Goal: Information Seeking & Learning: Understand process/instructions

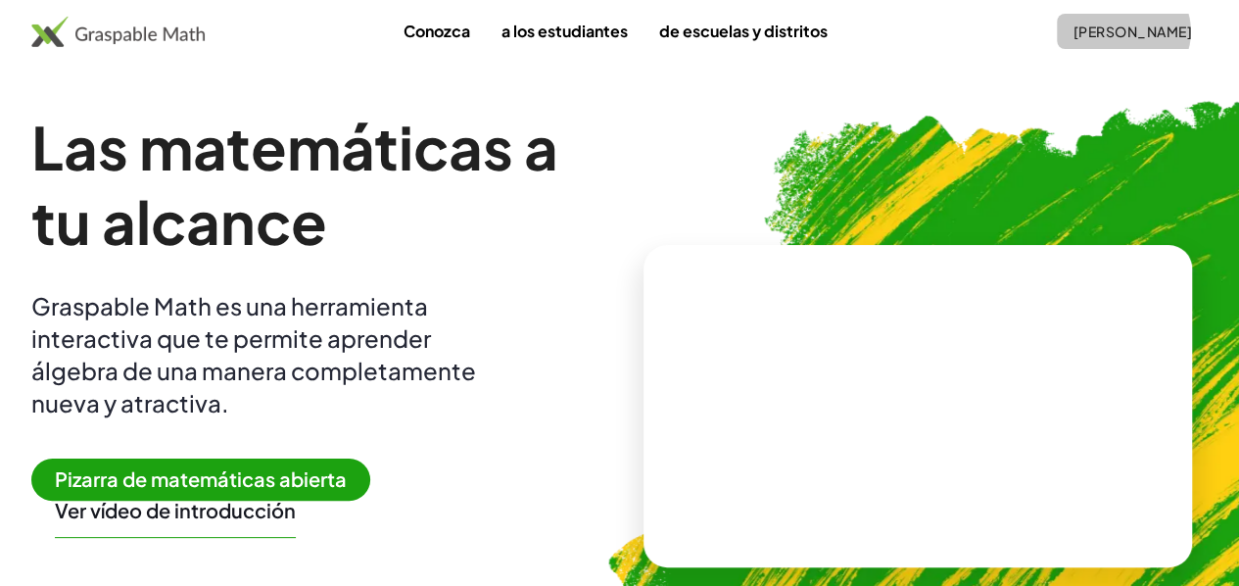
click at [1073, 30] on font "[PERSON_NAME]" at bounding box center [1132, 32] width 119 height 18
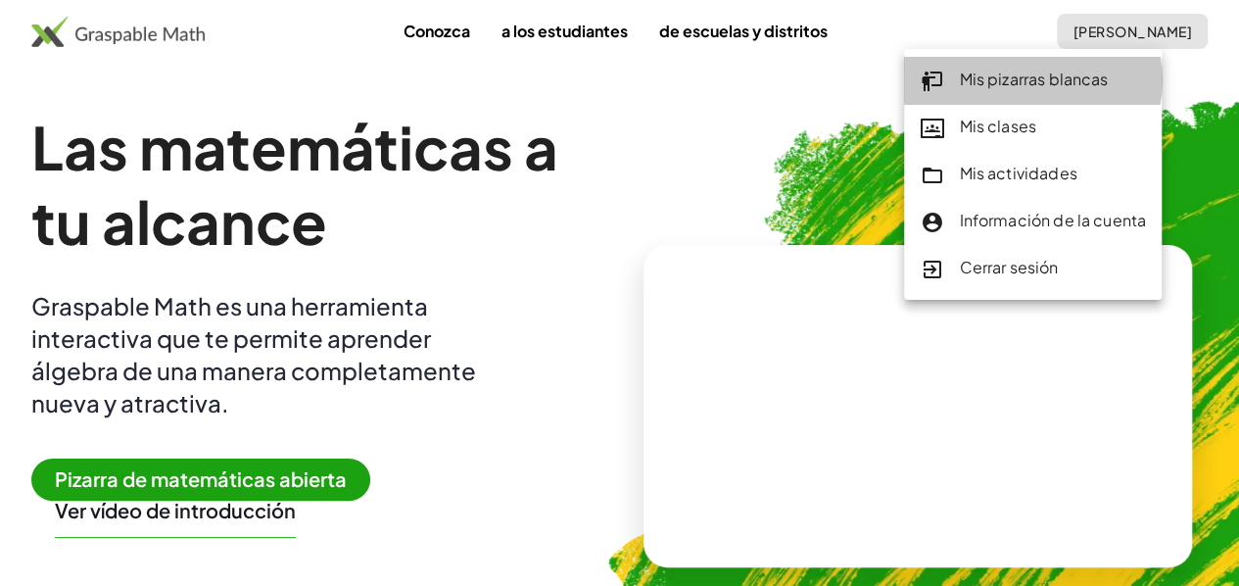
click at [981, 87] on font "Mis pizarras blancas" at bounding box center [1033, 79] width 149 height 21
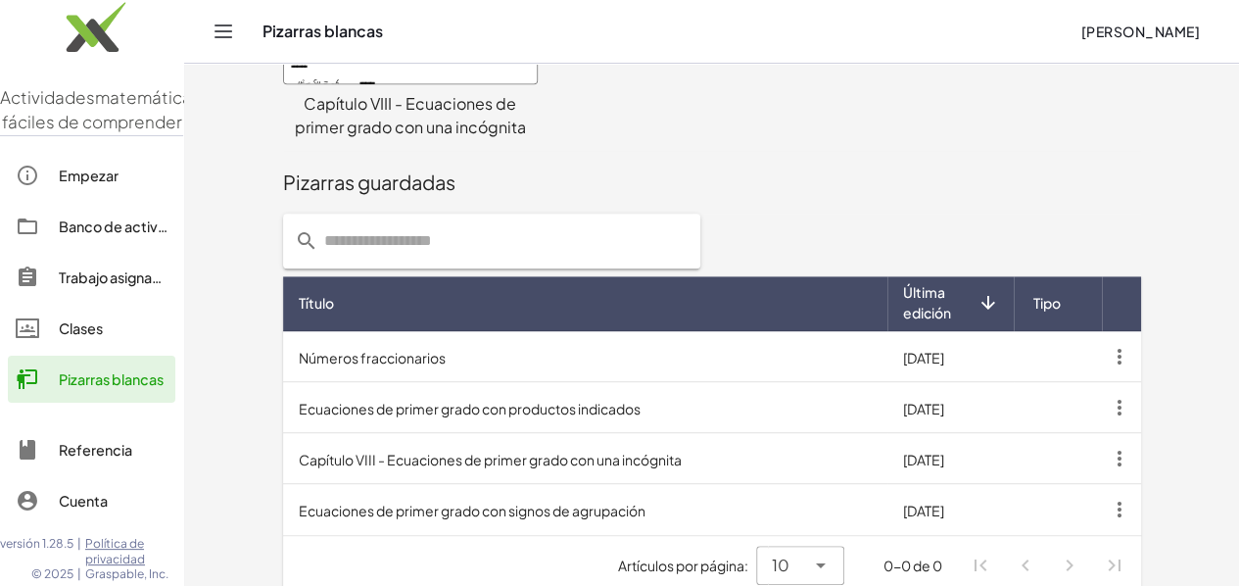
scroll to position [439, 0]
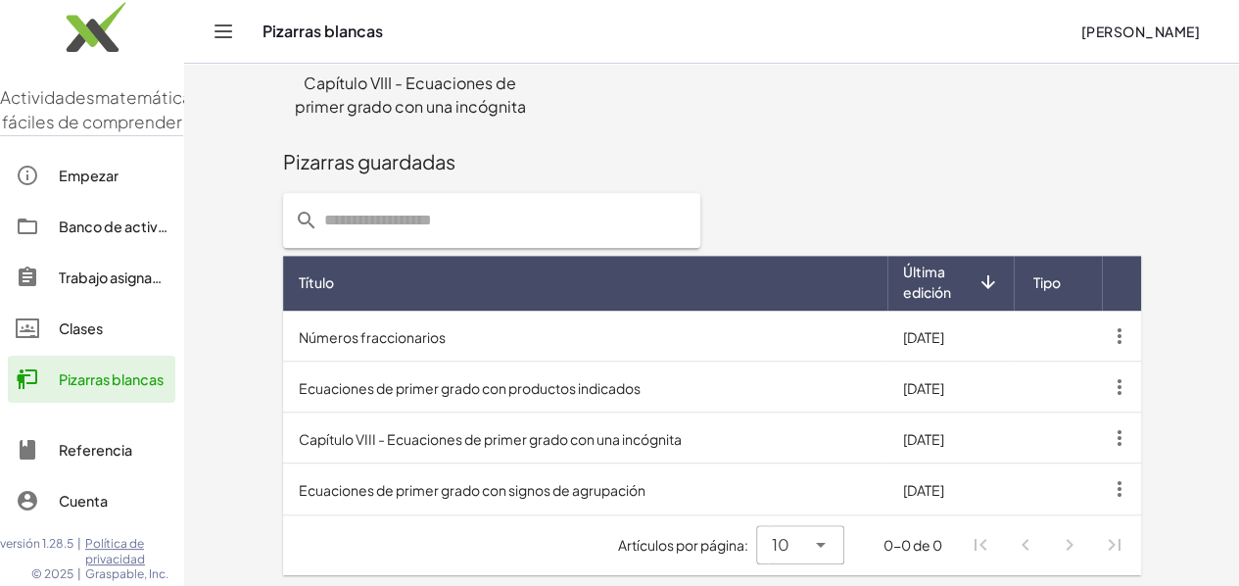
click at [215, 32] on icon "Cambiar navegación" at bounding box center [224, 32] width 24 height 24
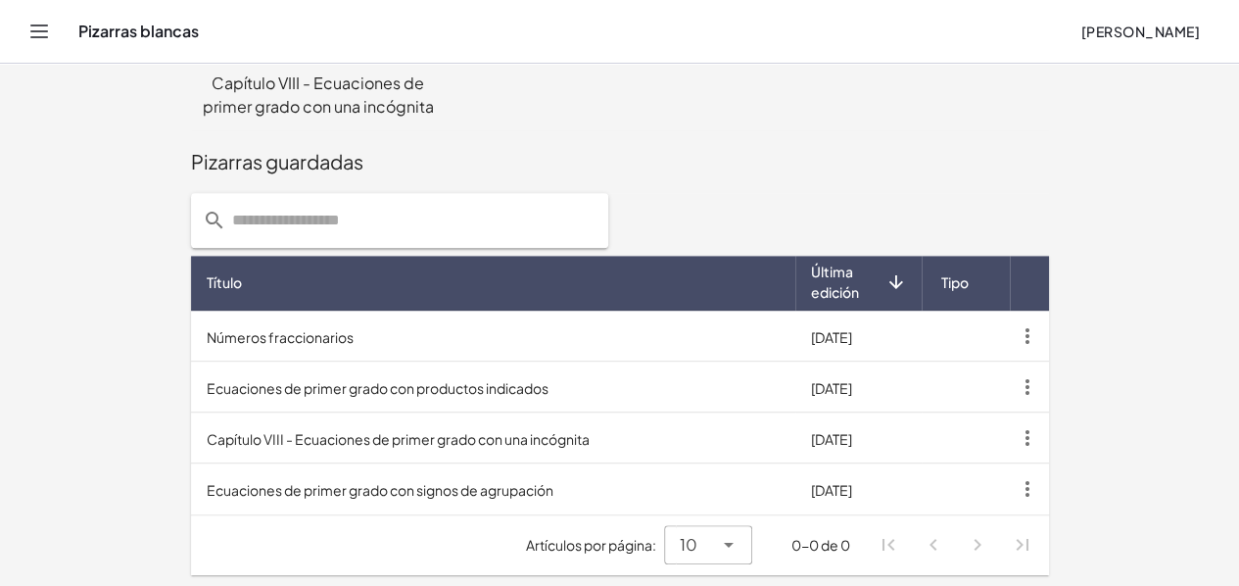
scroll to position [217, 0]
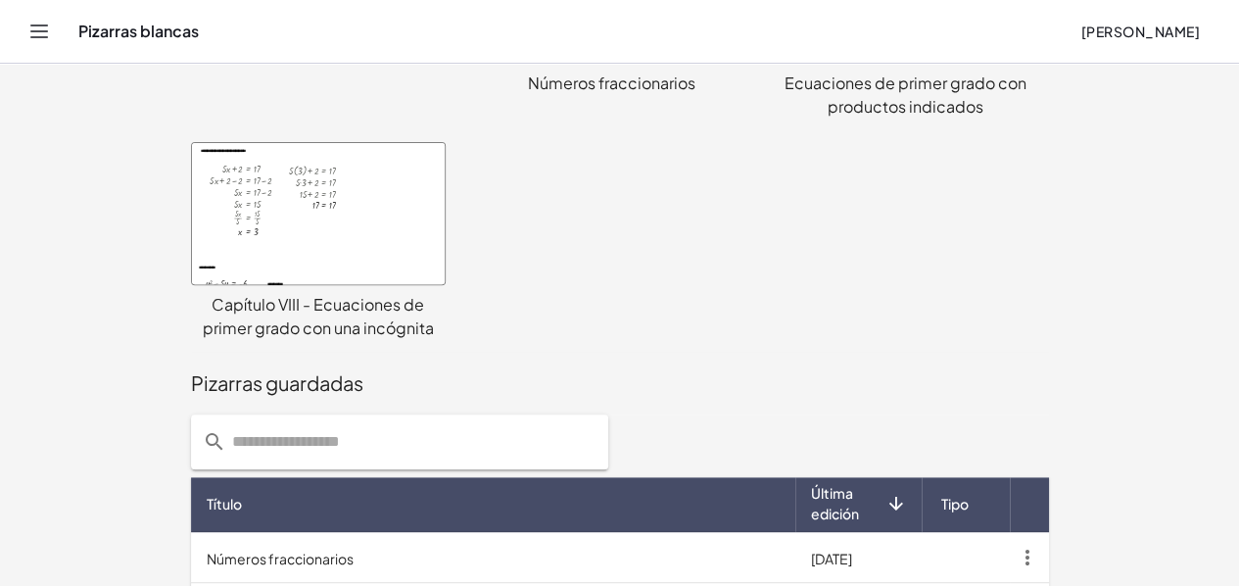
click at [46, 38] on icon "Cambiar navegación" at bounding box center [39, 32] width 24 height 24
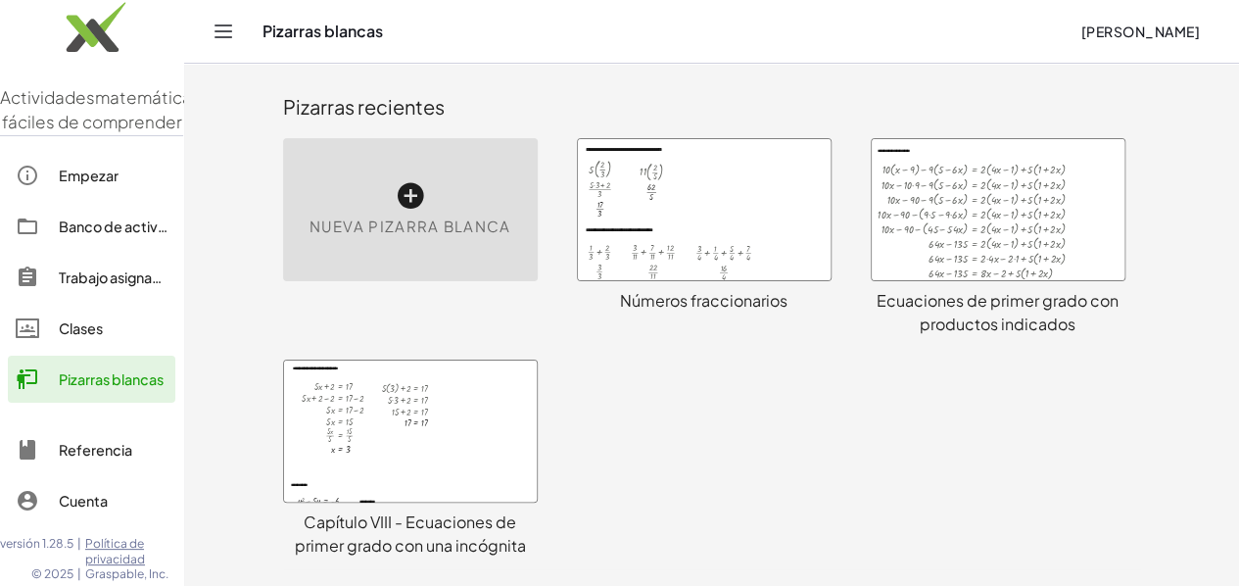
scroll to position [0, 0]
click at [1147, 28] on font "[PERSON_NAME]" at bounding box center [1140, 32] width 119 height 18
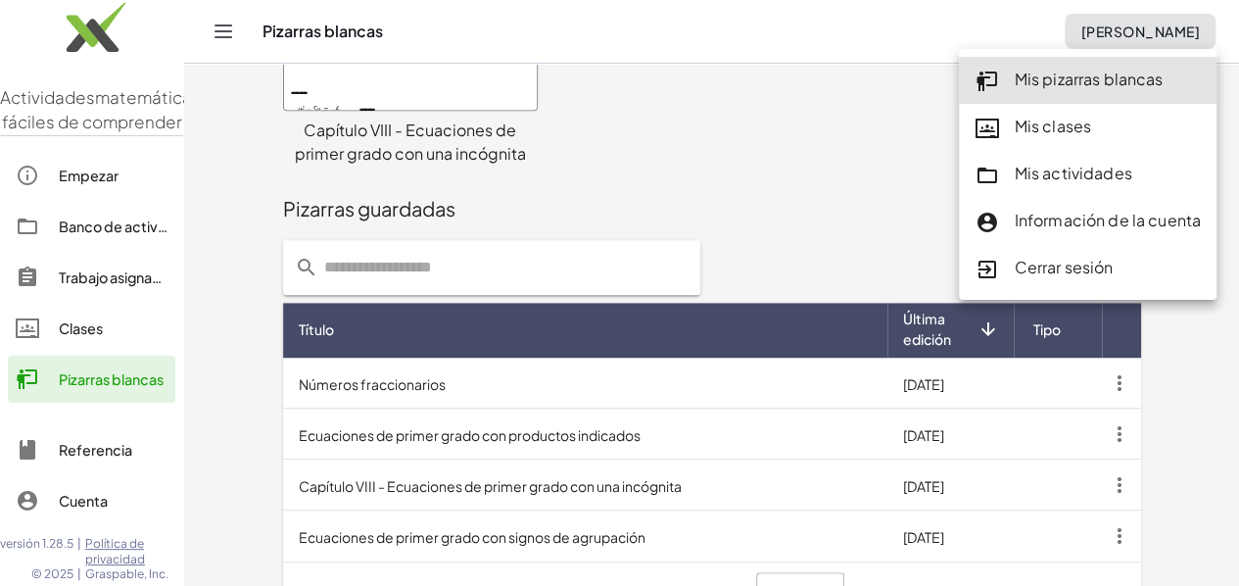
scroll to position [439, 0]
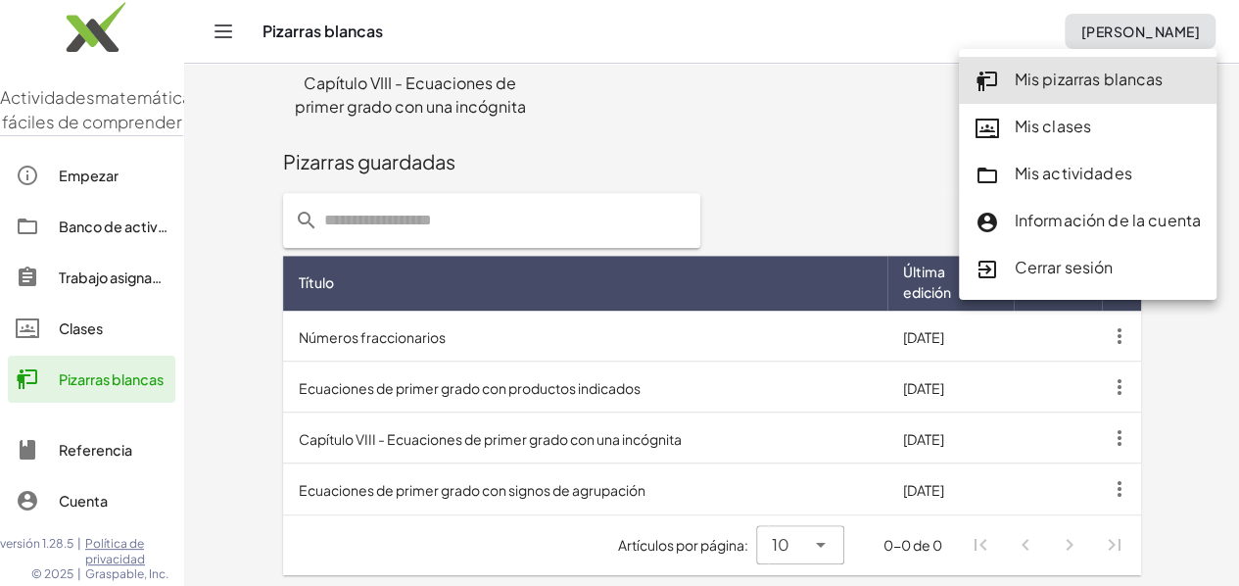
click at [75, 509] on div "Cuenta" at bounding box center [113, 501] width 109 height 24
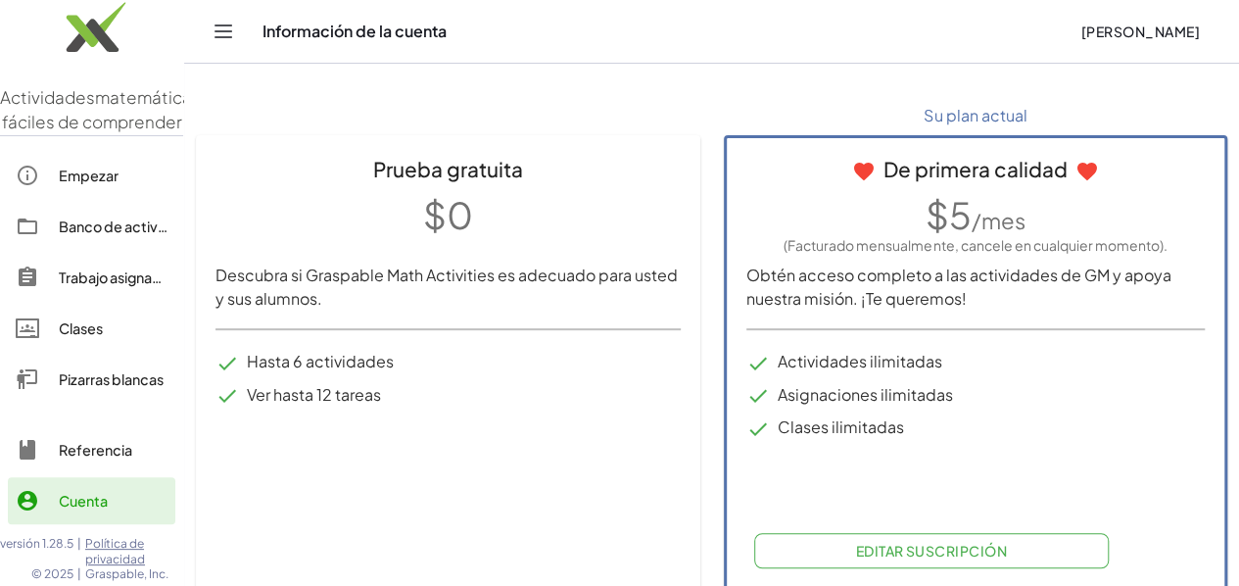
scroll to position [270, 0]
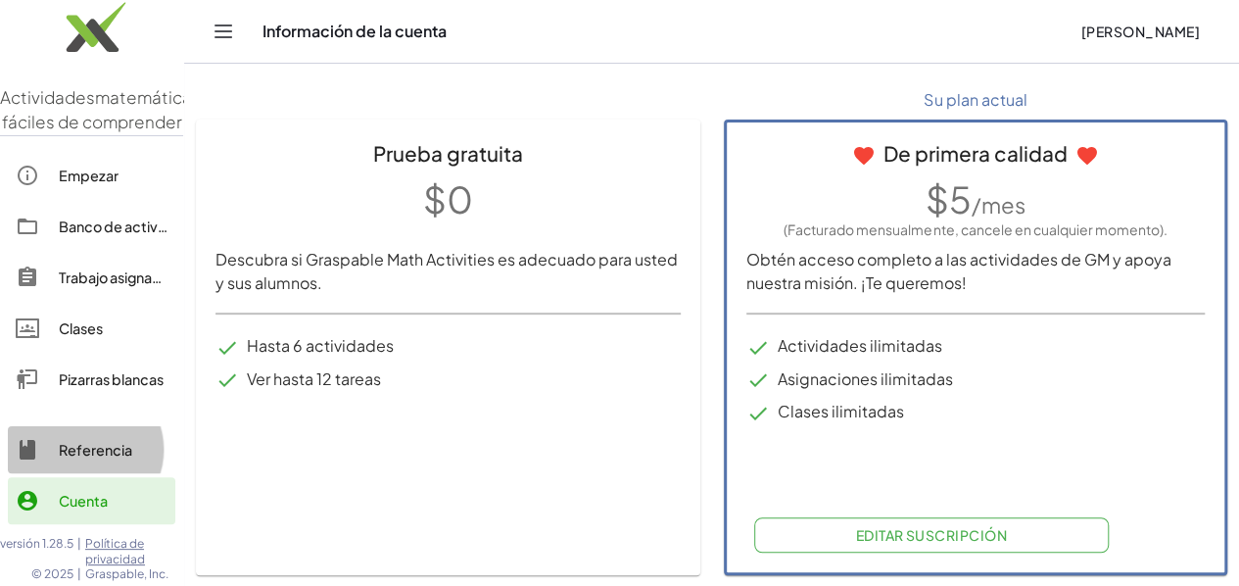
click at [92, 458] on font "Referencia" at bounding box center [95, 450] width 73 height 18
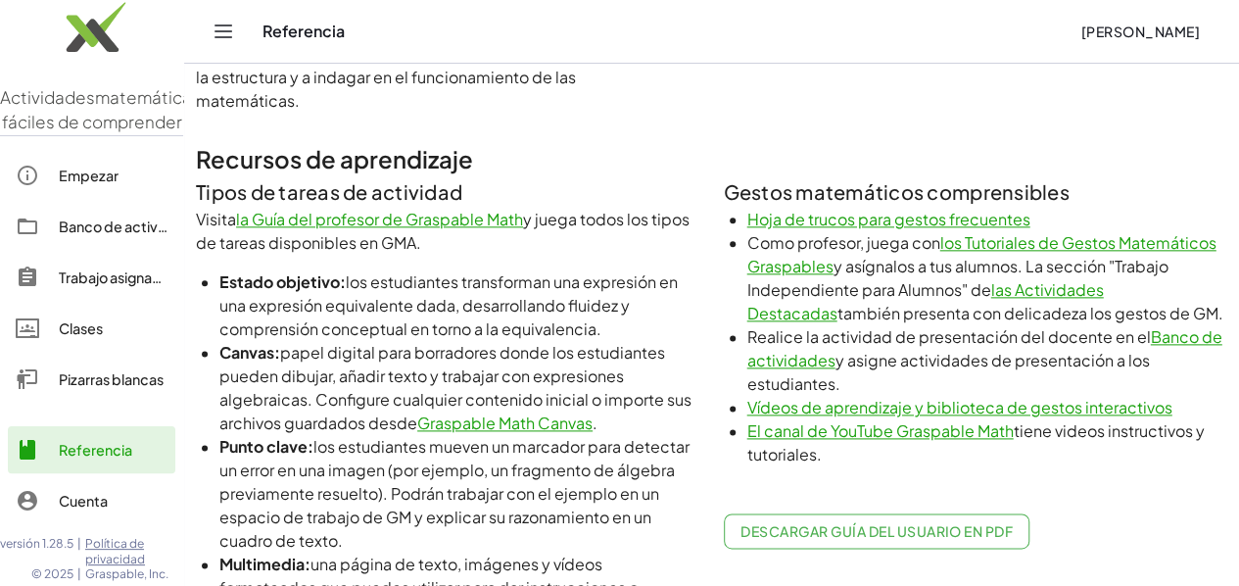
scroll to position [1077, 0]
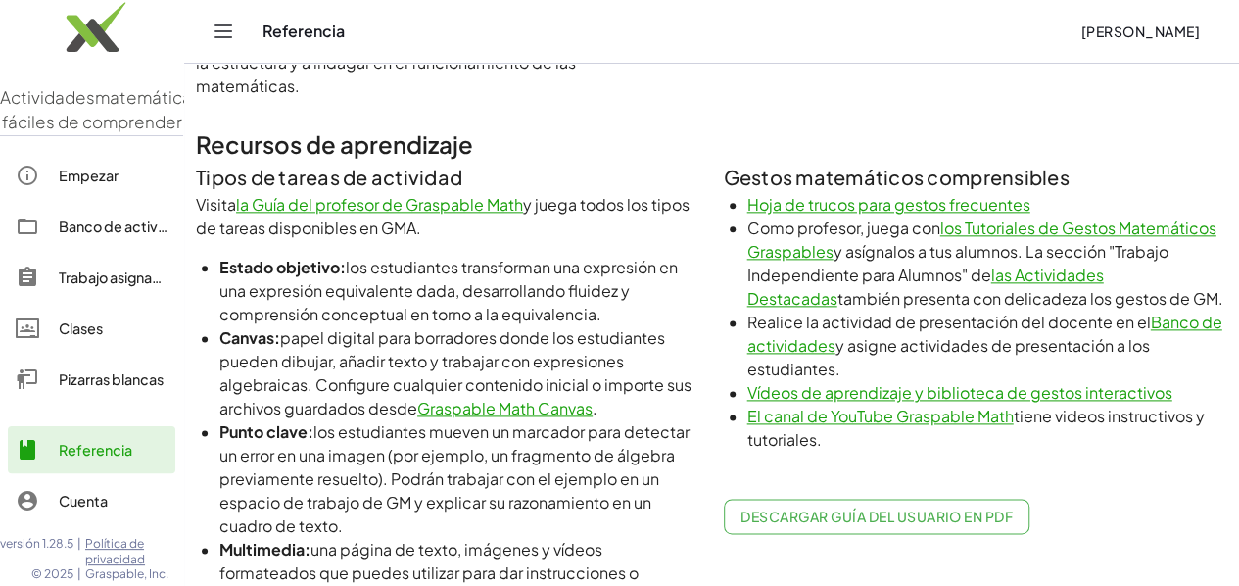
click at [356, 207] on font "la Guía del profesor de Graspable Math" at bounding box center [379, 204] width 287 height 21
click at [87, 388] on font "Pizarras blancas" at bounding box center [111, 379] width 105 height 18
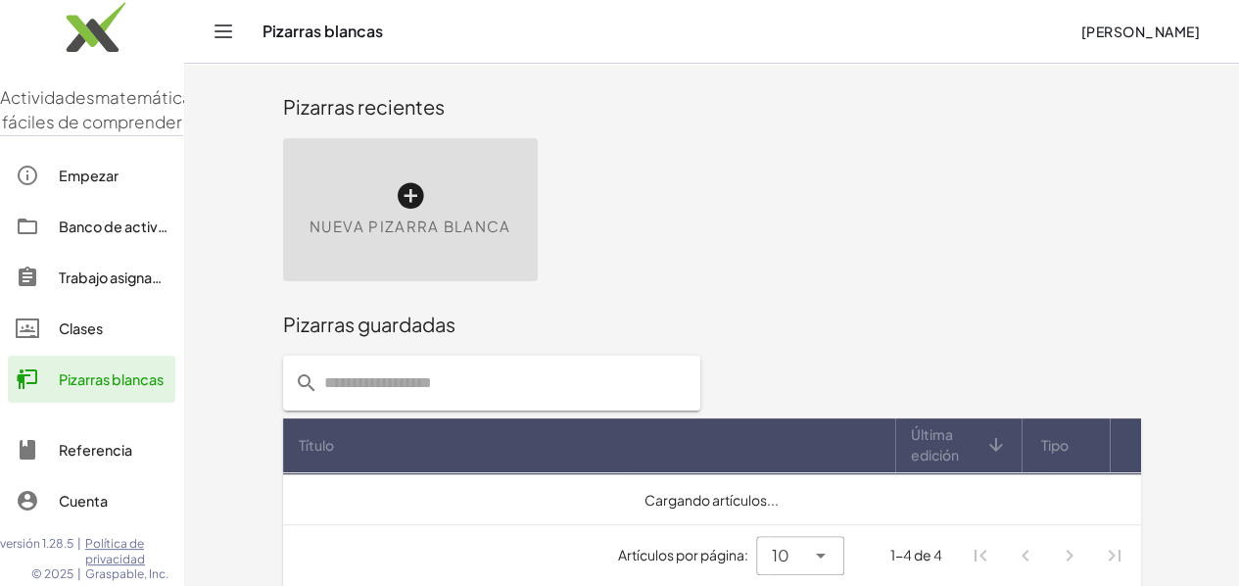
click at [283, 192] on div "Nueva pizarra blanca" at bounding box center [410, 209] width 255 height 143
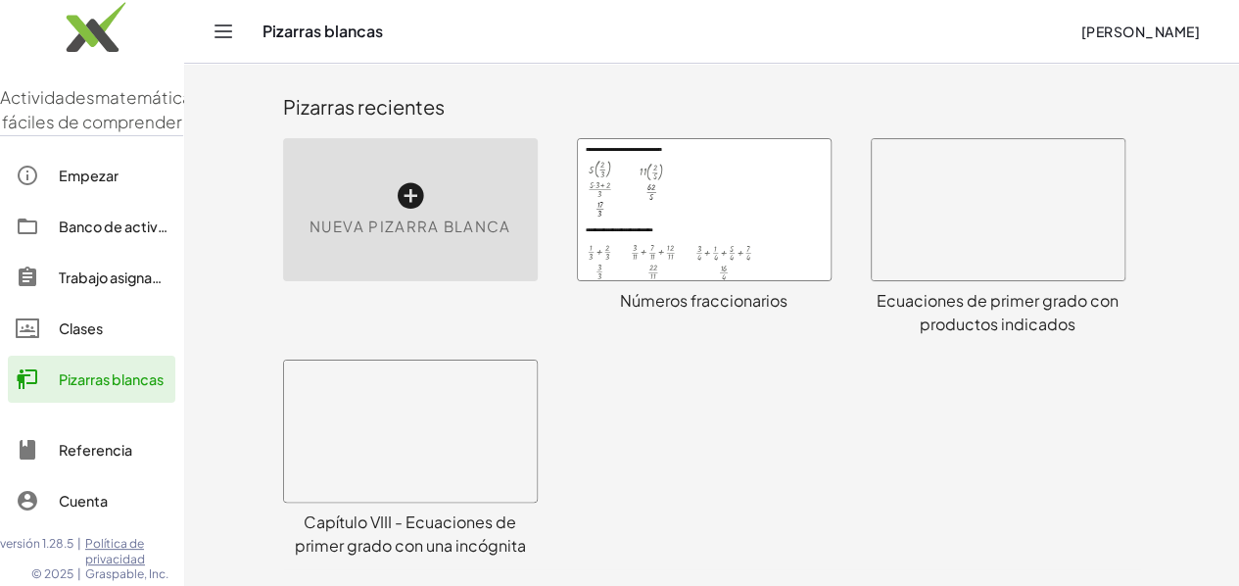
click at [283, 192] on div "Nueva pizarra blanca" at bounding box center [410, 209] width 255 height 143
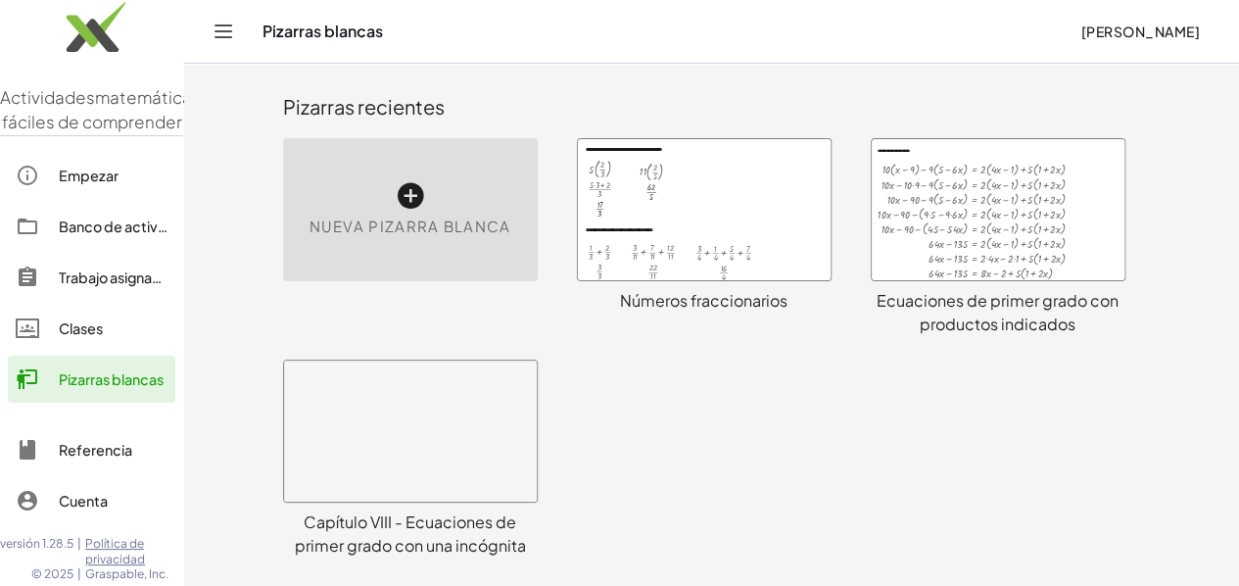
click at [283, 192] on div "Nueva pizarra blanca" at bounding box center [410, 209] width 255 height 143
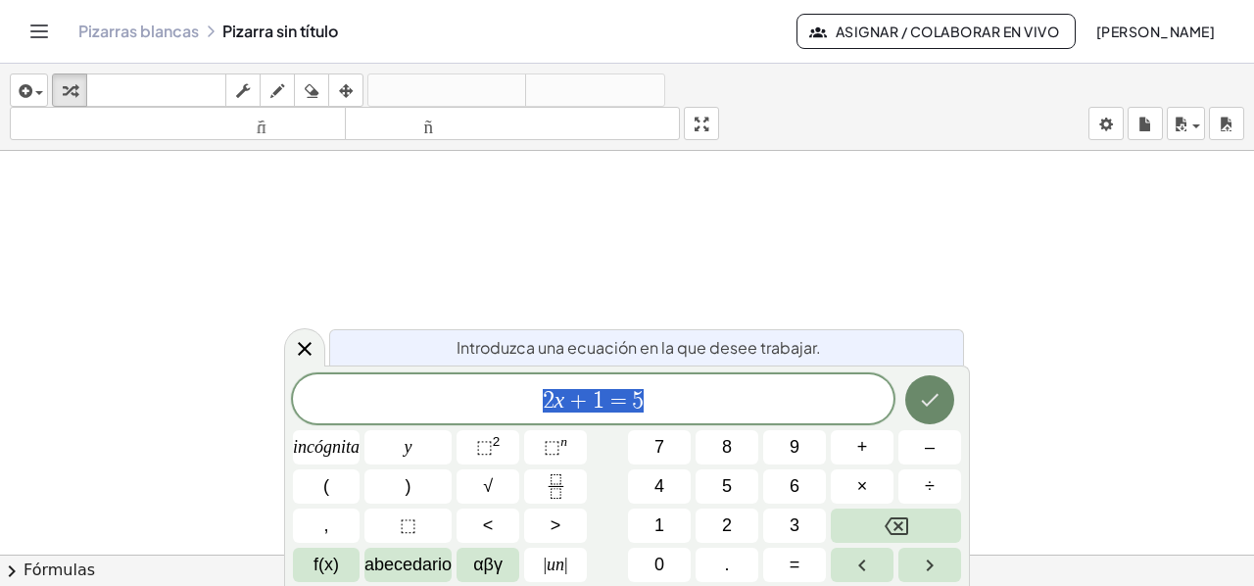
click at [922, 388] on icon "Hecho" at bounding box center [930, 400] width 24 height 24
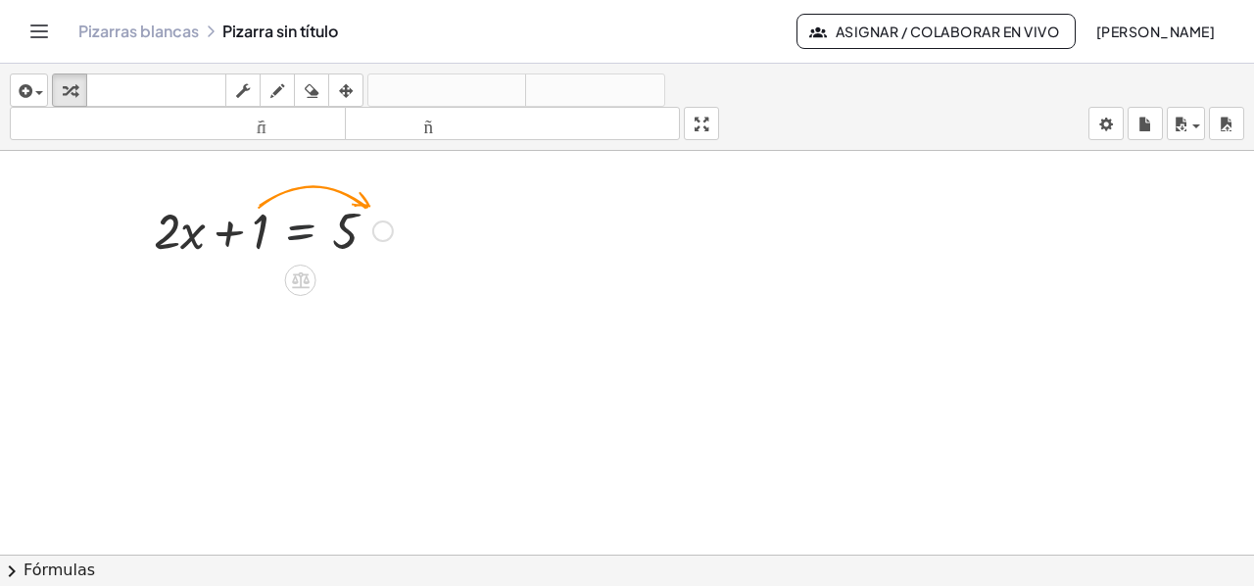
click at [304, 237] on div at bounding box center [273, 229] width 259 height 67
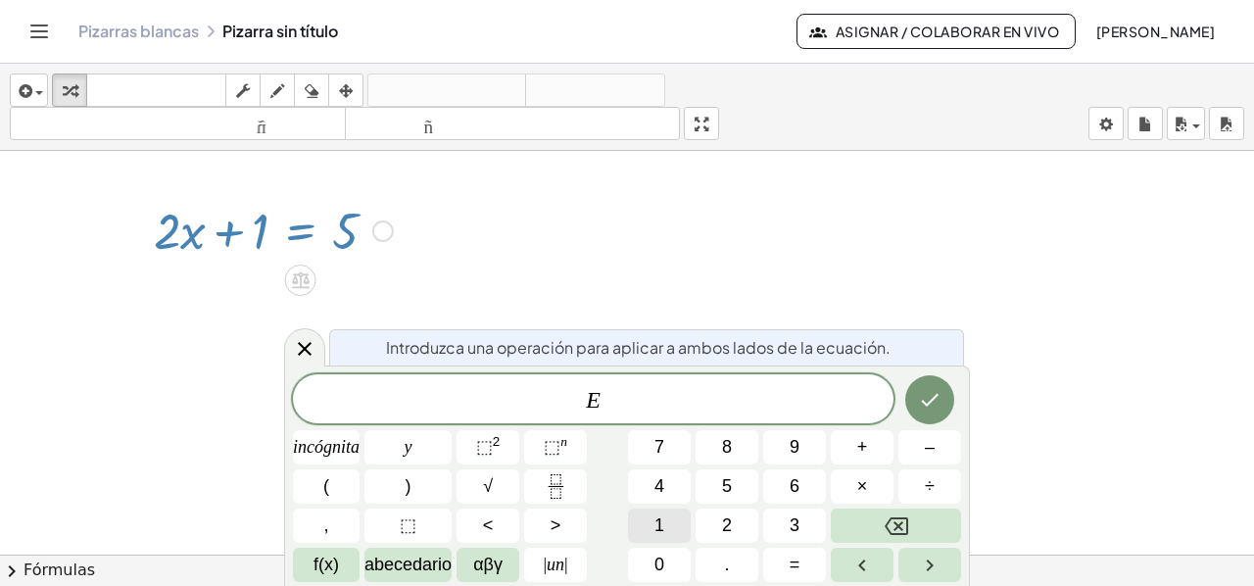
click at [638, 523] on button "1" at bounding box center [659, 525] width 63 height 34
click at [930, 391] on icon "Hecho" at bounding box center [930, 400] width 24 height 24
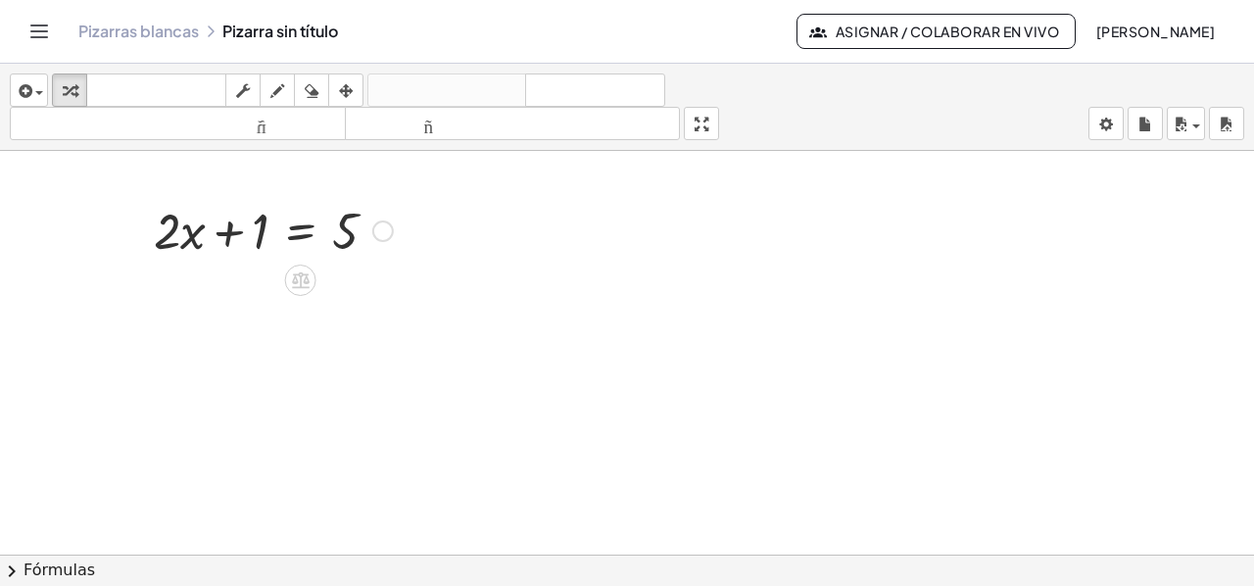
click at [301, 238] on div at bounding box center [273, 229] width 259 height 67
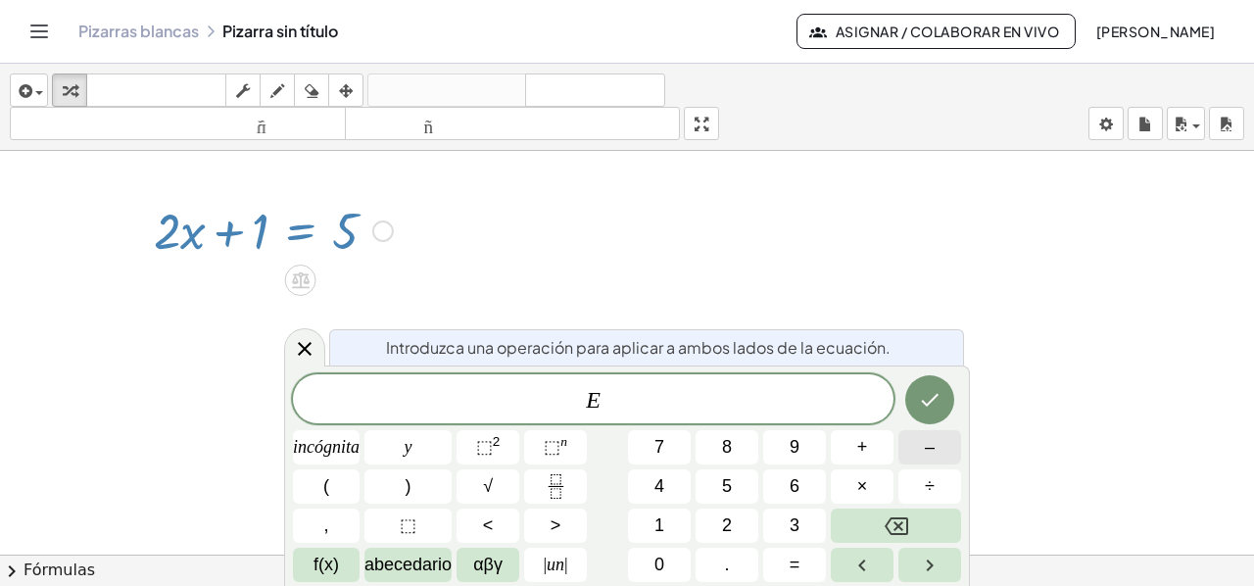
click at [935, 444] on button "–" at bounding box center [929, 447] width 63 height 34
click at [669, 524] on button "1" at bounding box center [659, 525] width 63 height 34
click at [929, 405] on icon "Hecho" at bounding box center [930, 400] width 24 height 24
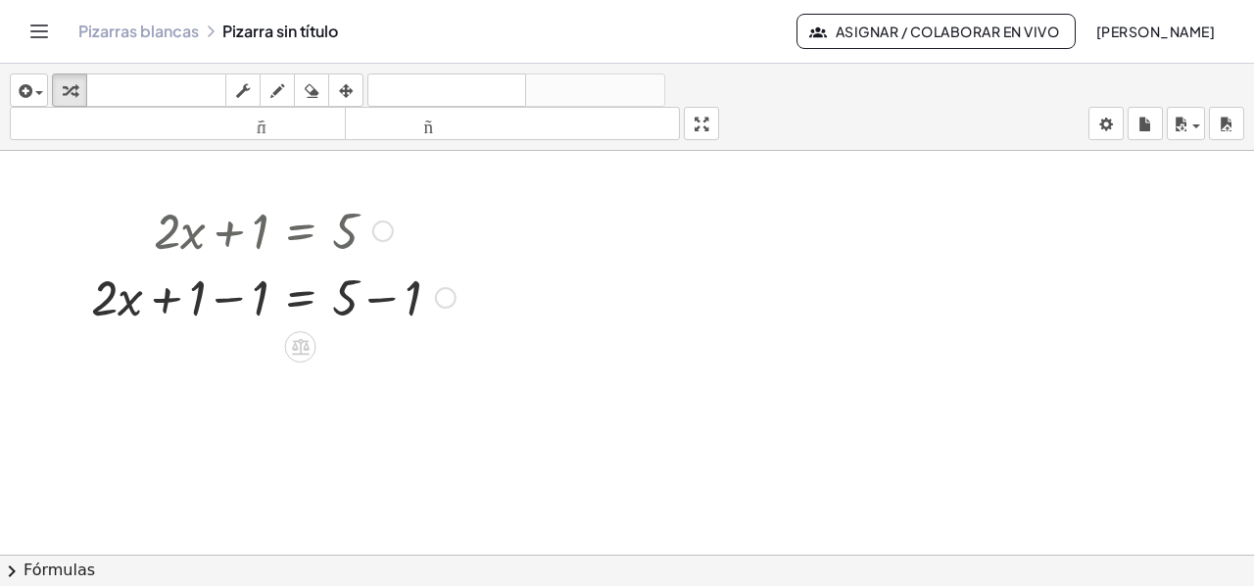
click at [224, 301] on div at bounding box center [273, 295] width 384 height 67
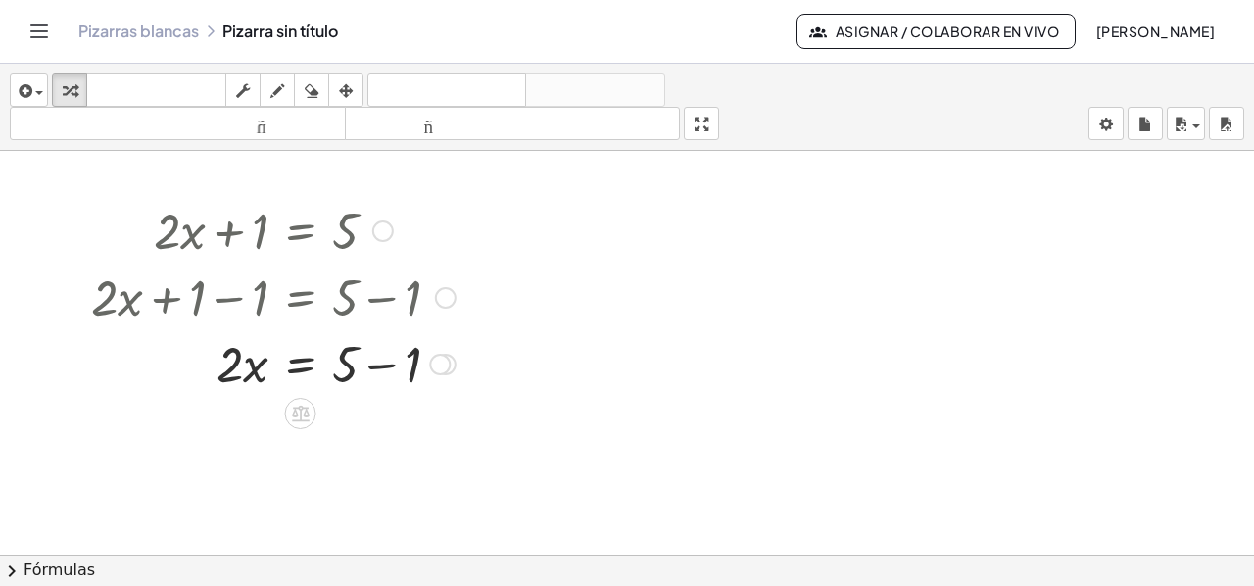
click at [372, 301] on div at bounding box center [273, 295] width 384 height 67
click at [385, 367] on div at bounding box center [273, 362] width 384 height 67
click at [237, 442] on div at bounding box center [273, 429] width 384 height 67
click at [294, 483] on icon at bounding box center [300, 479] width 21 height 21
click at [225, 481] on font "+" at bounding box center [222, 480] width 12 height 22
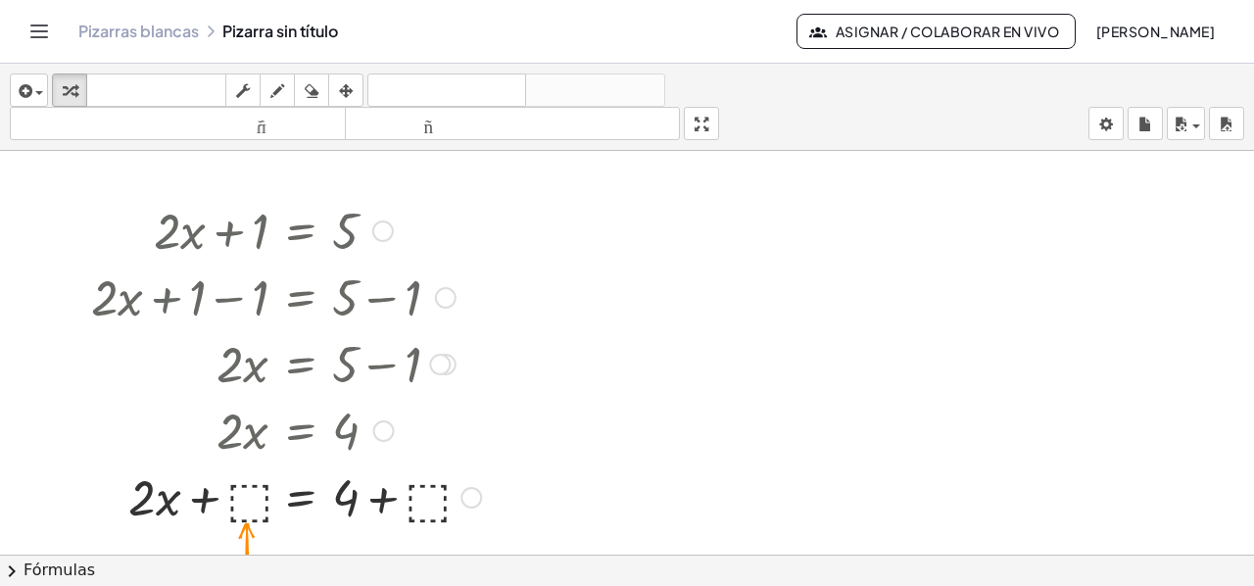
click at [237, 483] on div at bounding box center [285, 495] width 409 height 67
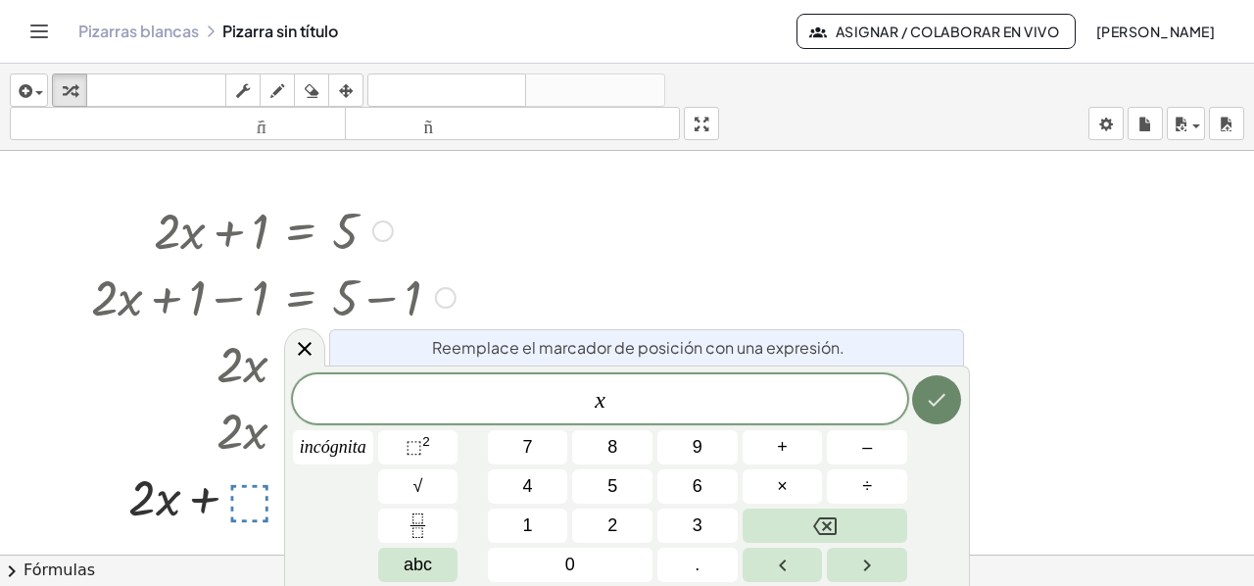
click at [936, 399] on icon "Hecho" at bounding box center [937, 400] width 24 height 24
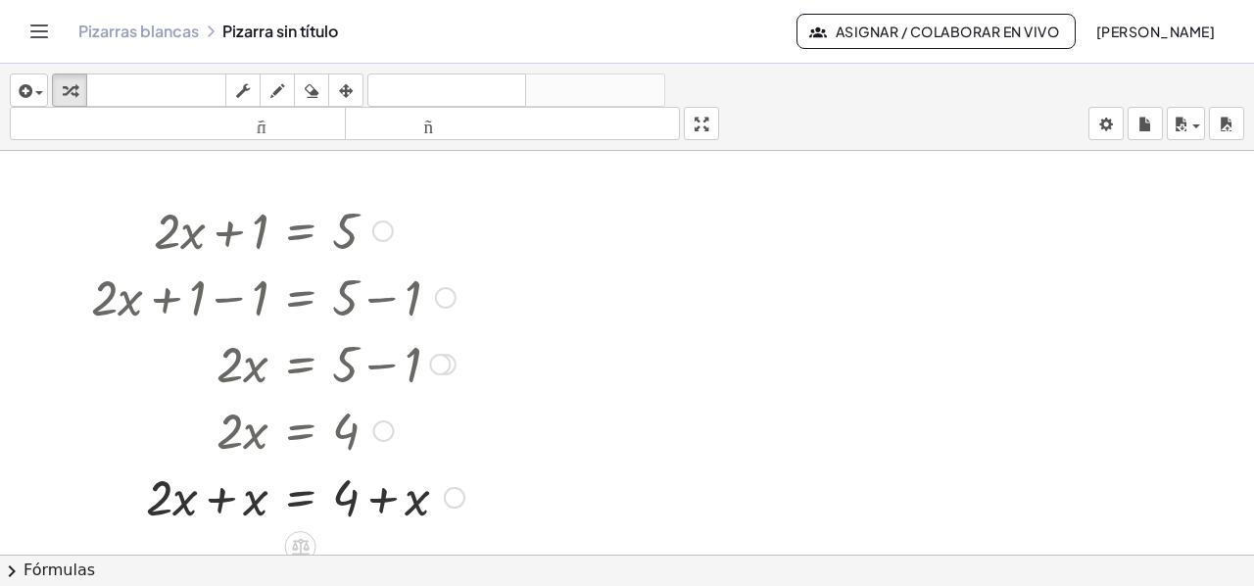
click at [662, 405] on div at bounding box center [627, 569] width 1254 height 837
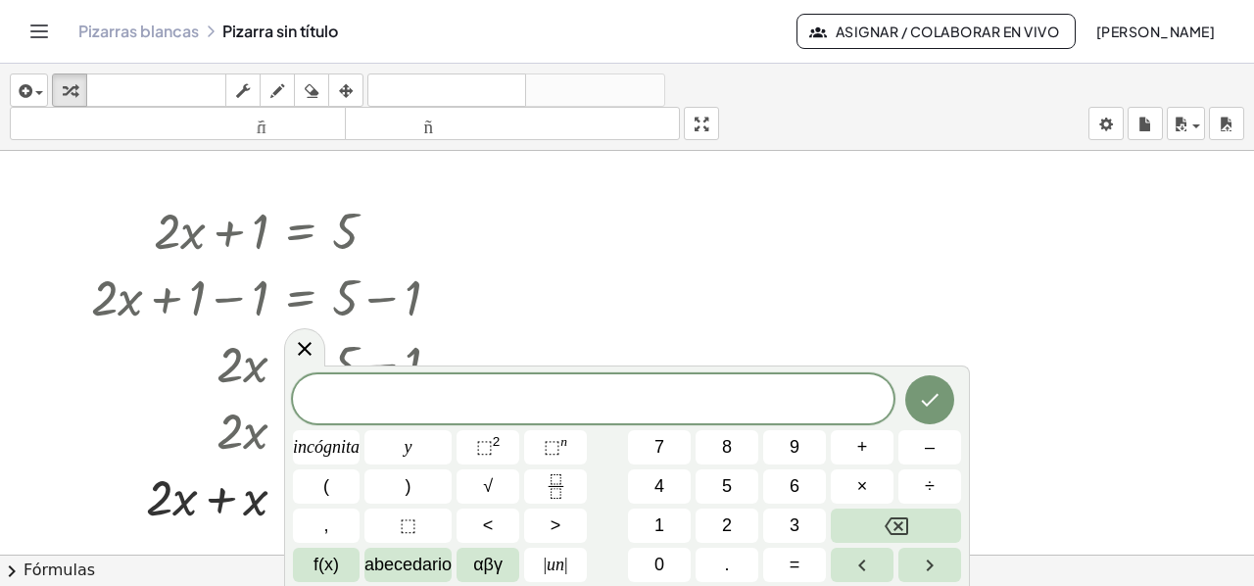
click at [568, 293] on div at bounding box center [627, 569] width 1254 height 837
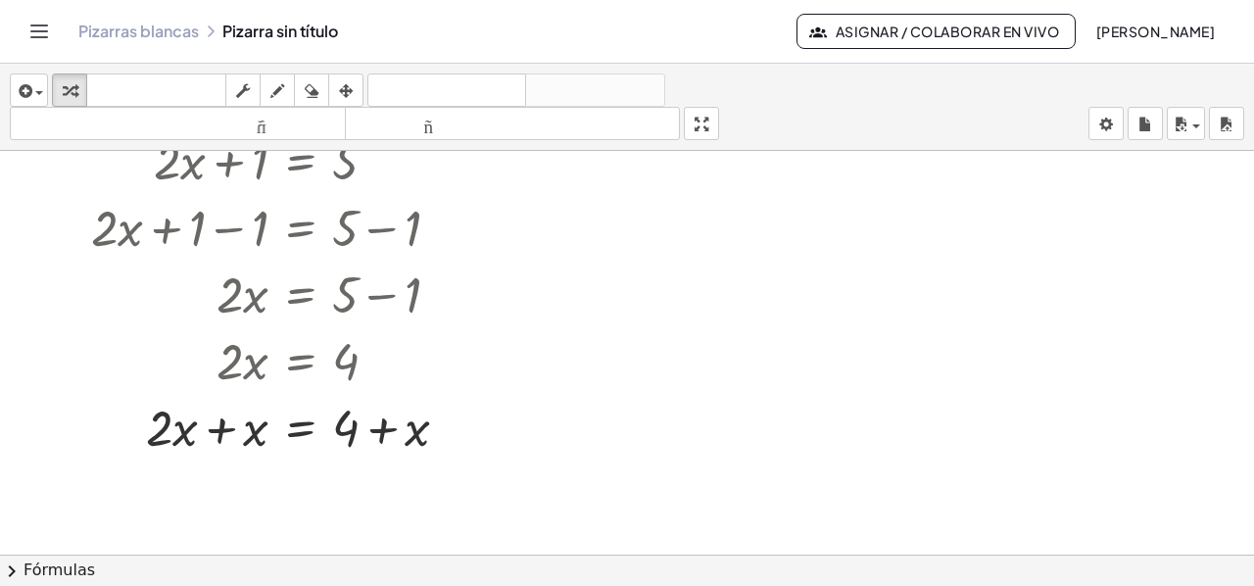
scroll to position [196, 0]
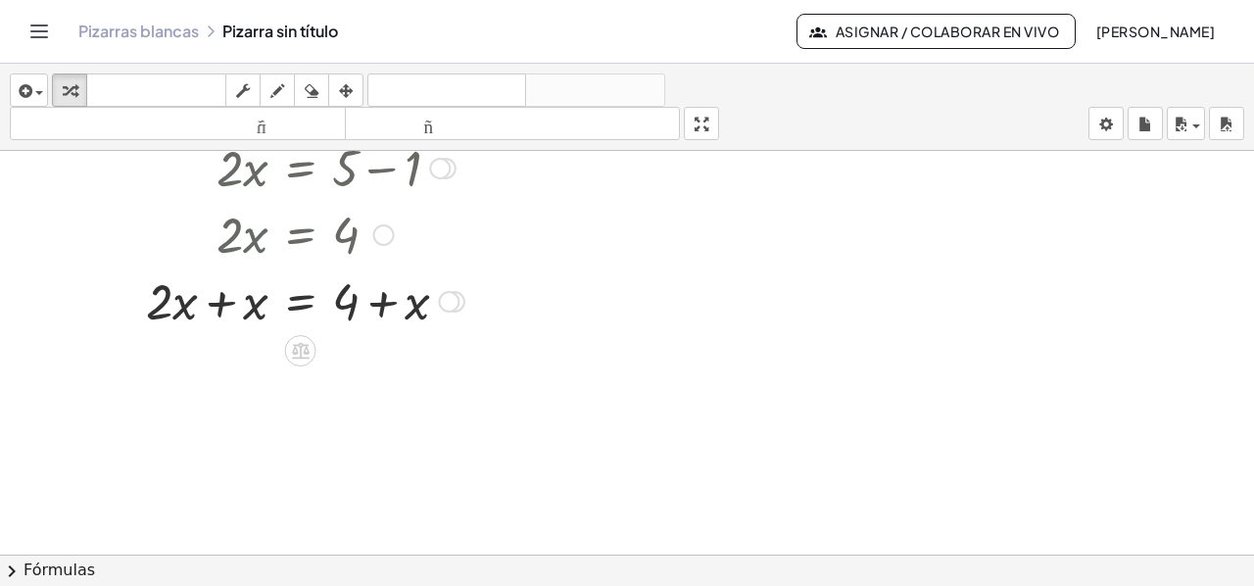
click at [218, 310] on div at bounding box center [277, 299] width 393 height 67
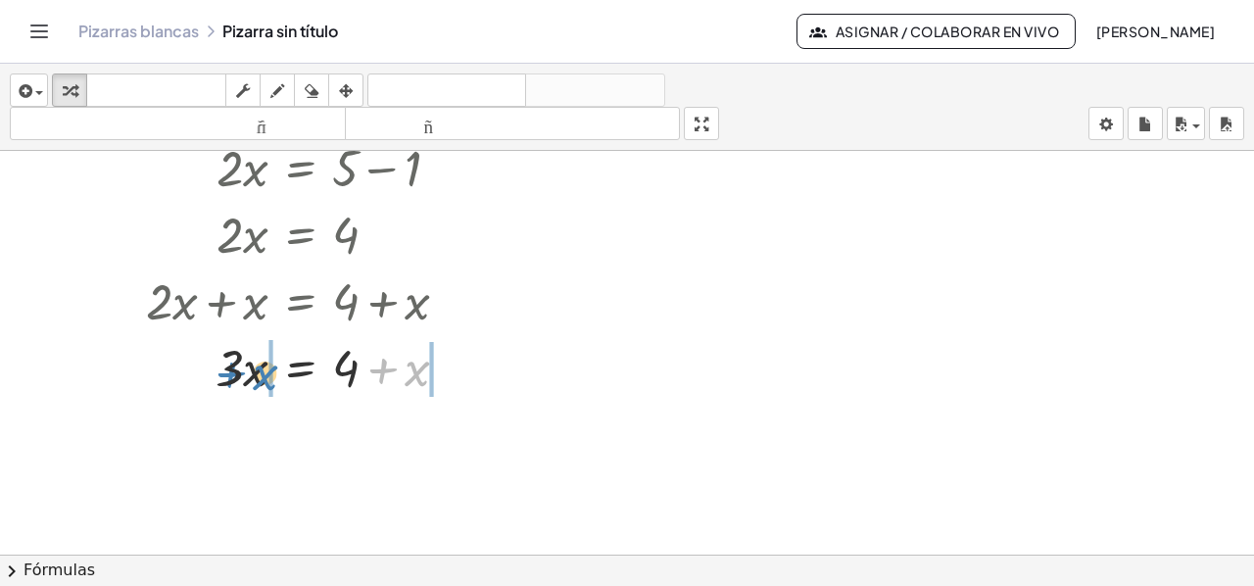
drag, startPoint x: 424, startPoint y: 379, endPoint x: 274, endPoint y: 383, distance: 149.9
click at [274, 383] on div at bounding box center [277, 366] width 393 height 67
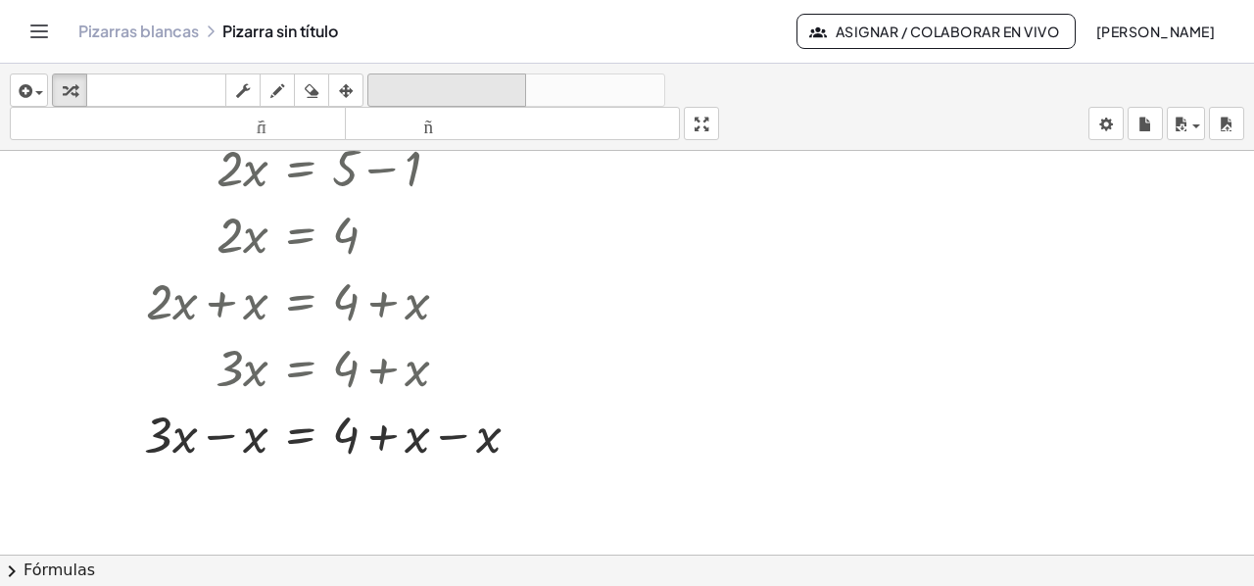
click at [461, 82] on font "deshacer" at bounding box center [446, 90] width 149 height 19
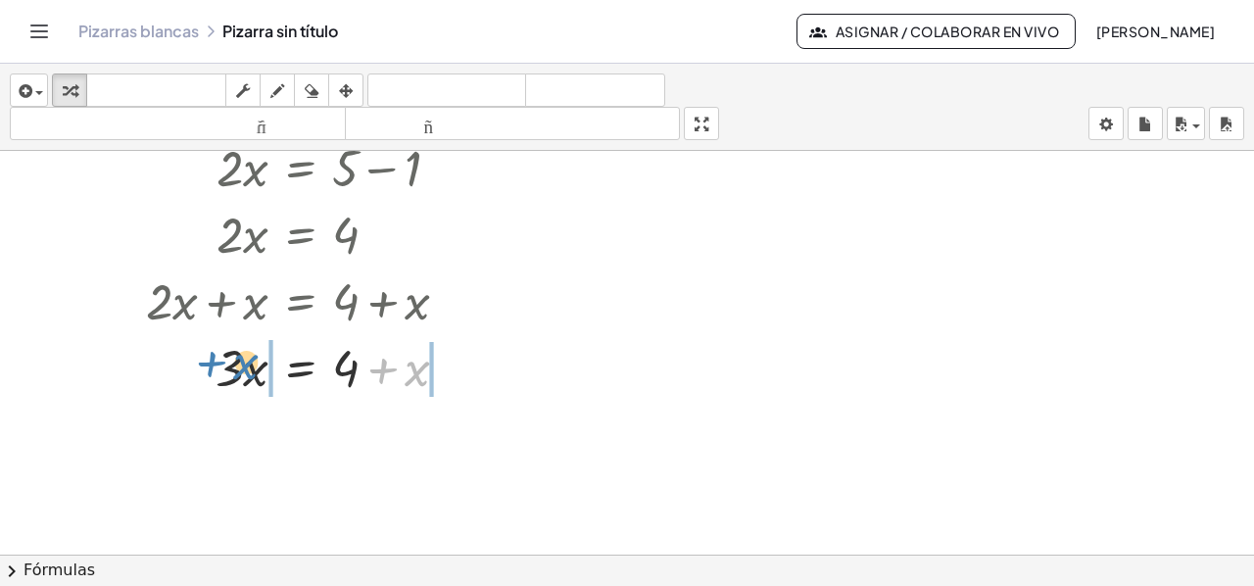
drag, startPoint x: 416, startPoint y: 381, endPoint x: 246, endPoint y: 375, distance: 170.5
click at [246, 375] on div at bounding box center [277, 366] width 393 height 67
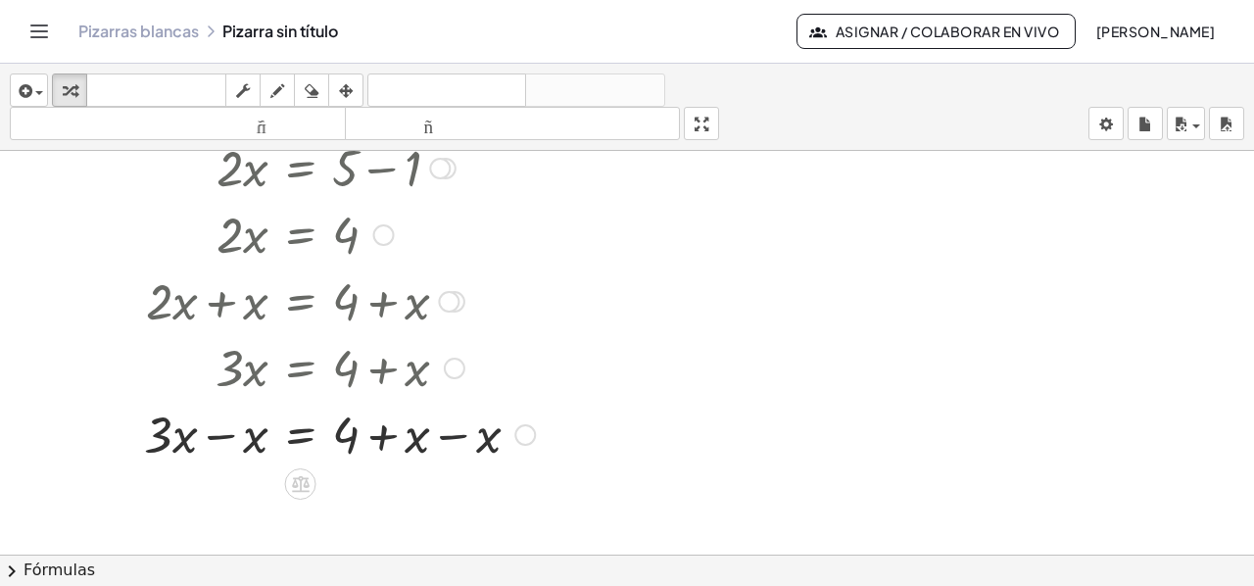
click at [452, 432] on div at bounding box center [312, 433] width 463 height 67
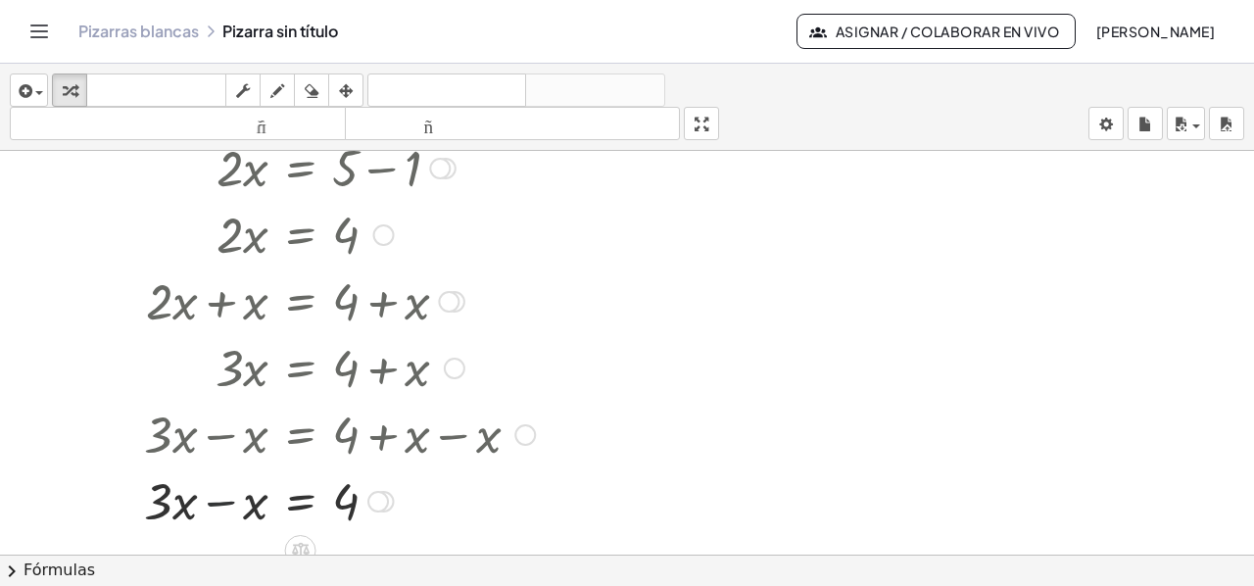
click at [224, 512] on div at bounding box center [312, 499] width 463 height 67
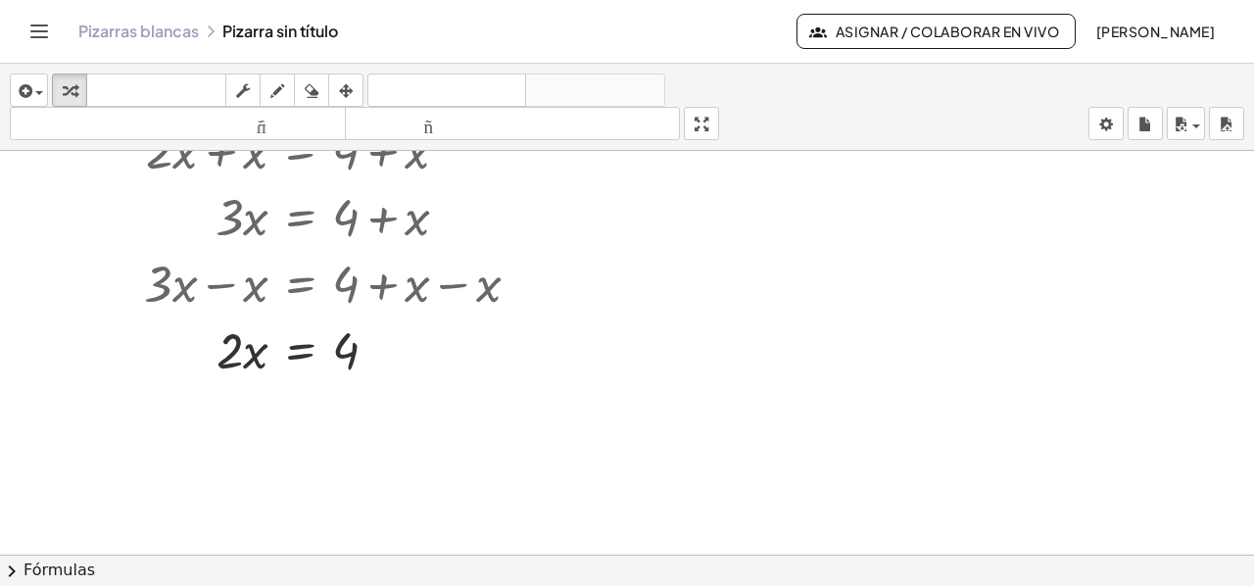
scroll to position [392, 0]
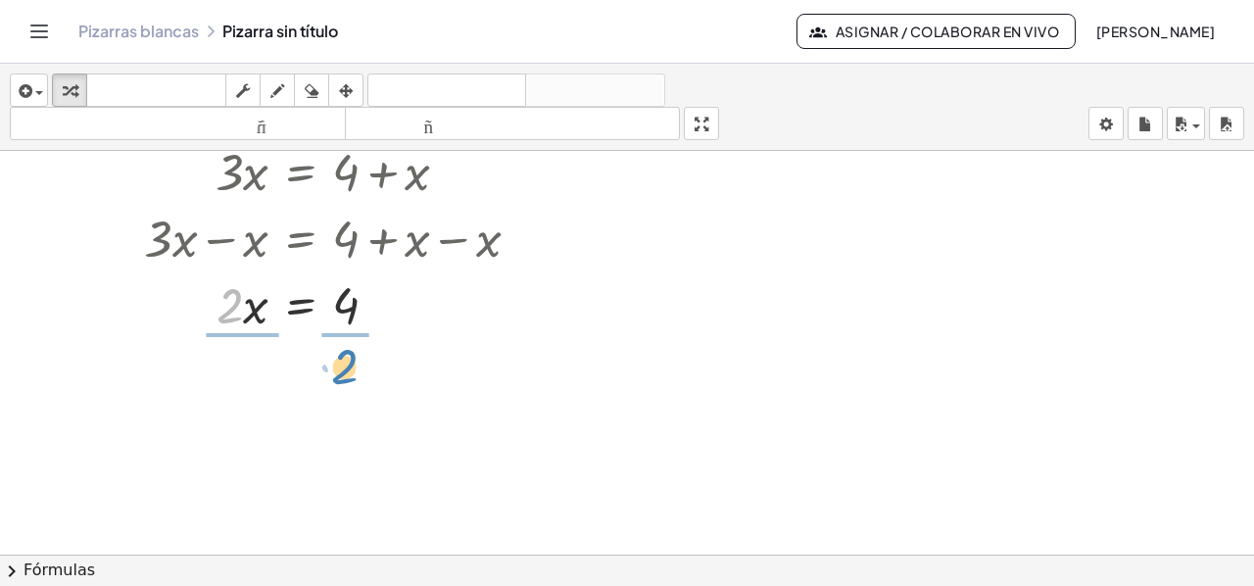
drag, startPoint x: 220, startPoint y: 323, endPoint x: 335, endPoint y: 383, distance: 129.2
click at [335, 383] on div "+ · 2 · x + 1 = 5 + · 2 · x + 1 − 1 = + 5 − 1 + · 2 · x + 0 = + 5 − 1 · 2 · x =…" at bounding box center [627, 177] width 1254 height 837
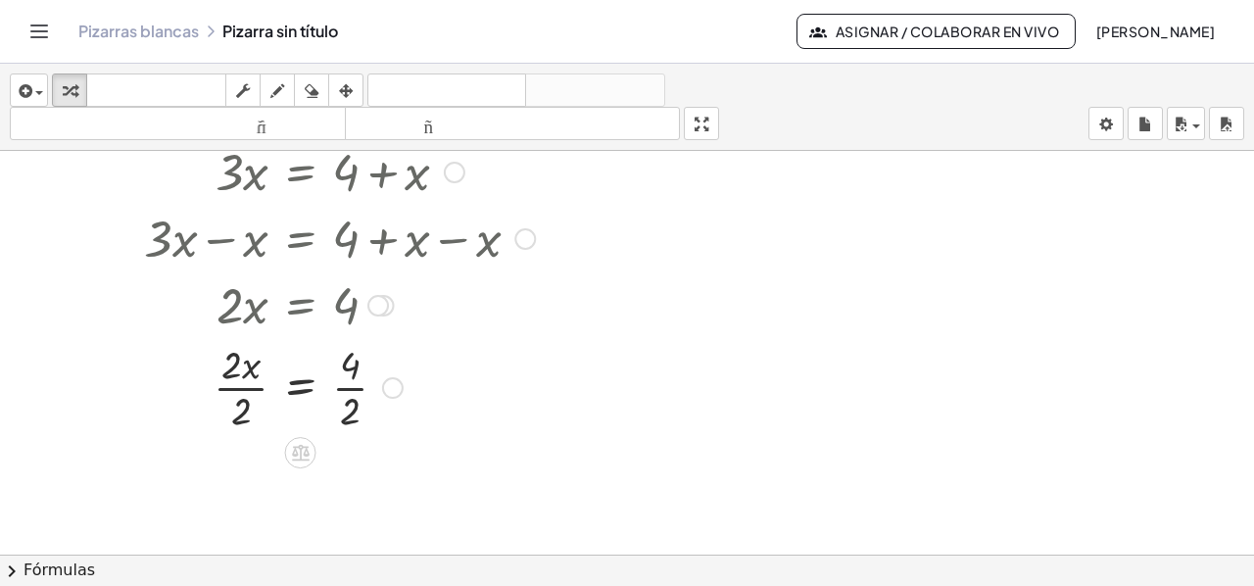
click at [251, 389] on div at bounding box center [312, 386] width 463 height 98
click at [353, 485] on div at bounding box center [312, 484] width 463 height 98
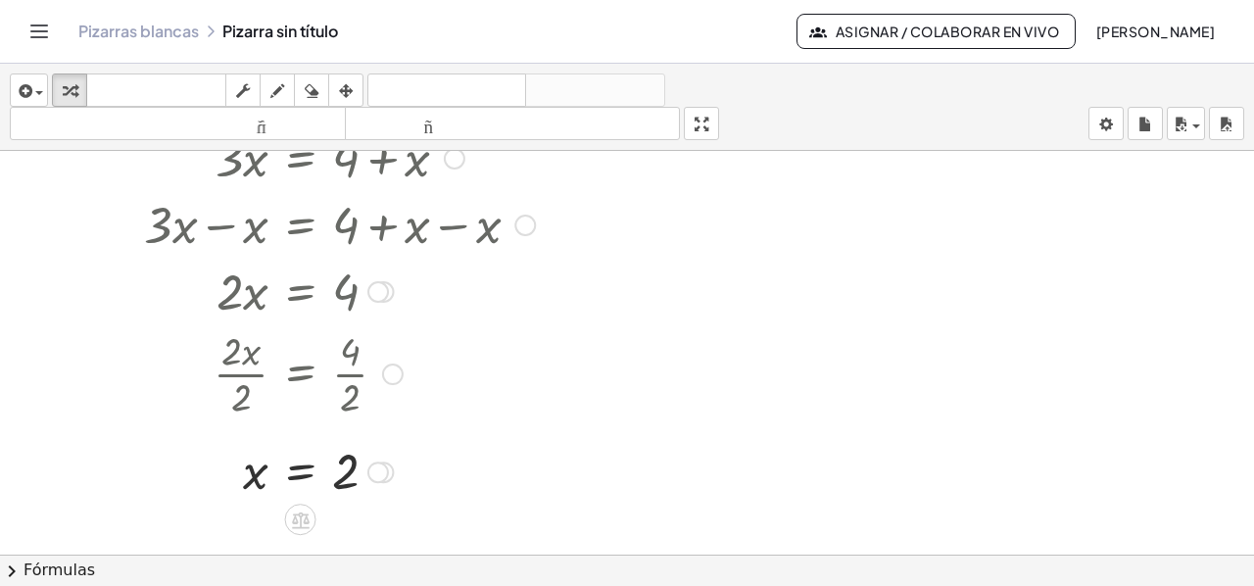
click at [380, 289] on div at bounding box center [378, 292] width 22 height 22
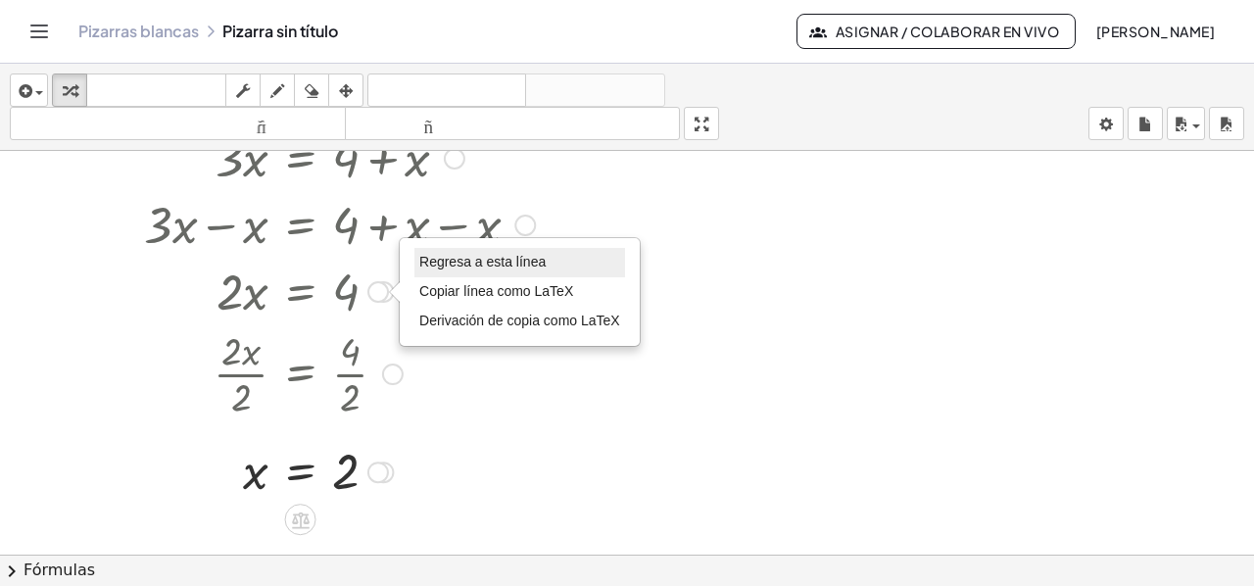
click at [482, 267] on li "Regresa a esta línea" at bounding box center [519, 262] width 211 height 29
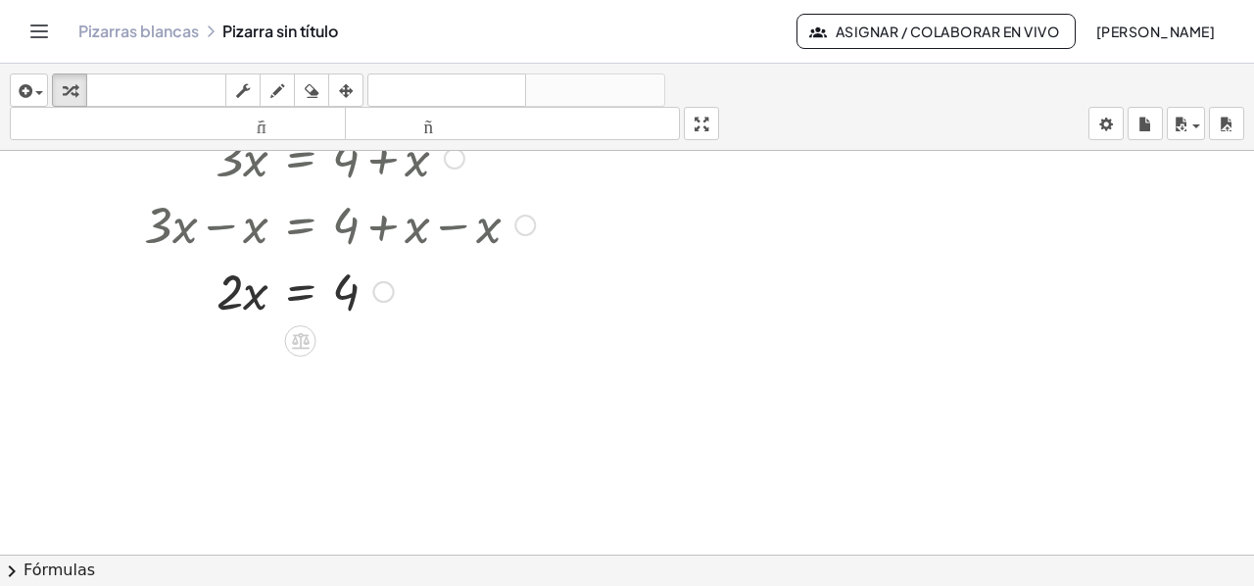
click at [378, 290] on div "Regresa a esta línea Copiar línea como LaTeX Derivación de copia como LaTeX" at bounding box center [384, 292] width 22 height 22
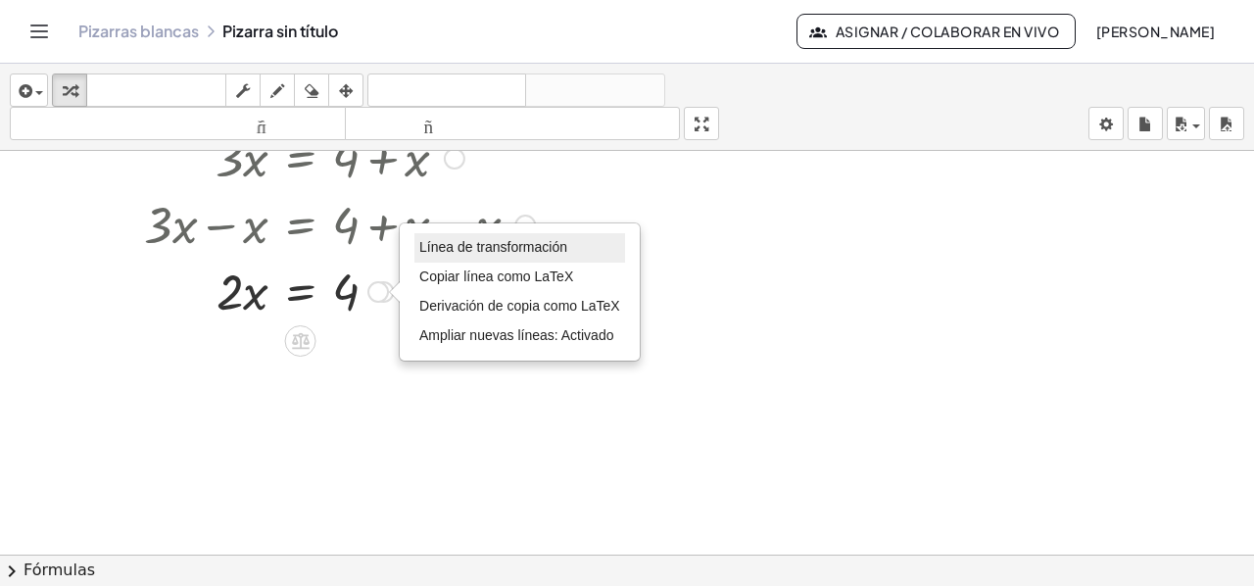
click at [514, 243] on font "Línea de transformación" at bounding box center [493, 247] width 148 height 16
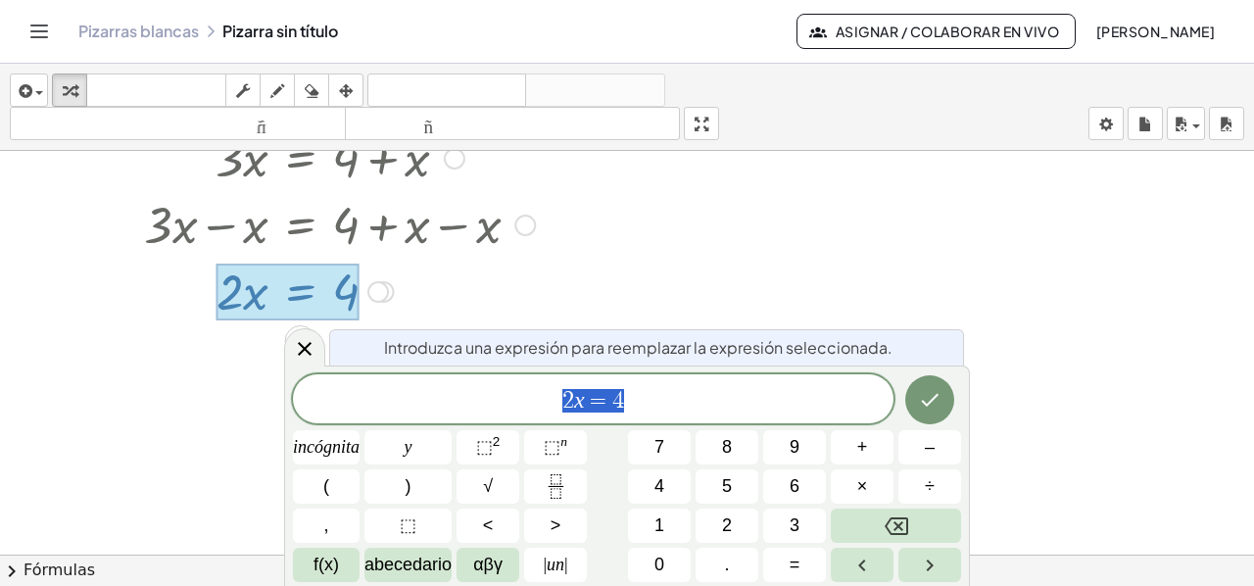
click at [756, 296] on div at bounding box center [627, 353] width 1254 height 1216
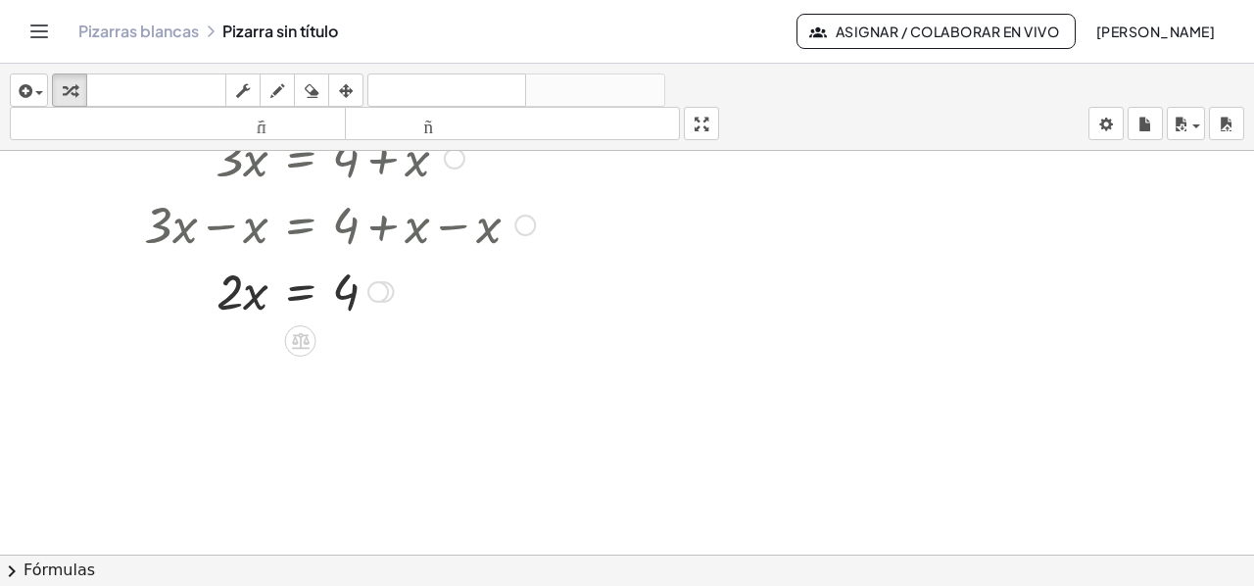
click at [380, 291] on div "Línea de transformación Copiar línea como LaTeX Derivación de copia como LaTeX …" at bounding box center [378, 292] width 22 height 22
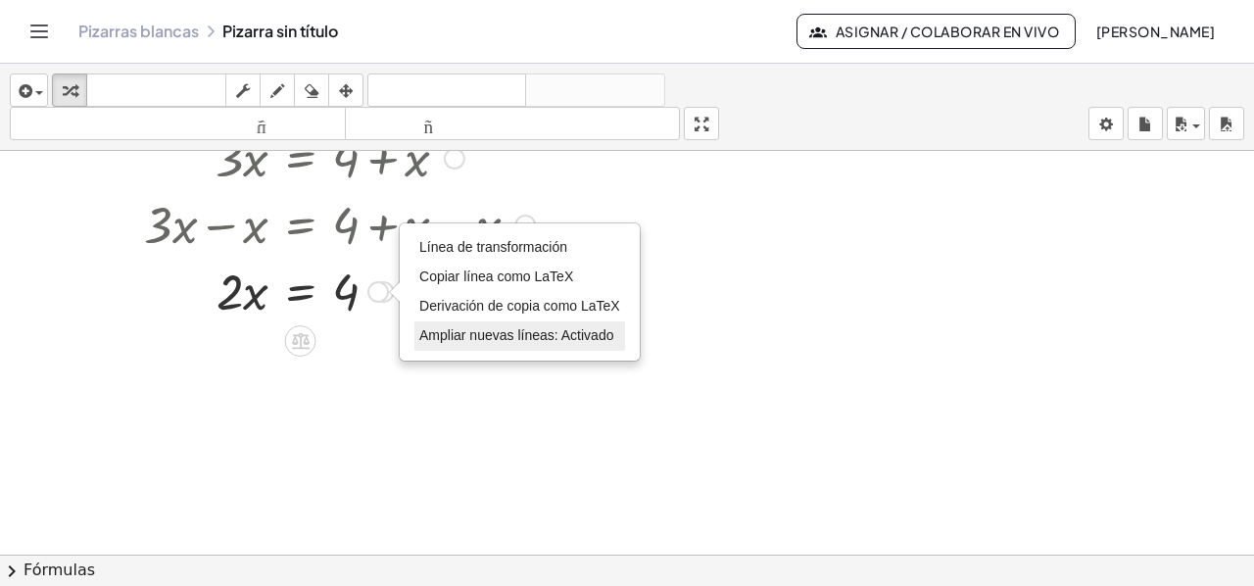
click at [515, 332] on font "Ampliar nuevas líneas: Activado" at bounding box center [516, 335] width 194 height 16
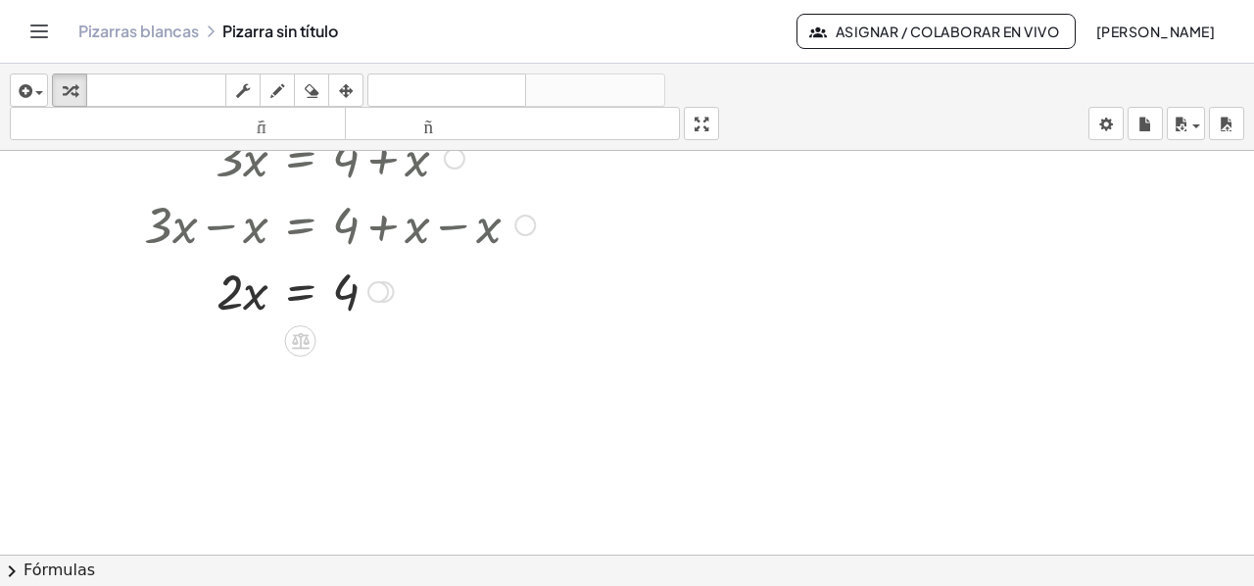
click at [373, 297] on div "Línea de transformación Copiar línea como LaTeX Derivación de copia como LaTeX …" at bounding box center [378, 292] width 22 height 22
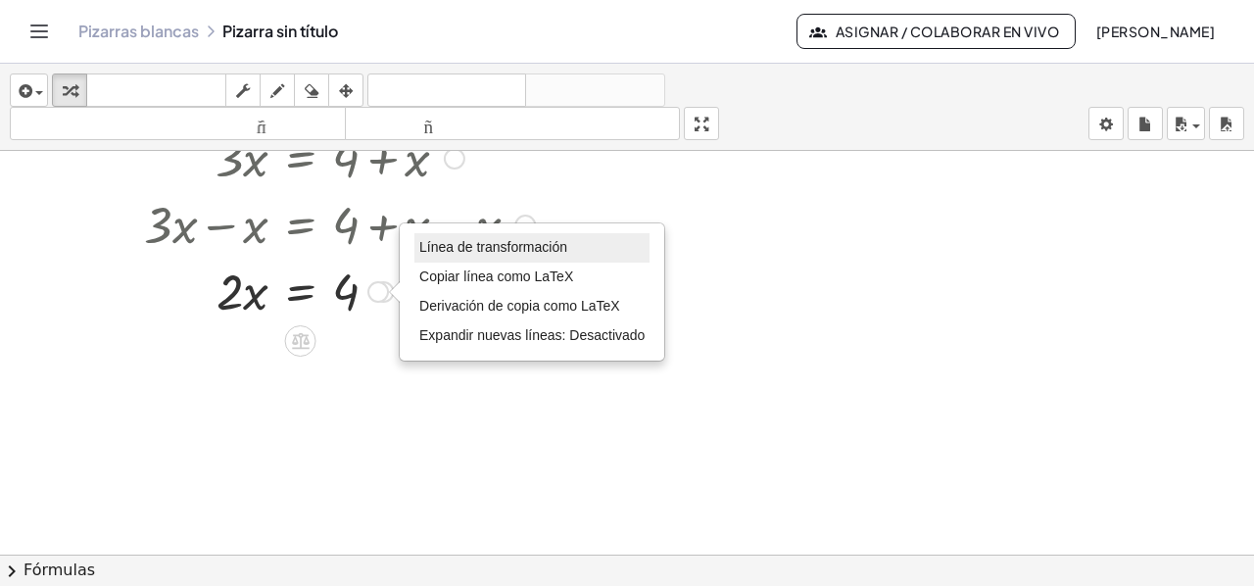
click at [480, 253] on font "Línea de transformación" at bounding box center [493, 247] width 148 height 16
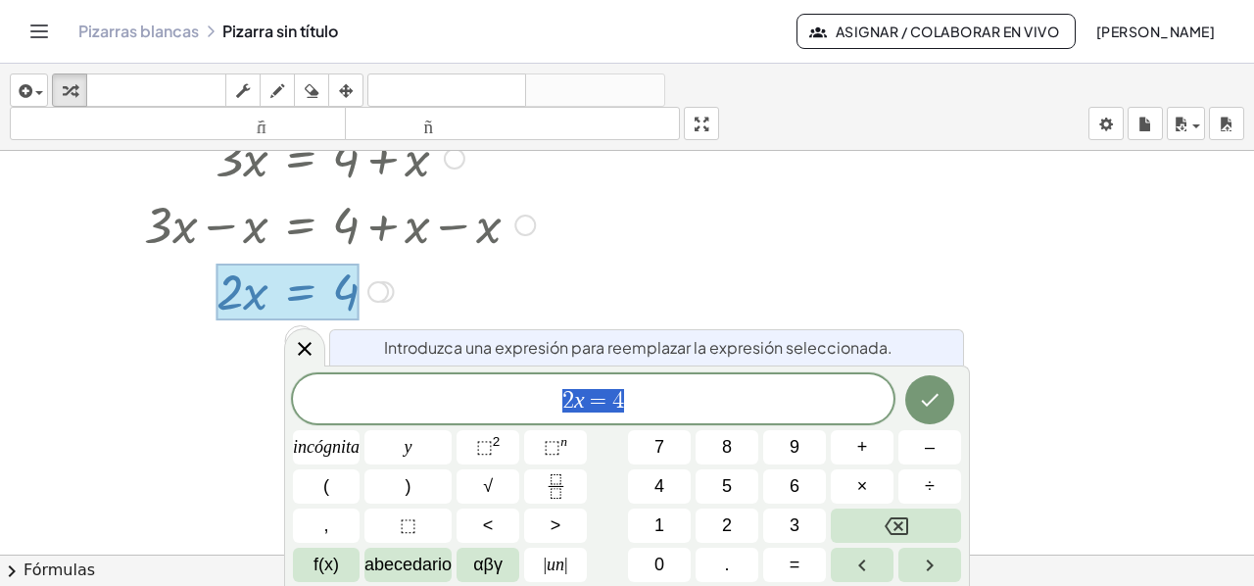
click at [303, 366] on div "Introduzca una expresión para reemplazar la expresión seleccionada. 2 x = 4 inc…" at bounding box center [627, 475] width 686 height 220
click at [311, 348] on icon at bounding box center [305, 349] width 24 height 24
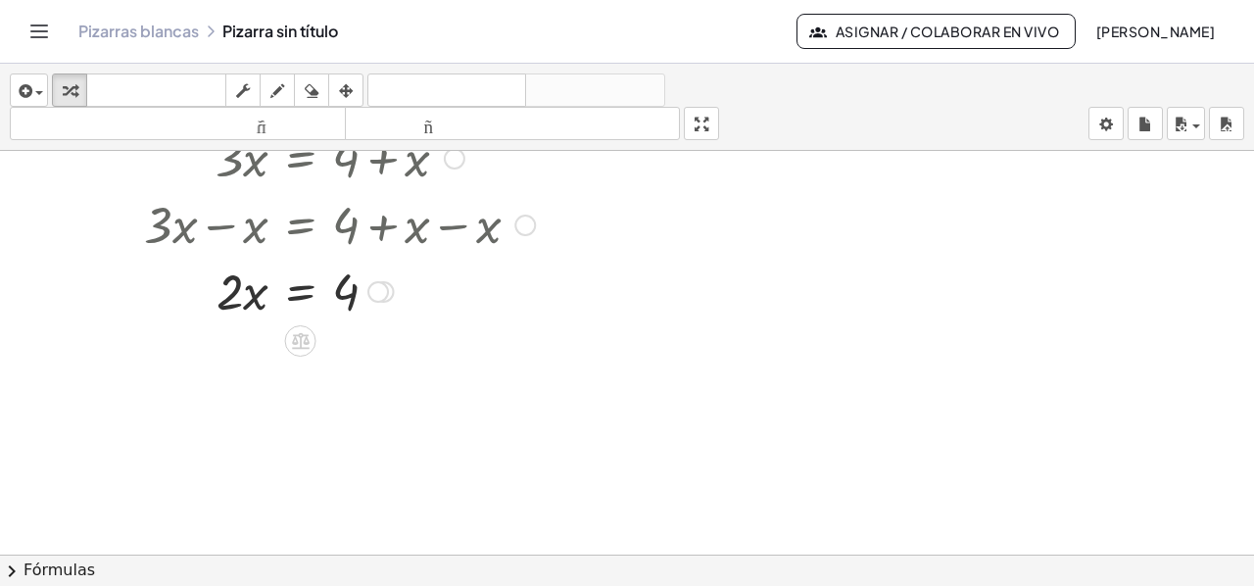
click at [526, 224] on div at bounding box center [525, 225] width 22 height 22
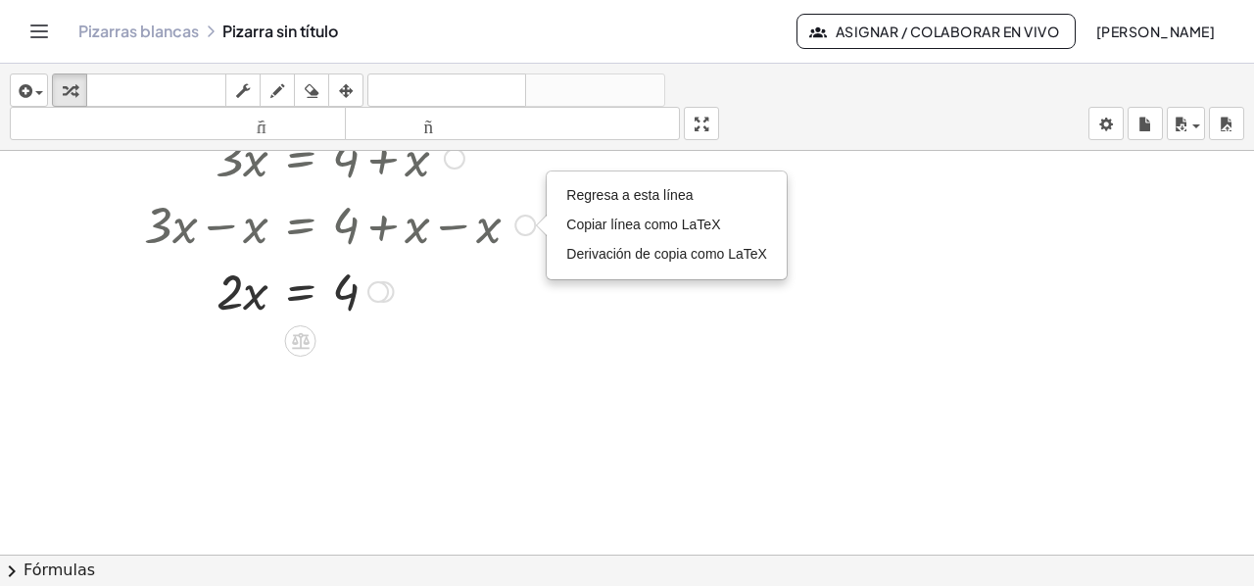
click at [378, 297] on div "Línea de transformación Copiar línea como LaTeX Derivación de copia como LaTeX …" at bounding box center [378, 292] width 22 height 22
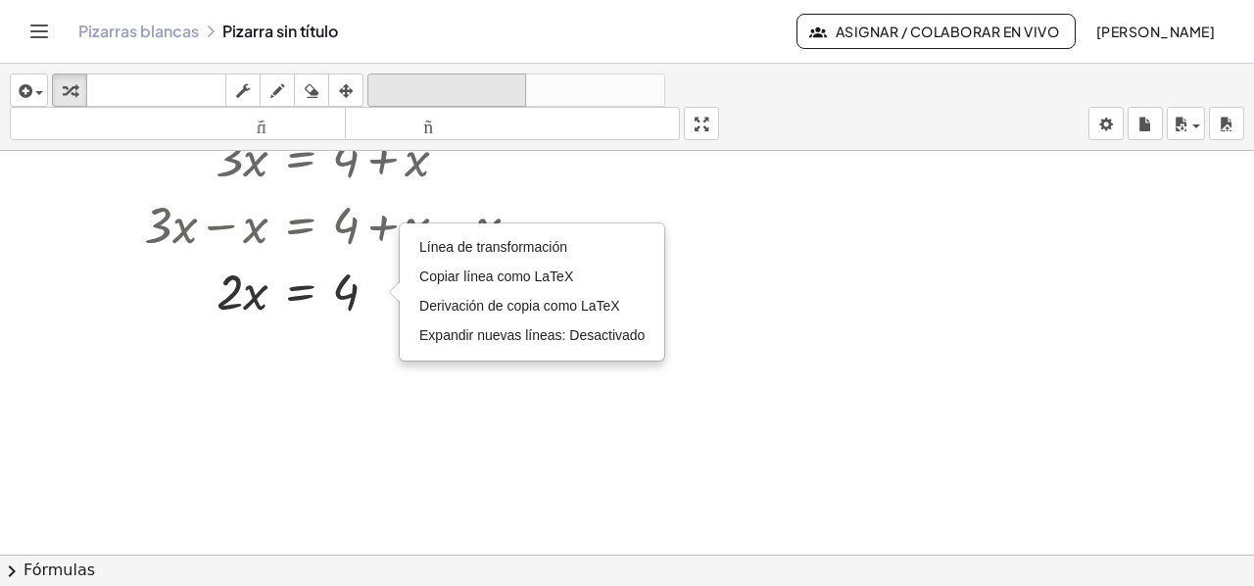
click at [468, 93] on font "deshacer" at bounding box center [446, 90] width 149 height 19
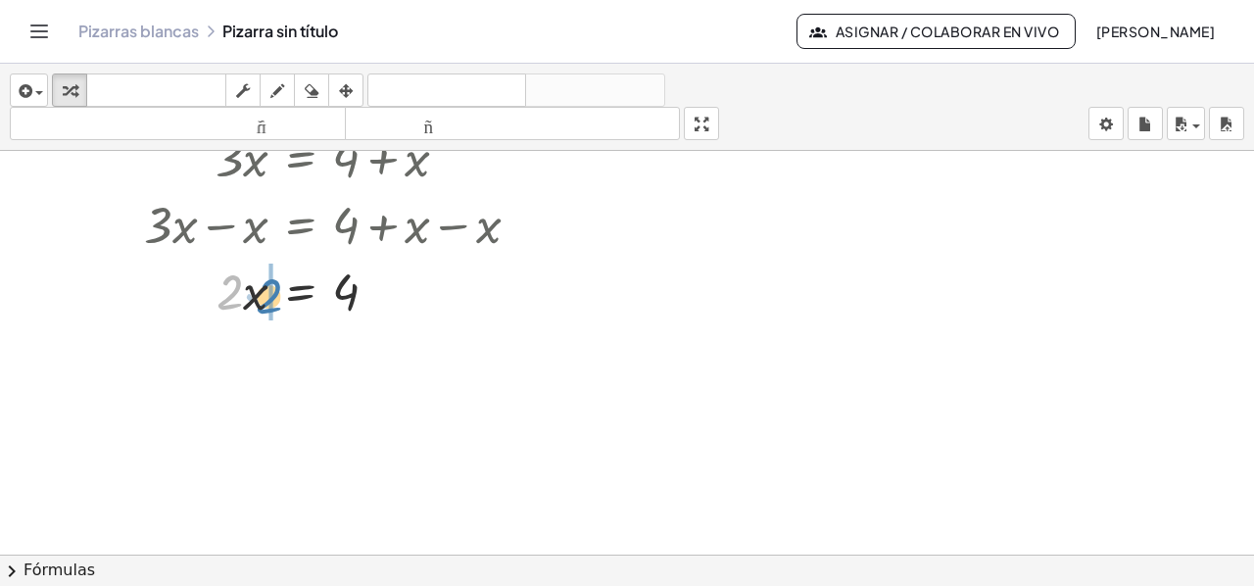
drag, startPoint x: 202, startPoint y: 291, endPoint x: 243, endPoint y: 292, distance: 41.1
click at [243, 293] on div at bounding box center [310, 290] width 452 height 67
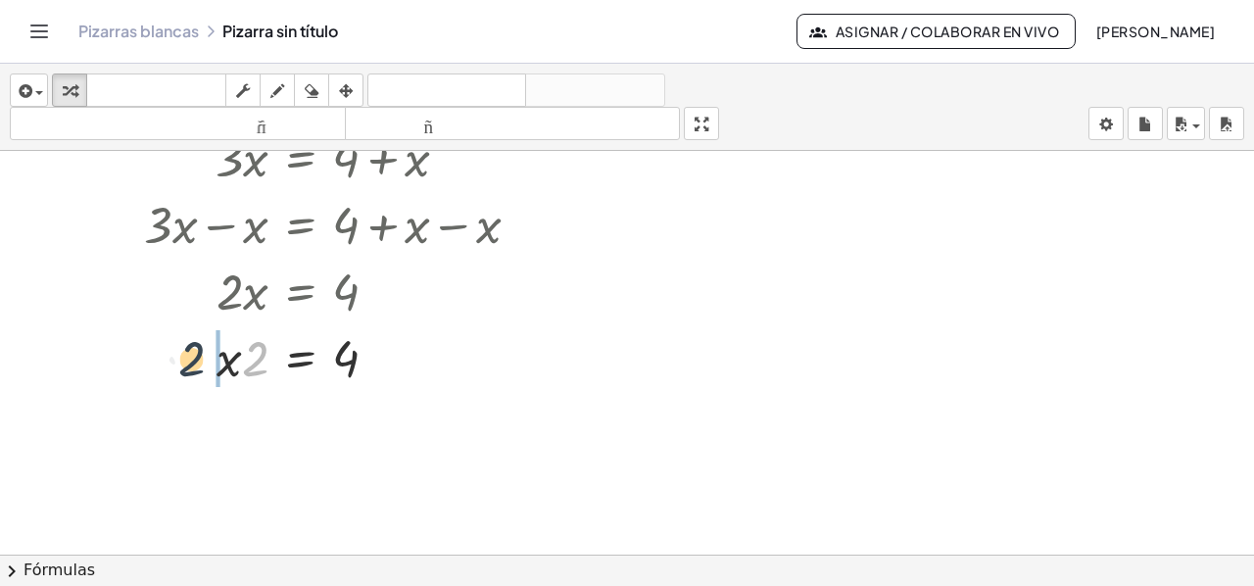
drag, startPoint x: 255, startPoint y: 359, endPoint x: 190, endPoint y: 359, distance: 64.6
click at [190, 359] on div at bounding box center [312, 356] width 463 height 67
click at [380, 291] on div at bounding box center [378, 292] width 22 height 22
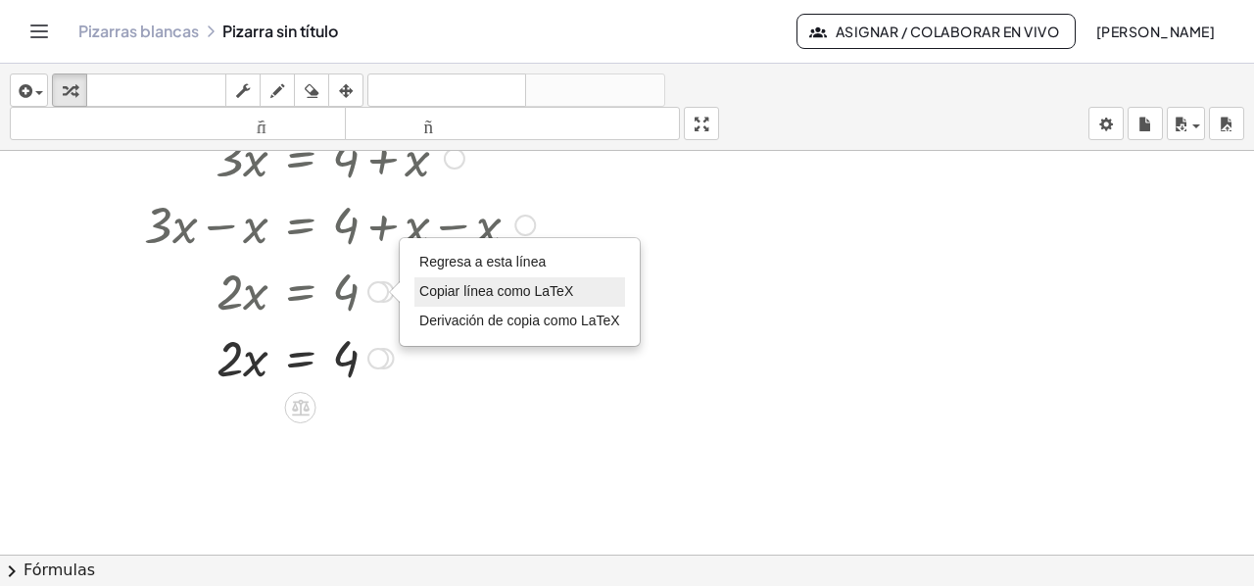
click at [500, 297] on font "Copiar línea como LaTeX" at bounding box center [496, 291] width 154 height 16
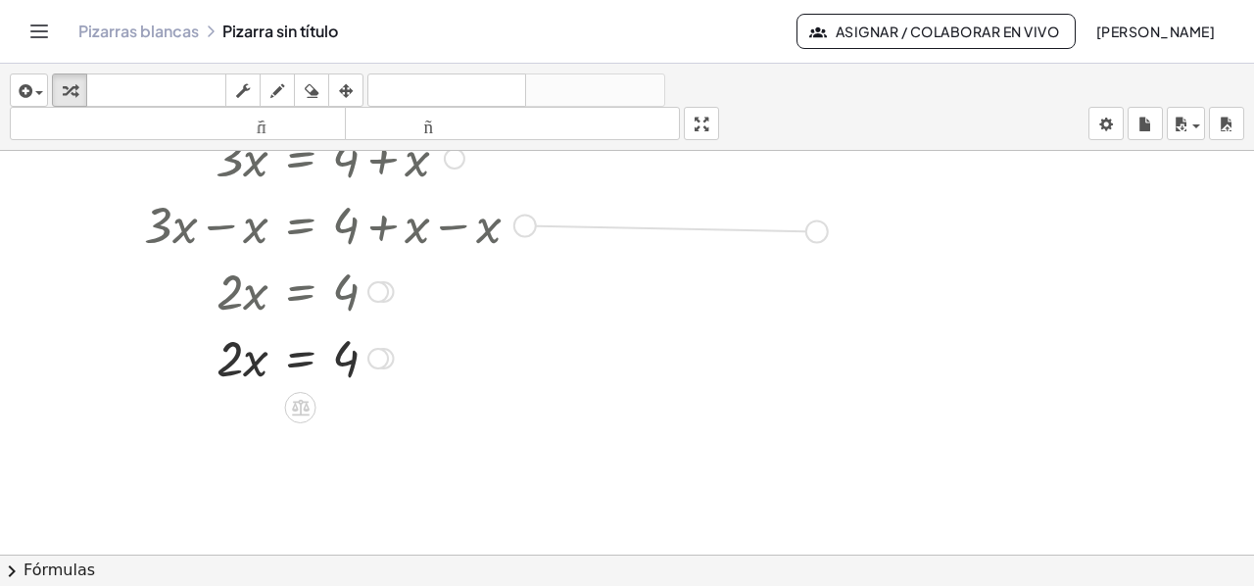
drag, startPoint x: 528, startPoint y: 222, endPoint x: 828, endPoint y: 226, distance: 299.7
click at [828, 226] on div "+ · 2 · x + 1 = 5 + · 2 · x + 1 − 1 = + 5 − 1 + · 2 · x + 0 = + 5 − 1 · 2 · x =…" at bounding box center [627, 353] width 1254 height 1216
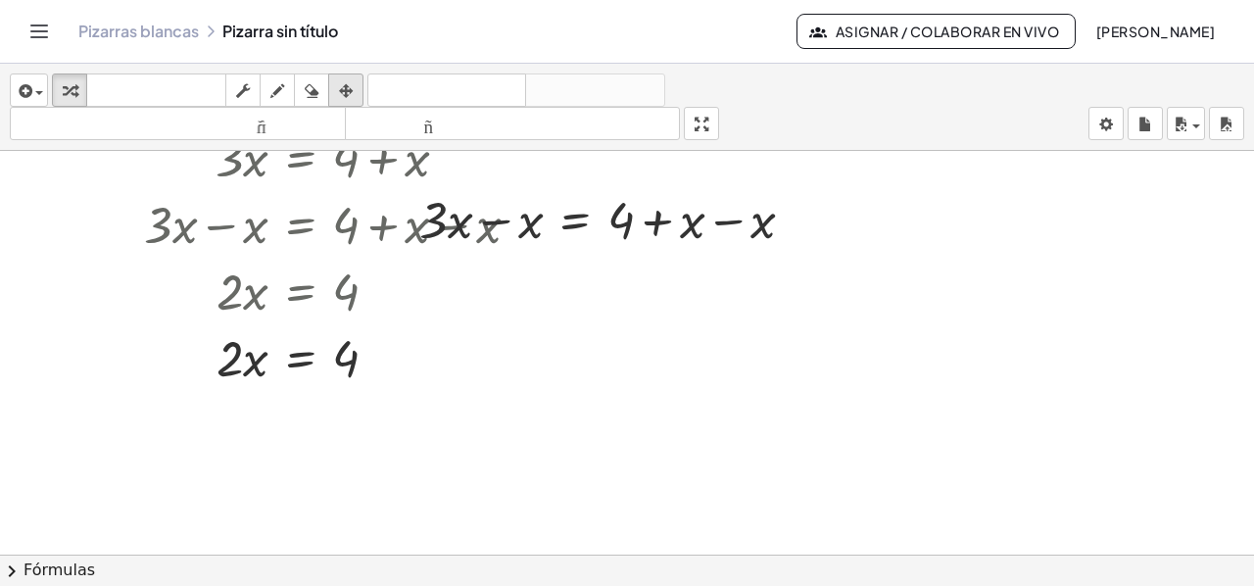
click at [350, 86] on icon "button" at bounding box center [346, 91] width 14 height 24
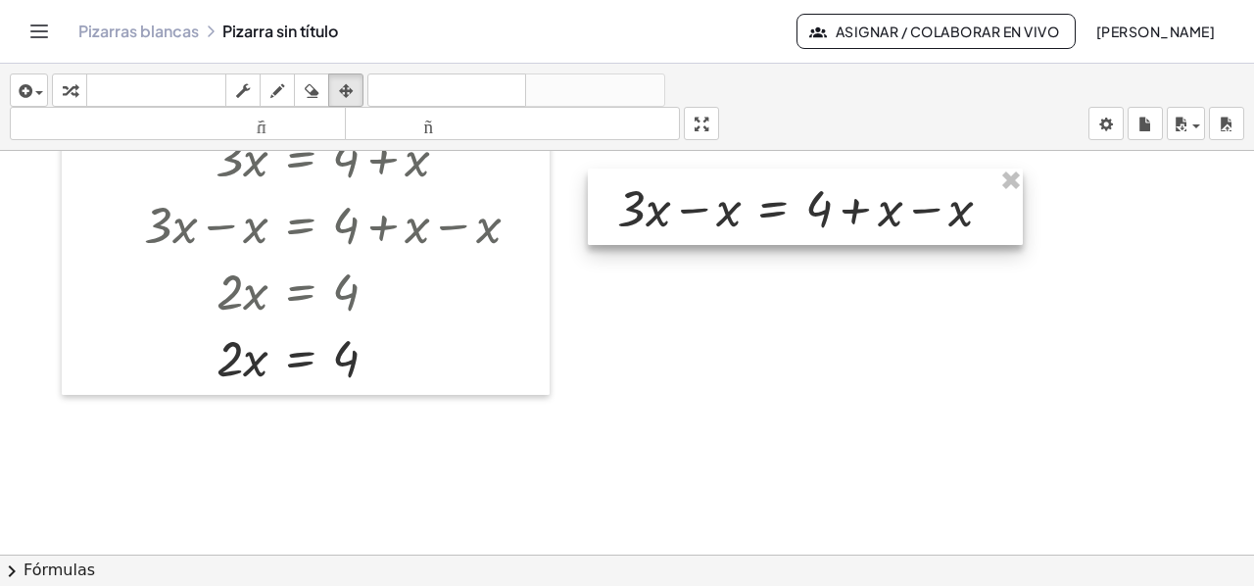
drag, startPoint x: 528, startPoint y: 232, endPoint x: 726, endPoint y: 220, distance: 198.2
click at [726, 220] on div at bounding box center [805, 206] width 435 height 76
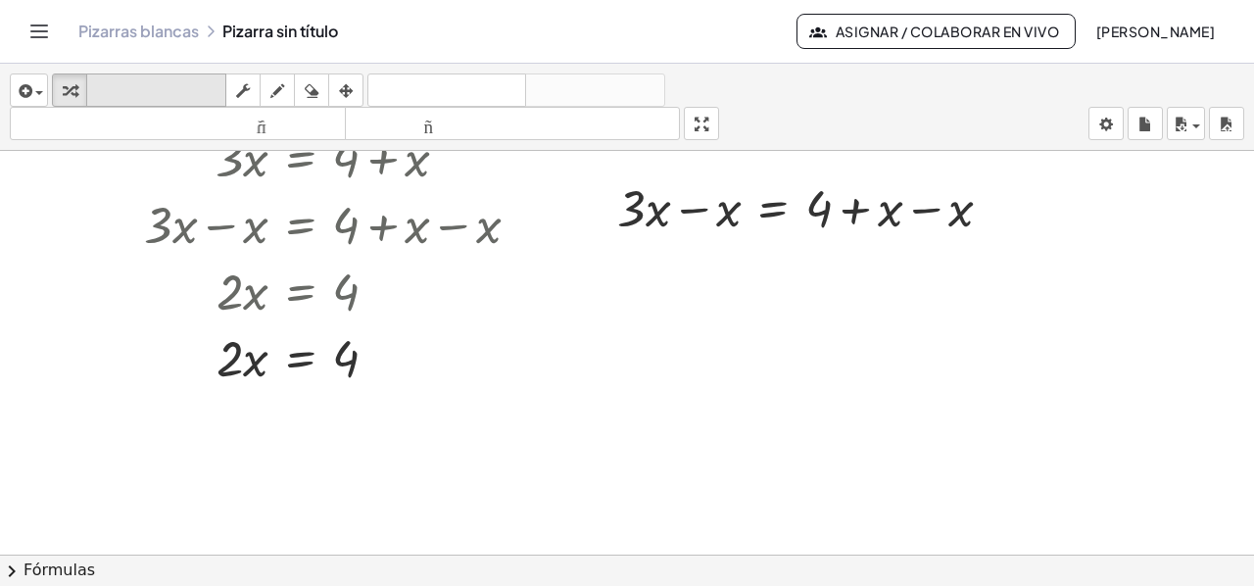
drag, startPoint x: 66, startPoint y: 93, endPoint x: 104, endPoint y: 102, distance: 39.2
click at [67, 93] on icon "button" at bounding box center [70, 91] width 14 height 24
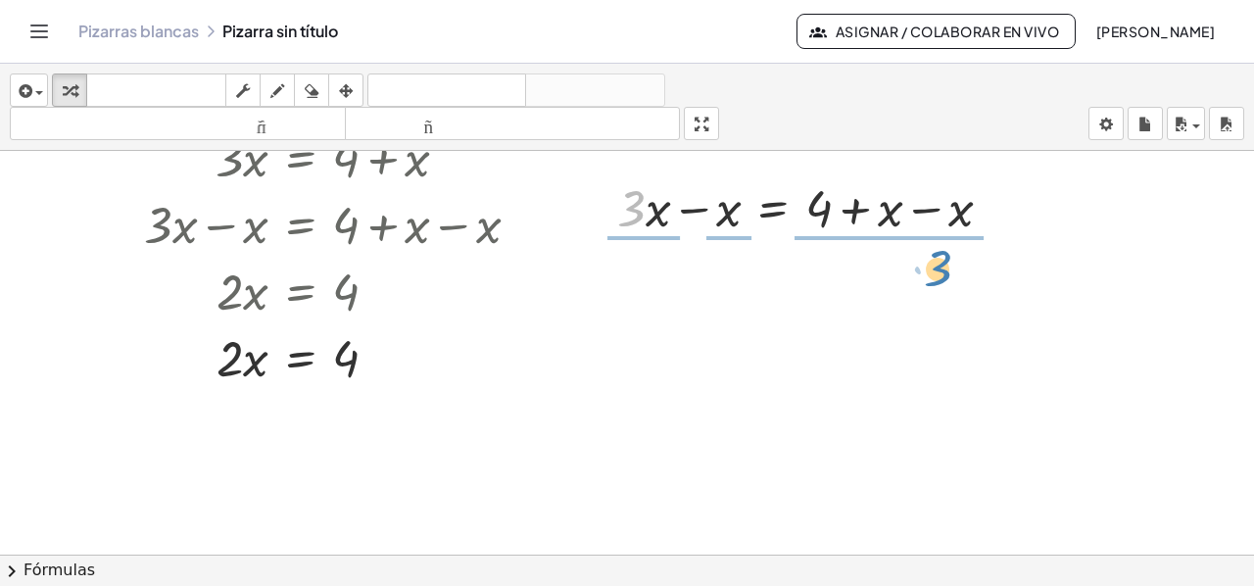
drag, startPoint x: 632, startPoint y: 213, endPoint x: 938, endPoint y: 270, distance: 312.0
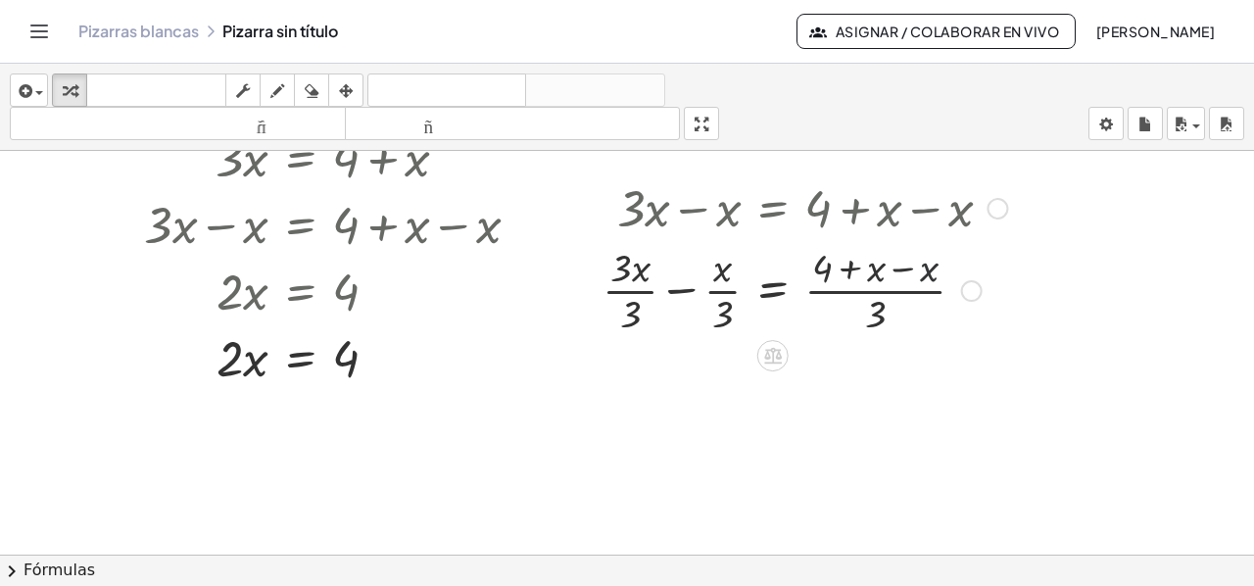
click at [929, 269] on div at bounding box center [805, 289] width 424 height 98
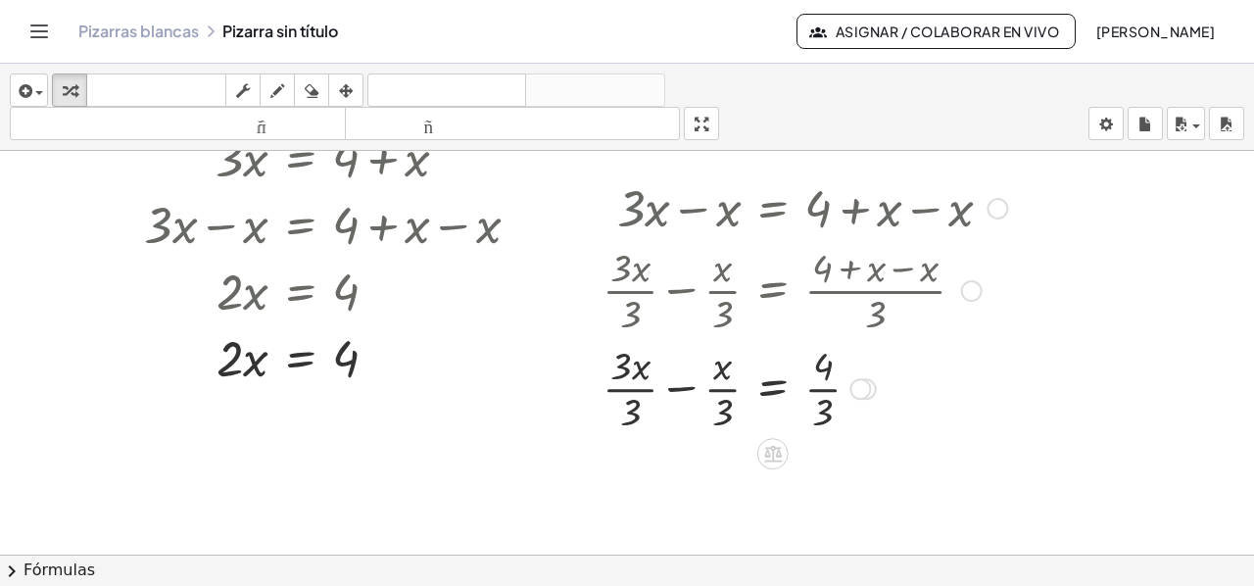
click at [972, 291] on div at bounding box center [972, 291] width 22 height 22
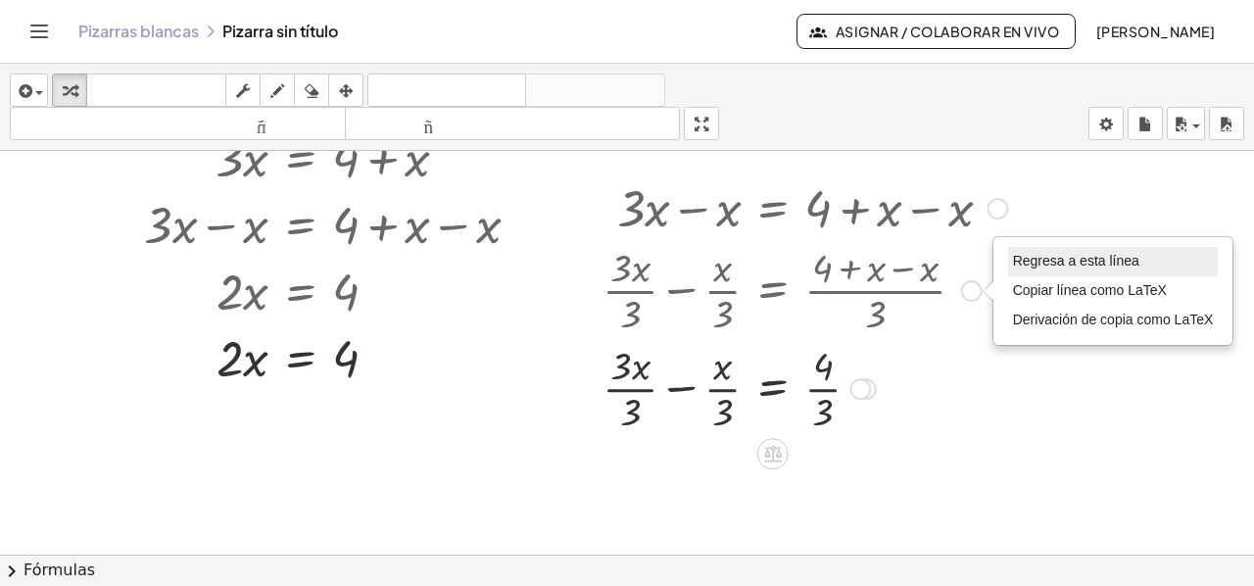
click at [1034, 262] on font "Regresa a esta línea" at bounding box center [1076, 261] width 126 height 16
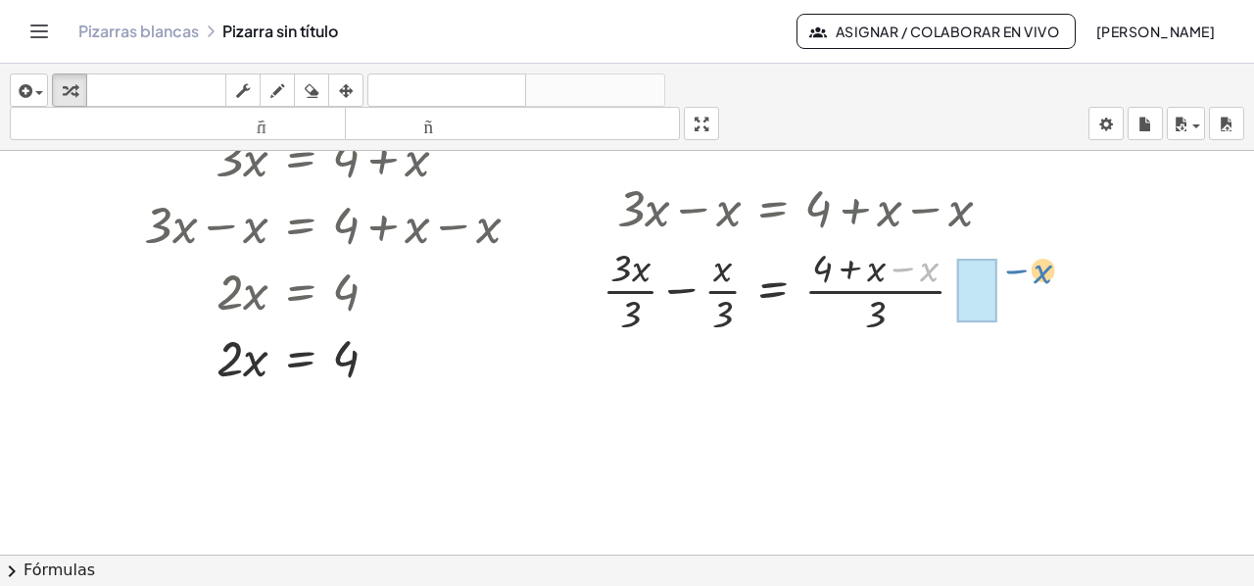
drag, startPoint x: 931, startPoint y: 272, endPoint x: 1042, endPoint y: 274, distance: 110.7
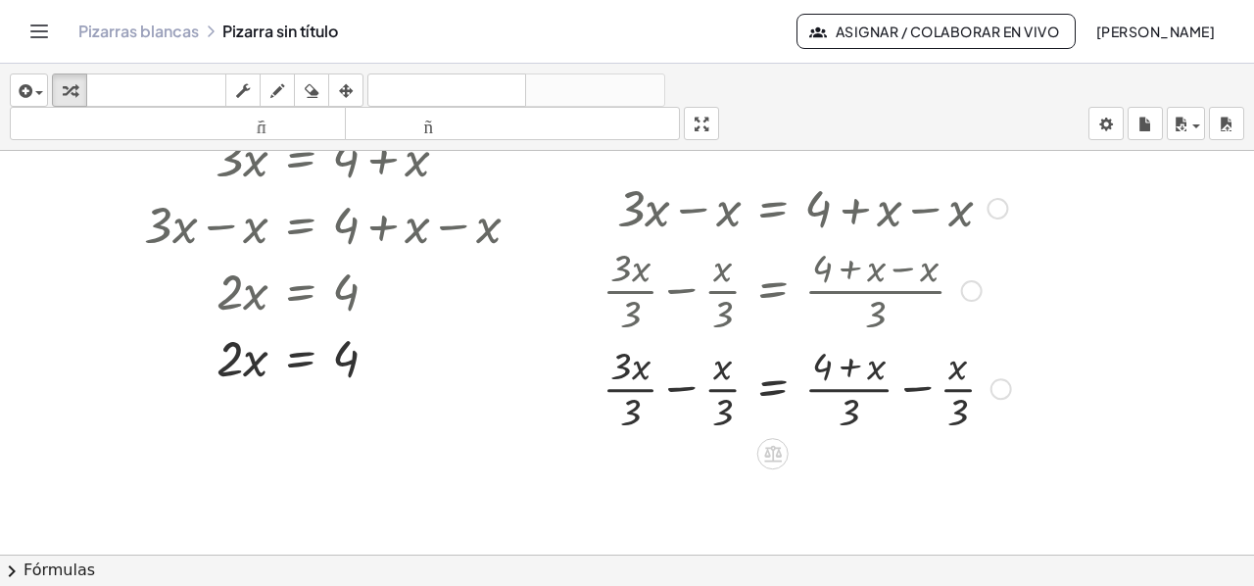
click at [674, 389] on div at bounding box center [807, 387] width 428 height 98
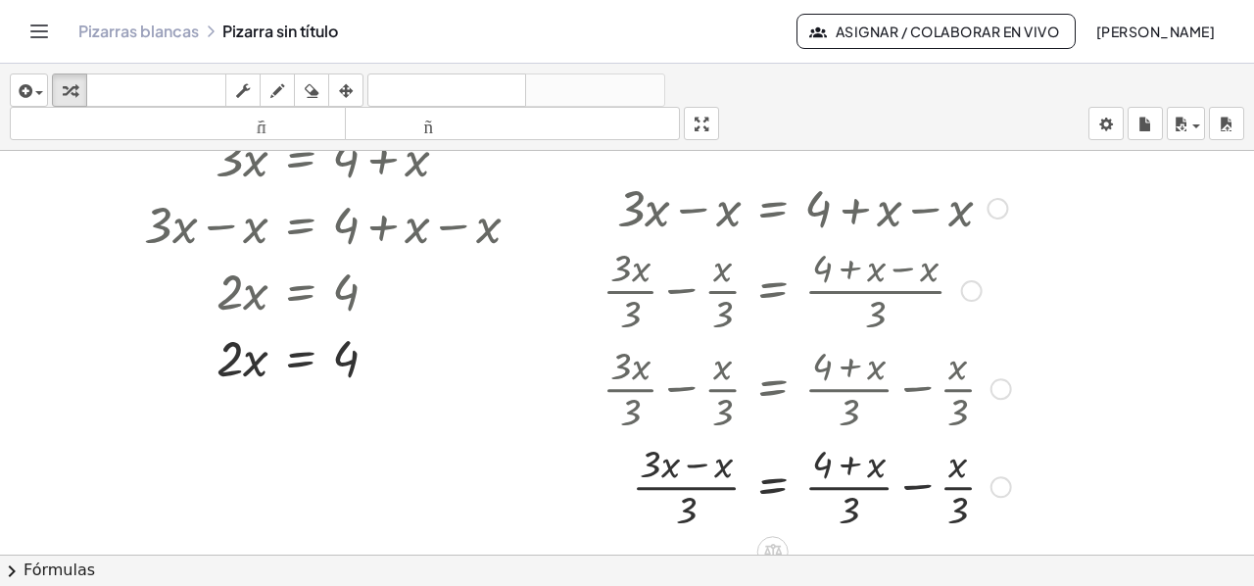
click at [916, 486] on div at bounding box center [807, 485] width 428 height 98
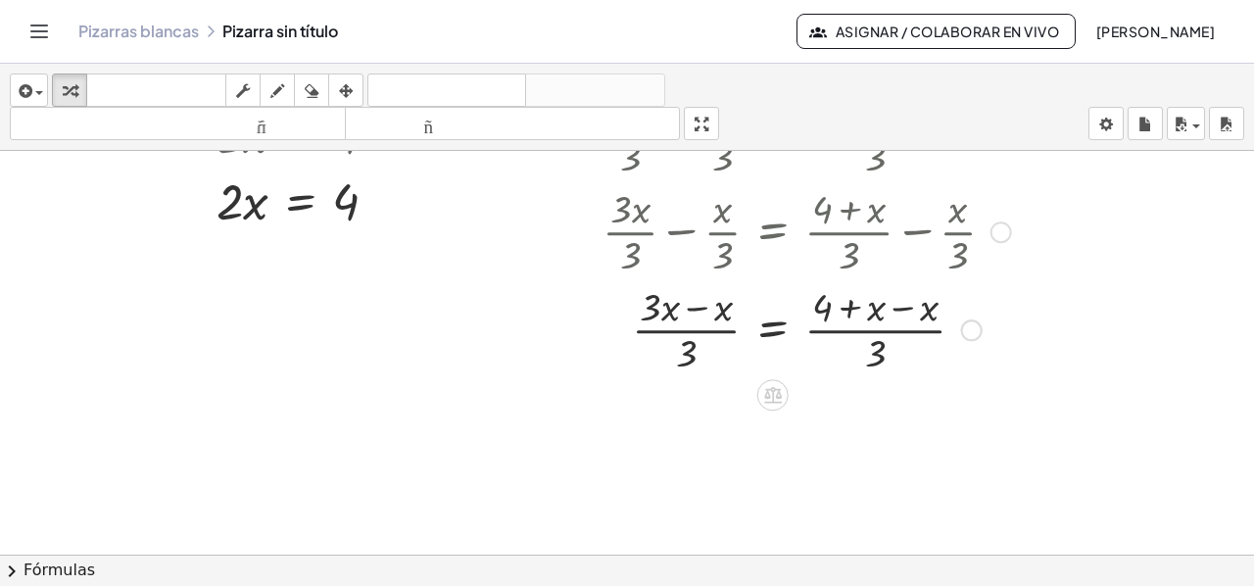
scroll to position [601, 0]
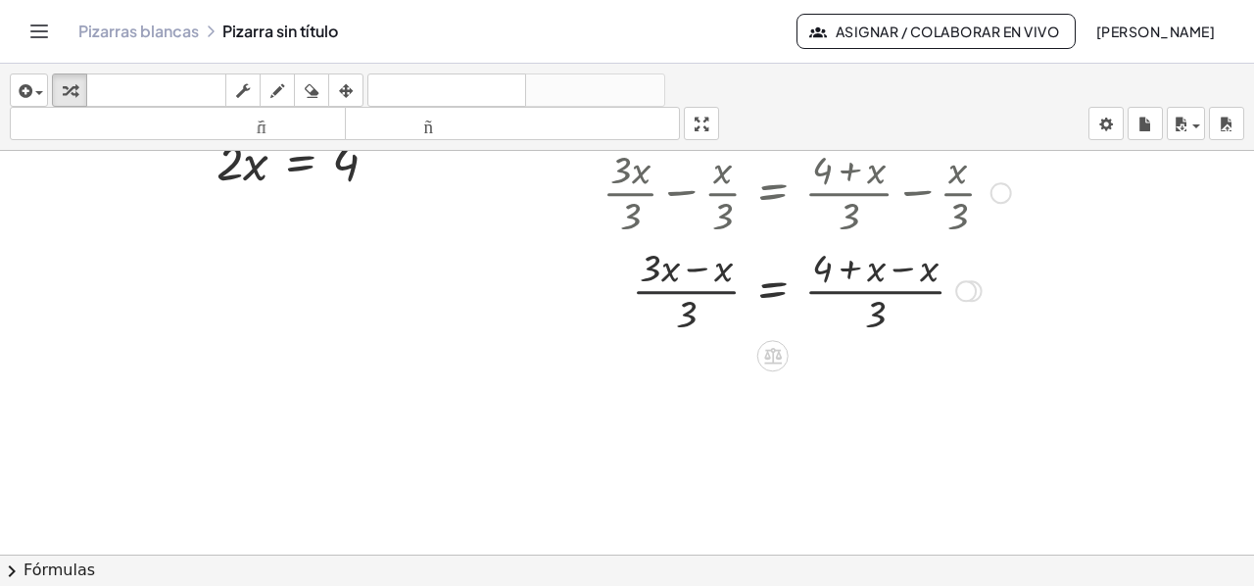
click at [693, 294] on div at bounding box center [807, 289] width 428 height 98
click at [871, 292] on div at bounding box center [807, 289] width 428 height 98
drag, startPoint x: 897, startPoint y: 266, endPoint x: 930, endPoint y: 288, distance: 39.7
click at [897, 271] on div at bounding box center [807, 289] width 428 height 98
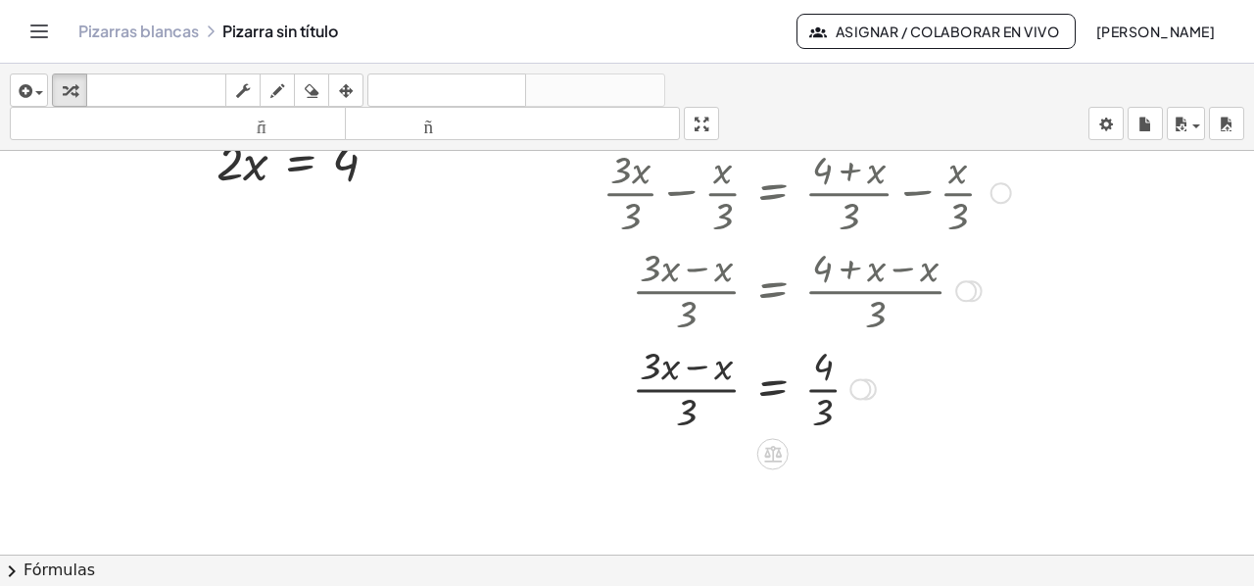
click at [697, 366] on div at bounding box center [807, 387] width 428 height 98
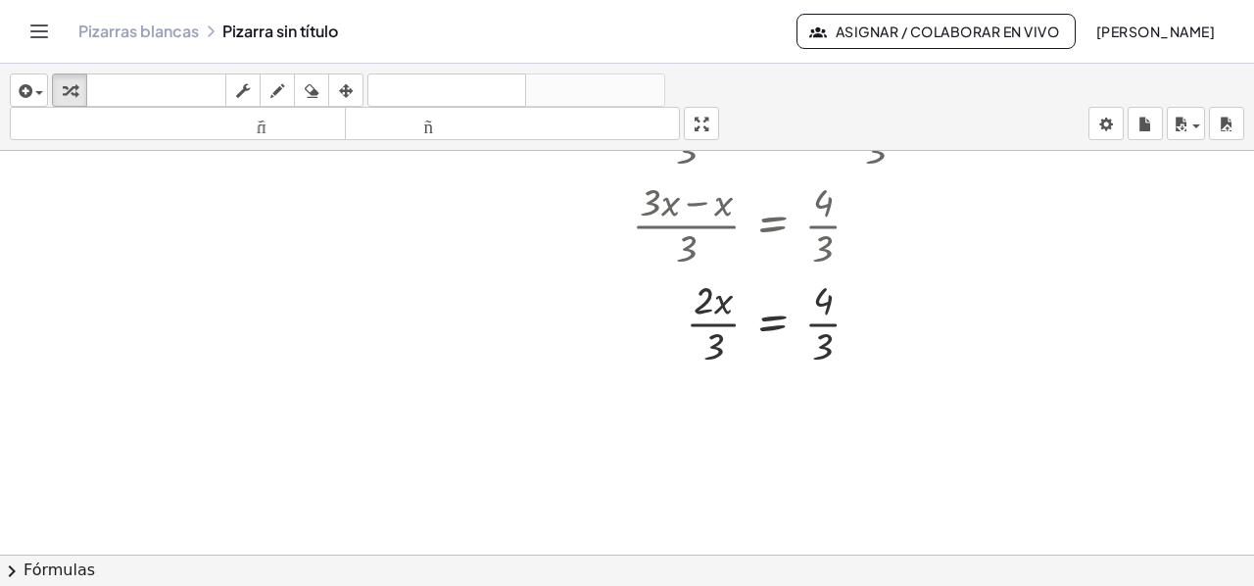
scroll to position [797, 0]
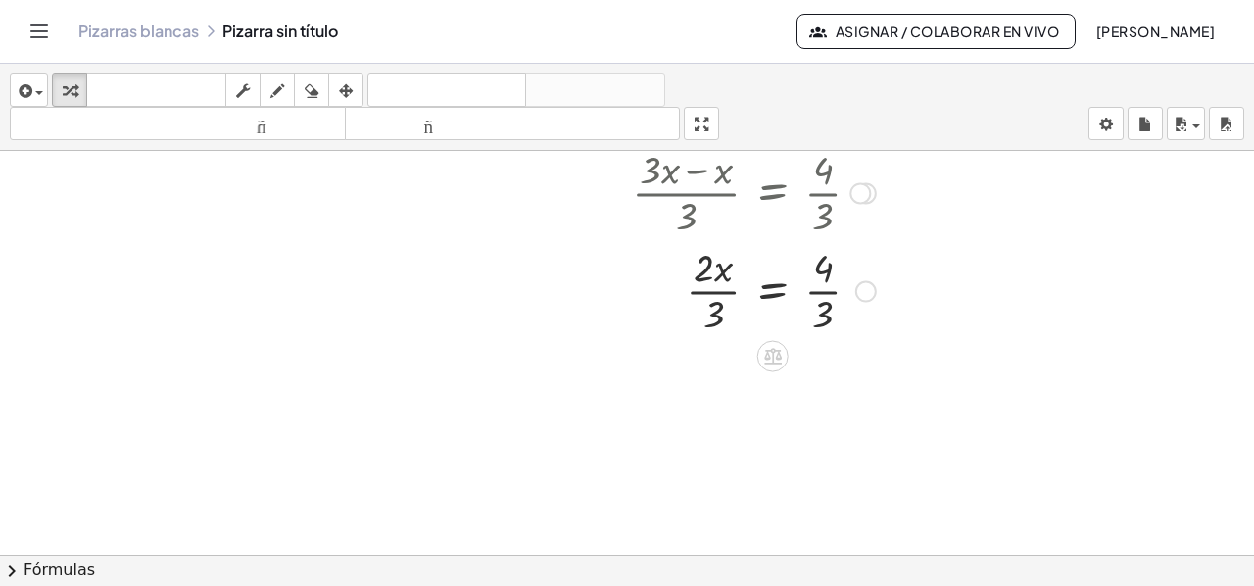
click at [699, 290] on div at bounding box center [807, 289] width 428 height 98
click at [816, 287] on div at bounding box center [807, 289] width 428 height 98
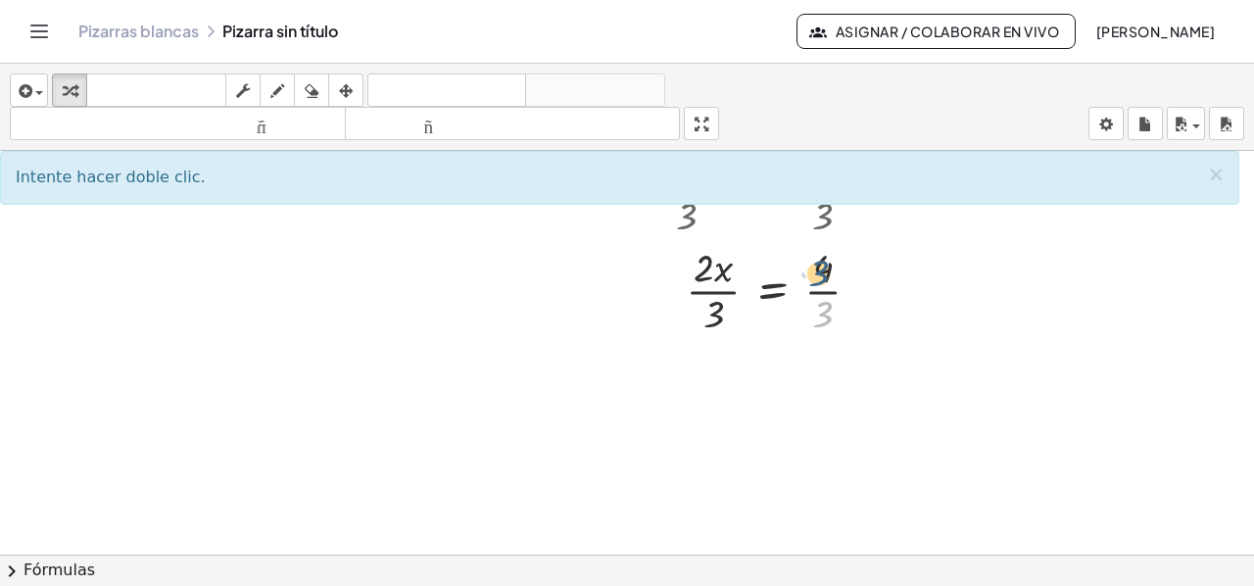
drag, startPoint x: 829, startPoint y: 315, endPoint x: 825, endPoint y: 273, distance: 42.3
click at [825, 273] on div at bounding box center [807, 289] width 428 height 98
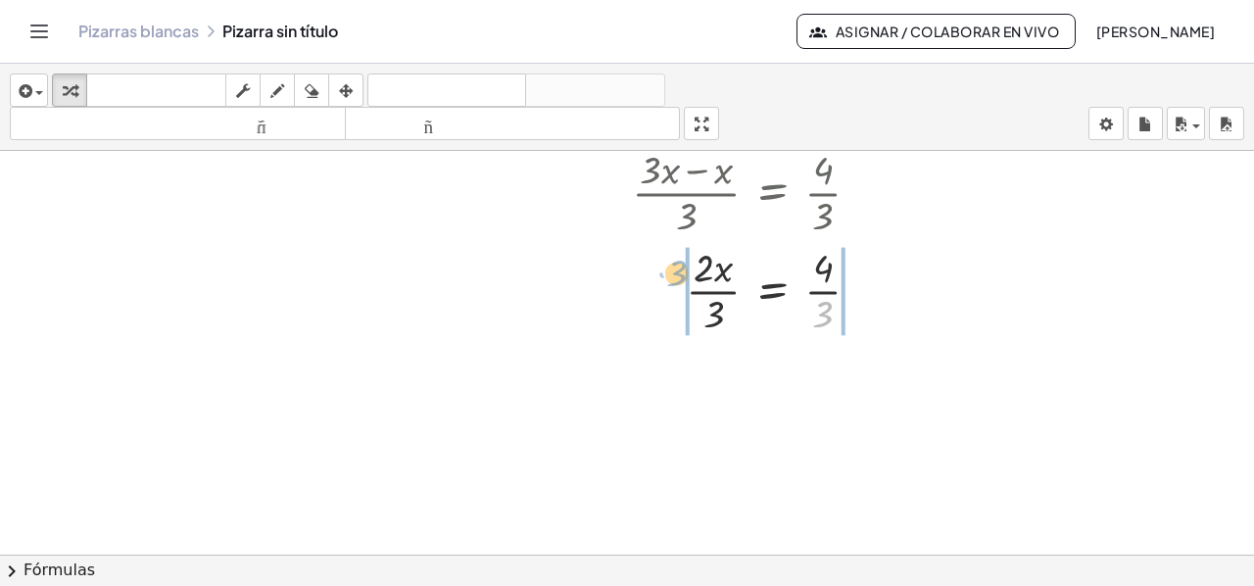
drag, startPoint x: 815, startPoint y: 312, endPoint x: 676, endPoint y: 275, distance: 144.0
click at [671, 272] on div at bounding box center [807, 289] width 428 height 98
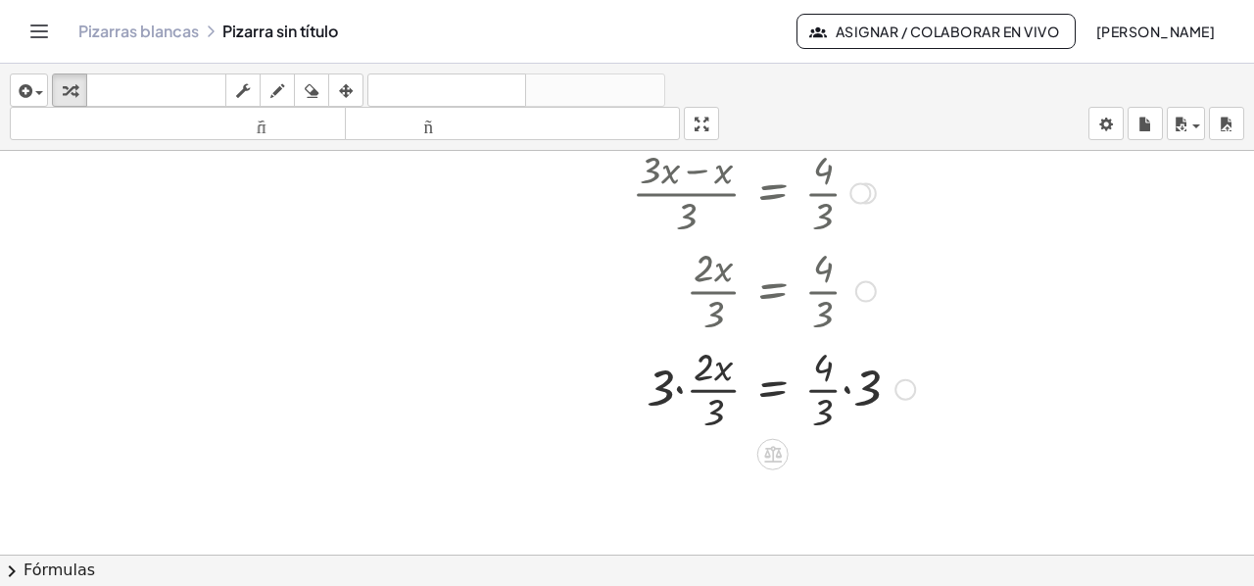
click at [845, 387] on div at bounding box center [807, 387] width 428 height 98
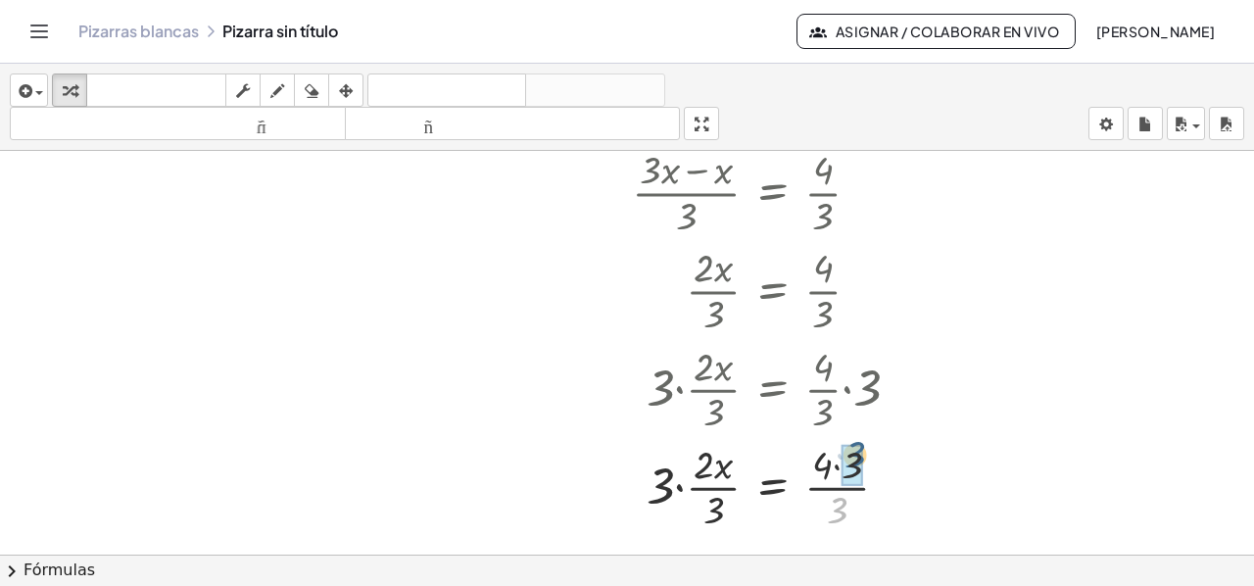
drag, startPoint x: 838, startPoint y: 501, endPoint x: 859, endPoint y: 447, distance: 58.6
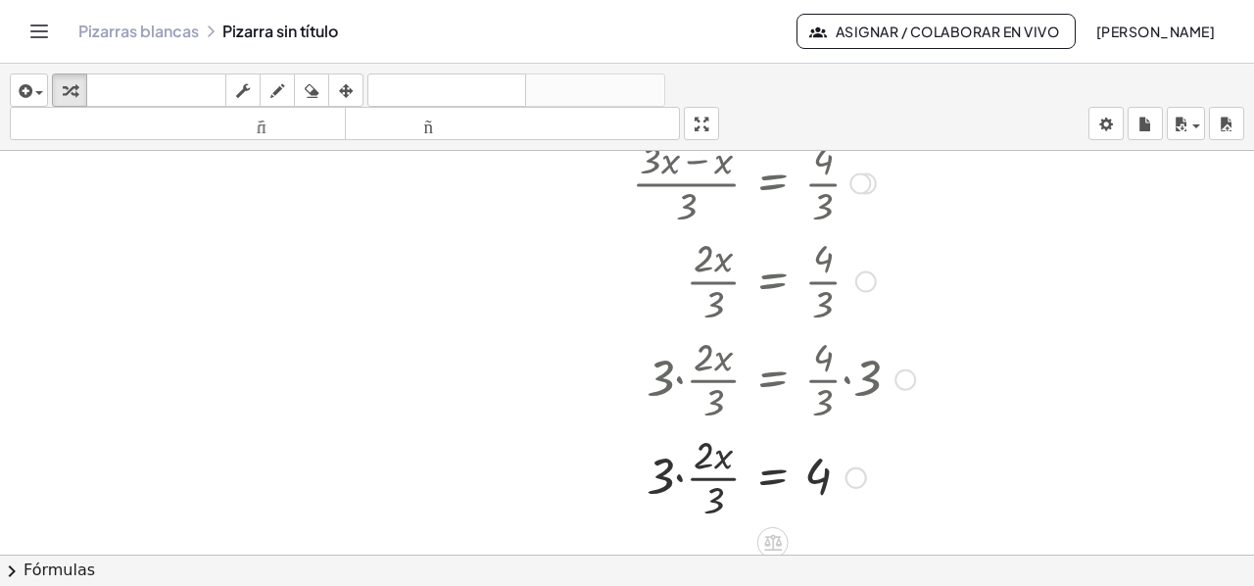
scroll to position [811, 0]
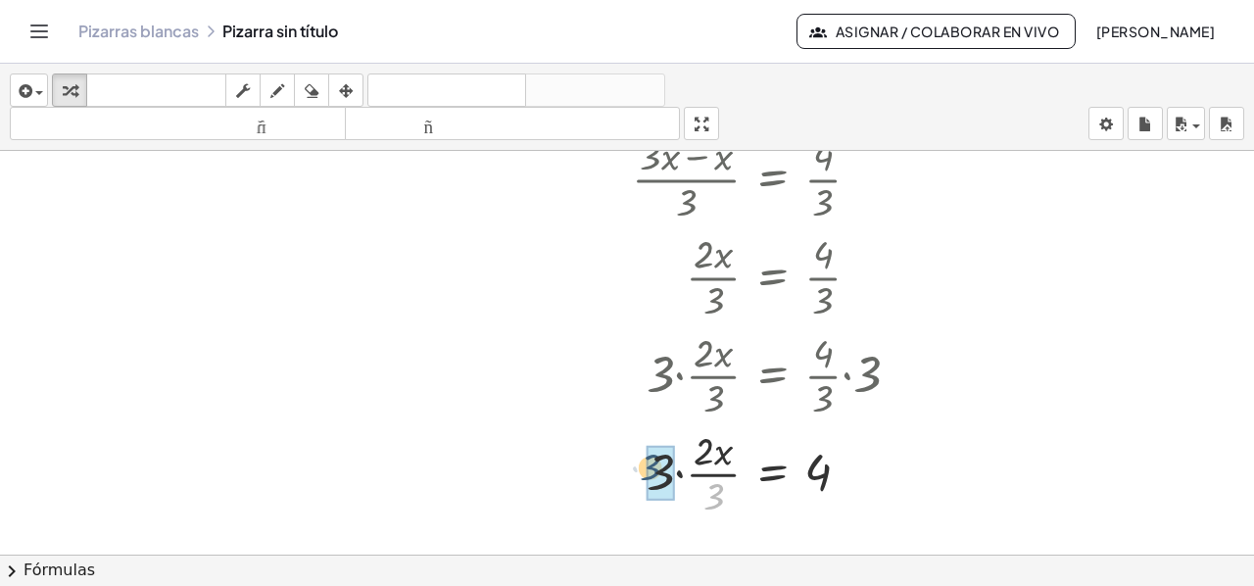
drag, startPoint x: 715, startPoint y: 500, endPoint x: 659, endPoint y: 476, distance: 60.6
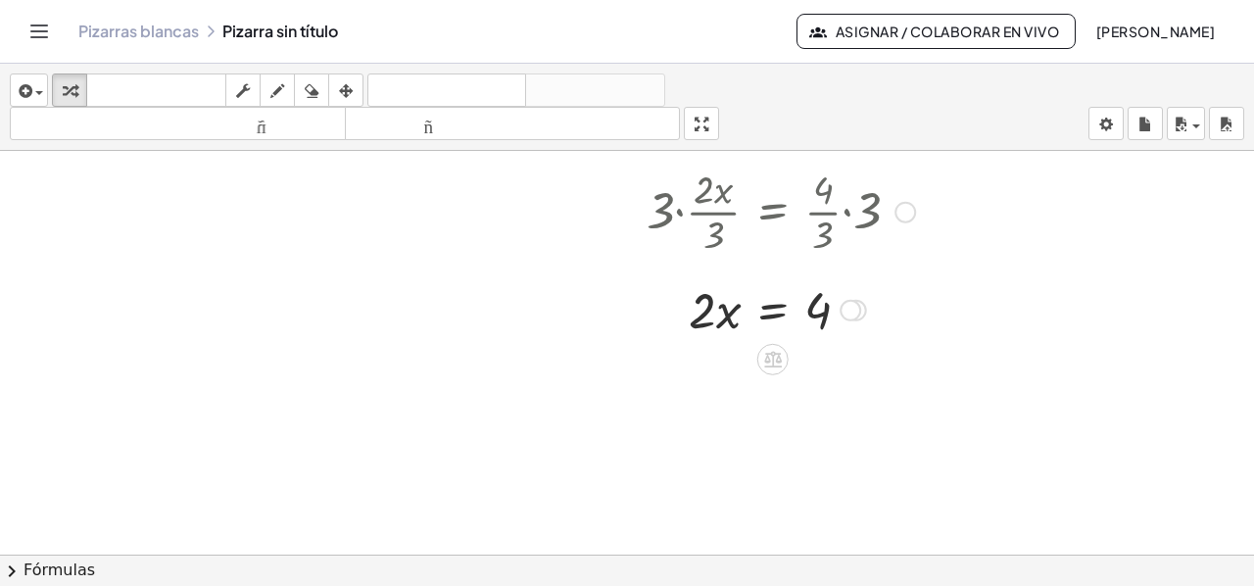
scroll to position [1007, 0]
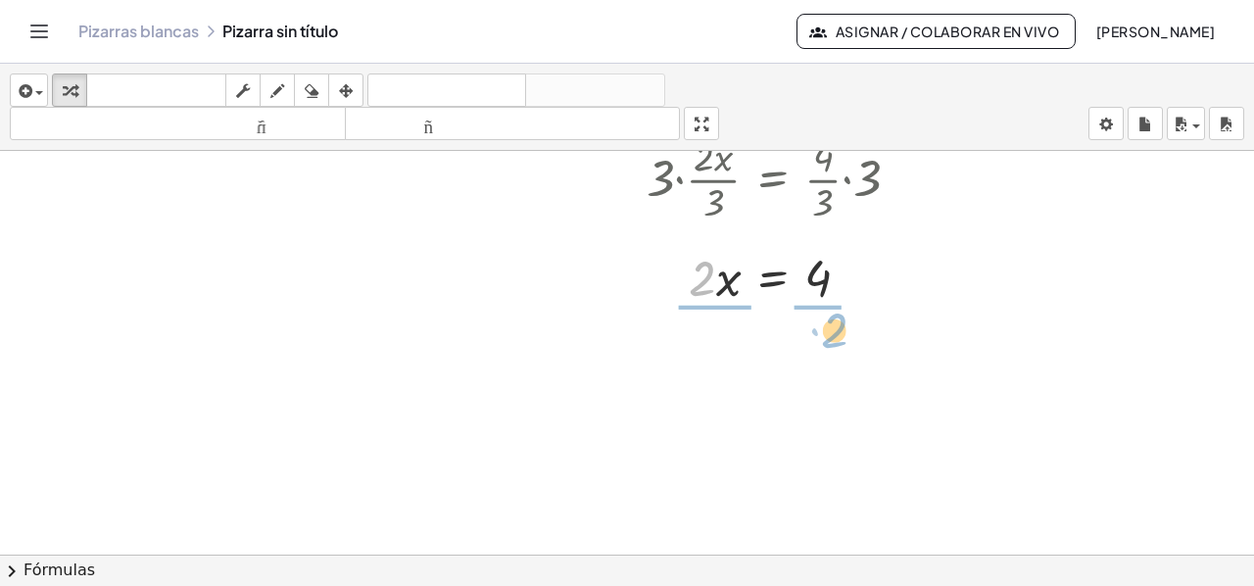
drag, startPoint x: 696, startPoint y: 291, endPoint x: 826, endPoint y: 346, distance: 140.4
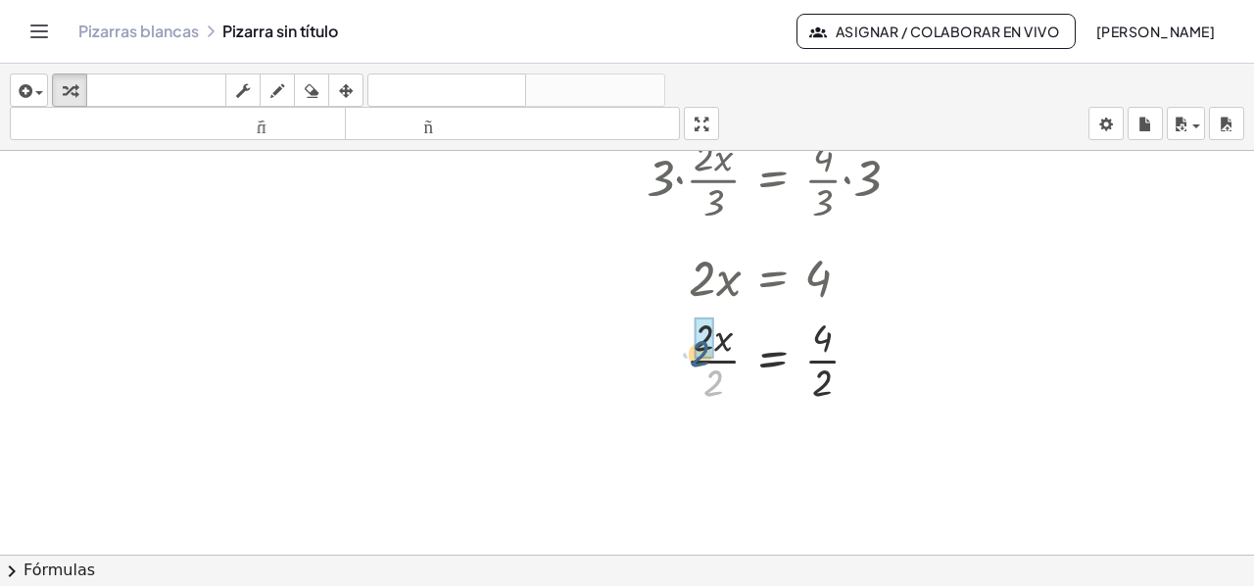
drag, startPoint x: 706, startPoint y: 380, endPoint x: 695, endPoint y: 358, distance: 24.1
drag, startPoint x: 821, startPoint y: 479, endPoint x: 826, endPoint y: 448, distance: 31.7
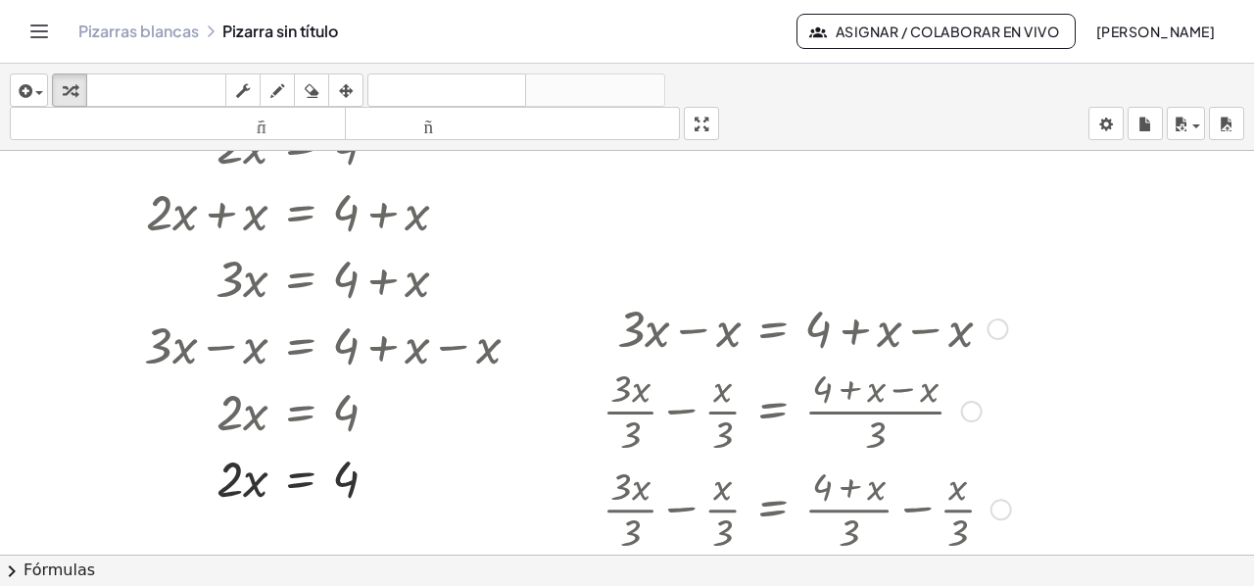
scroll to position [294, 0]
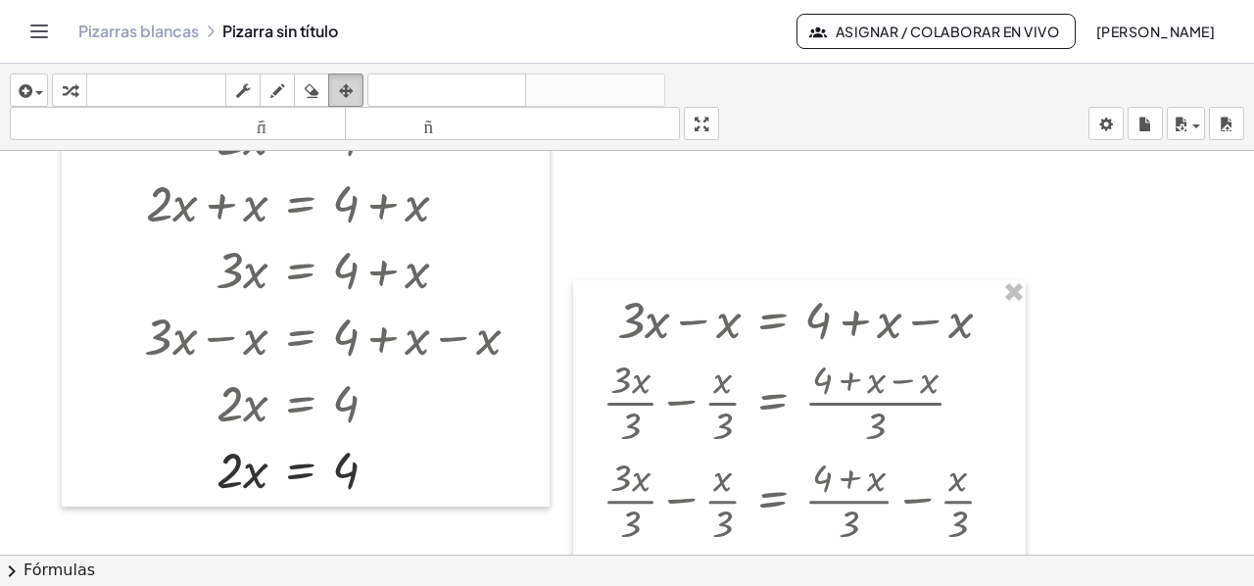
click at [339, 87] on icon "button" at bounding box center [346, 91] width 14 height 24
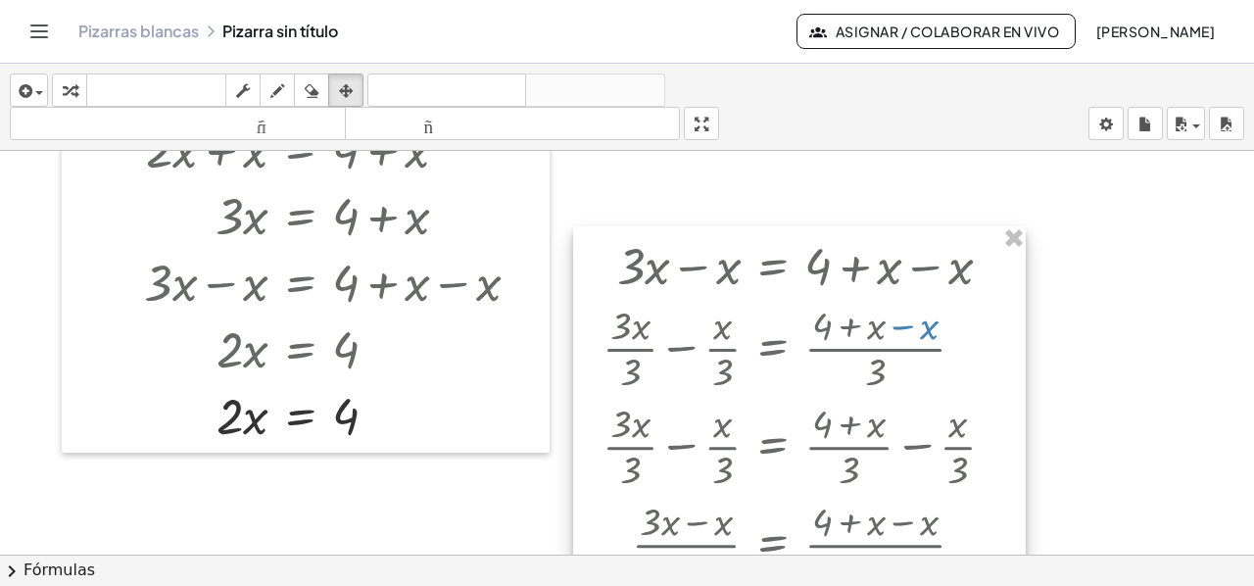
scroll to position [392, 0]
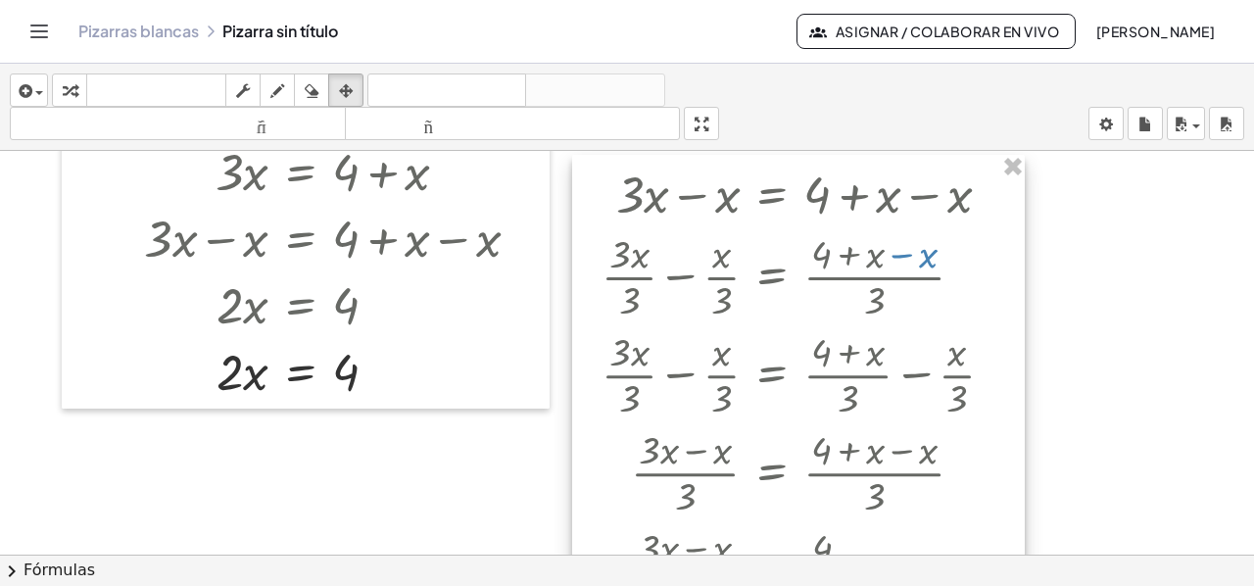
drag, startPoint x: 761, startPoint y: 209, endPoint x: 760, endPoint y: 181, distance: 27.4
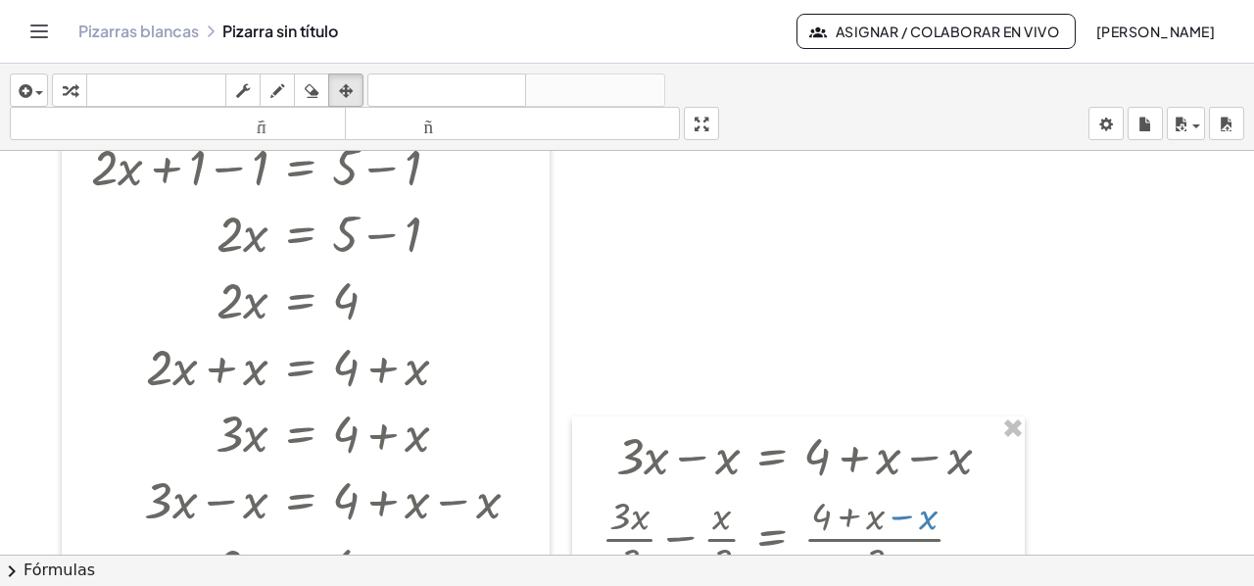
scroll to position [196, 0]
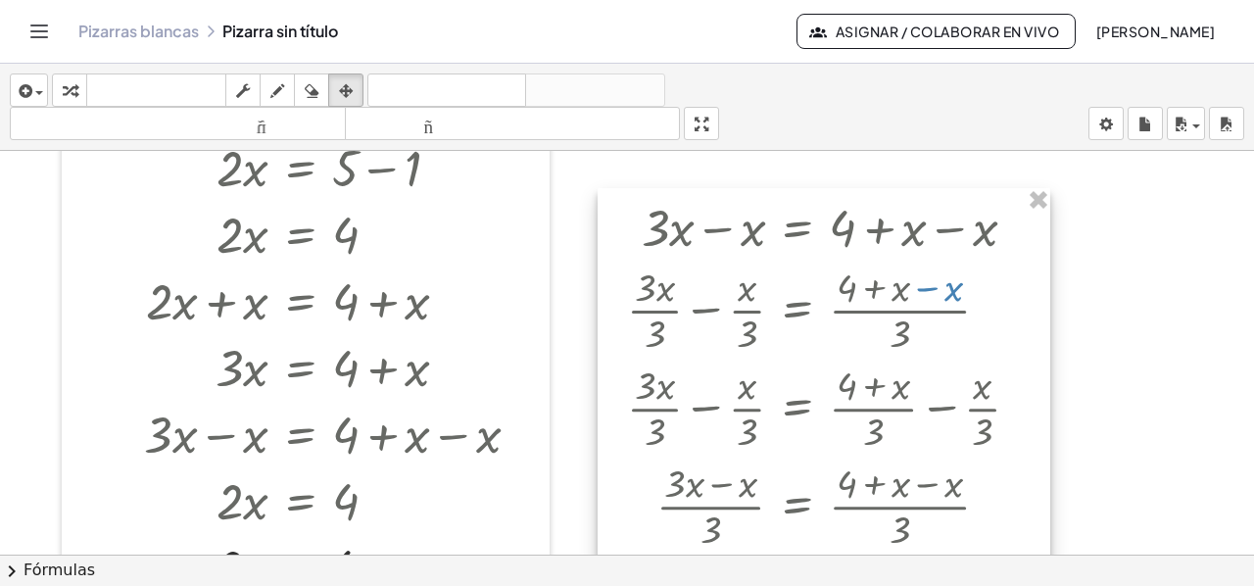
drag, startPoint x: 916, startPoint y: 365, endPoint x: 941, endPoint y: 203, distance: 164.6
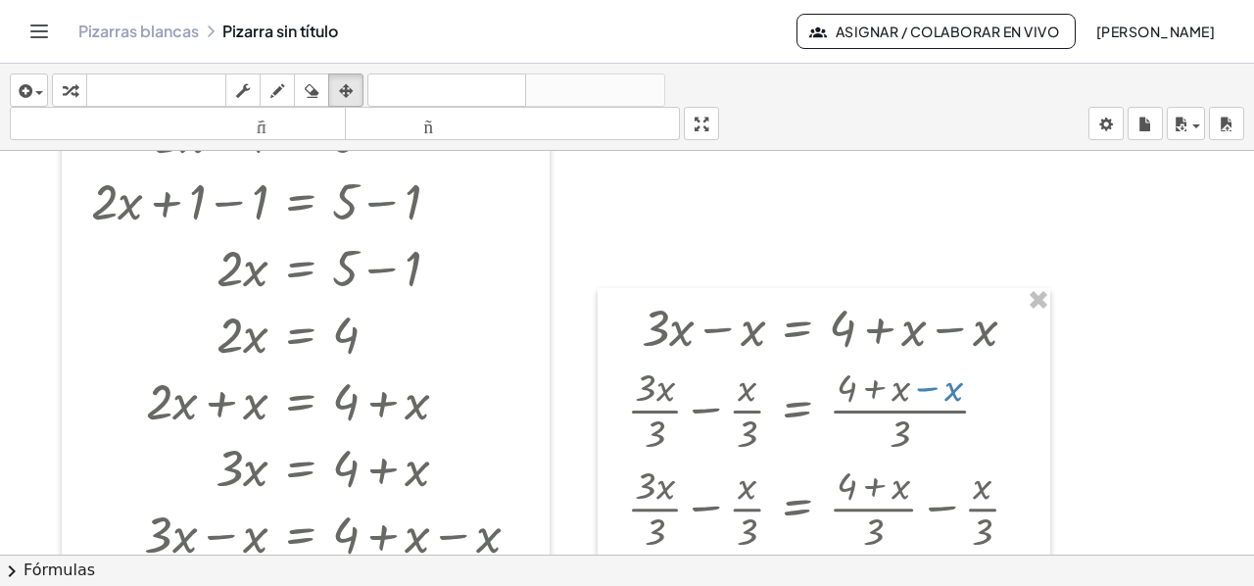
scroll to position [0, 0]
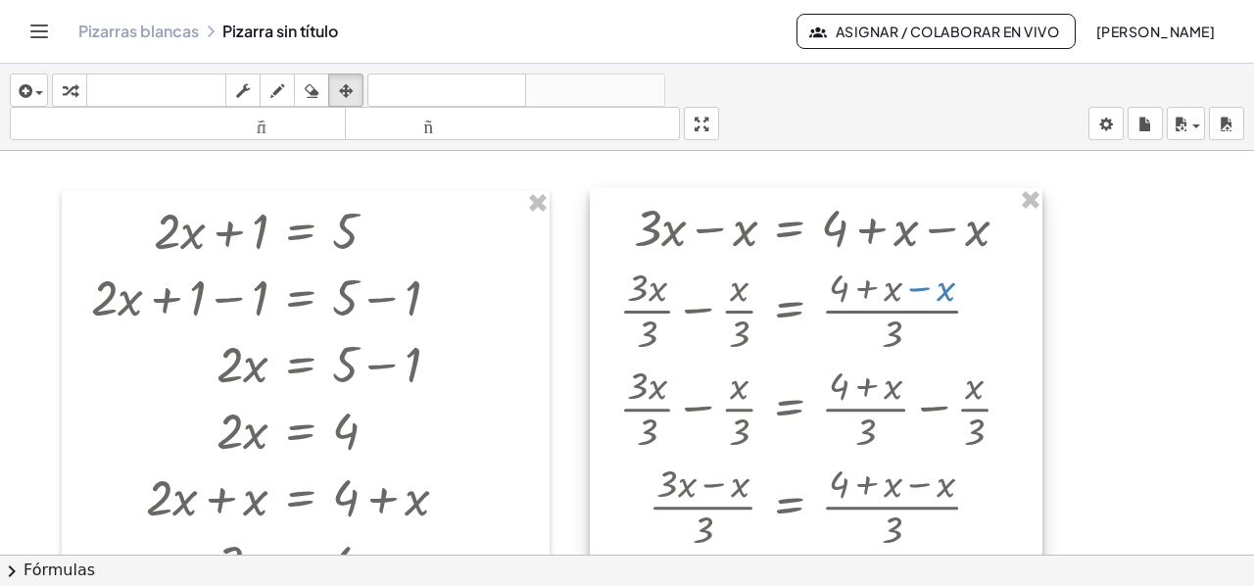
drag, startPoint x: 876, startPoint y: 387, endPoint x: 868, endPoint y: 191, distance: 196.0
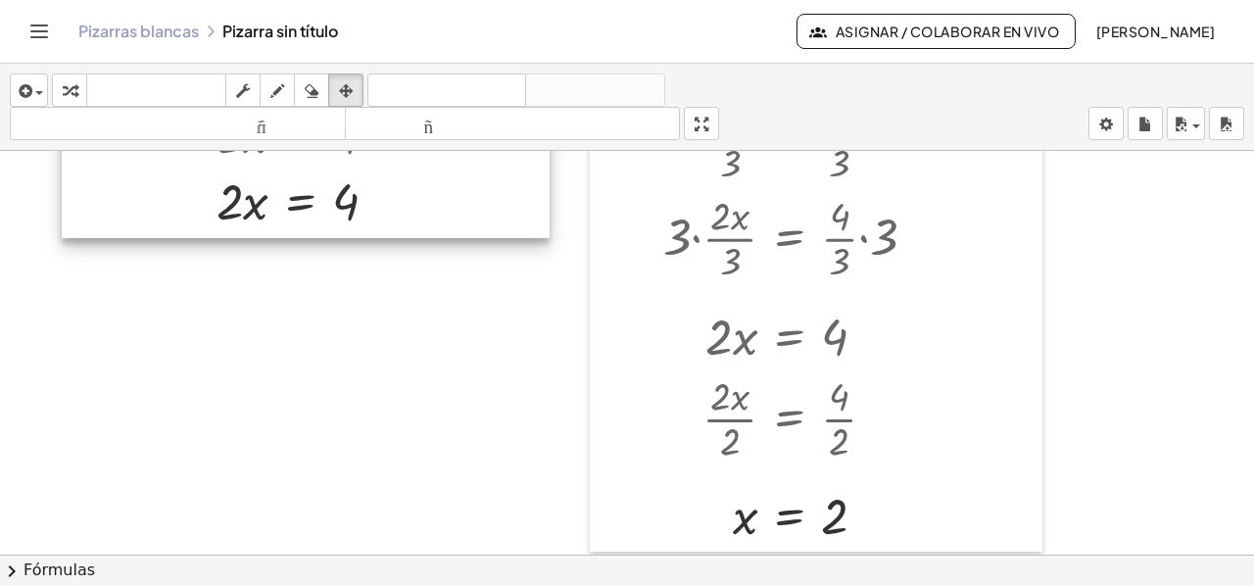
scroll to position [588, 0]
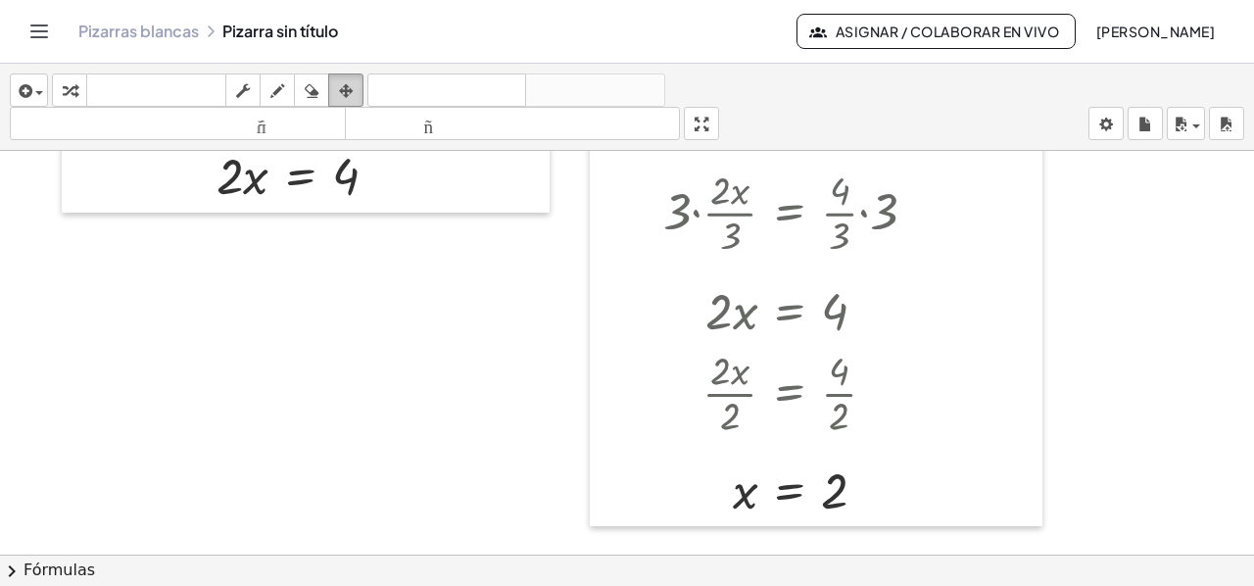
click at [338, 90] on div "button" at bounding box center [345, 90] width 25 height 24
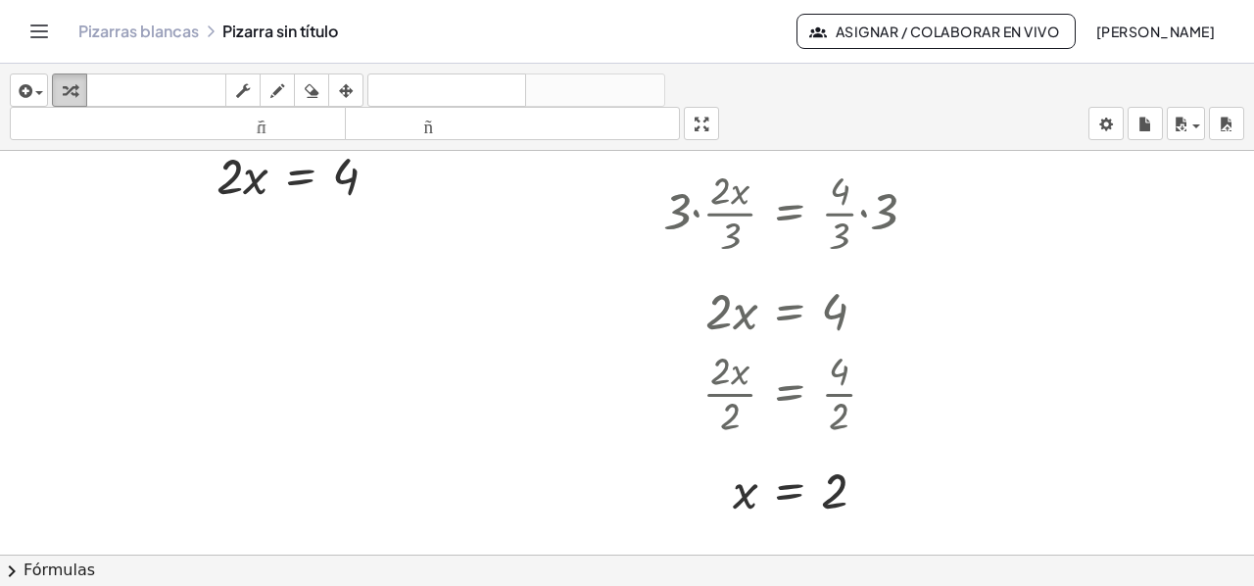
click at [75, 83] on icon "button" at bounding box center [70, 91] width 14 height 24
drag, startPoint x: 218, startPoint y: 189, endPoint x: 331, endPoint y: 234, distance: 121.3
click at [331, 234] on div "+ · 2 · x + 1 = 5 + · 2 · x + 1 − 1 = + 5 − 1 + · 2 · x + 0 = + 5 − 1 · 2 · x =…" at bounding box center [627, 226] width 1254 height 1327
click at [251, 256] on div at bounding box center [312, 257] width 463 height 98
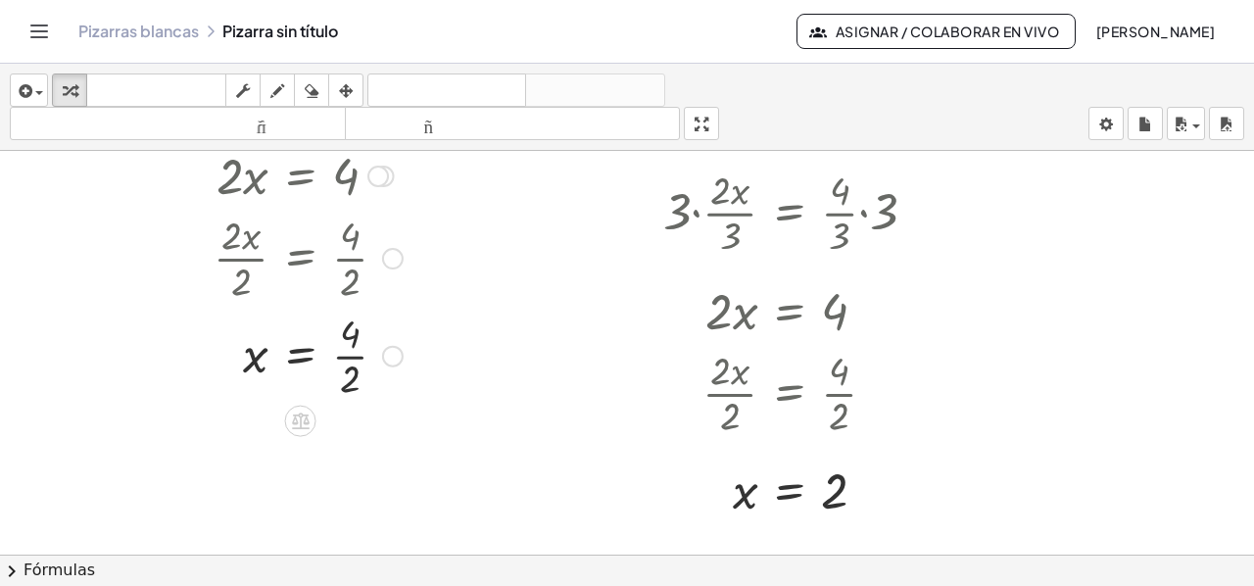
click at [345, 265] on div at bounding box center [299, 257] width 494 height 98
click at [357, 361] on div at bounding box center [312, 355] width 463 height 98
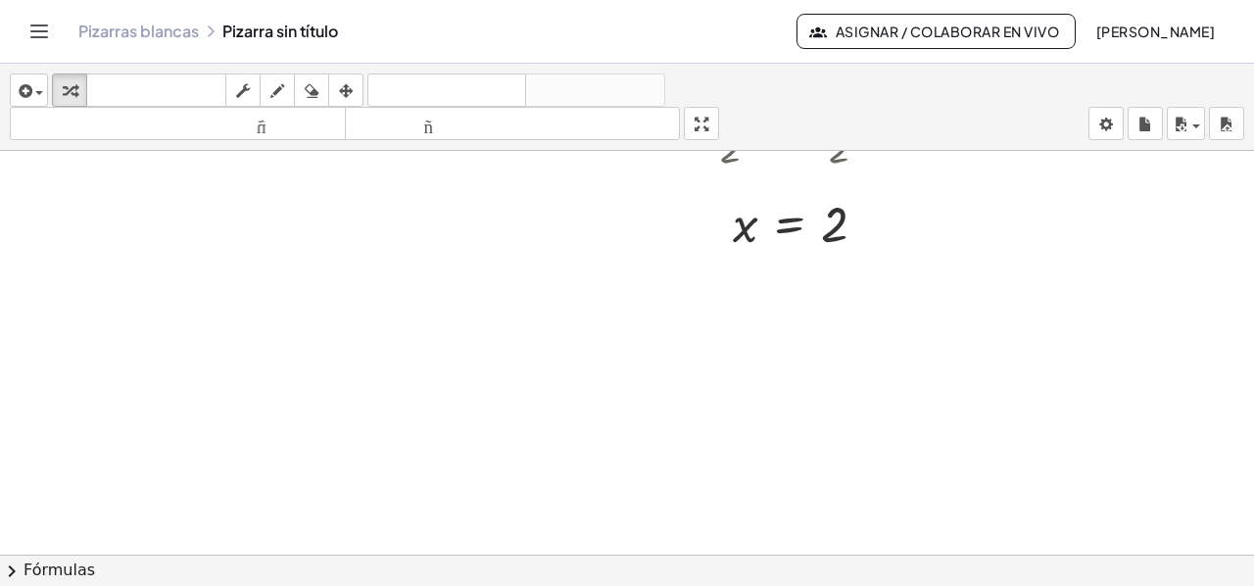
scroll to position [824, 0]
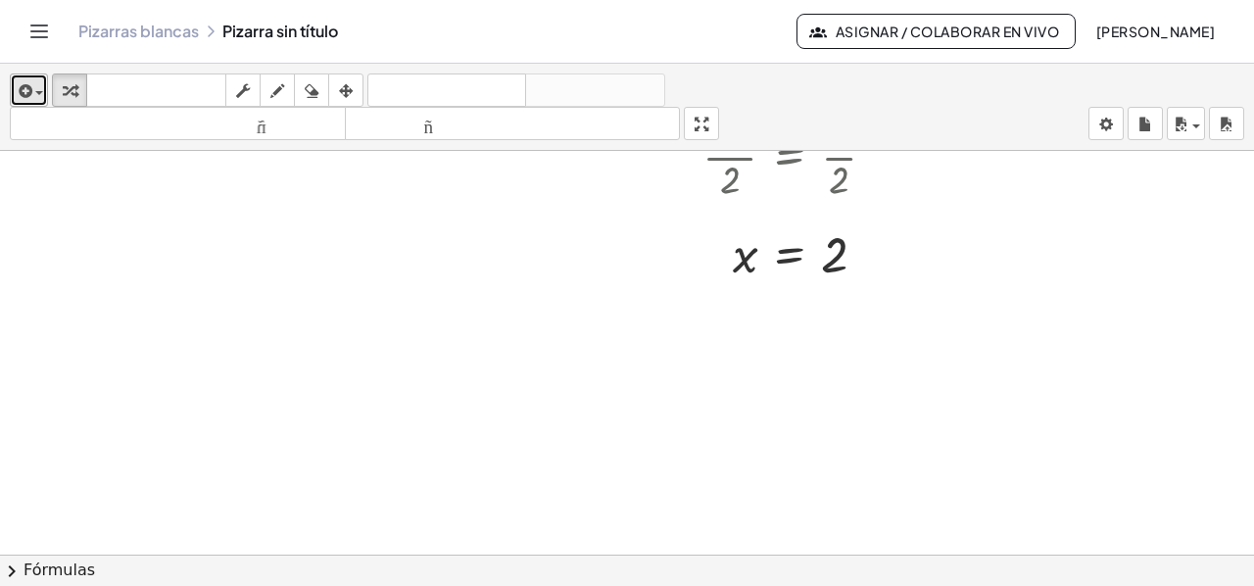
click at [24, 92] on icon "button" at bounding box center [24, 91] width 18 height 24
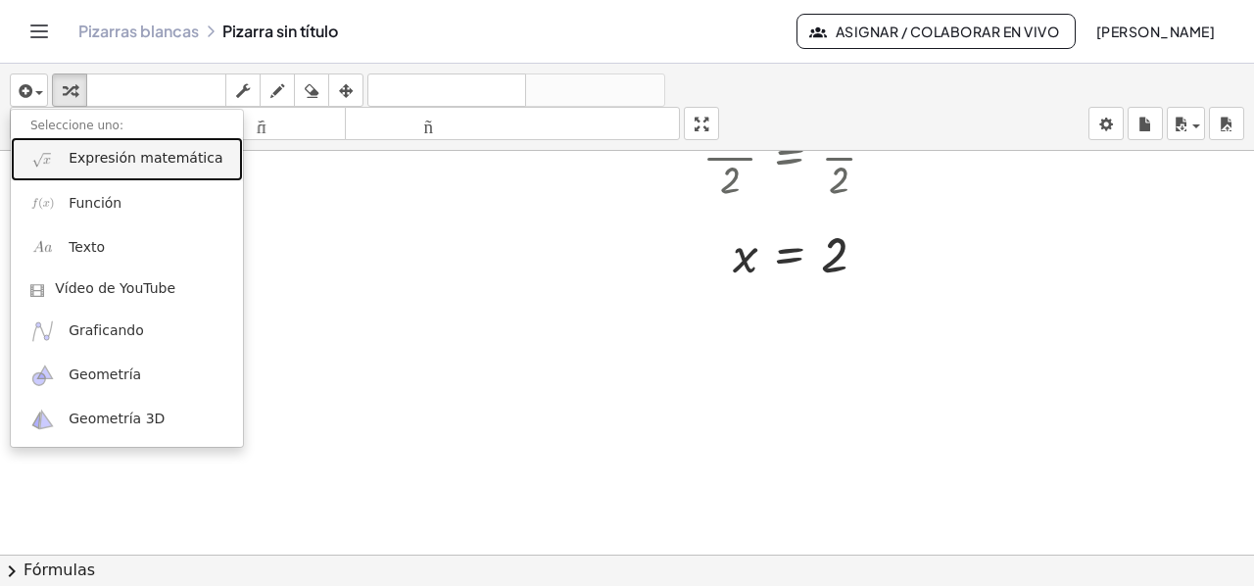
click at [99, 168] on link "Expresión matemática" at bounding box center [127, 159] width 232 height 44
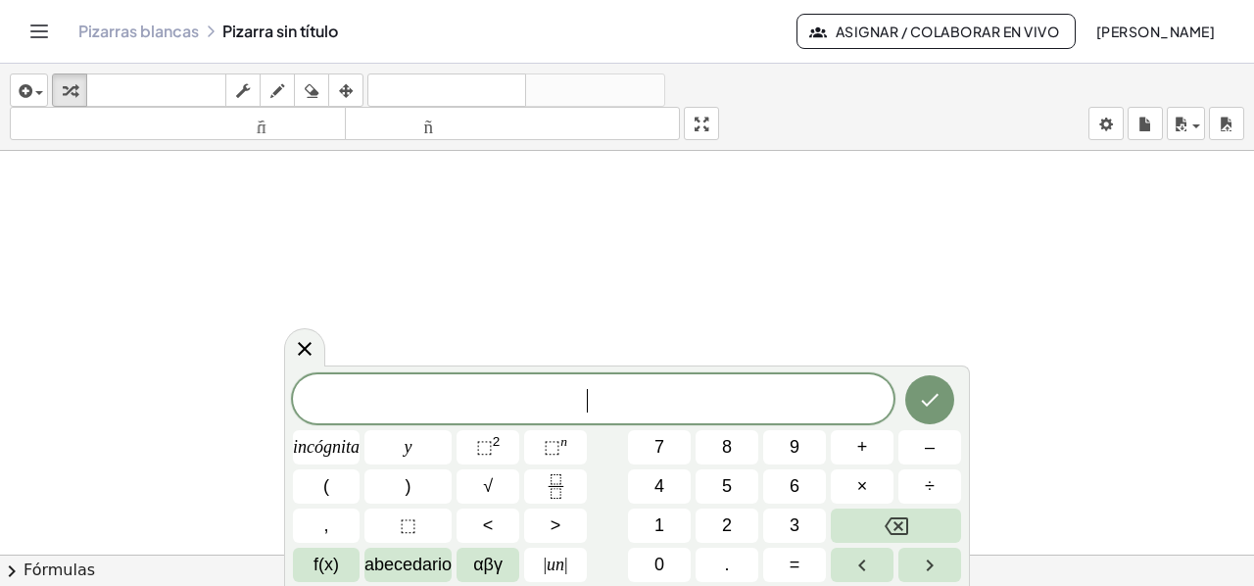
scroll to position [1020, 0]
drag, startPoint x: 1072, startPoint y: 216, endPoint x: 1065, endPoint y: 345, distance: 128.5
click at [335, 575] on span "f(x)" at bounding box center [325, 564] width 25 height 26
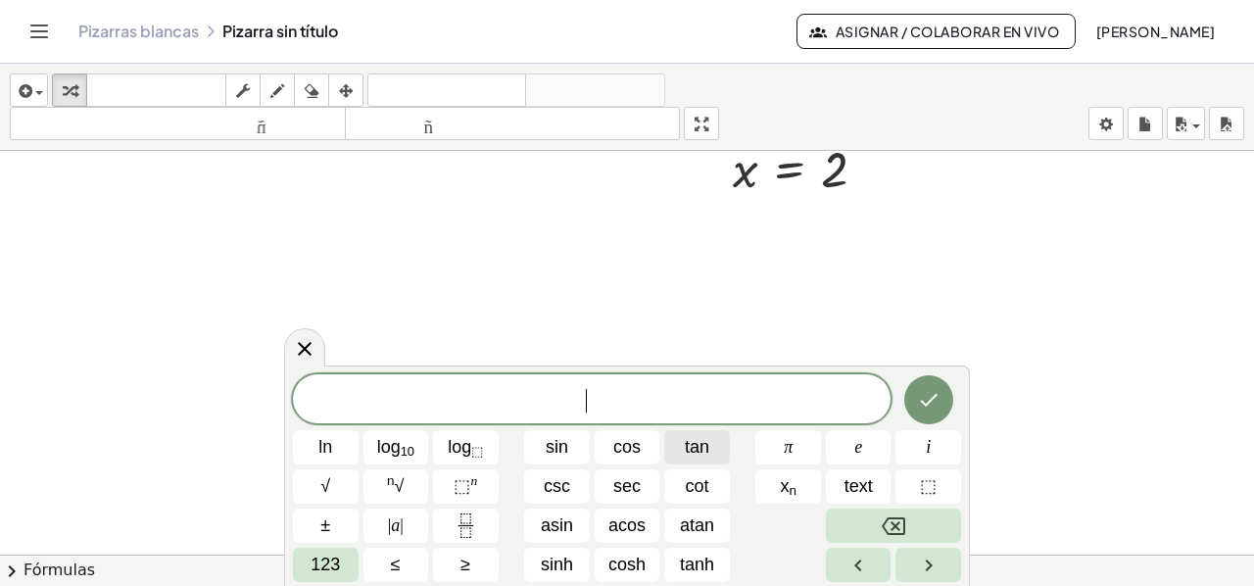
click at [701, 442] on span "tan" at bounding box center [697, 447] width 24 height 26
click at [862, 517] on button "Backspace" at bounding box center [893, 525] width 135 height 34
click at [874, 525] on button "Backspace" at bounding box center [893, 525] width 135 height 34
click at [472, 518] on icon "Fraction" at bounding box center [465, 525] width 24 height 24
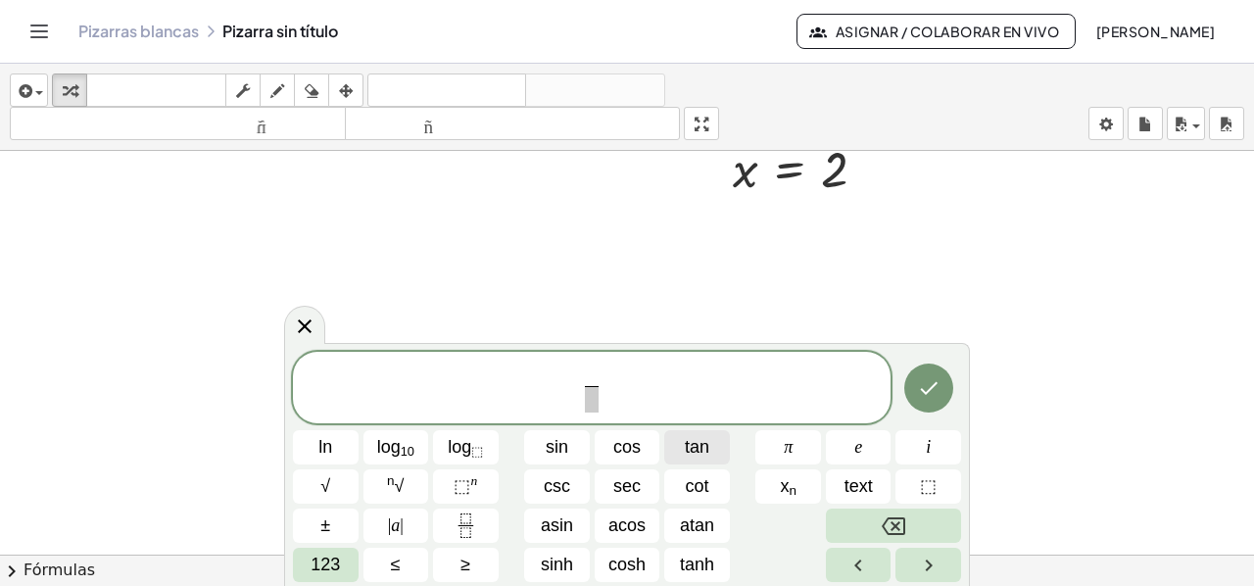
click at [701, 442] on span "tan" at bounding box center [697, 447] width 24 height 26
click at [582, 399] on span "​" at bounding box center [592, 399] width 48 height 26
click at [572, 446] on button "sin" at bounding box center [557, 447] width 66 height 34
click at [916, 386] on button "Done" at bounding box center [928, 387] width 49 height 49
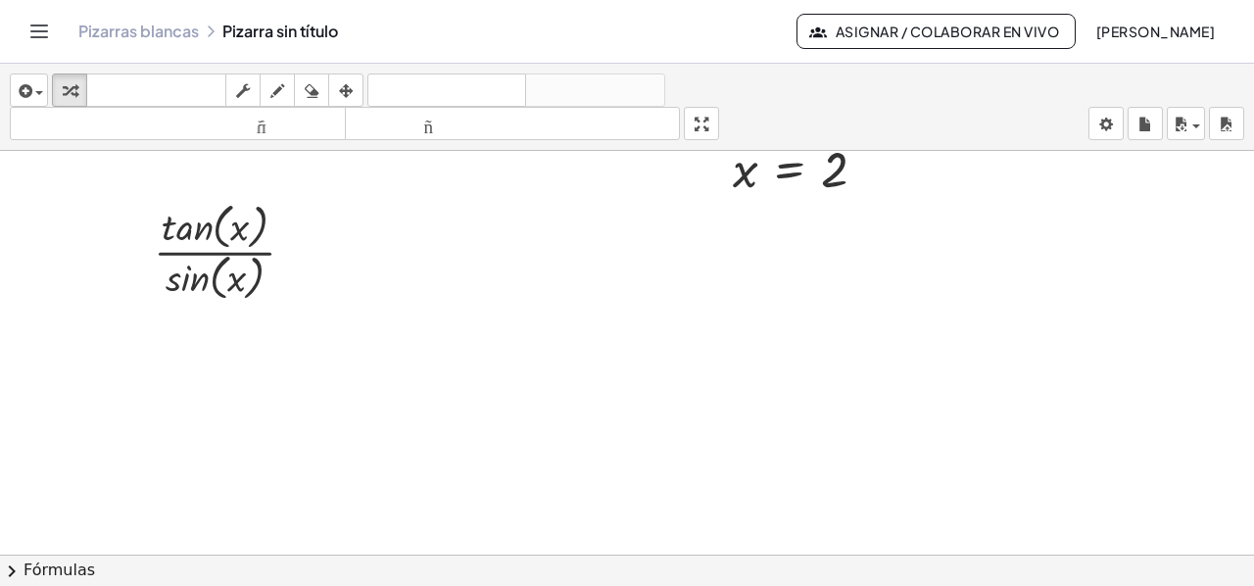
click at [42, 563] on font "Fórmulas" at bounding box center [59, 569] width 71 height 19
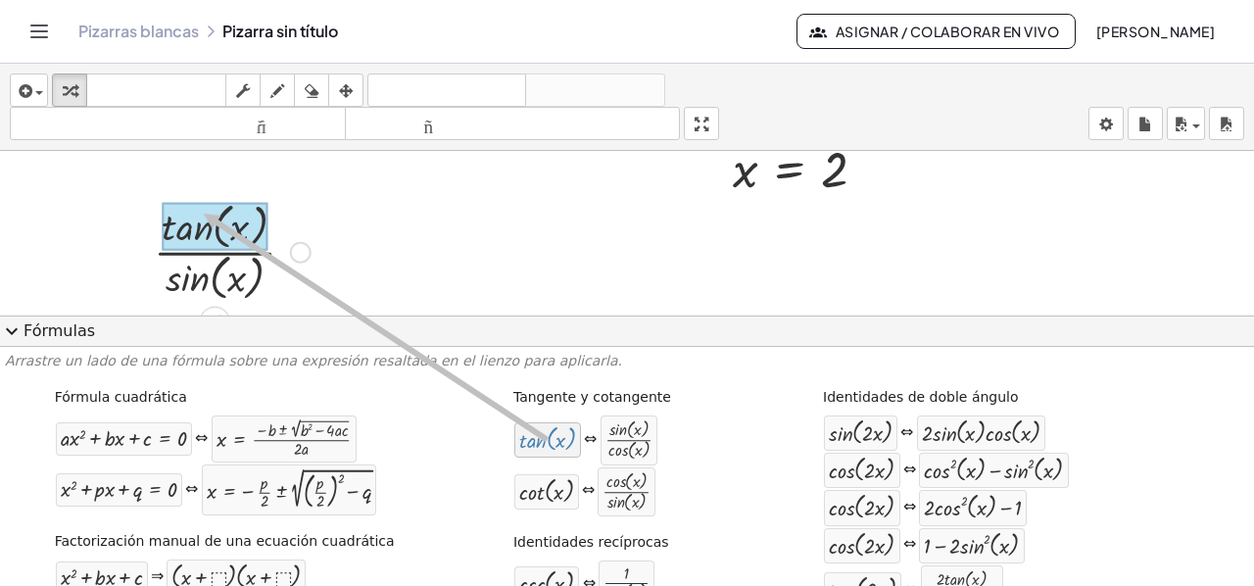
drag, startPoint x: 526, startPoint y: 440, endPoint x: 186, endPoint y: 213, distance: 408.8
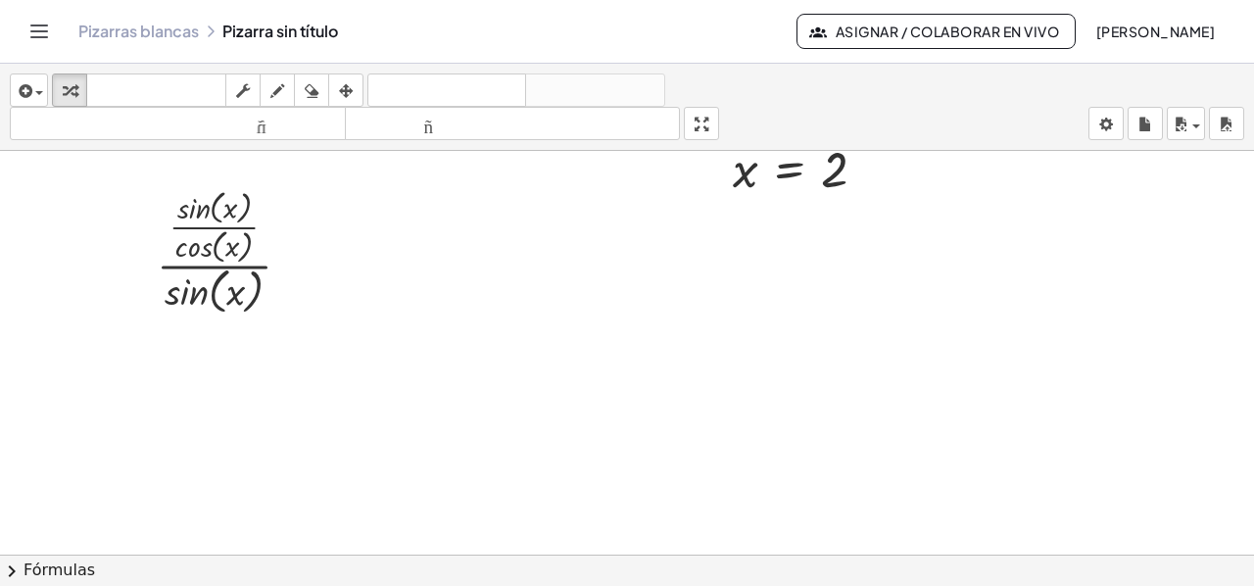
click at [78, 570] on font "Fórmulas" at bounding box center [59, 569] width 71 height 19
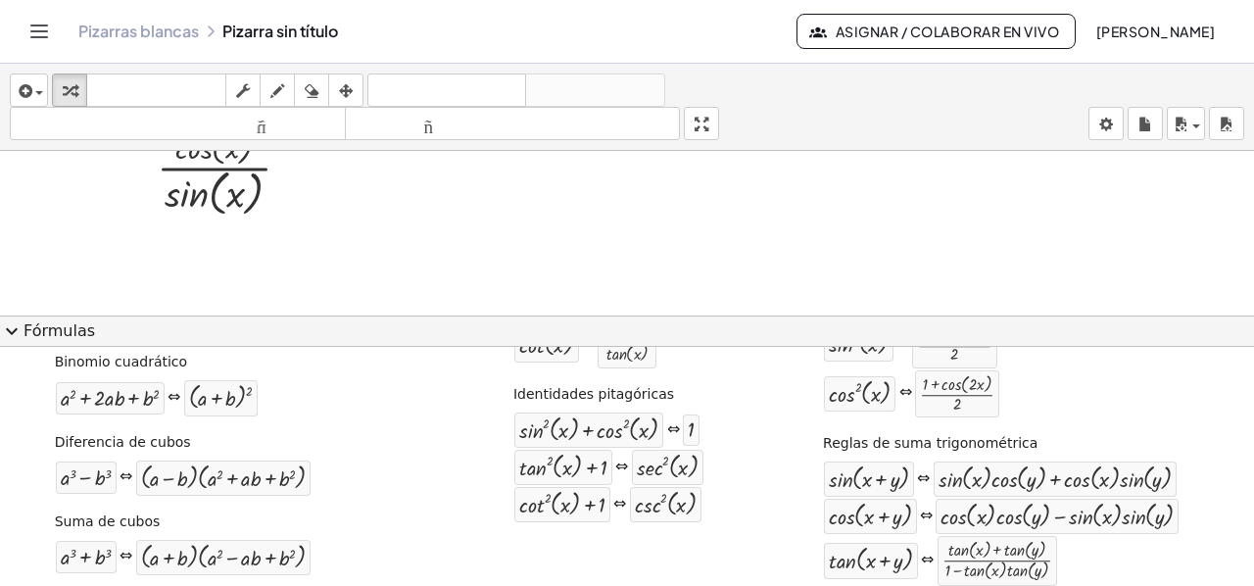
scroll to position [392, 0]
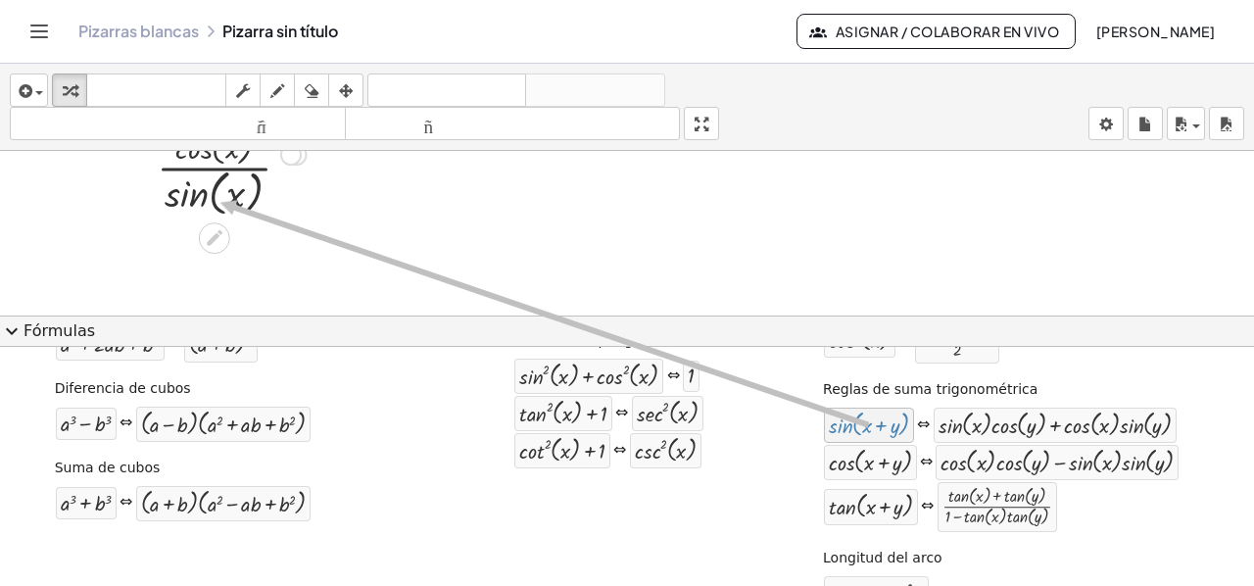
drag, startPoint x: 829, startPoint y: 427, endPoint x: 204, endPoint y: 198, distance: 665.6
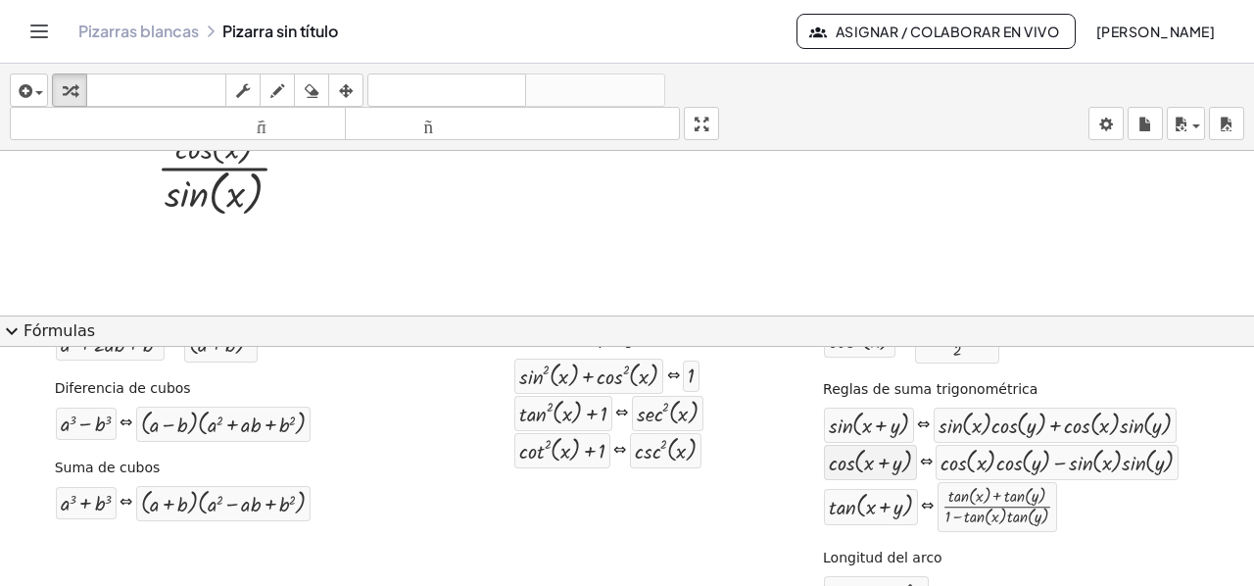
click at [848, 460] on div at bounding box center [870, 462] width 83 height 25
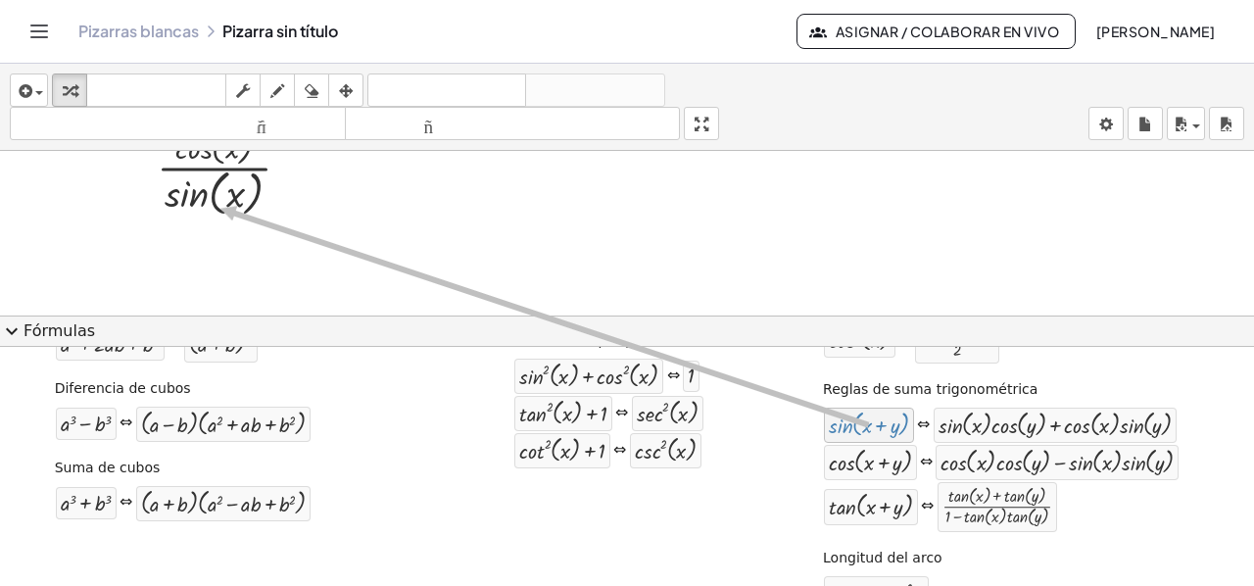
drag, startPoint x: 827, startPoint y: 420, endPoint x: 204, endPoint y: 204, distance: 659.5
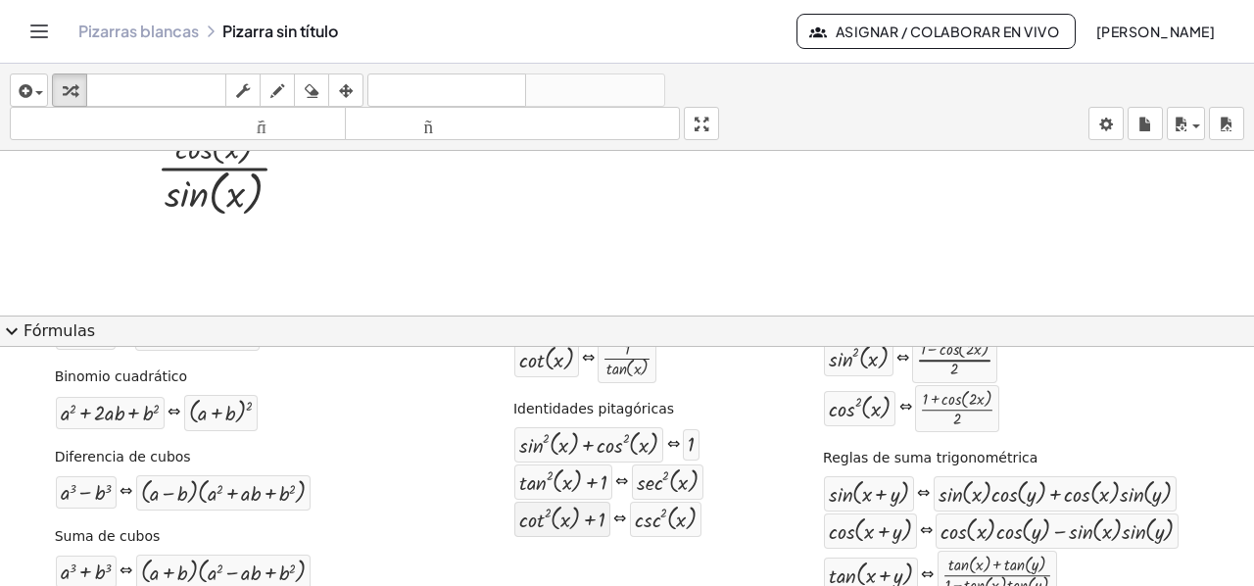
scroll to position [196, 0]
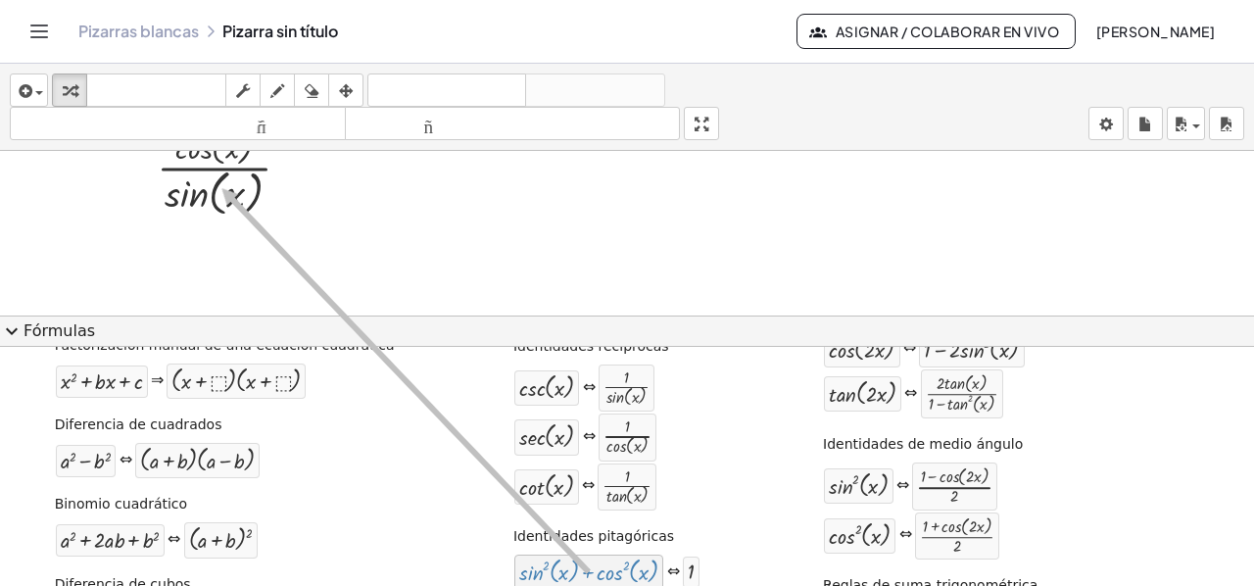
drag, startPoint x: 519, startPoint y: 570, endPoint x: 205, endPoint y: 185, distance: 497.0
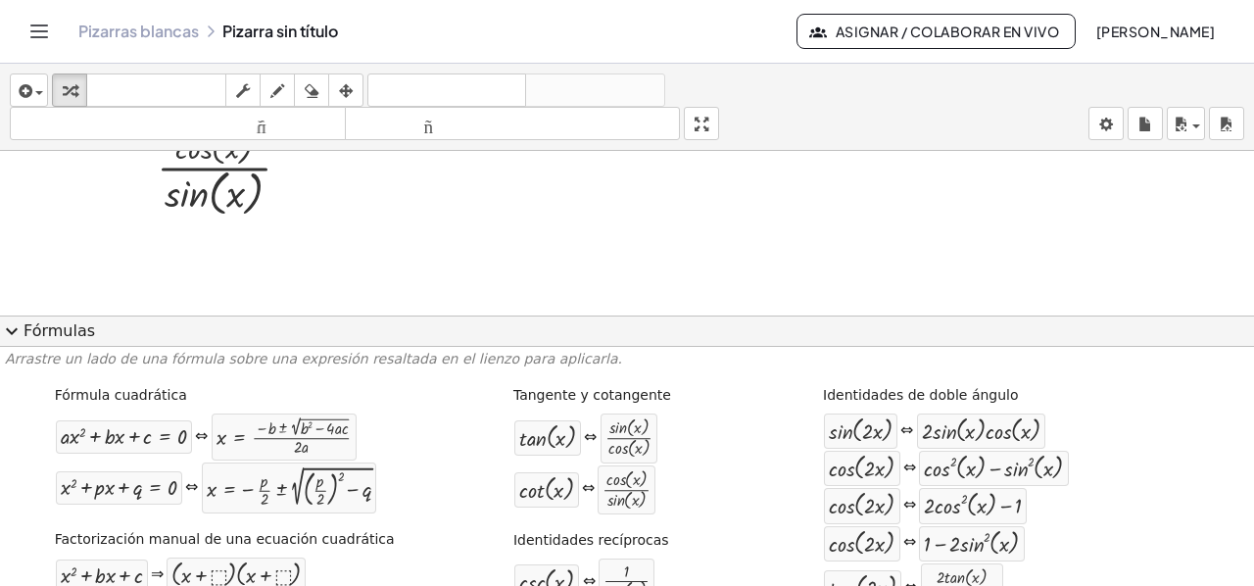
scroll to position [0, 0]
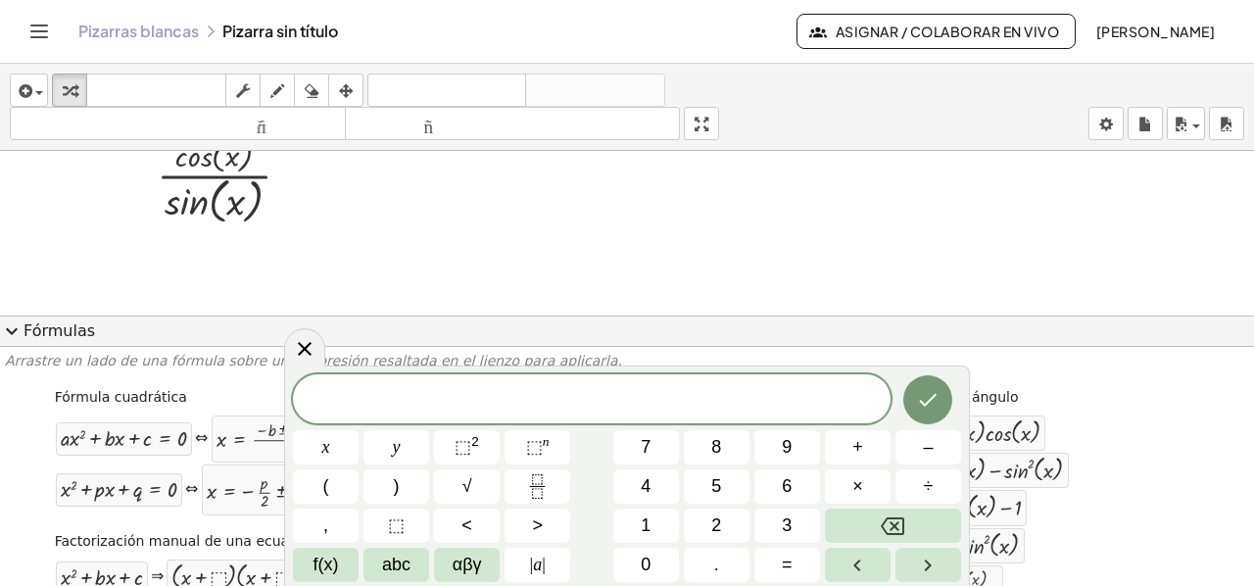
scroll to position [901, 0]
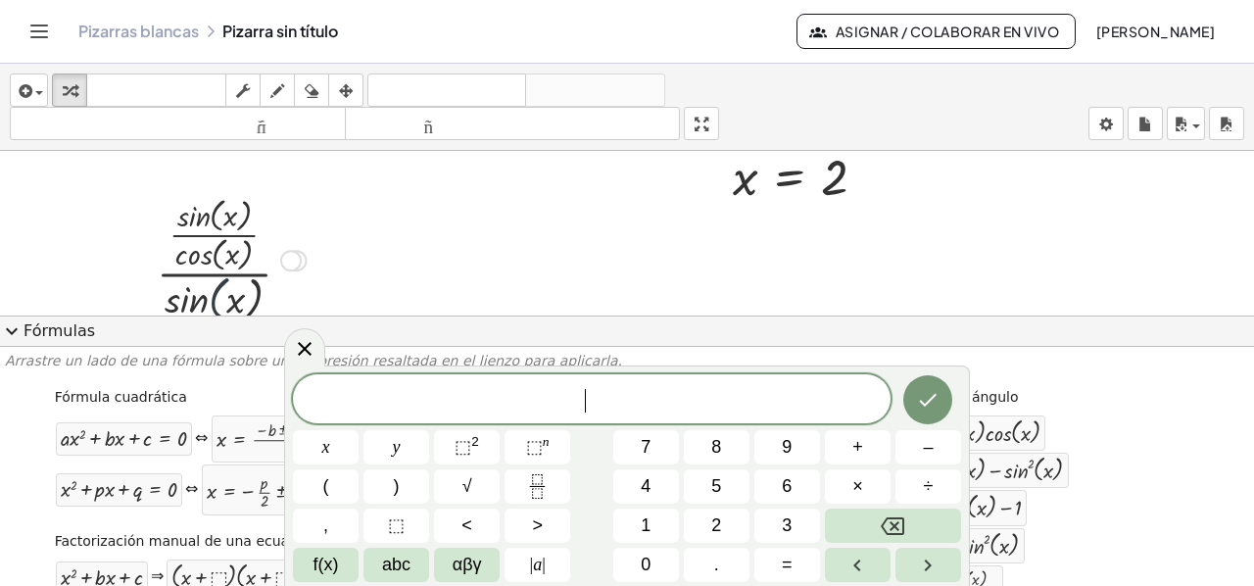
click at [219, 293] on div at bounding box center [231, 258] width 169 height 135
click at [8, 328] on span "expand_more" at bounding box center [12, 331] width 24 height 24
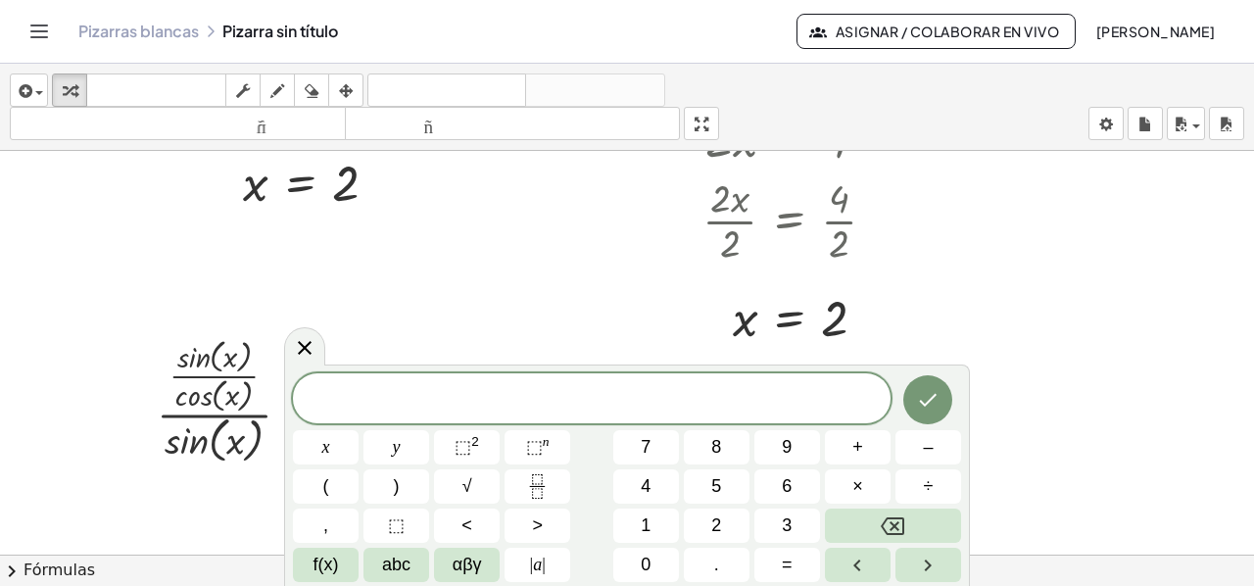
drag, startPoint x: 308, startPoint y: 341, endPoint x: 302, endPoint y: 384, distance: 43.5
click at [308, 342] on icon at bounding box center [305, 348] width 24 height 24
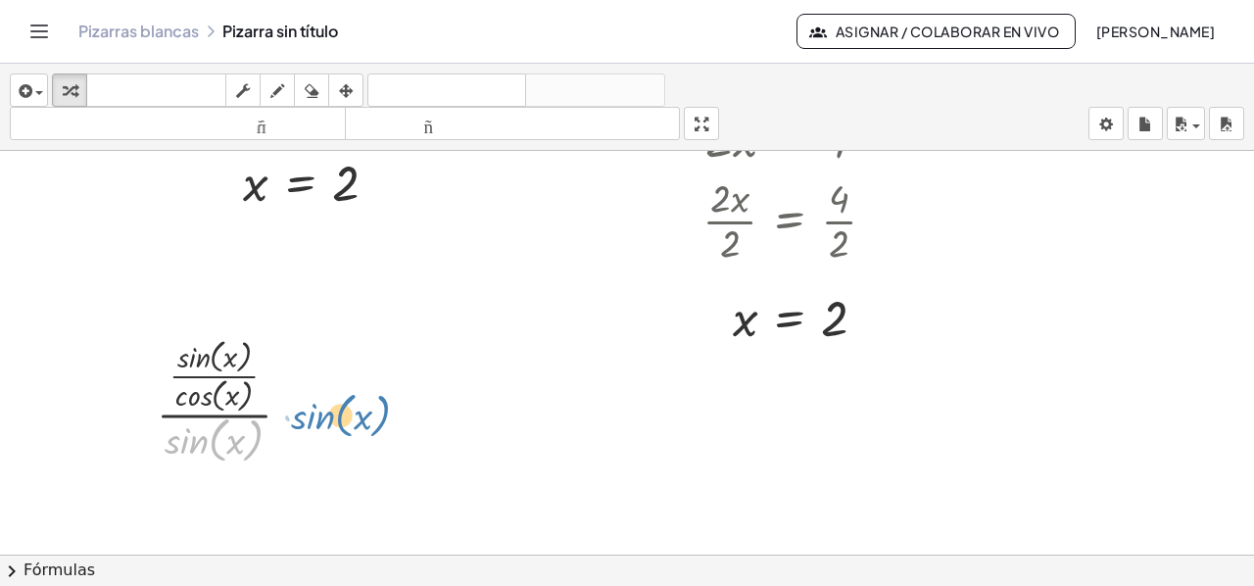
drag, startPoint x: 198, startPoint y: 444, endPoint x: 324, endPoint y: 419, distance: 128.7
drag, startPoint x: 229, startPoint y: 454, endPoint x: 333, endPoint y: 441, distance: 104.7
drag, startPoint x: 215, startPoint y: 430, endPoint x: 341, endPoint y: 351, distance: 148.4
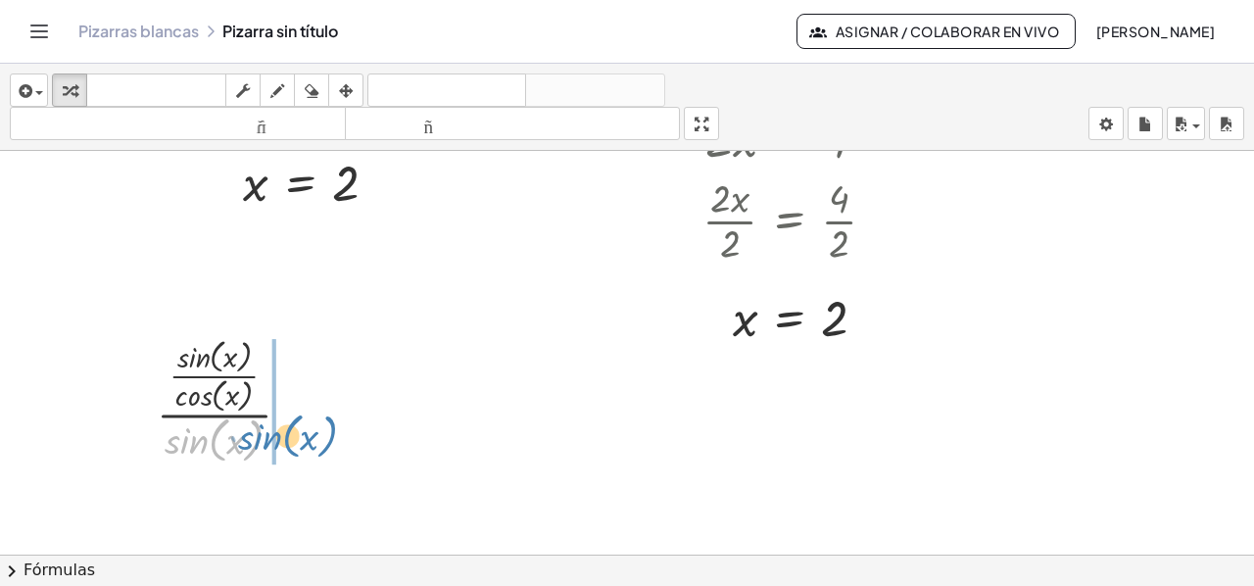
drag, startPoint x: 181, startPoint y: 438, endPoint x: 255, endPoint y: 434, distance: 73.6
click at [255, 434] on div at bounding box center [231, 399] width 169 height 135
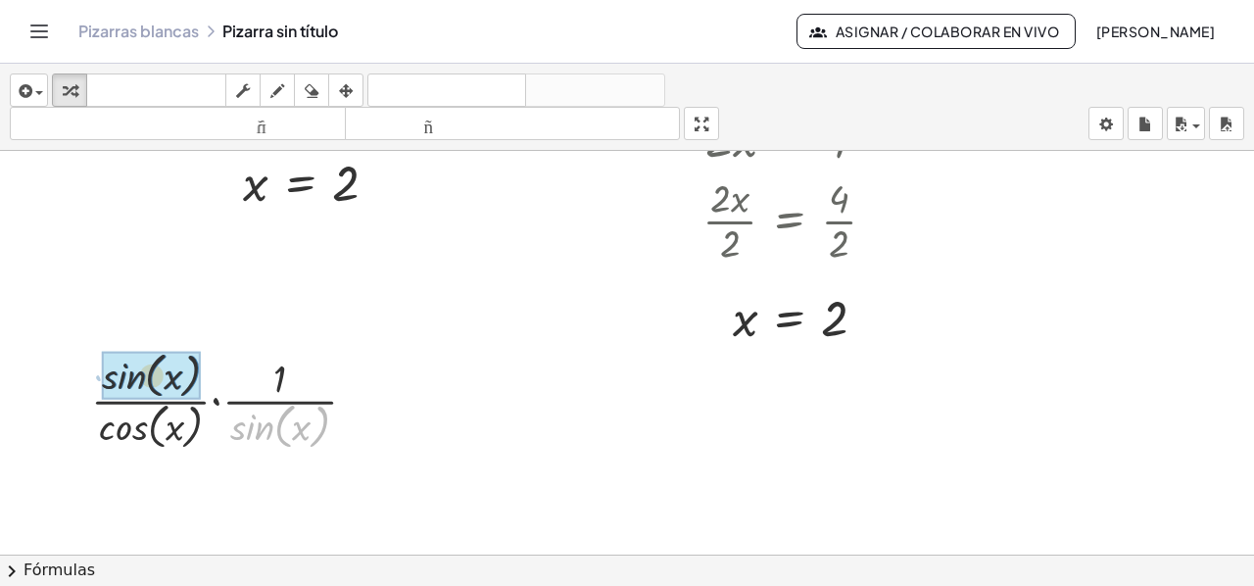
drag, startPoint x: 261, startPoint y: 434, endPoint x: 131, endPoint y: 386, distance: 137.9
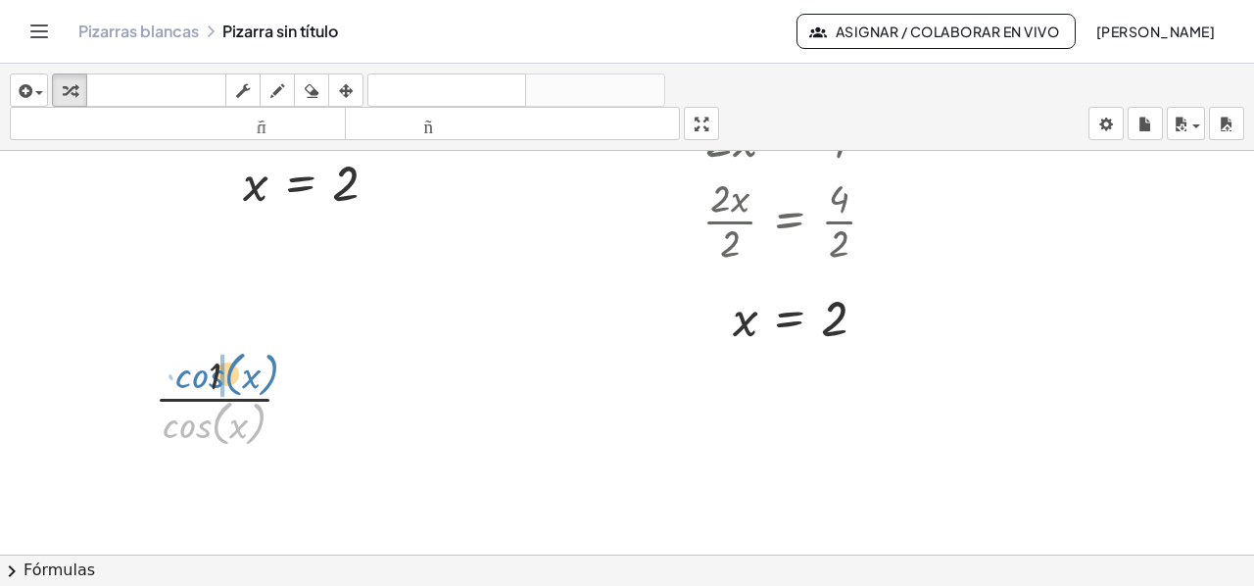
drag, startPoint x: 215, startPoint y: 427, endPoint x: 228, endPoint y: 376, distance: 52.5
click at [228, 376] on div at bounding box center [231, 400] width 173 height 104
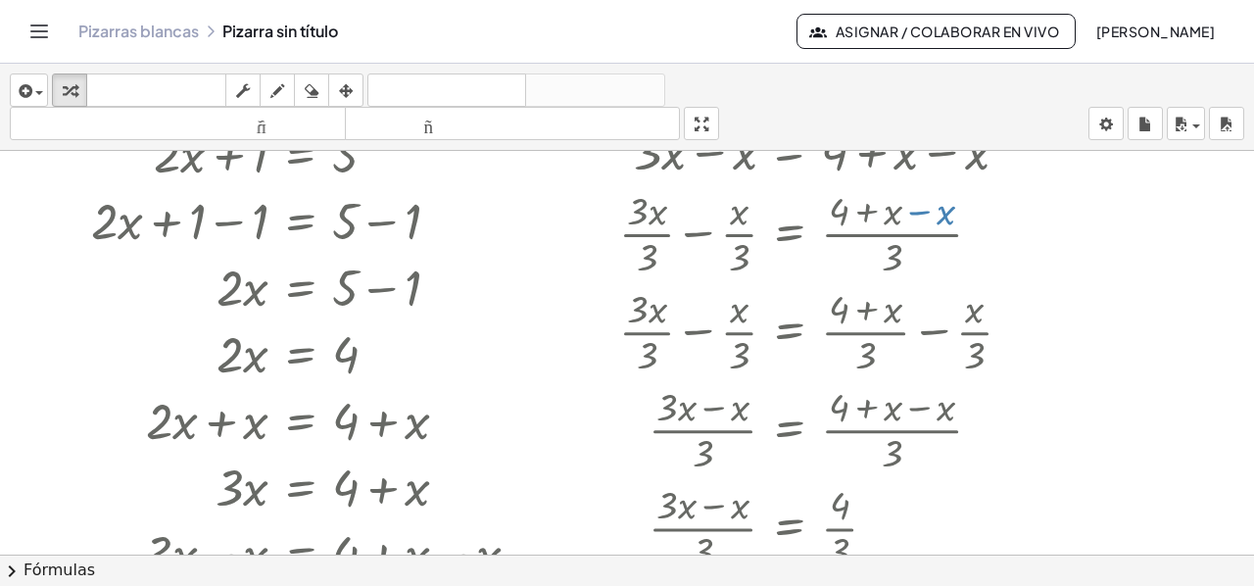
scroll to position [0, 0]
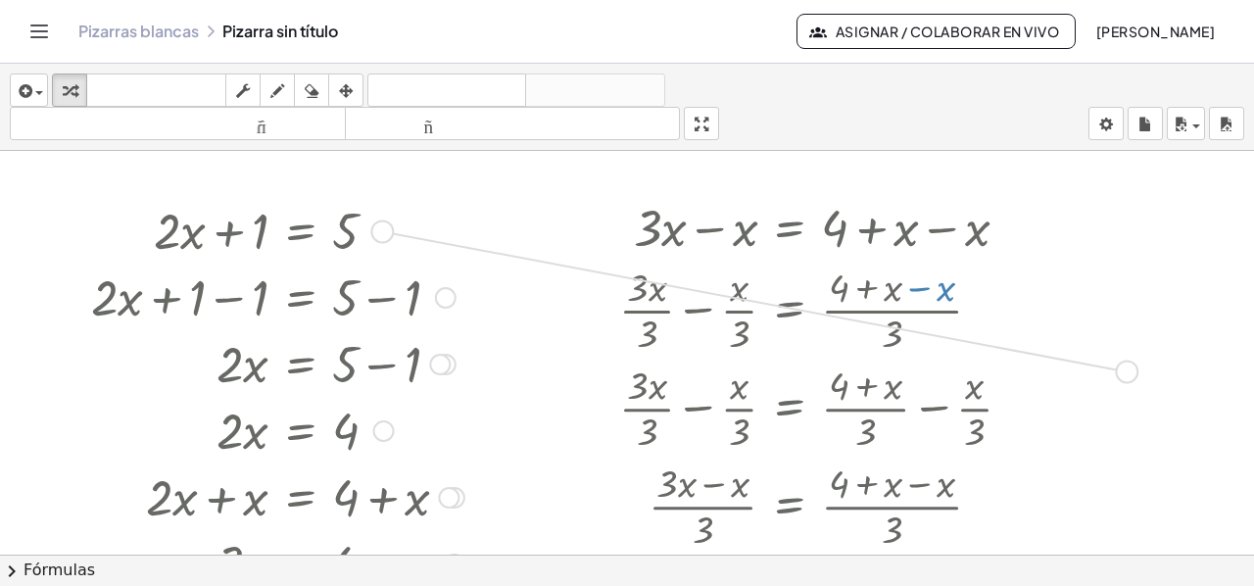
drag, startPoint x: 378, startPoint y: 229, endPoint x: 1125, endPoint y: 371, distance: 760.7
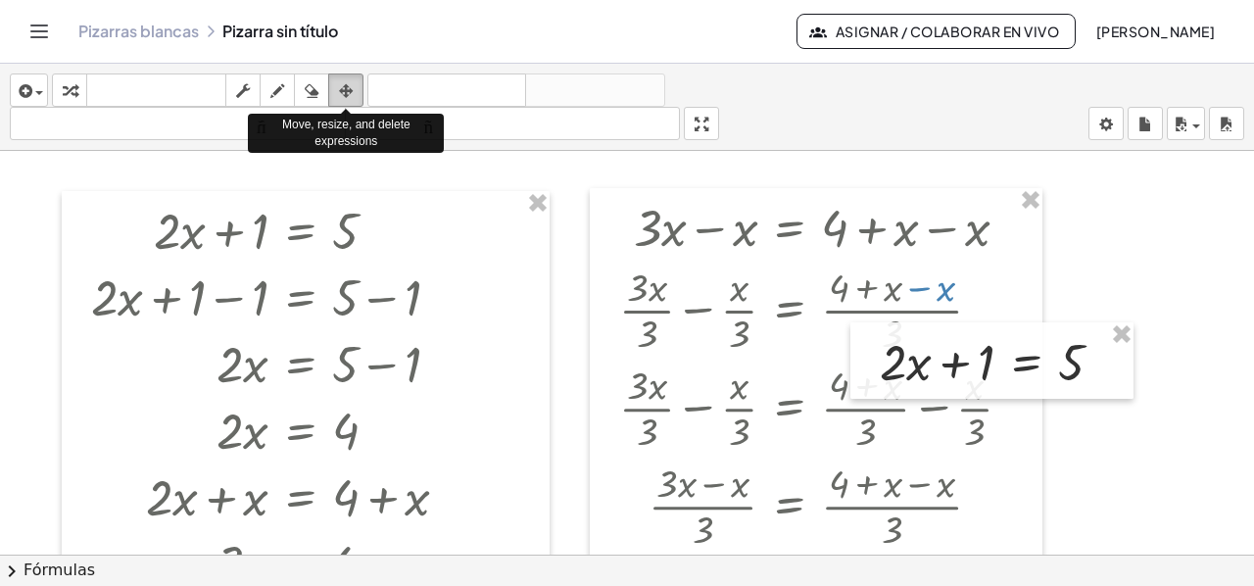
drag, startPoint x: 344, startPoint y: 76, endPoint x: 351, endPoint y: 101, distance: 25.4
click at [344, 77] on button "arreglar" at bounding box center [345, 89] width 35 height 33
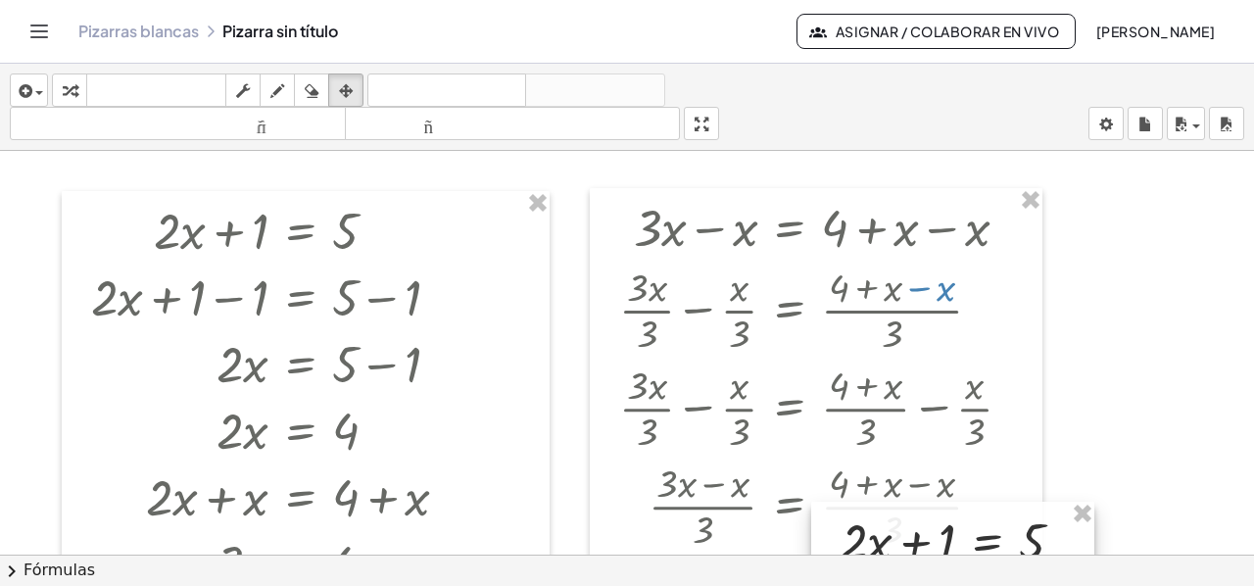
drag, startPoint x: 988, startPoint y: 376, endPoint x: 950, endPoint y: 555, distance: 183.3
click at [950, 555] on div "insertar Seleccione uno: Expresión matemática Función Texto Vídeo de YouTube Gr…" at bounding box center [627, 325] width 1254 height 522
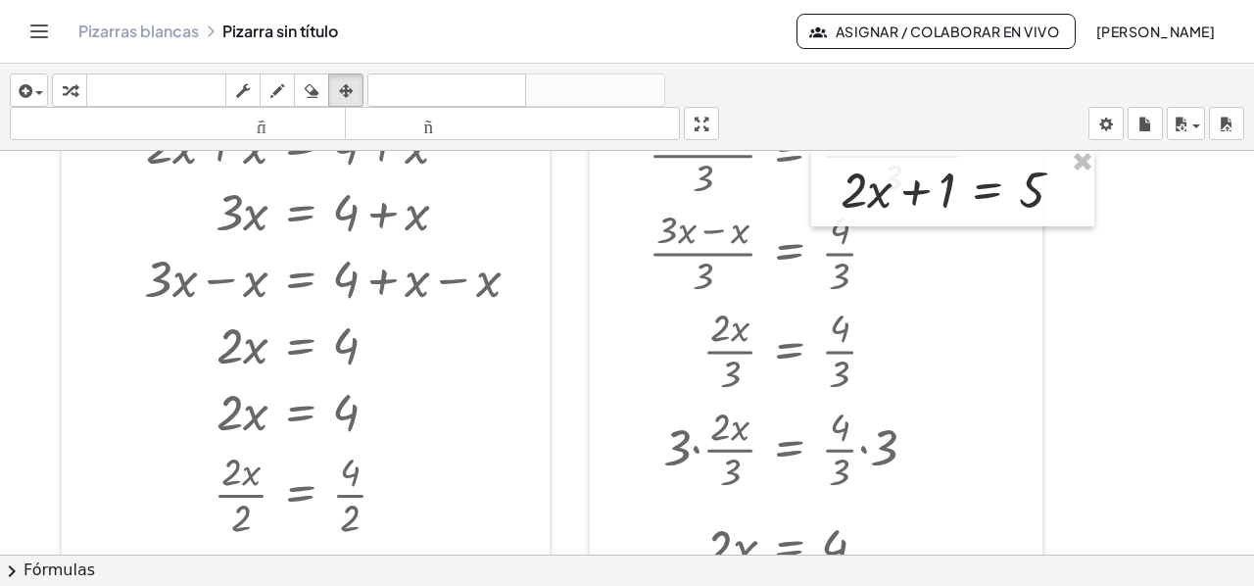
scroll to position [294, 0]
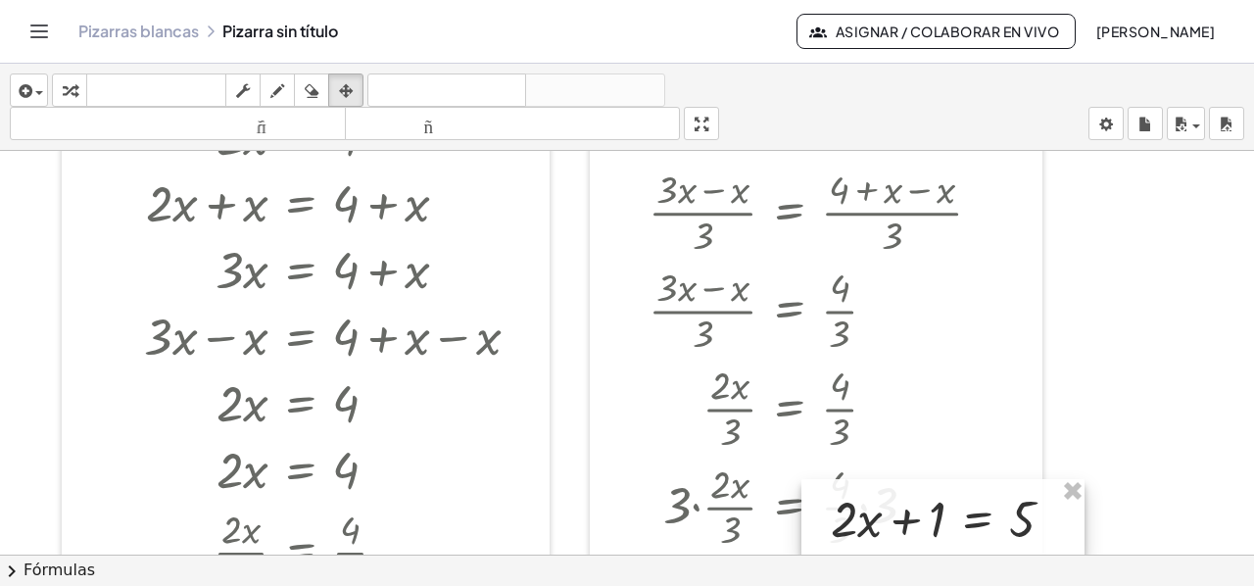
drag, startPoint x: 997, startPoint y: 269, endPoint x: 985, endPoint y: 538, distance: 268.6
click at [985, 538] on div at bounding box center [942, 517] width 283 height 76
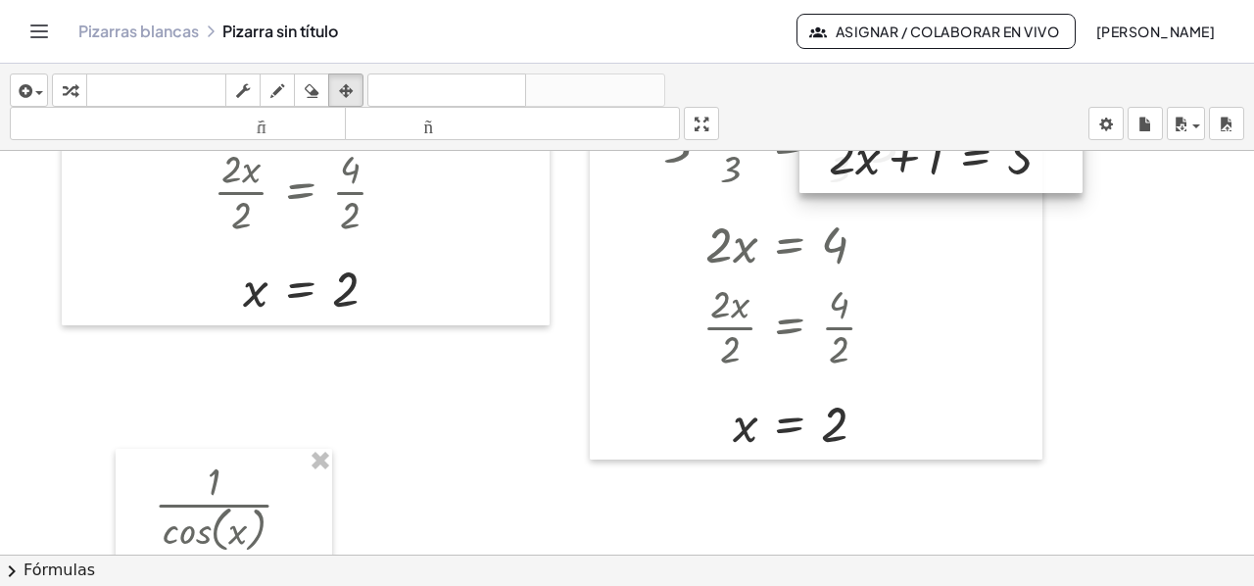
scroll to position [686, 0]
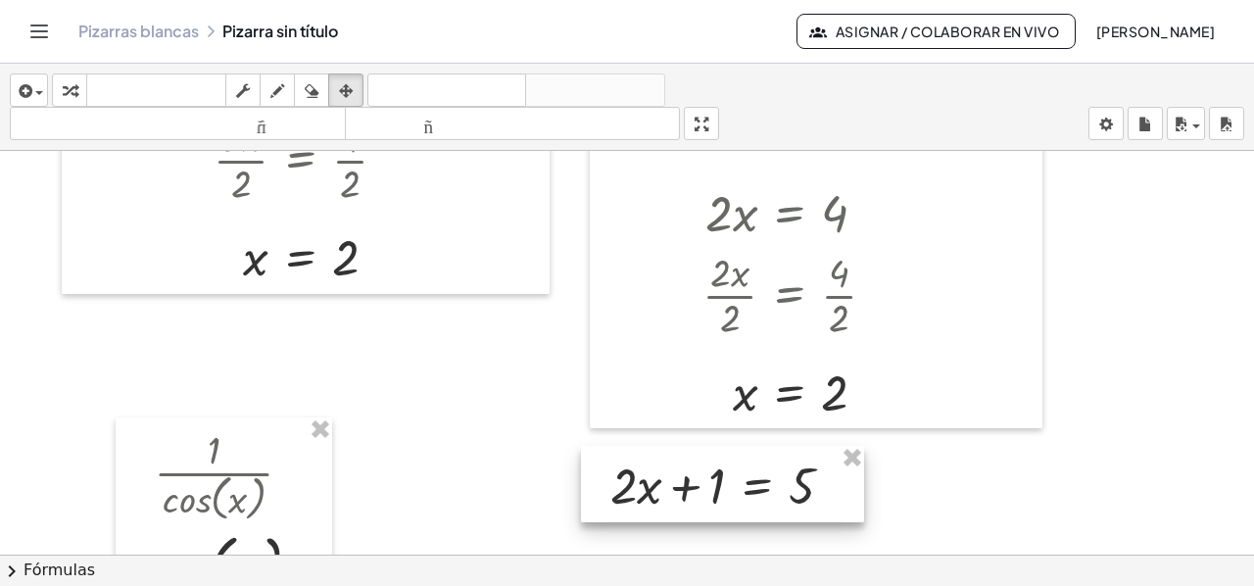
drag, startPoint x: 958, startPoint y: 158, endPoint x: 739, endPoint y: 518, distance: 421.5
click at [739, 518] on div at bounding box center [722, 484] width 283 height 76
click at [1222, 268] on div at bounding box center [627, 276] width 1254 height 1622
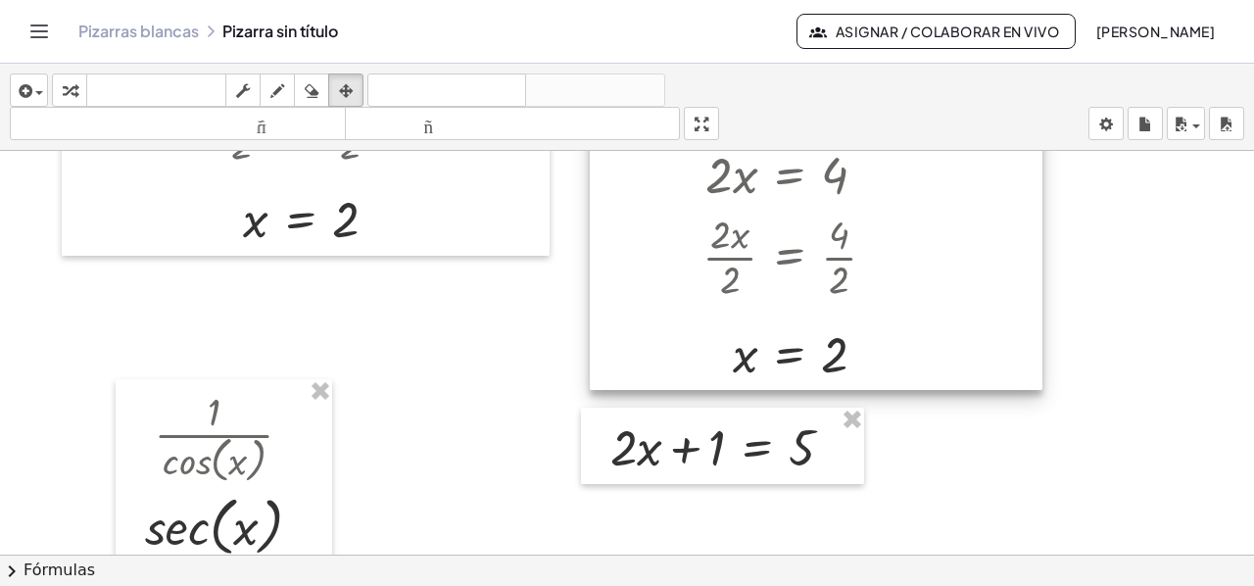
scroll to position [784, 0]
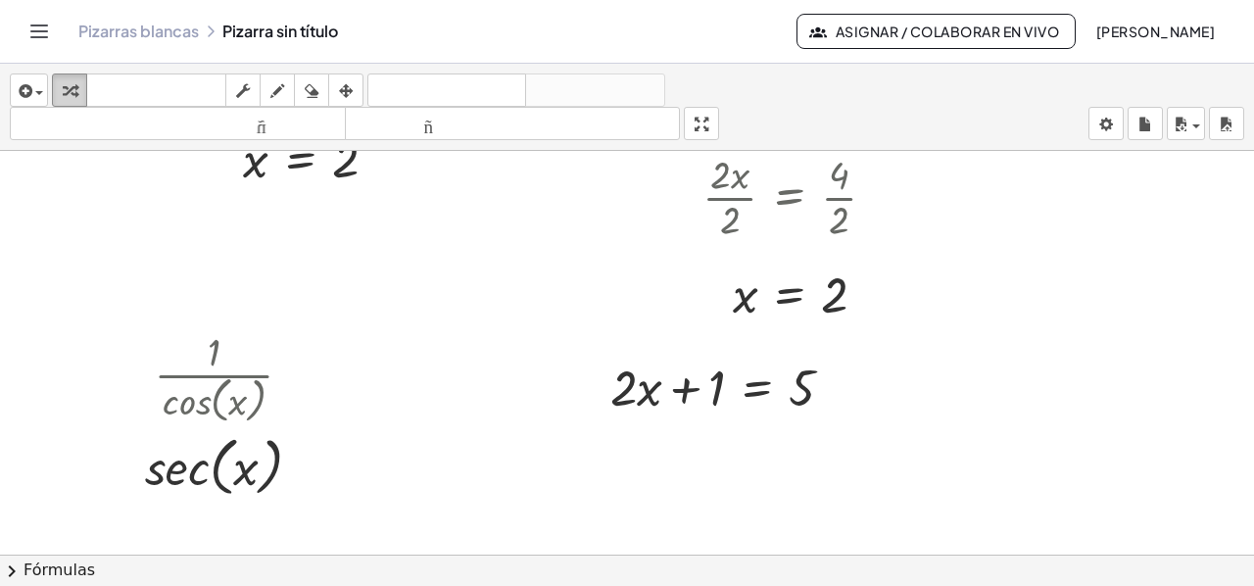
click at [65, 83] on icon "button" at bounding box center [70, 91] width 14 height 24
drag, startPoint x: 736, startPoint y: 440, endPoint x: 754, endPoint y: 444, distance: 19.0
click at [754, 444] on icon at bounding box center [756, 436] width 21 height 21
click at [707, 437] on div "−" at bounding box center [717, 436] width 31 height 31
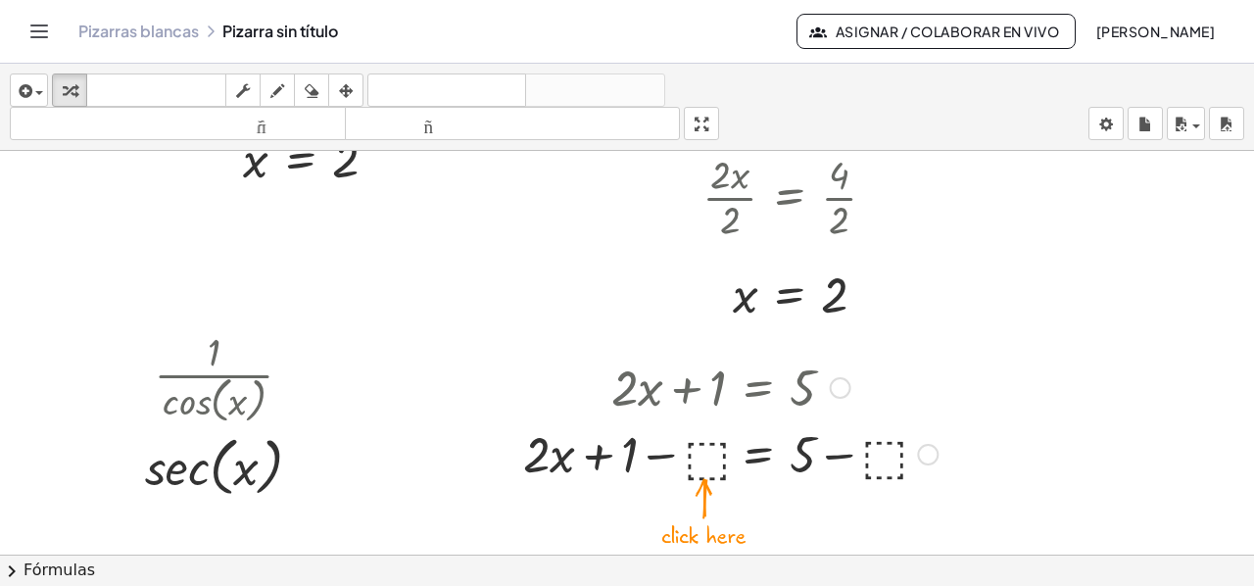
click at [693, 453] on div at bounding box center [730, 452] width 434 height 67
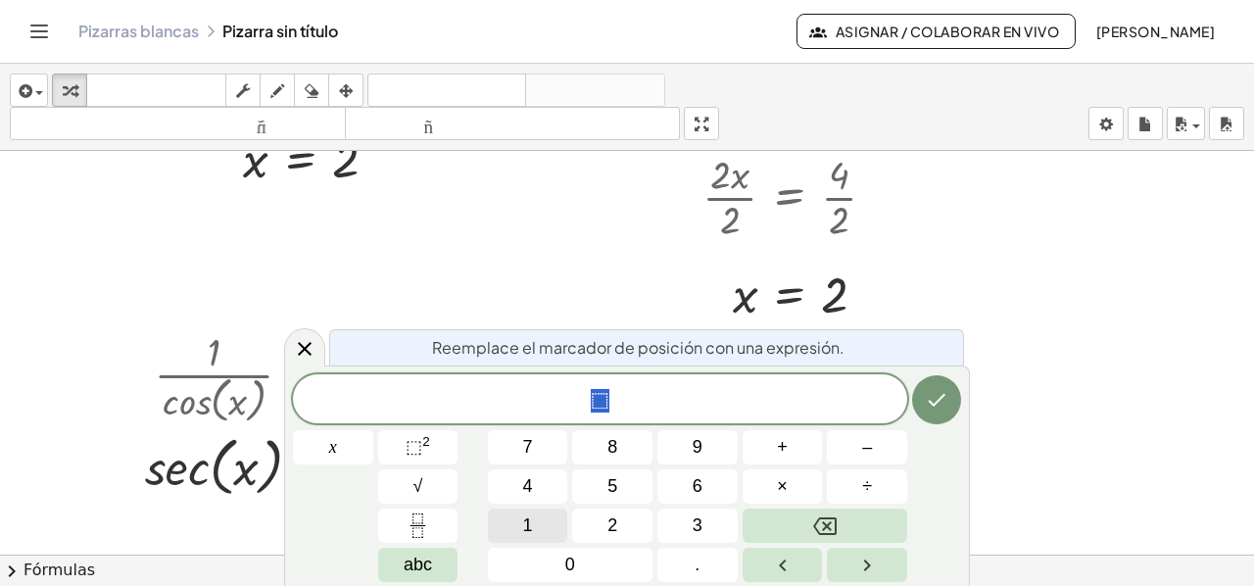
click at [524, 520] on span "1" at bounding box center [528, 525] width 10 height 26
click at [929, 398] on icon "Hecho" at bounding box center [937, 400] width 24 height 24
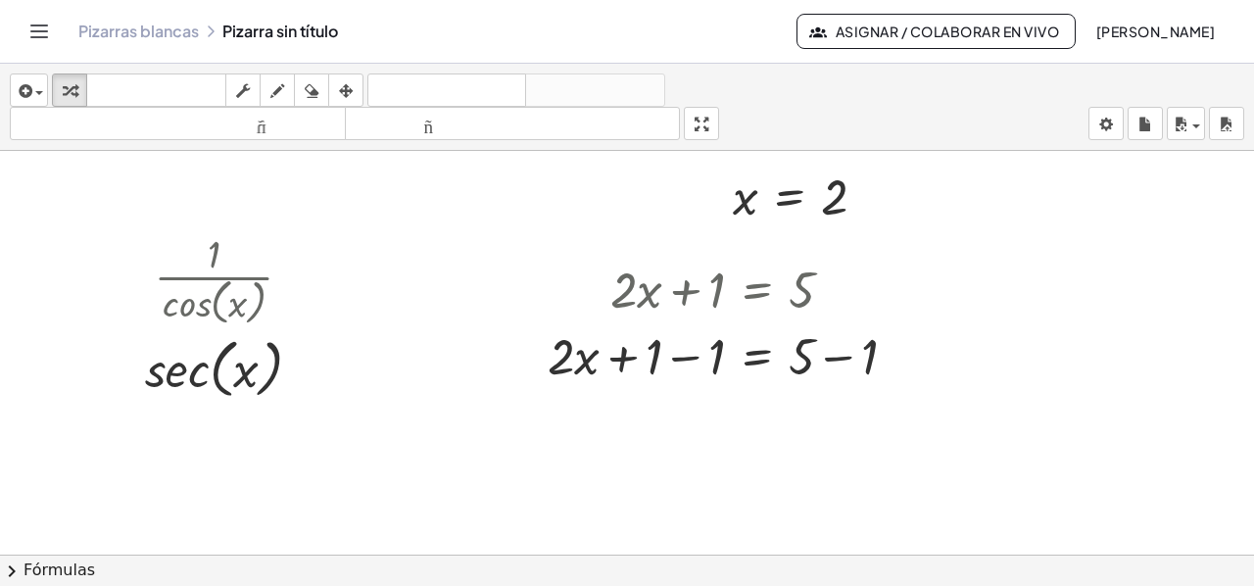
scroll to position [979, 0]
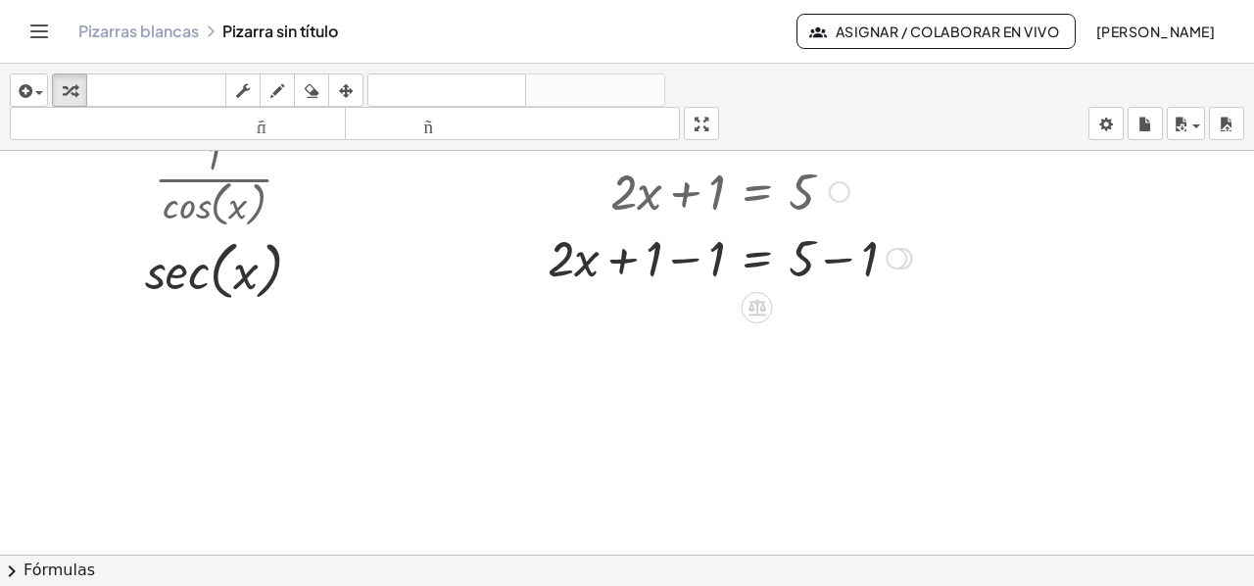
click at [674, 262] on div at bounding box center [730, 256] width 384 height 67
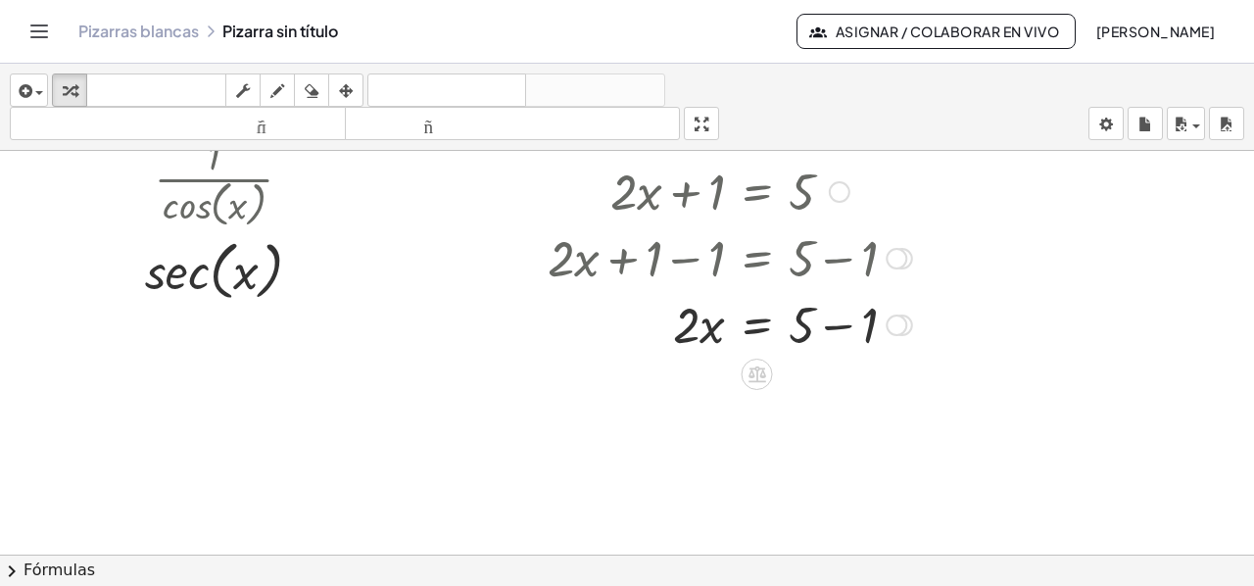
click at [842, 327] on div at bounding box center [730, 323] width 384 height 67
click at [895, 259] on div at bounding box center [896, 259] width 22 height 22
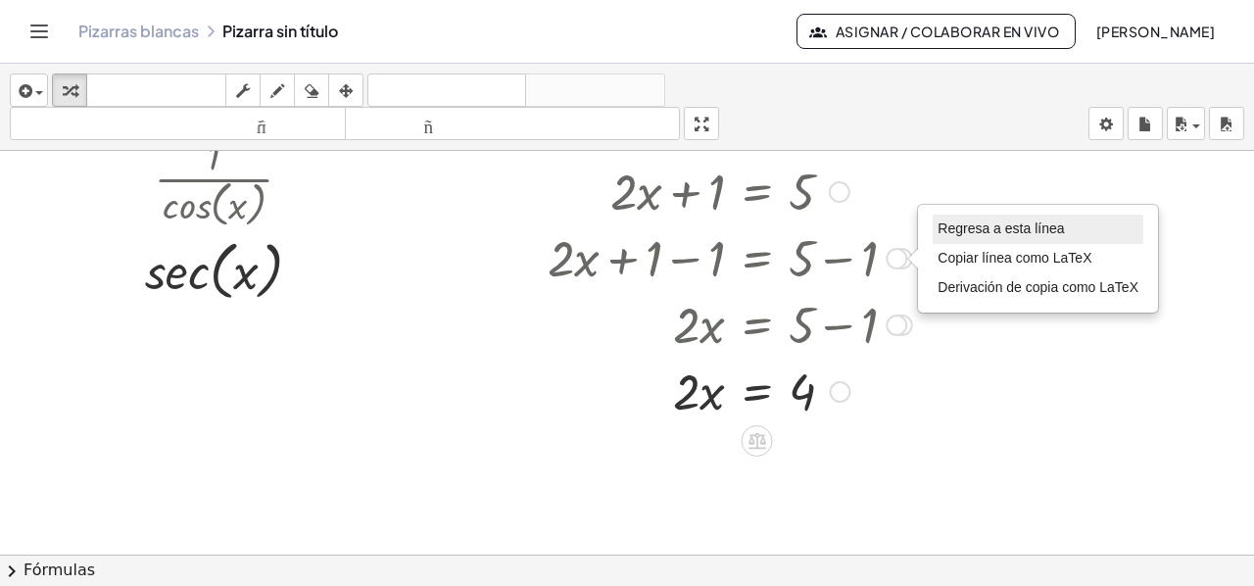
click at [986, 231] on font "Regresa a esta línea" at bounding box center [1000, 228] width 126 height 16
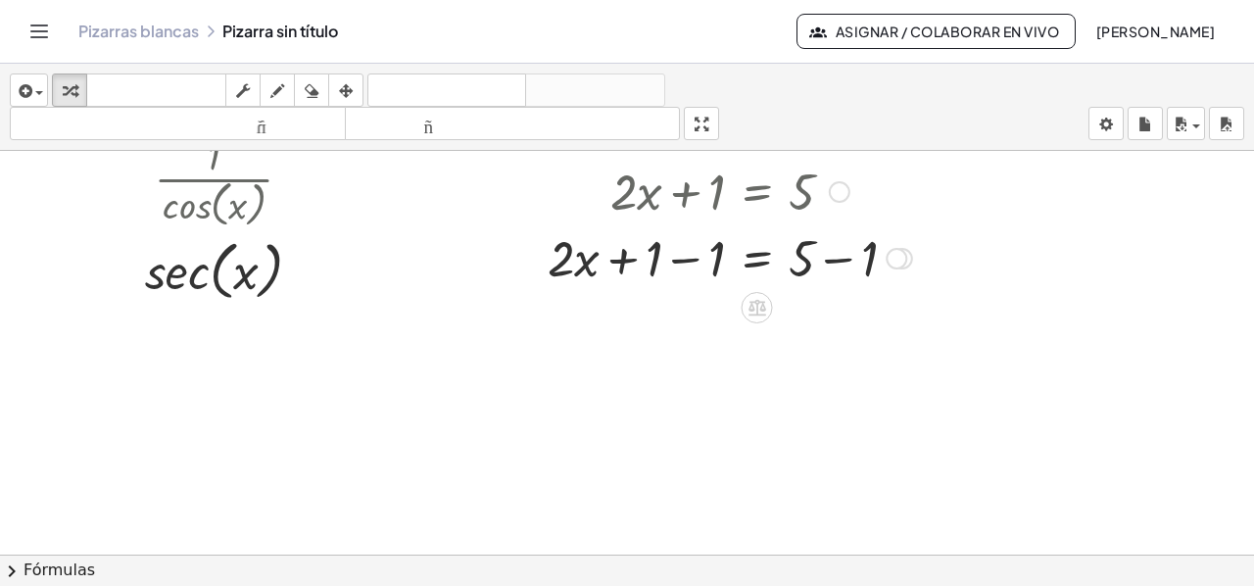
click at [839, 188] on div at bounding box center [840, 192] width 22 height 22
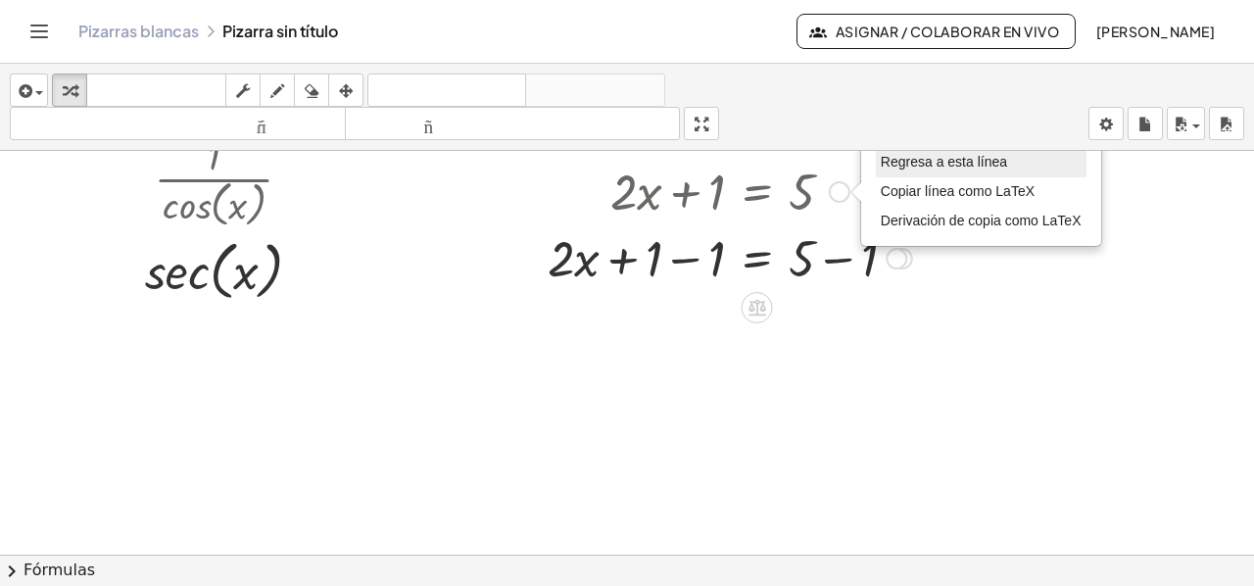
click at [932, 162] on font "Regresa a esta línea" at bounding box center [944, 162] width 126 height 16
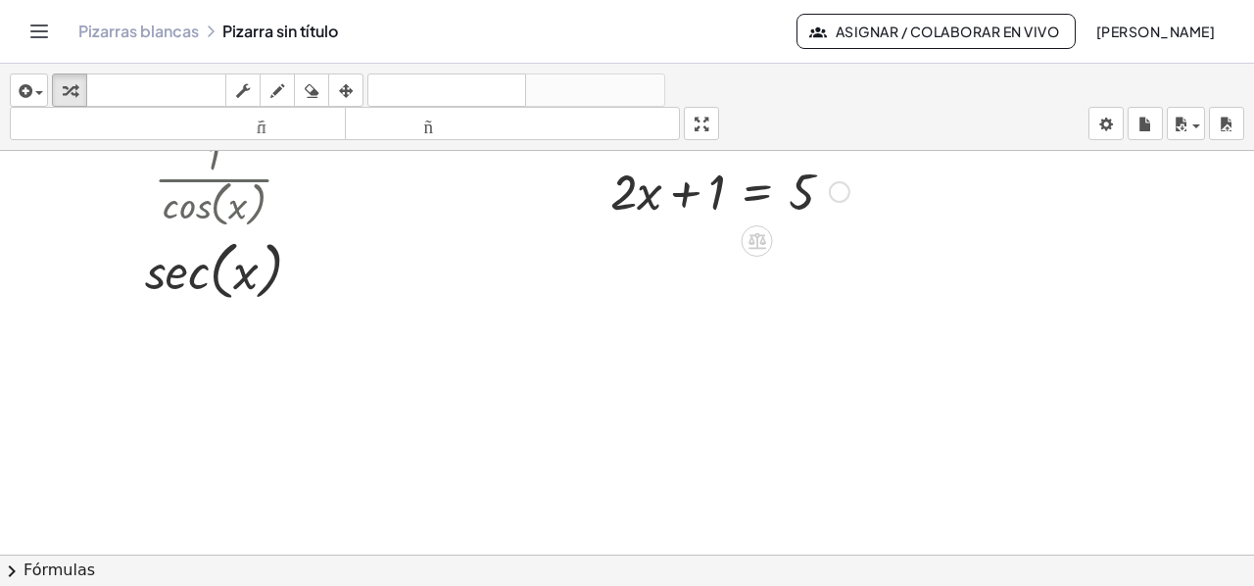
click at [760, 192] on div at bounding box center [729, 190] width 259 height 67
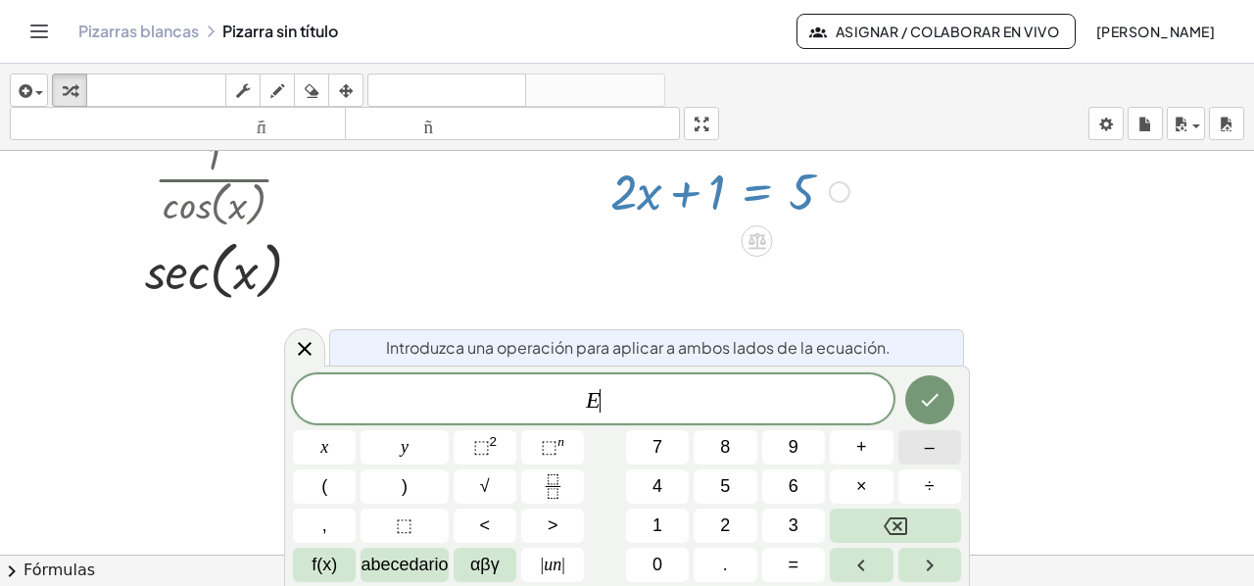
click at [923, 450] on button "–" at bounding box center [929, 447] width 63 height 34
click at [666, 524] on button "1" at bounding box center [657, 525] width 63 height 34
click at [919, 403] on icon "Hecho" at bounding box center [930, 400] width 24 height 24
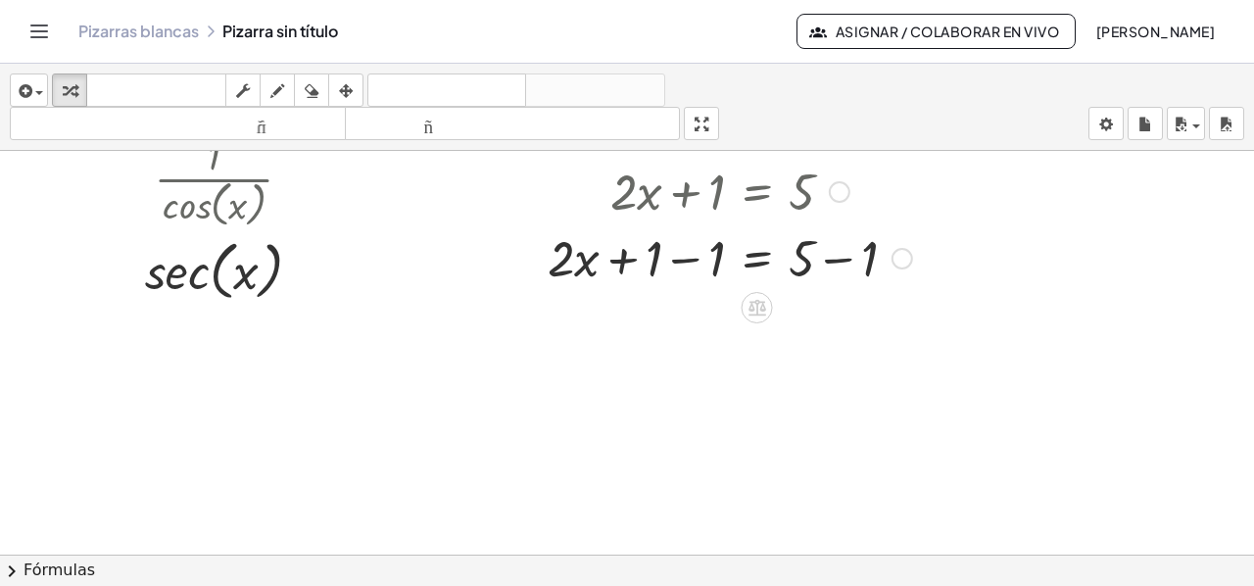
click at [681, 260] on div at bounding box center [730, 256] width 384 height 67
click at [831, 258] on div at bounding box center [760, 256] width 321 height 67
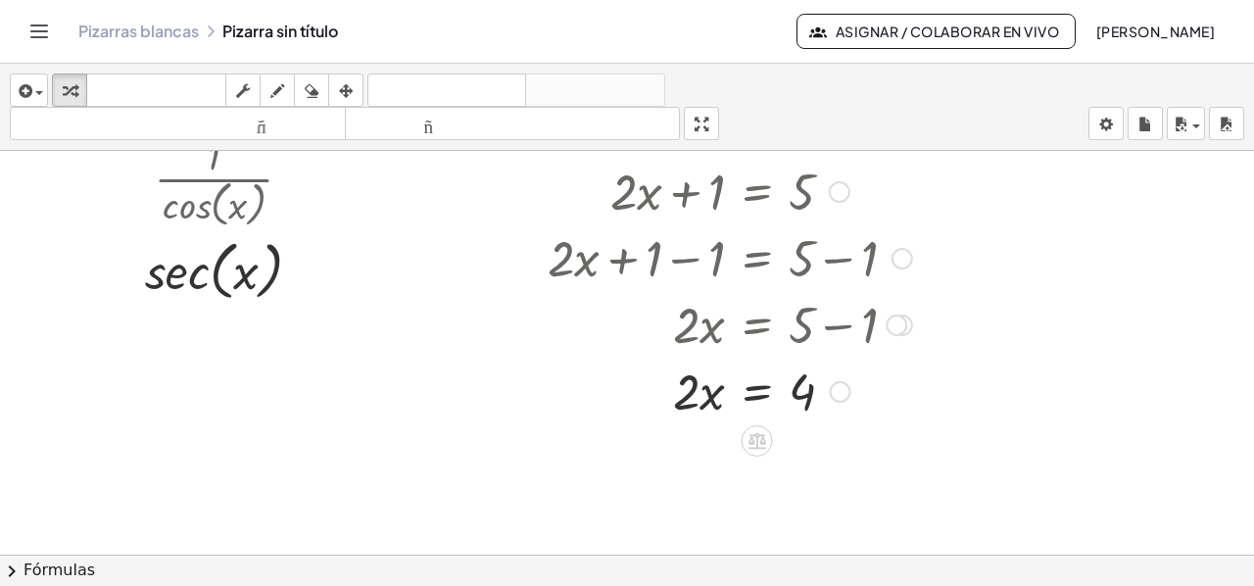
click at [748, 397] on div at bounding box center [730, 390] width 384 height 67
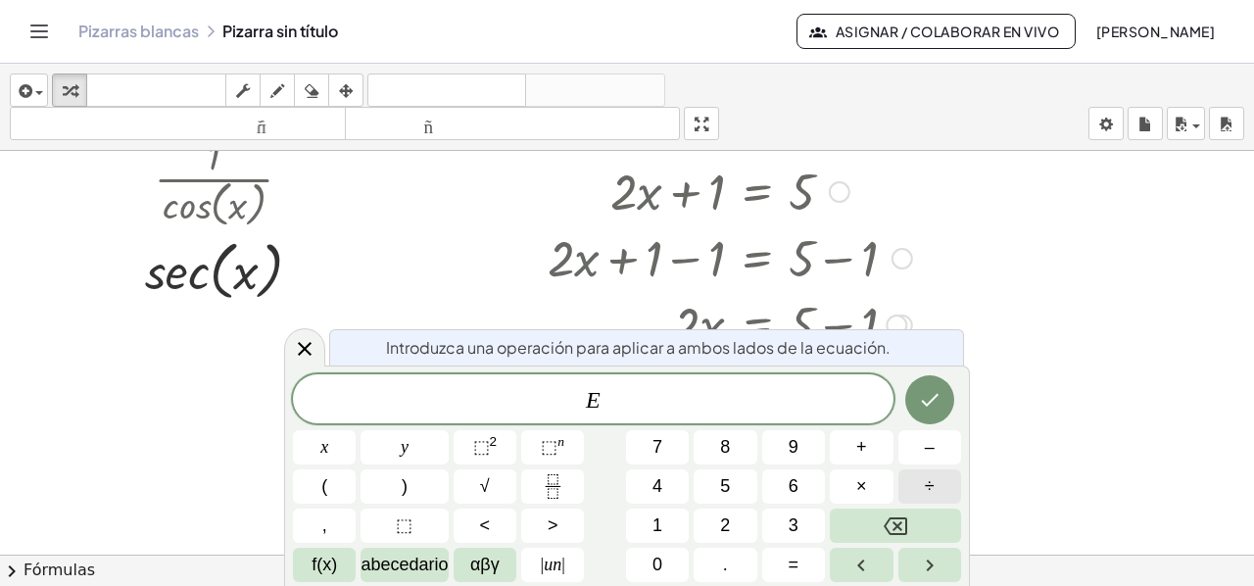
click at [922, 468] on div "E ​ x y ⬚ 2 ⬚ n 7 8 9 + – ( ) √ 4 5 6 × ÷ , ⬚ < > 1 2 3 f(x) abecedario αβγ | u…" at bounding box center [627, 478] width 668 height 208
click at [724, 520] on font "2" at bounding box center [725, 525] width 10 height 20
click at [902, 508] on button "Retroceso" at bounding box center [895, 525] width 131 height 34
click at [935, 480] on button "÷" at bounding box center [929, 486] width 63 height 34
click at [723, 532] on font "2" at bounding box center [725, 525] width 10 height 20
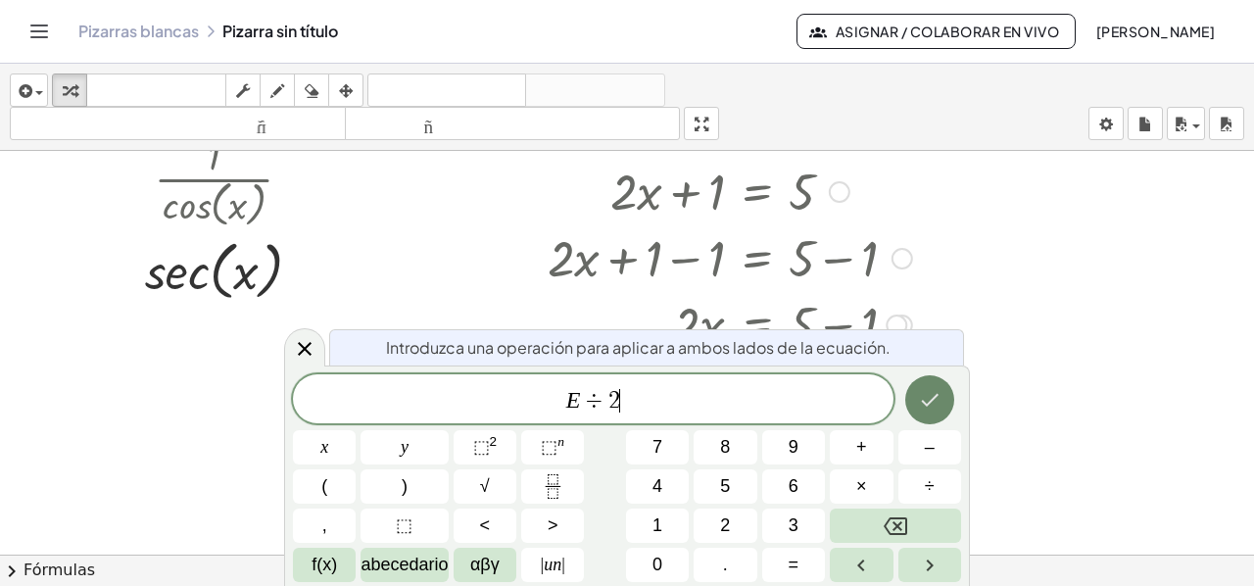
click at [938, 397] on icon "Hecho" at bounding box center [930, 400] width 24 height 24
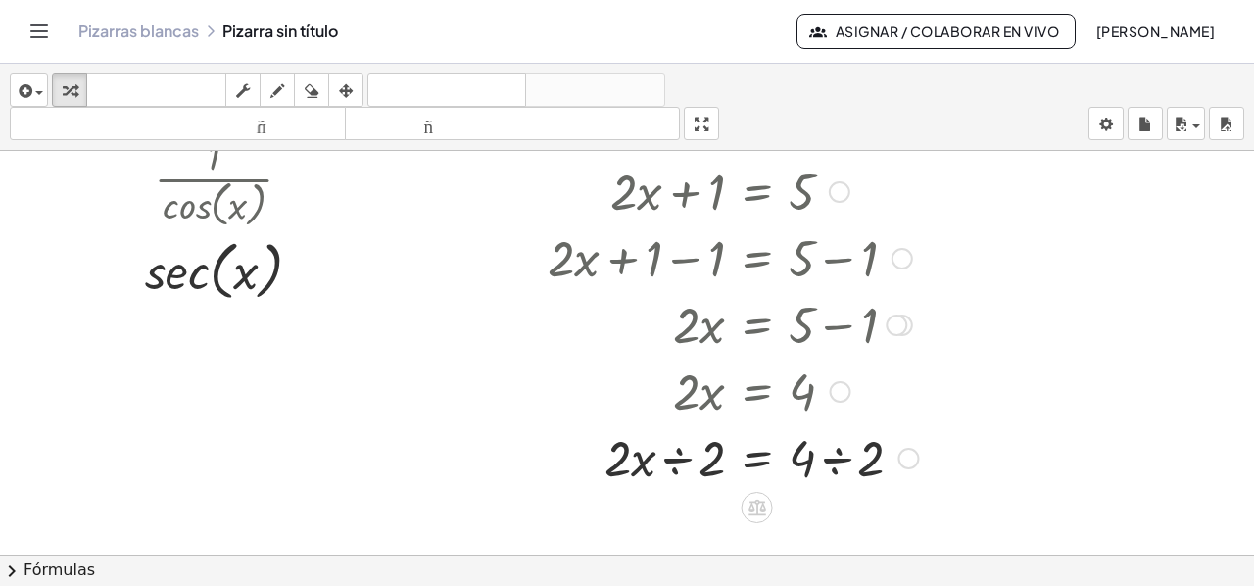
click at [672, 461] on div at bounding box center [733, 456] width 390 height 67
drag, startPoint x: 711, startPoint y: 483, endPoint x: 635, endPoint y: 468, distance: 77.8
click at [635, 468] on div at bounding box center [733, 456] width 390 height 98
drag, startPoint x: 683, startPoint y: 487, endPoint x: 682, endPoint y: 450, distance: 37.2
click at [852, 453] on div at bounding box center [733, 456] width 390 height 67
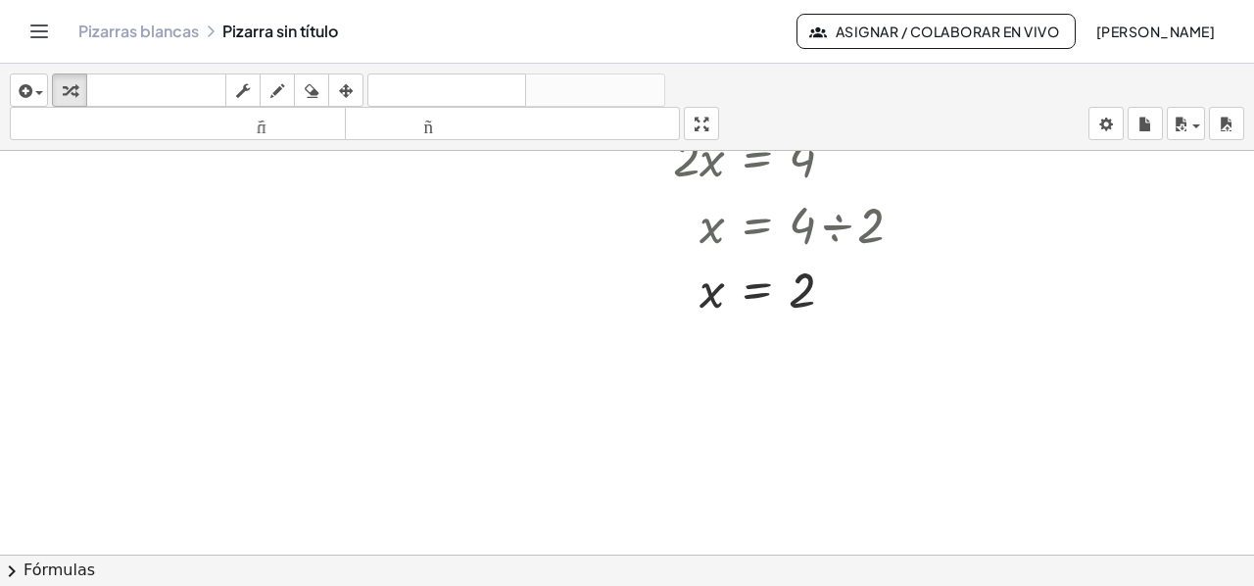
scroll to position [1216, 0]
click at [839, 286] on div "Regresa a esta línea Copiar línea como LaTeX Derivación de copia como LaTeX" at bounding box center [840, 286] width 22 height 22
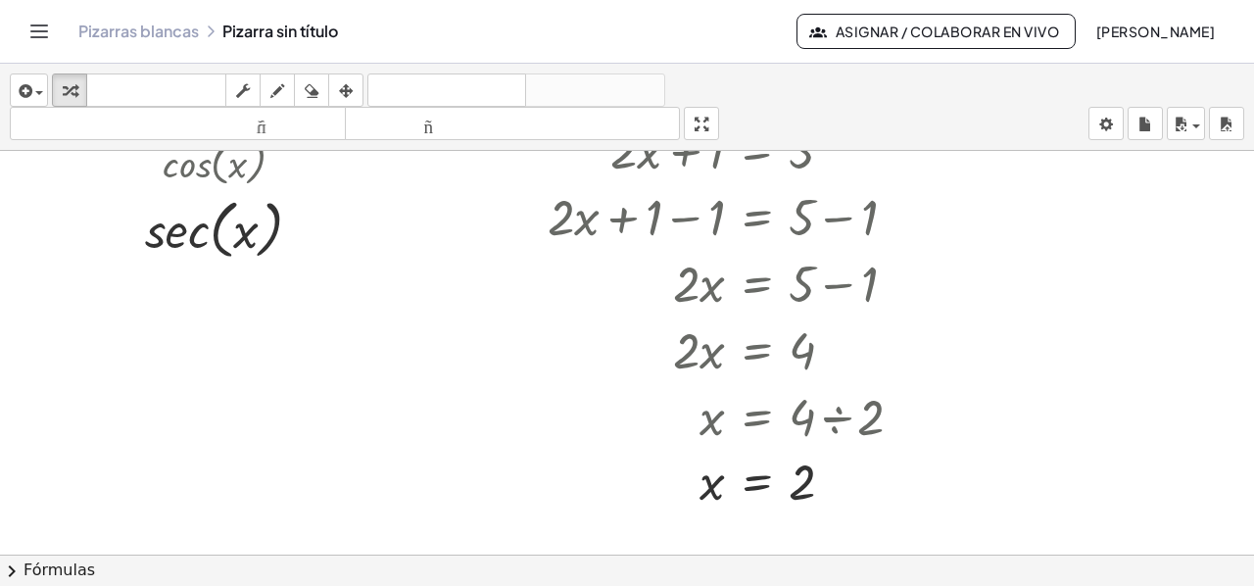
scroll to position [923, 0]
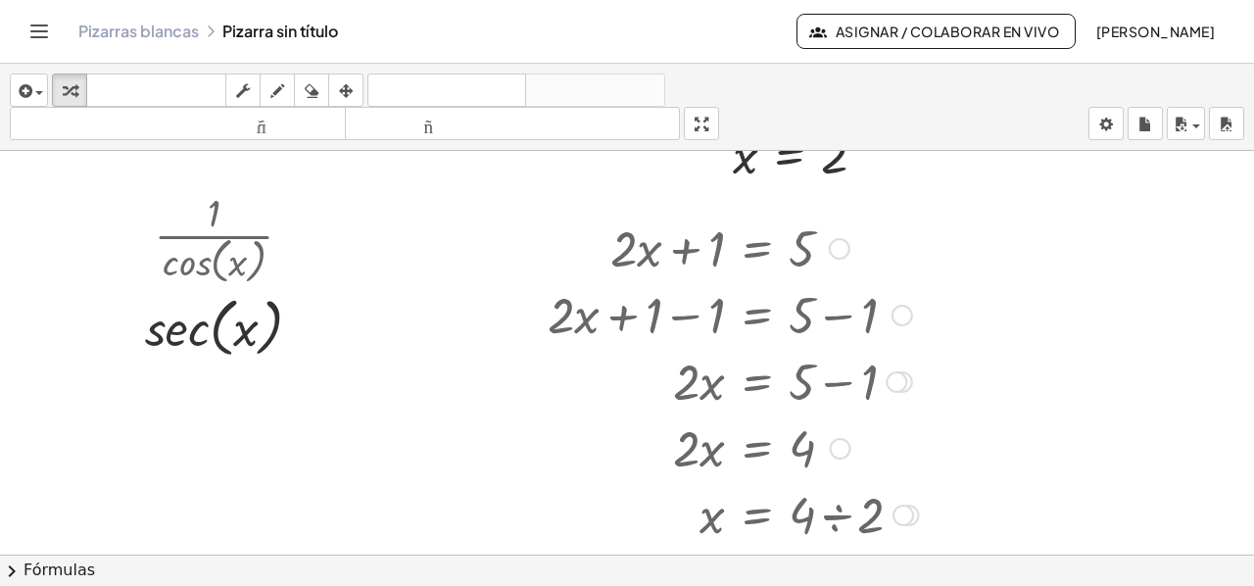
click at [838, 247] on div at bounding box center [840, 249] width 22 height 22
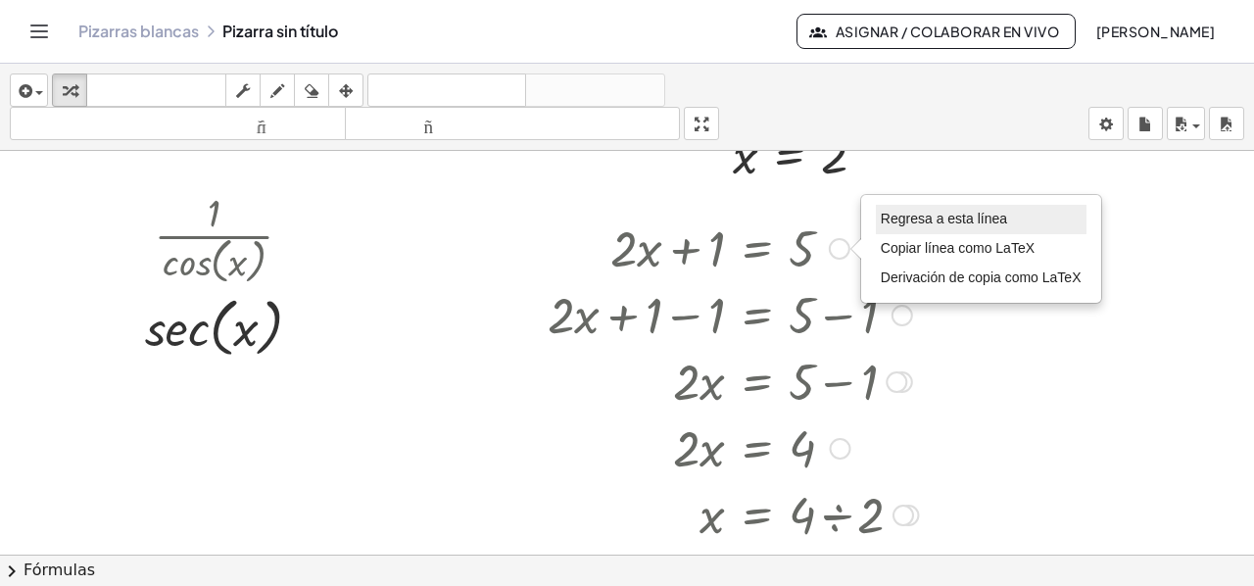
click at [927, 205] on li "Regresa a esta línea" at bounding box center [981, 219] width 211 height 29
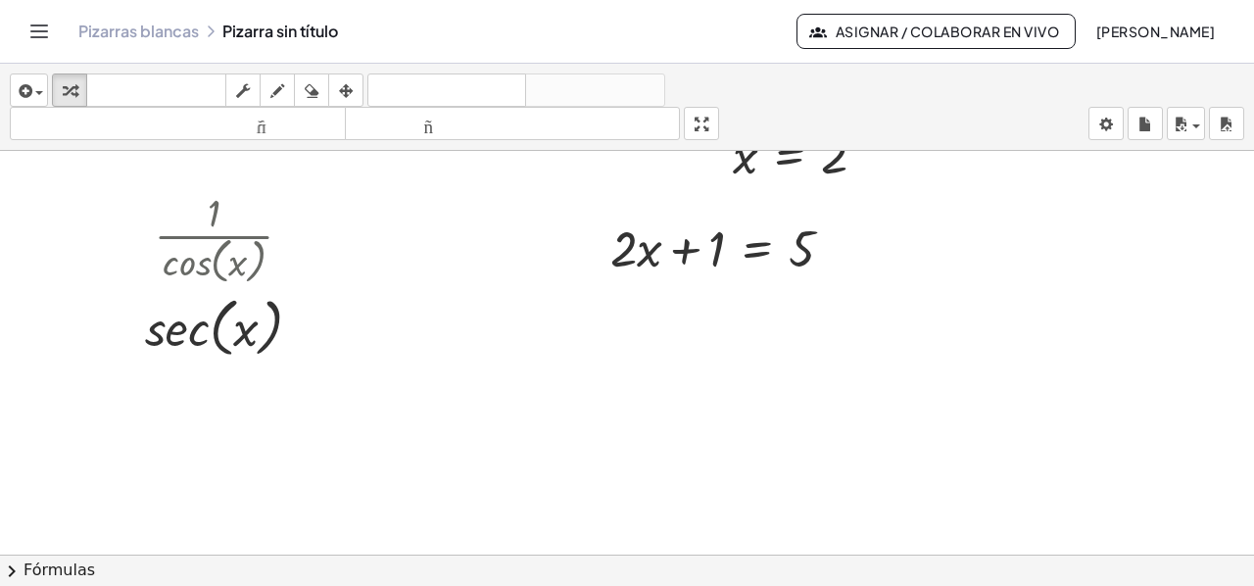
click at [25, 565] on font "Fórmulas" at bounding box center [59, 569] width 71 height 19
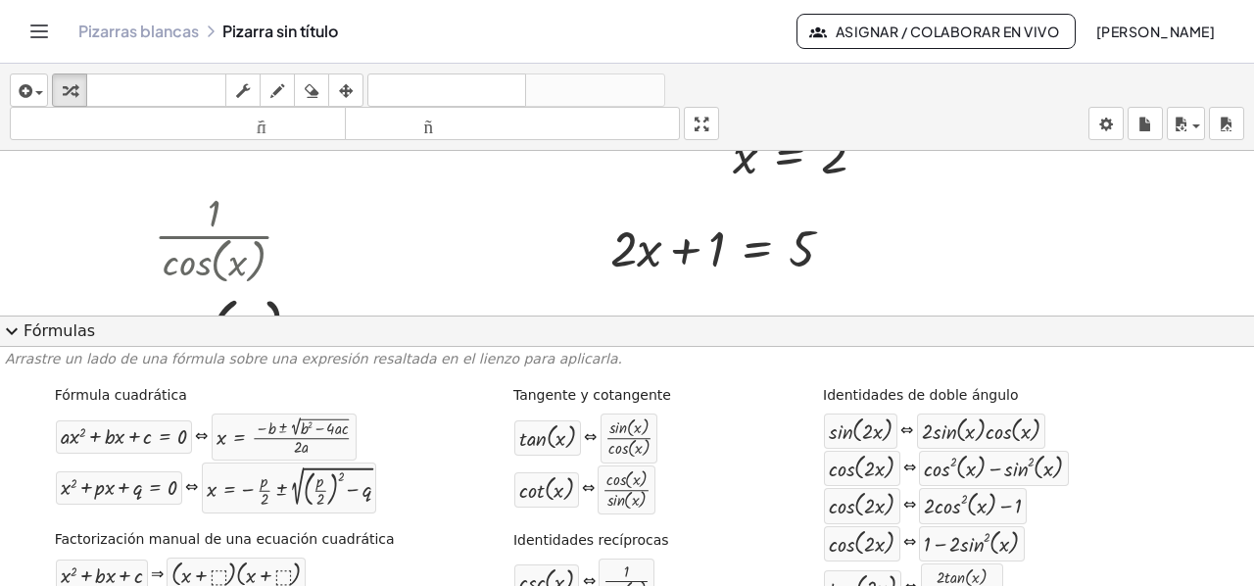
scroll to position [0, 0]
click at [11, 326] on span "expand_more" at bounding box center [12, 331] width 24 height 24
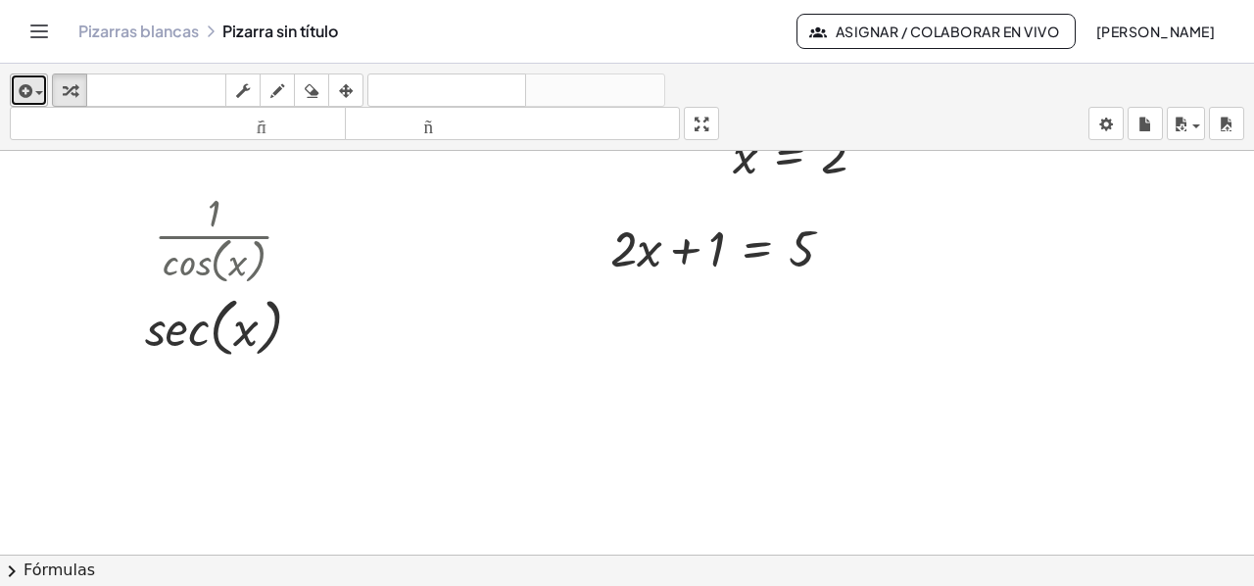
click at [26, 91] on icon "button" at bounding box center [24, 91] width 18 height 24
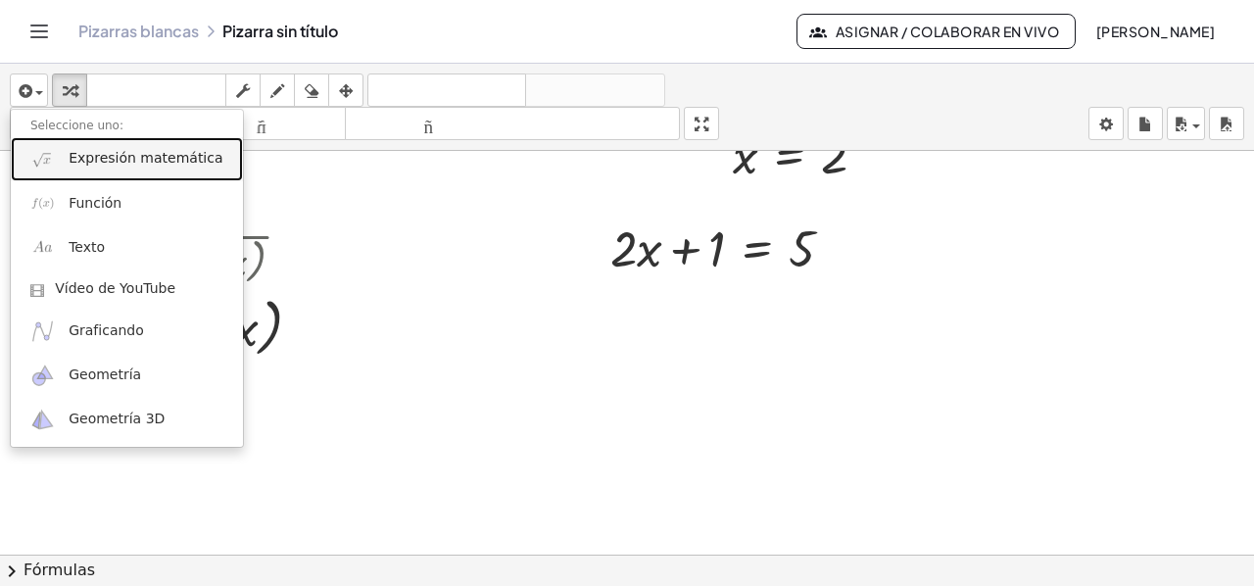
click at [86, 164] on font "Expresión matemática" at bounding box center [146, 158] width 154 height 16
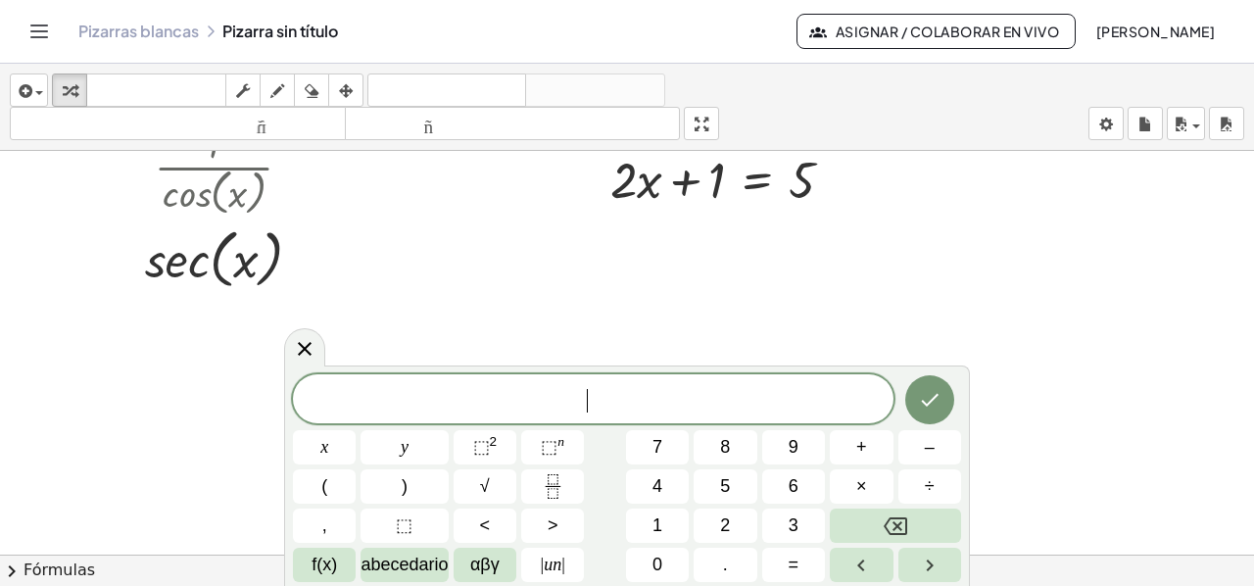
scroll to position [1021, 0]
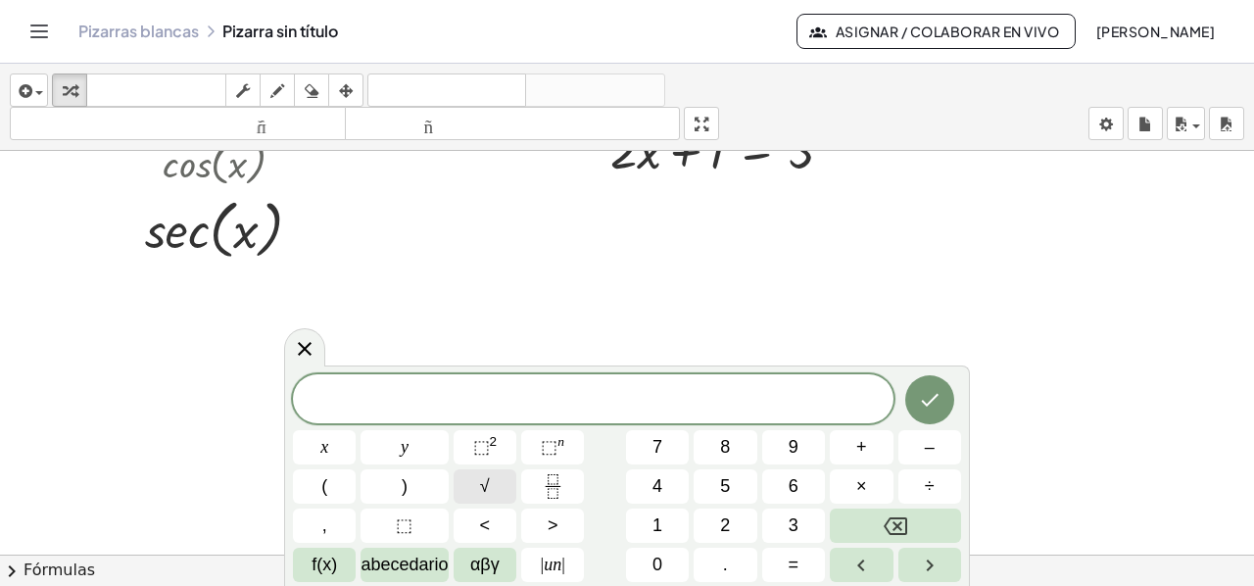
click at [480, 497] on span "√" at bounding box center [485, 486] width 10 height 26
click at [724, 520] on font "2" at bounding box center [725, 525] width 10 height 20
click at [647, 392] on span "√ 2 ​" at bounding box center [593, 399] width 600 height 30
click at [858, 446] on span "+" at bounding box center [861, 447] width 11 height 26
click at [791, 512] on span "3" at bounding box center [793, 525] width 10 height 26
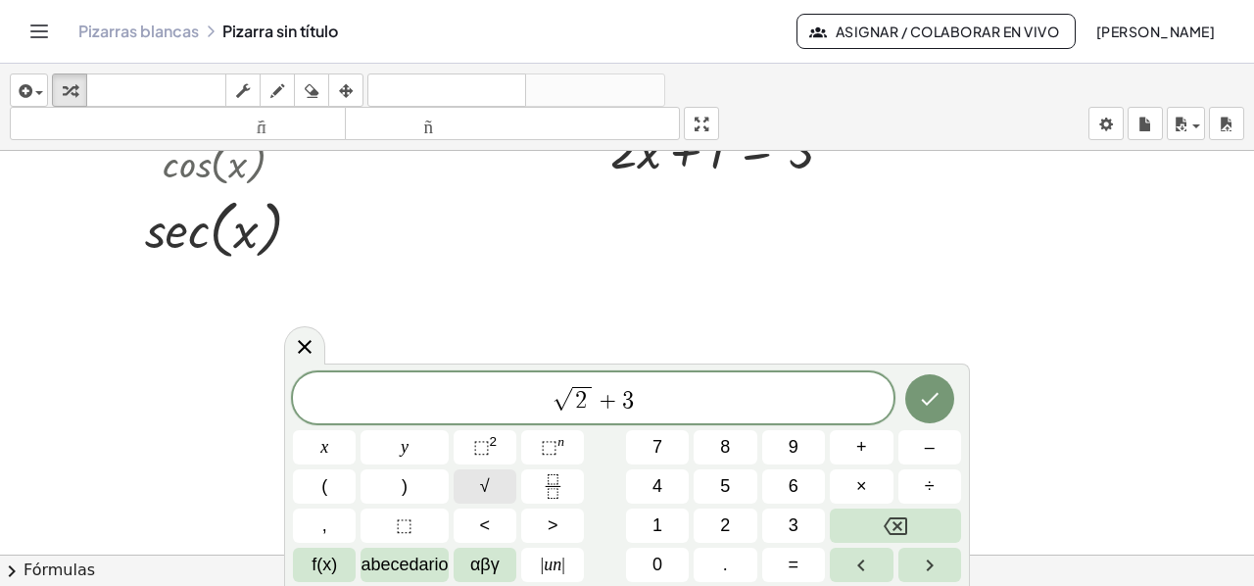
click at [487, 477] on span "√" at bounding box center [485, 486] width 10 height 26
click at [729, 492] on span "5" at bounding box center [725, 486] width 10 height 26
click at [934, 388] on icon "Hecho" at bounding box center [930, 399] width 24 height 24
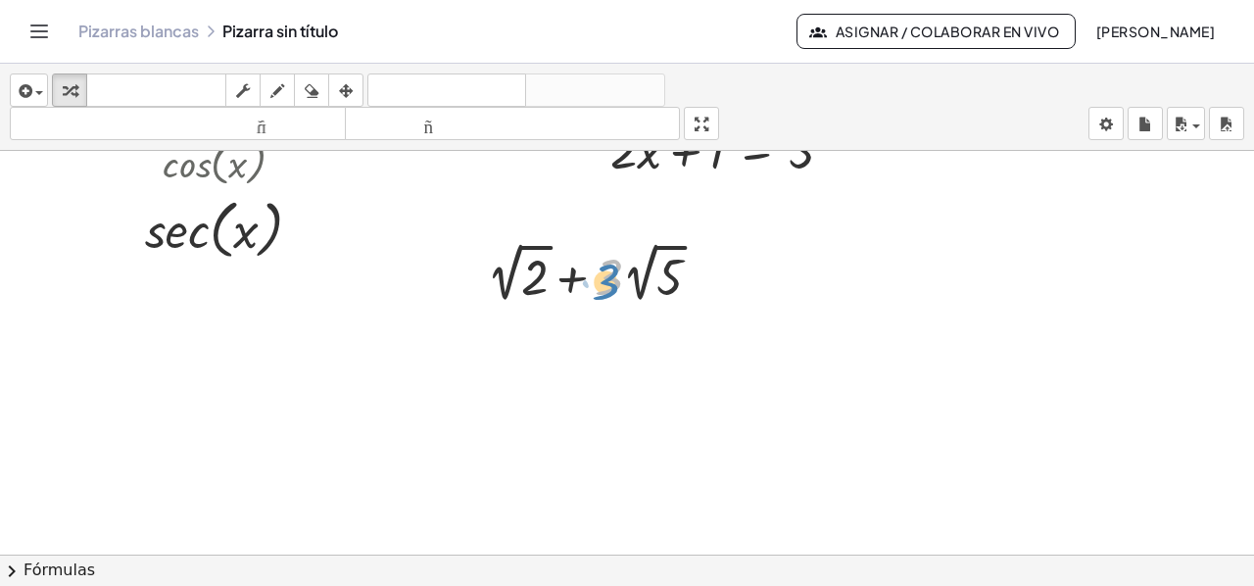
click at [623, 294] on div at bounding box center [602, 272] width 250 height 71
click at [700, 269] on div at bounding box center [707, 274] width 22 height 22
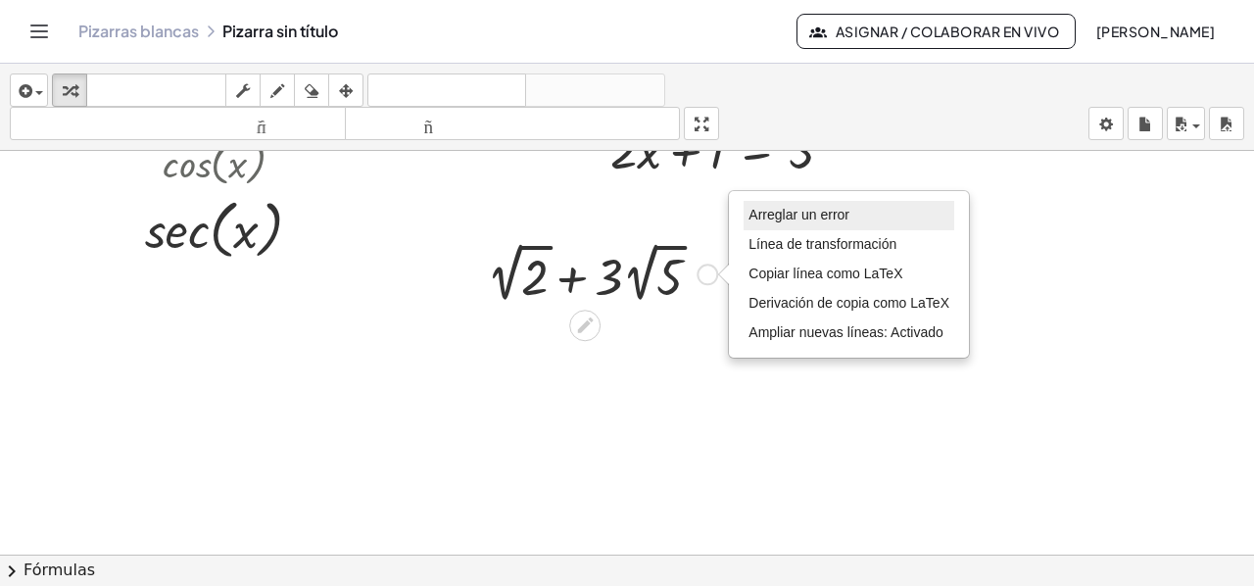
click at [783, 207] on font "Arreglar un error" at bounding box center [798, 215] width 101 height 16
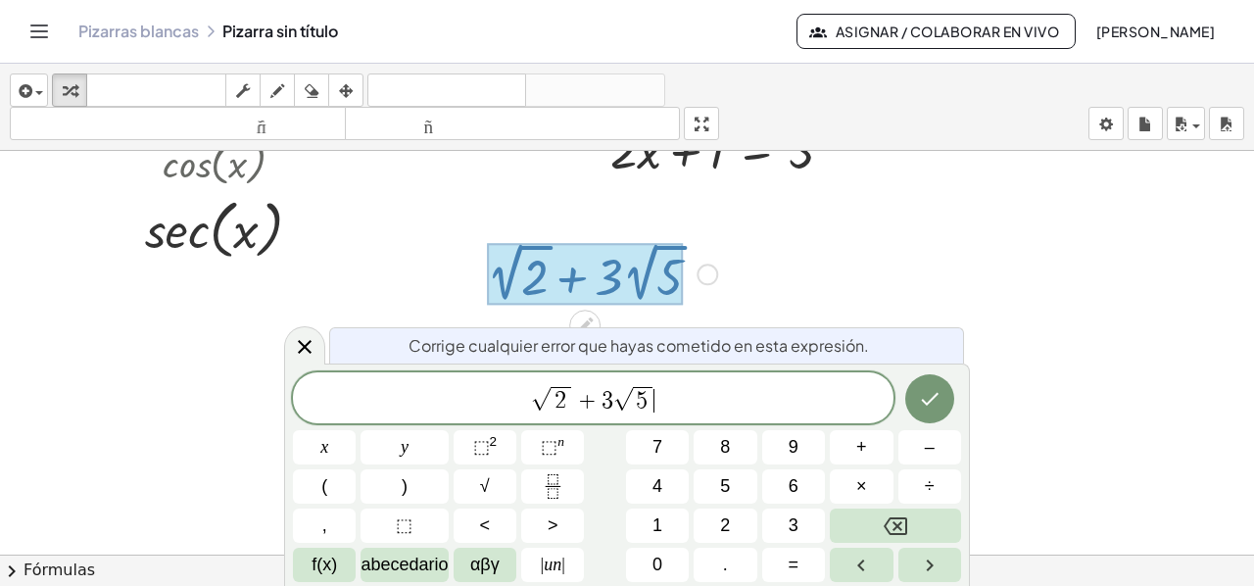
click at [678, 397] on span "√ 2 + 3 √ 5 ​" at bounding box center [593, 399] width 600 height 30
click at [785, 557] on button "=" at bounding box center [793, 565] width 63 height 34
click at [668, 567] on button "0" at bounding box center [657, 565] width 63 height 34
click at [921, 394] on icon "Hecho" at bounding box center [930, 399] width 24 height 24
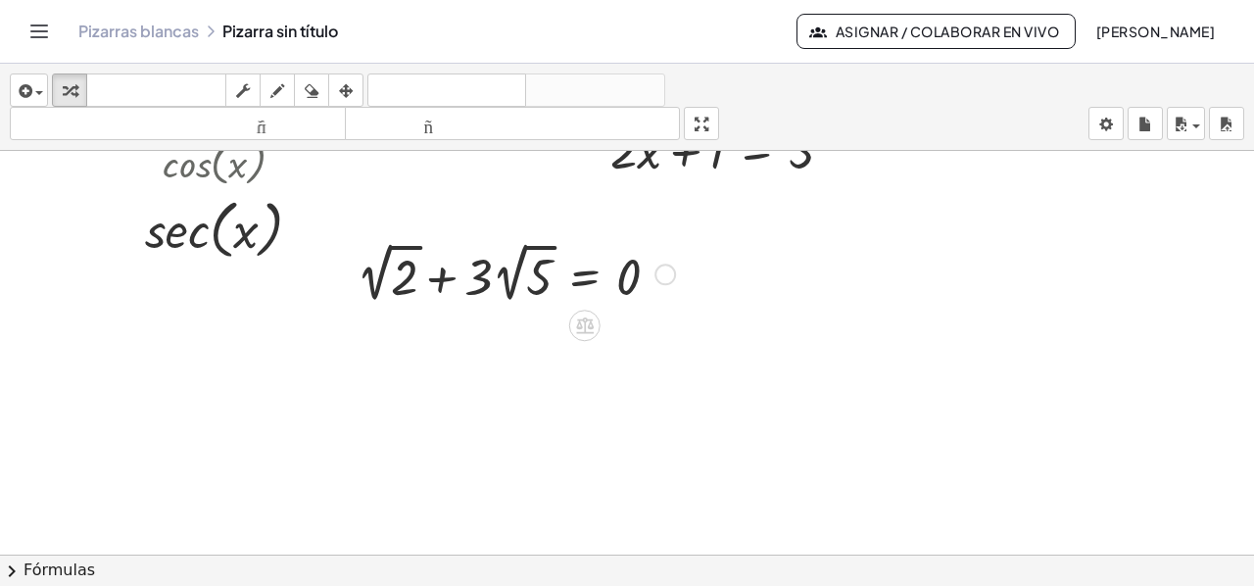
click at [392, 244] on div at bounding box center [516, 272] width 338 height 71
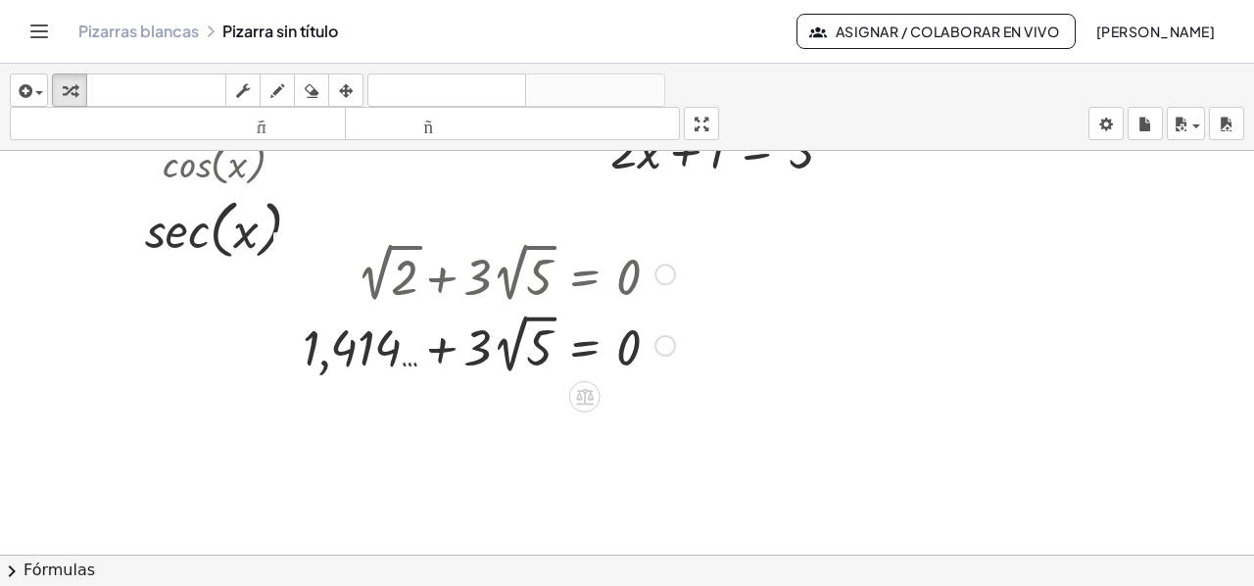
click at [525, 317] on div at bounding box center [489, 343] width 392 height 71
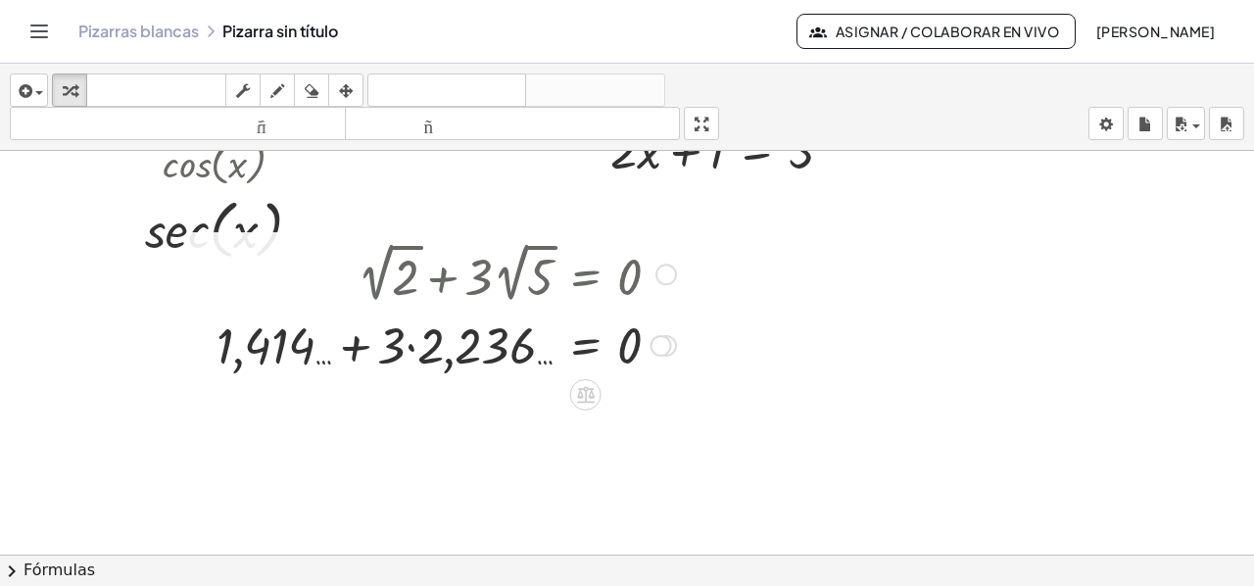
click at [405, 347] on div at bounding box center [446, 343] width 479 height 67
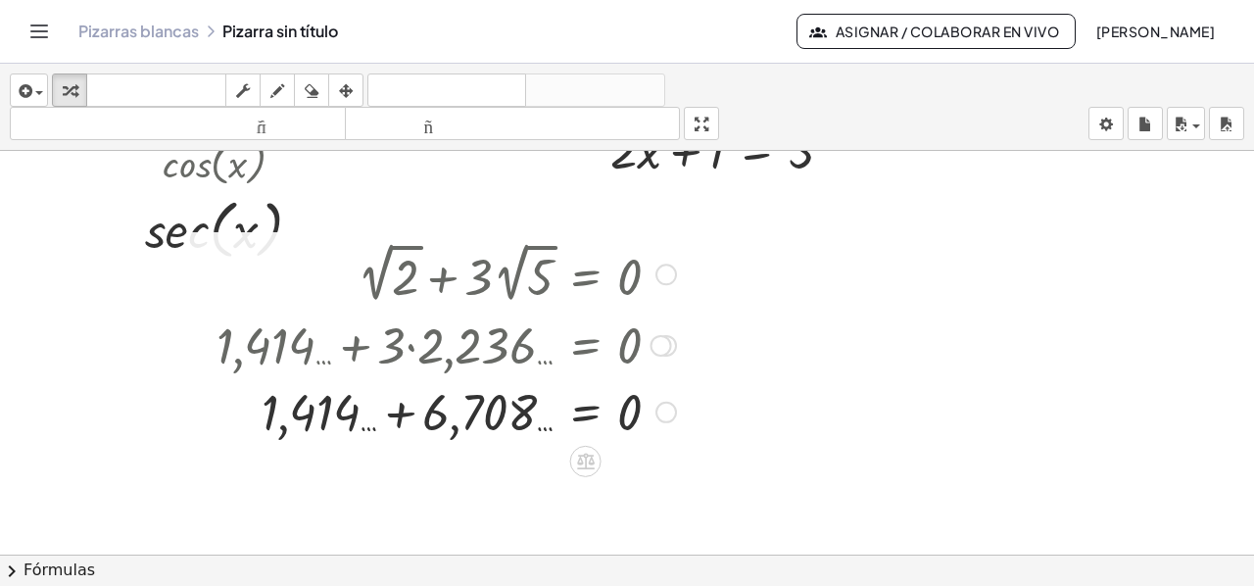
click at [404, 412] on div at bounding box center [446, 410] width 479 height 67
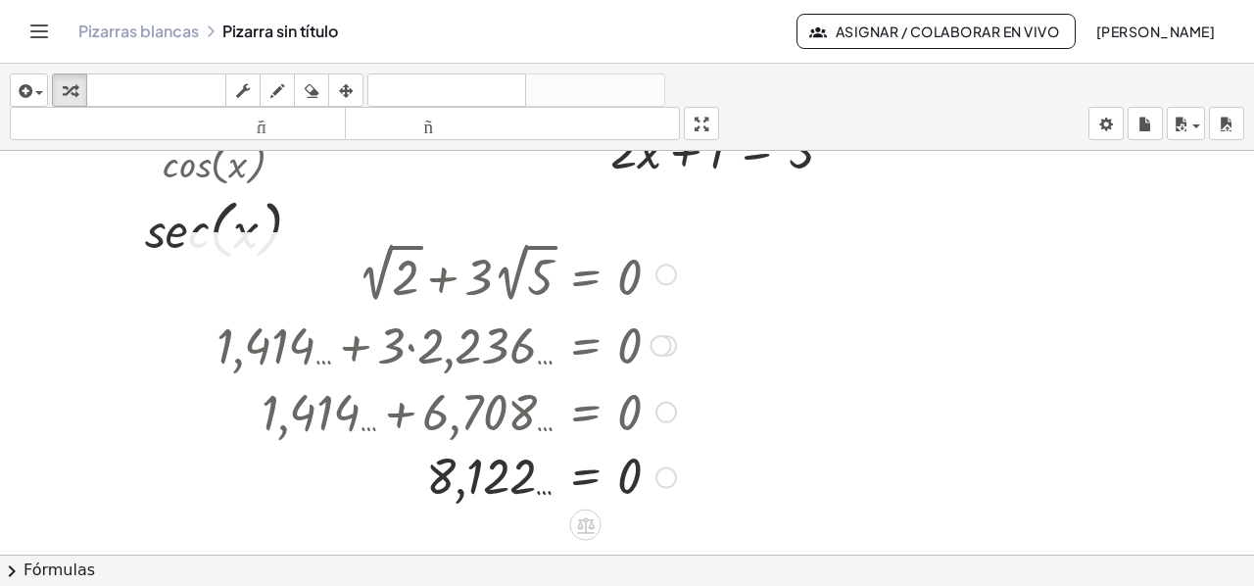
click at [543, 492] on div at bounding box center [446, 476] width 479 height 65
click at [366, 424] on div at bounding box center [363, 410] width 643 height 67
click at [661, 275] on div at bounding box center [666, 274] width 22 height 22
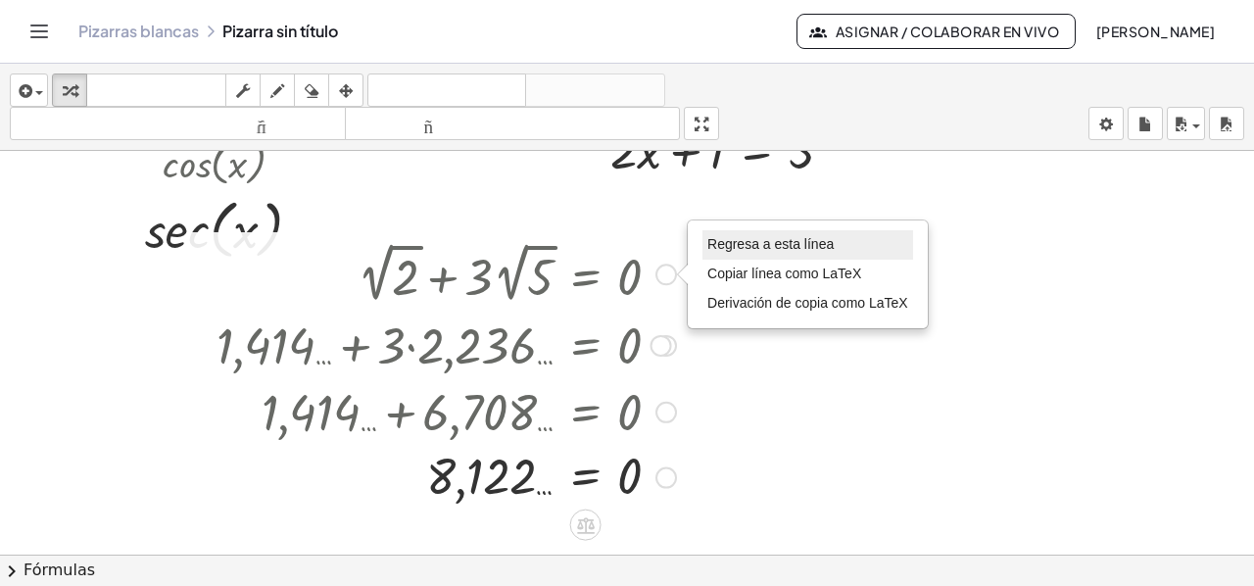
click at [739, 236] on font "Regresa a esta línea" at bounding box center [770, 244] width 126 height 16
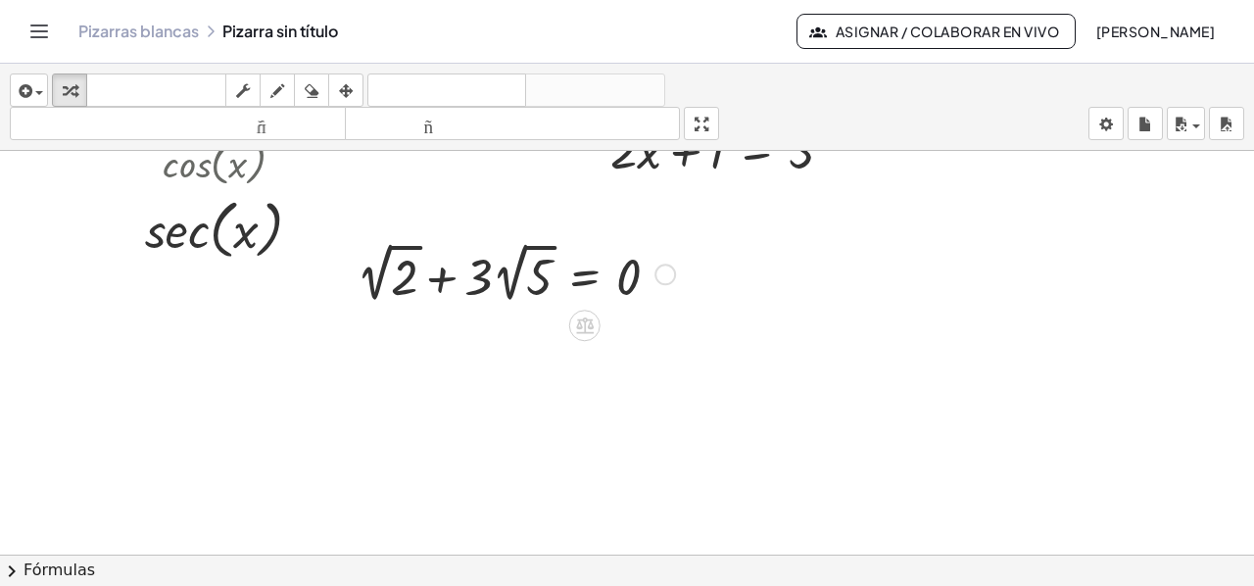
click at [527, 245] on div at bounding box center [516, 272] width 338 height 71
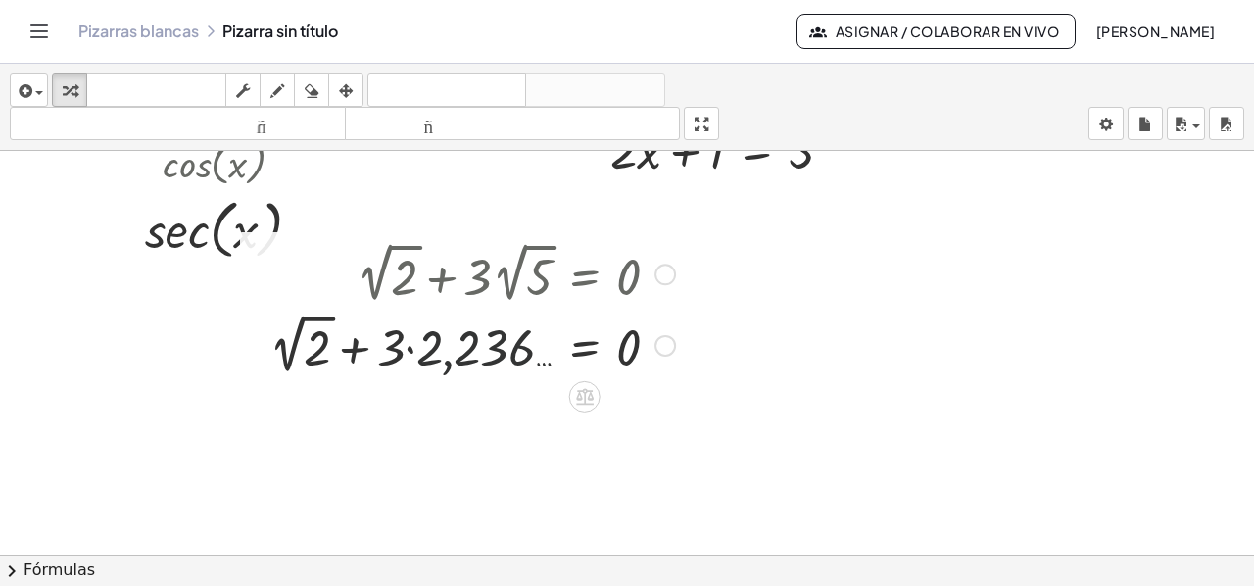
click at [419, 350] on div at bounding box center [472, 343] width 425 height 71
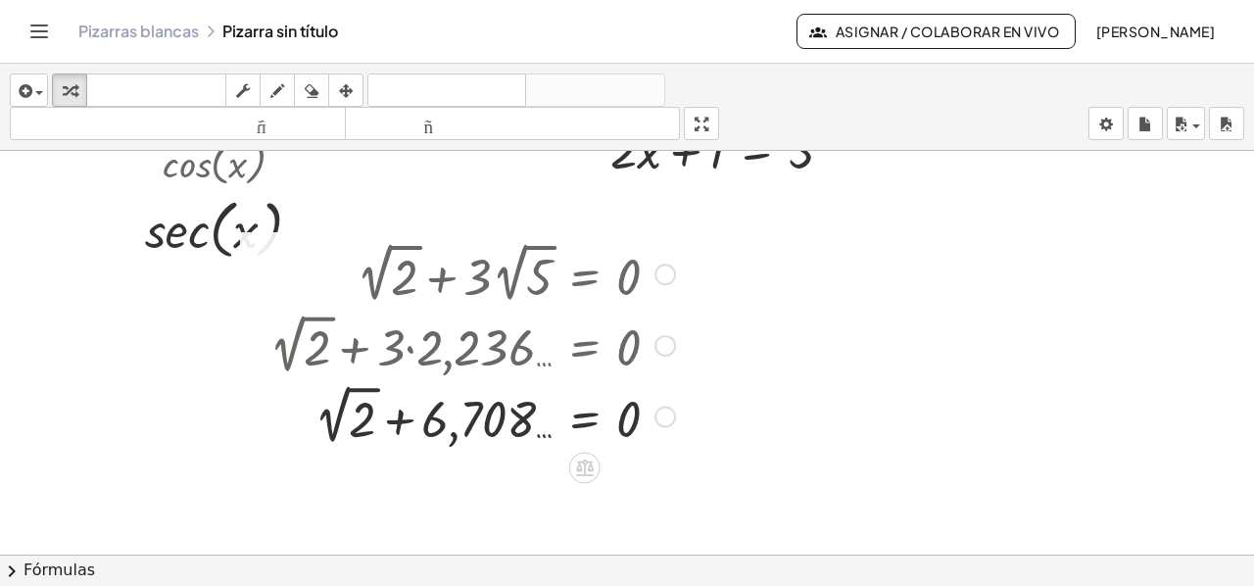
click at [348, 387] on div at bounding box center [472, 414] width 425 height 71
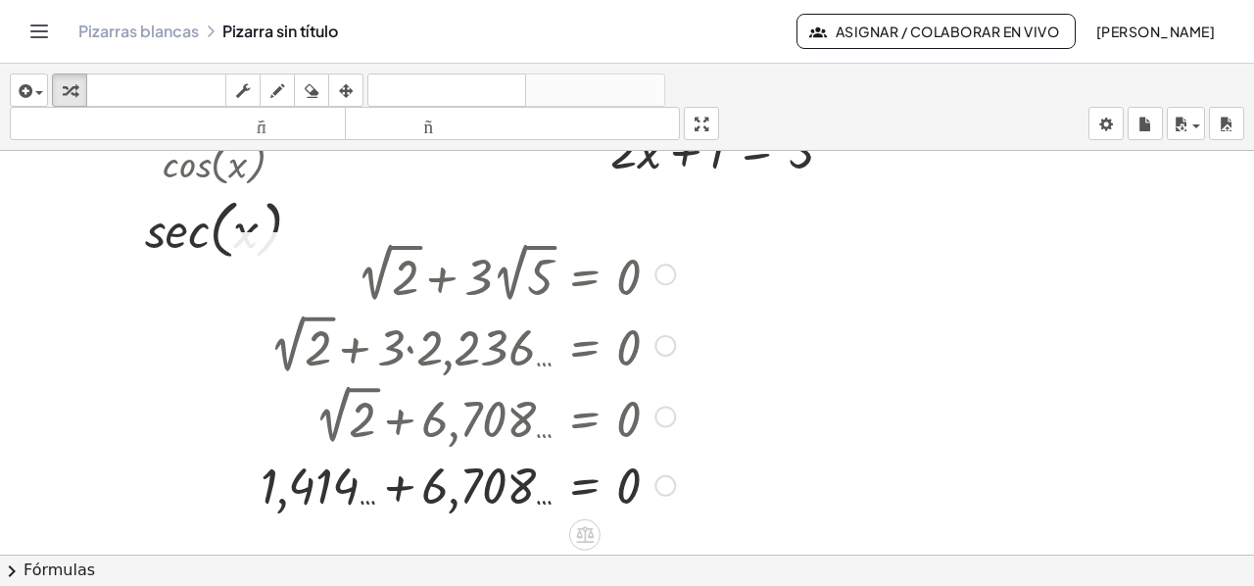
click at [392, 489] on div at bounding box center [468, 483] width 434 height 67
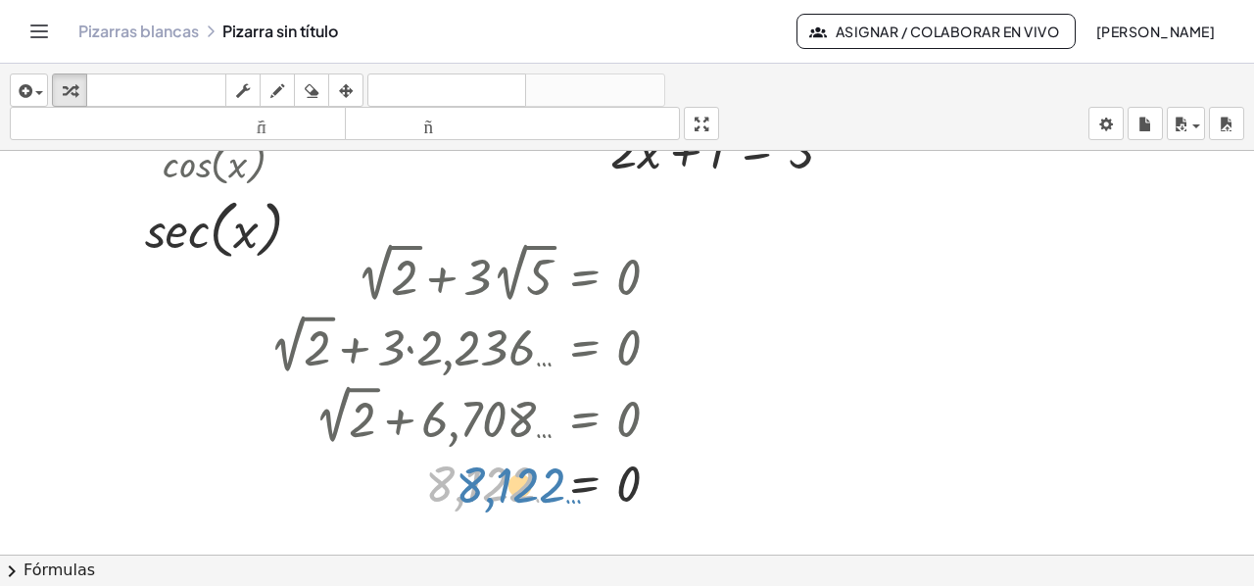
drag, startPoint x: 405, startPoint y: 463, endPoint x: 428, endPoint y: 463, distance: 22.5
click at [428, 463] on div at bounding box center [472, 484] width 425 height 65
click at [661, 281] on div at bounding box center [665, 274] width 22 height 22
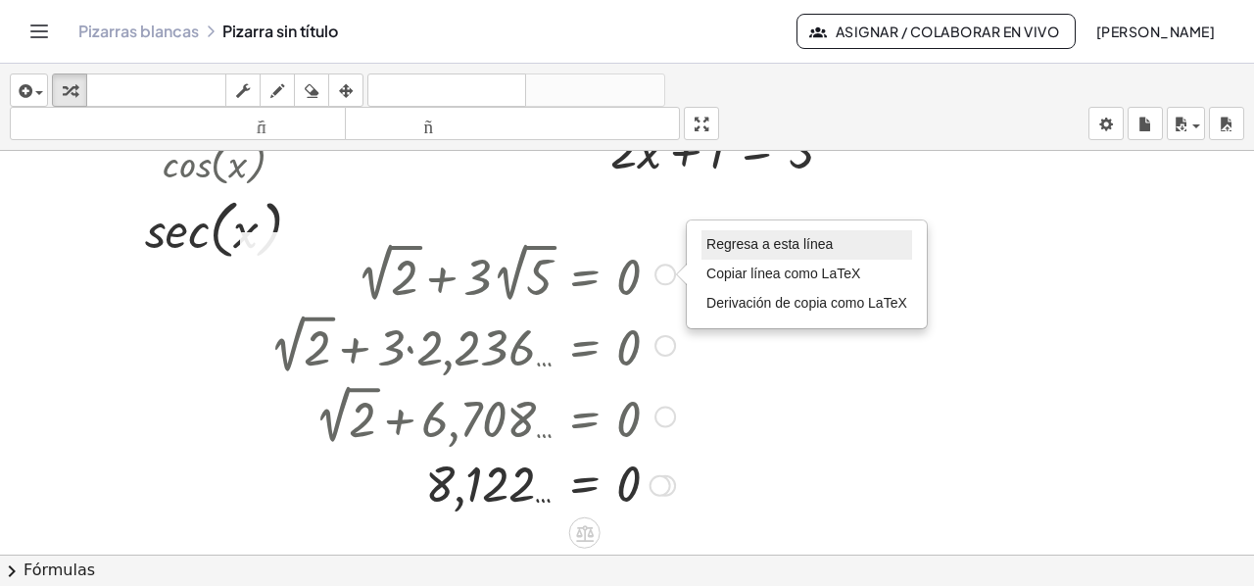
click at [762, 246] on font "Regresa a esta línea" at bounding box center [769, 244] width 126 height 16
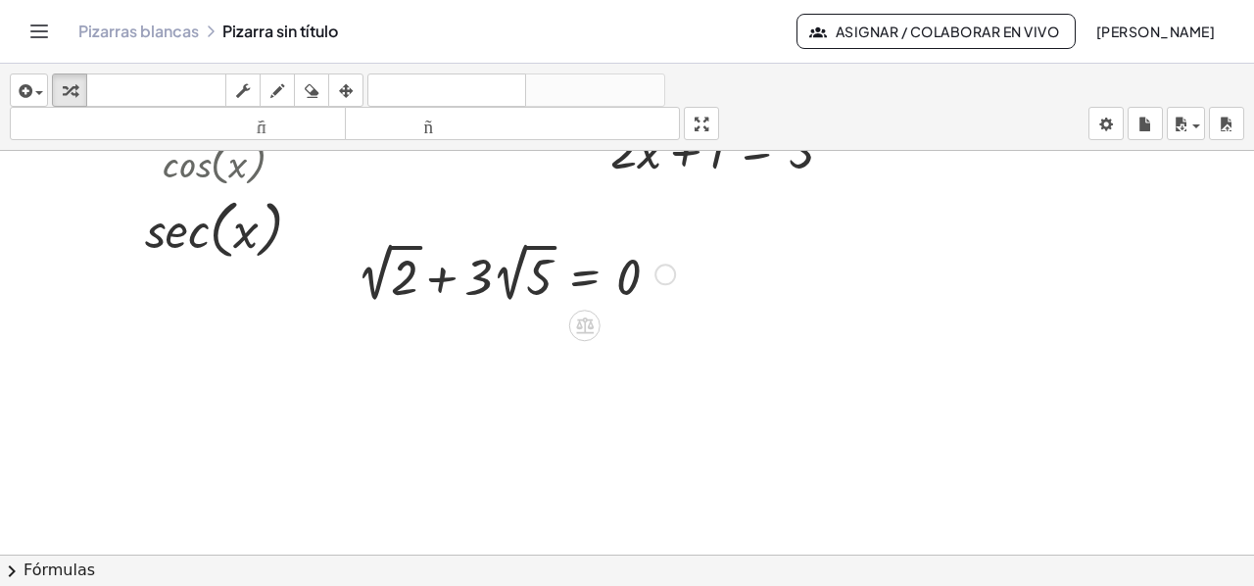
click at [443, 275] on div at bounding box center [516, 272] width 338 height 71
click at [588, 277] on div at bounding box center [516, 272] width 338 height 71
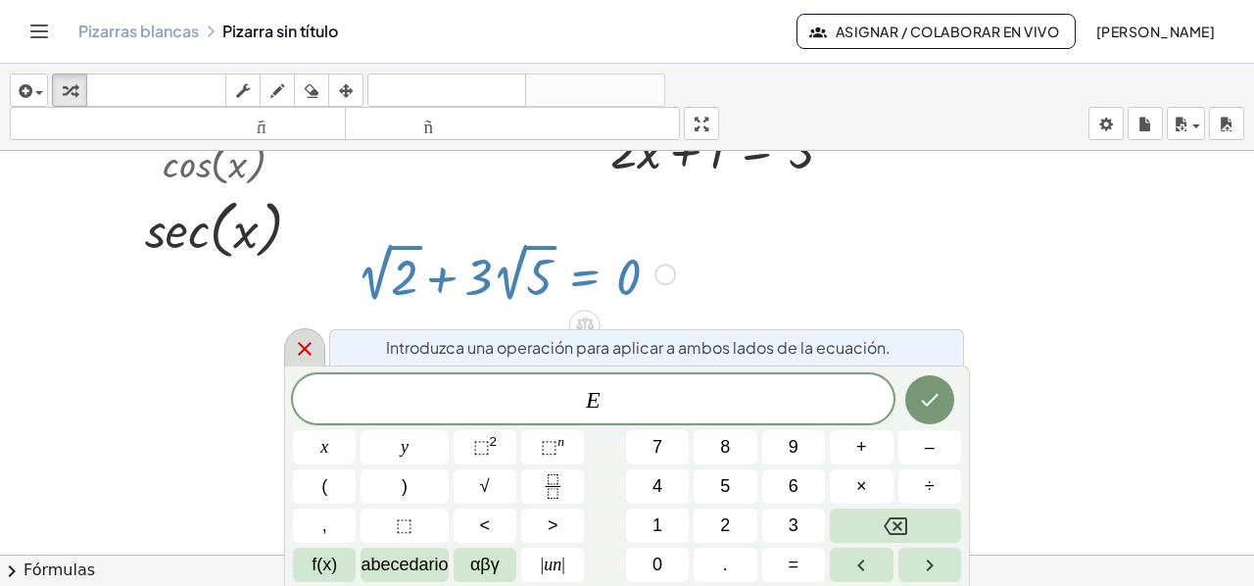
click at [284, 354] on div at bounding box center [304, 347] width 41 height 38
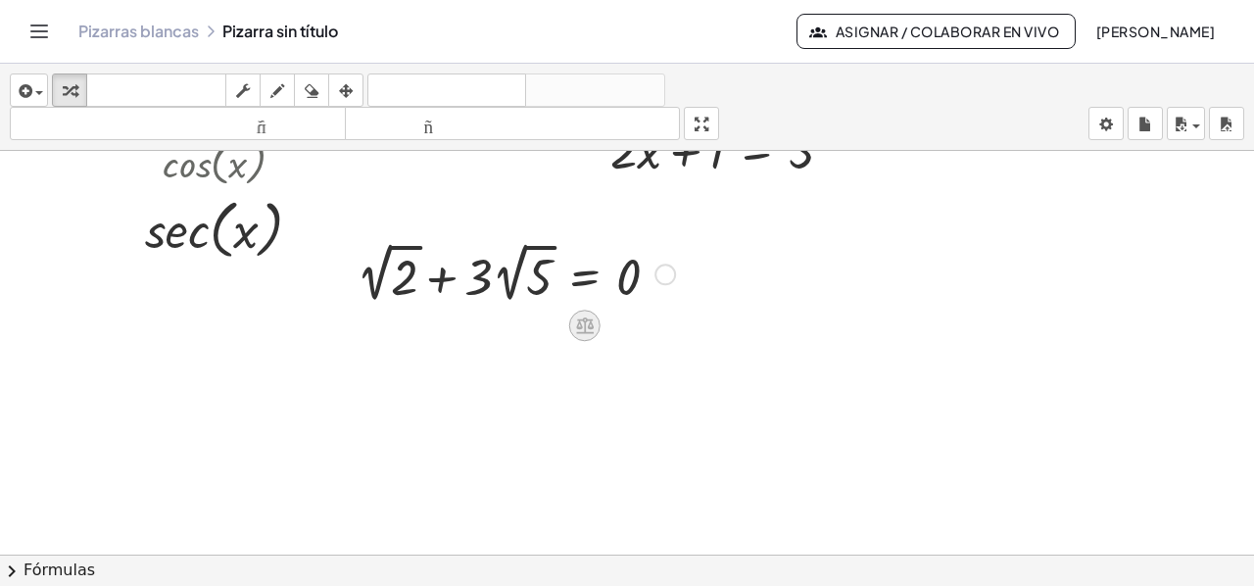
click at [586, 320] on icon at bounding box center [584, 325] width 21 height 21
click at [586, 320] on font "×" at bounding box center [585, 325] width 12 height 22
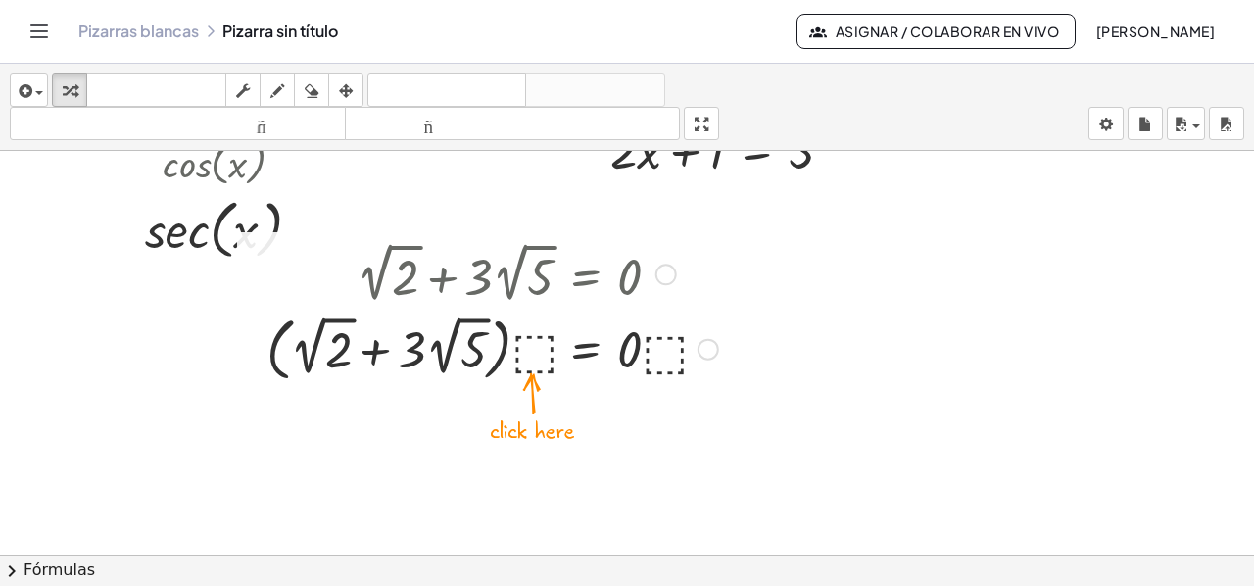
click at [661, 273] on div at bounding box center [666, 274] width 22 height 22
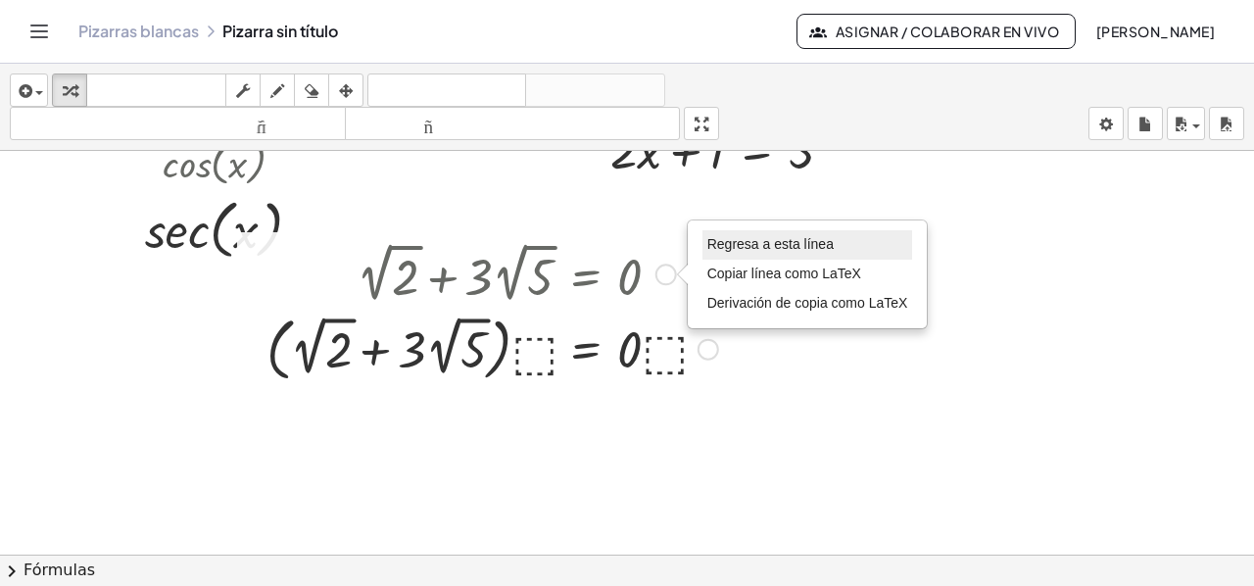
click at [730, 247] on font "Regresa a esta línea" at bounding box center [770, 244] width 126 height 16
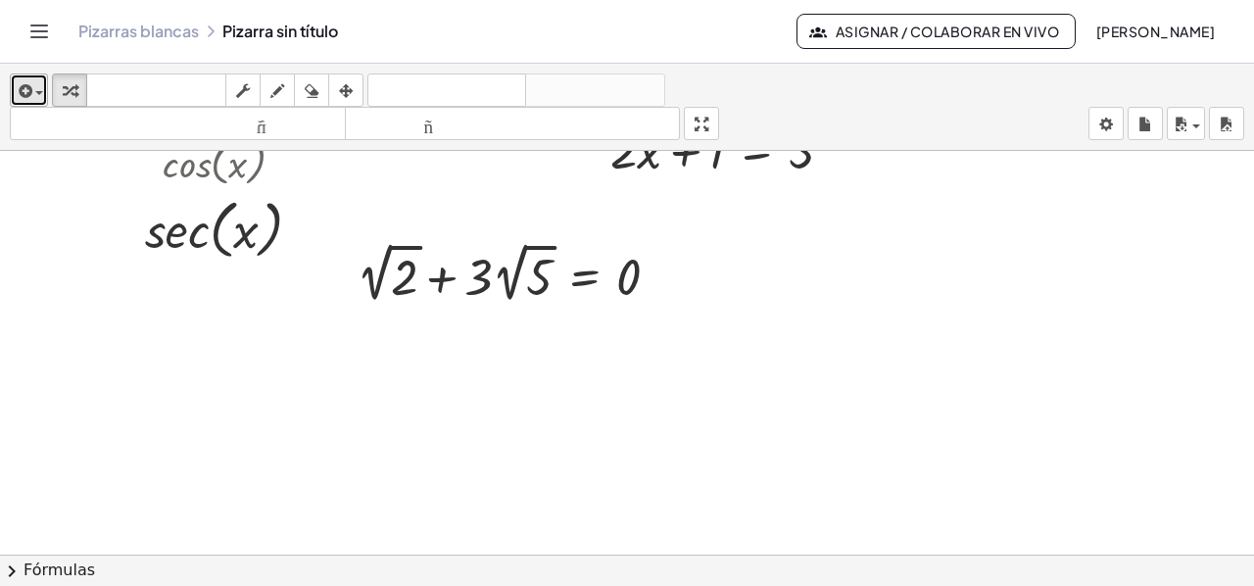
click at [22, 94] on icon "button" at bounding box center [24, 91] width 18 height 24
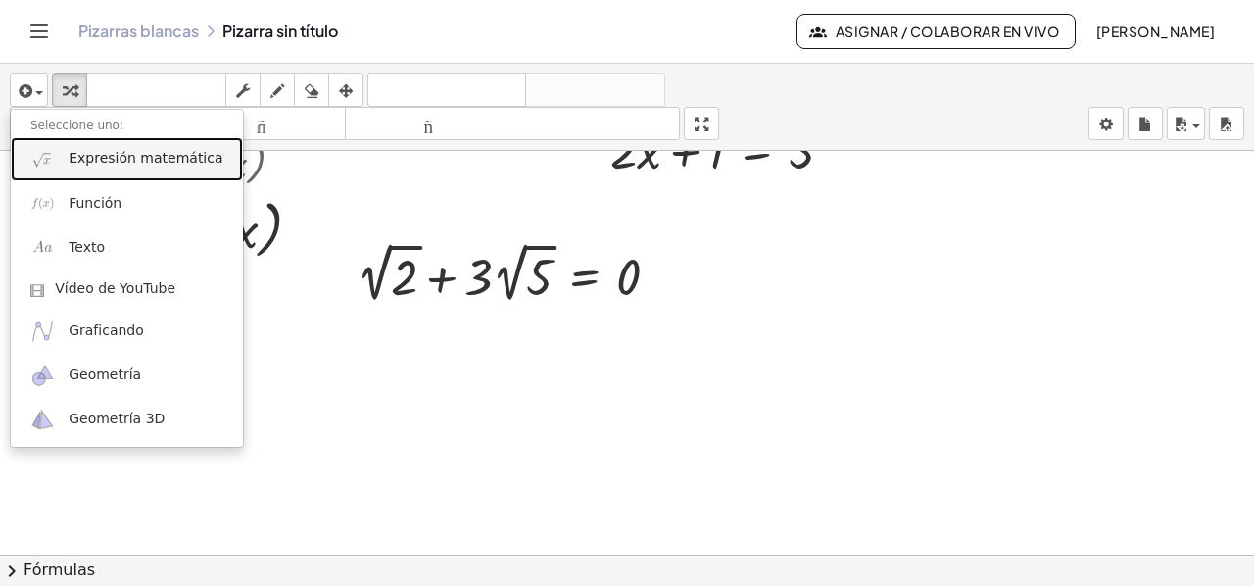
click at [84, 156] on font "Expresión matemática" at bounding box center [146, 158] width 154 height 16
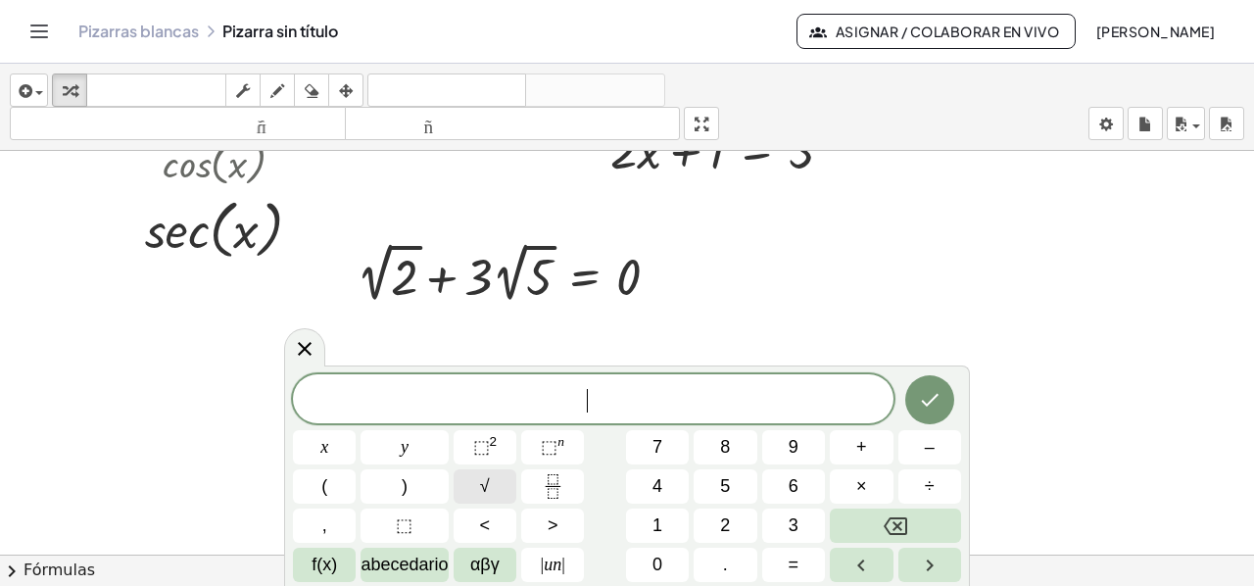
click at [491, 479] on button "√" at bounding box center [484, 486] width 63 height 34
click at [737, 516] on button "2" at bounding box center [724, 525] width 63 height 34
click at [630, 398] on span "√ 2 ​" at bounding box center [593, 399] width 600 height 30
click at [850, 442] on button "+" at bounding box center [861, 447] width 63 height 34
click at [476, 483] on button "√" at bounding box center [484, 486] width 63 height 34
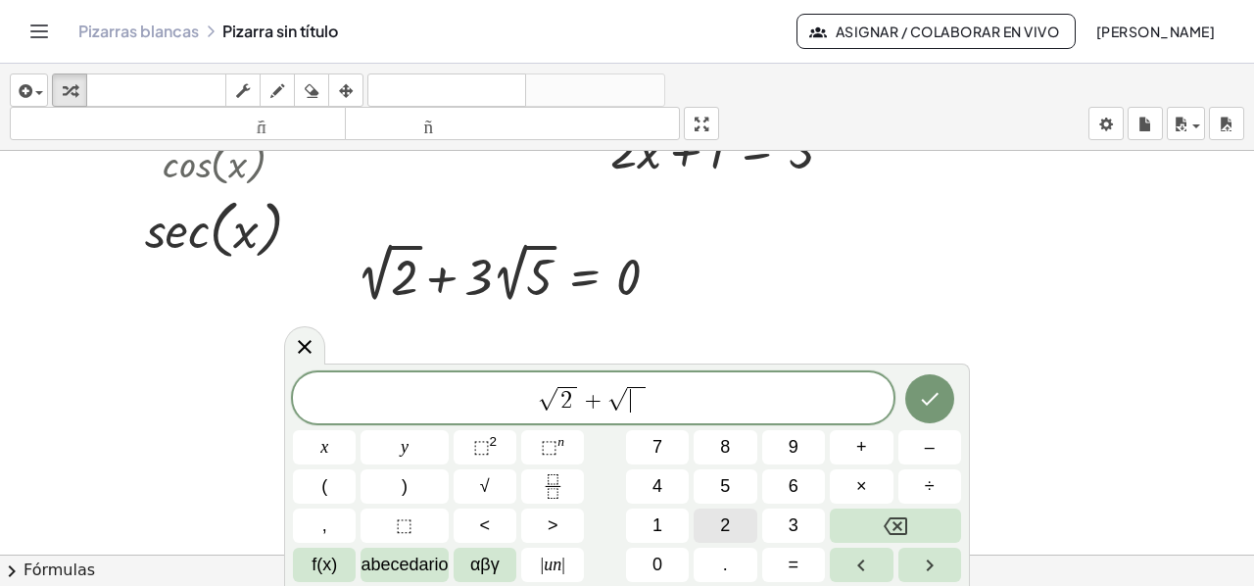
click at [719, 530] on button "2" at bounding box center [724, 525] width 63 height 34
click at [929, 399] on icon "Hecho" at bounding box center [930, 399] width 24 height 24
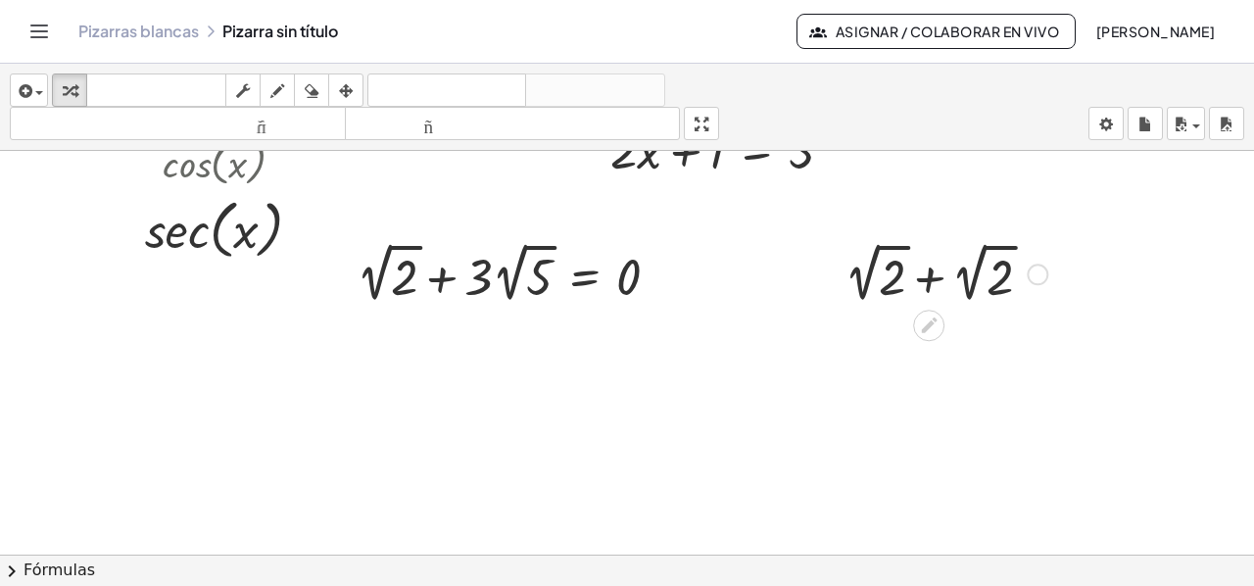
click at [923, 278] on div at bounding box center [945, 272] width 222 height 71
drag, startPoint x: 903, startPoint y: 344, endPoint x: 949, endPoint y: 346, distance: 46.1
click at [949, 346] on div at bounding box center [945, 343] width 222 height 71
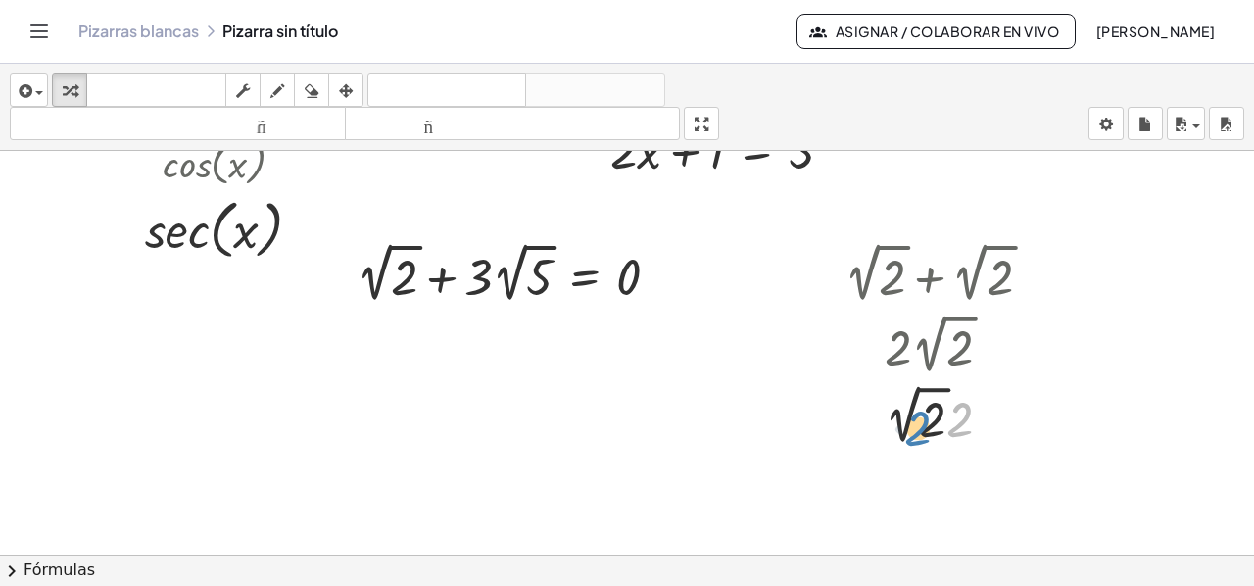
drag, startPoint x: 948, startPoint y: 419, endPoint x: 906, endPoint y: 428, distance: 43.0
click at [906, 428] on div at bounding box center [945, 414] width 222 height 71
click at [994, 348] on div at bounding box center [997, 346] width 22 height 22
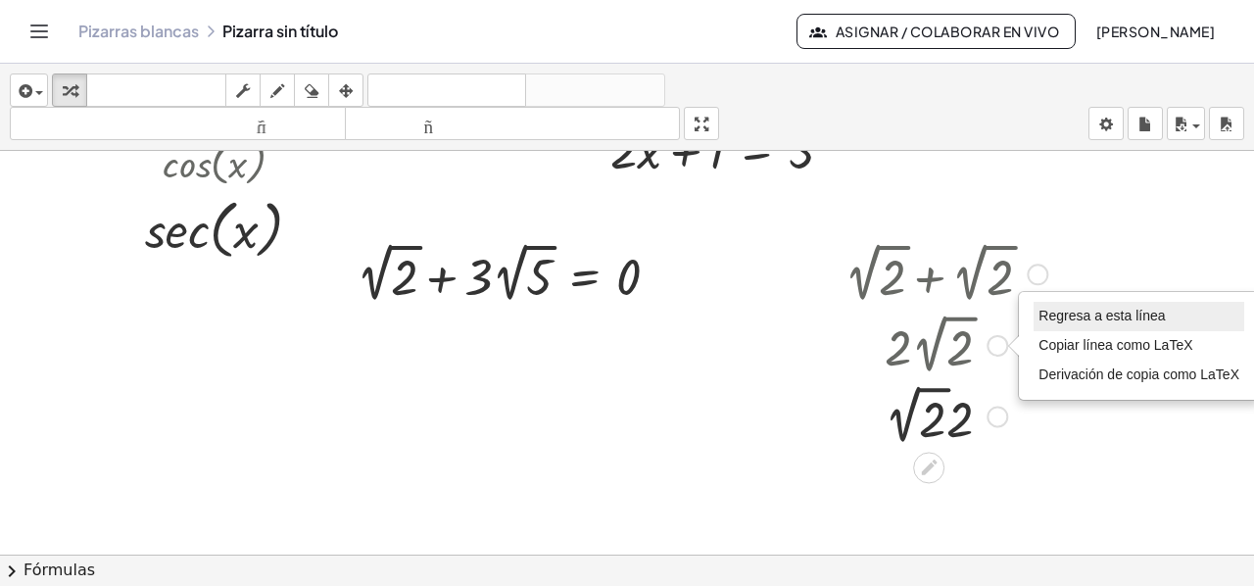
click at [1087, 322] on li "Regresa a esta línea" at bounding box center [1138, 316] width 211 height 29
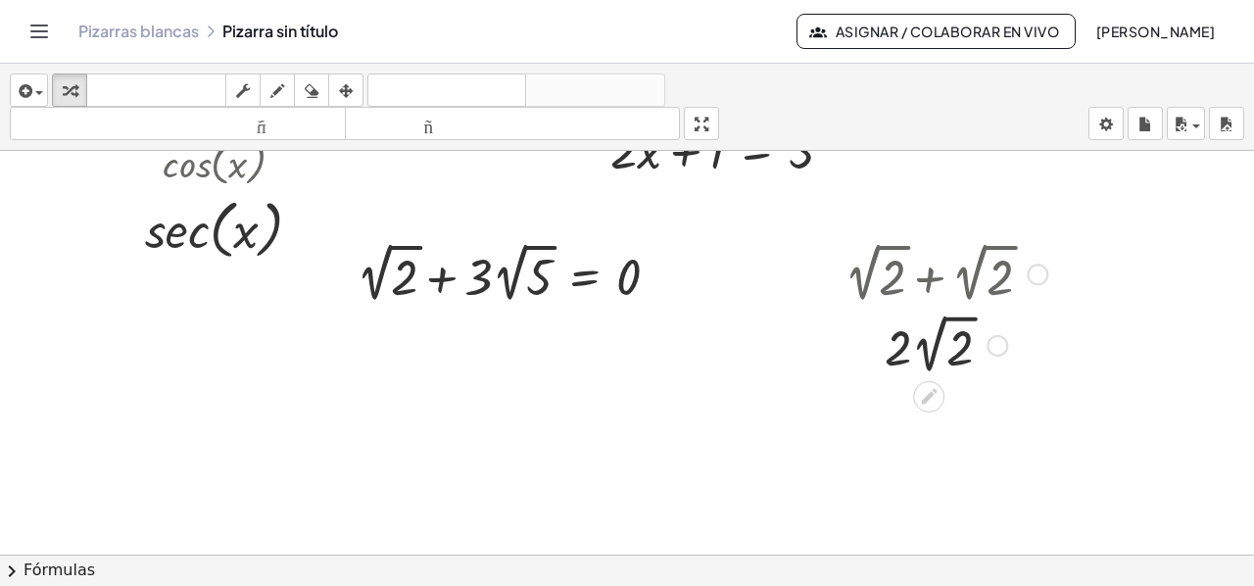
click at [944, 316] on div at bounding box center [945, 343] width 222 height 71
click at [880, 412] on div at bounding box center [945, 412] width 222 height 67
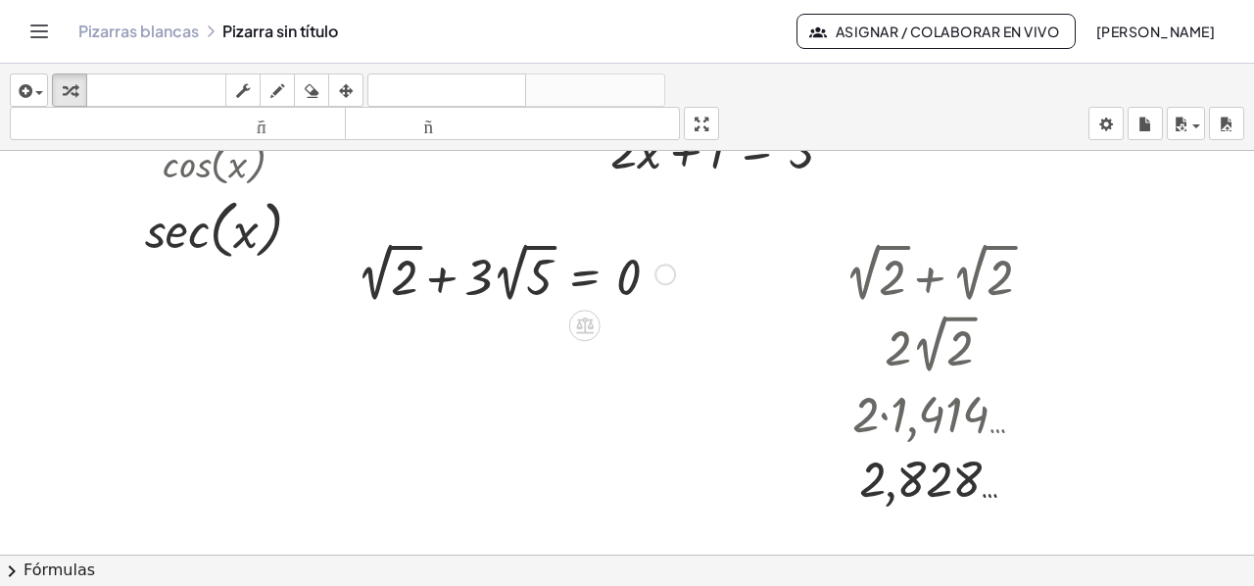
click at [386, 248] on div at bounding box center [516, 272] width 338 height 71
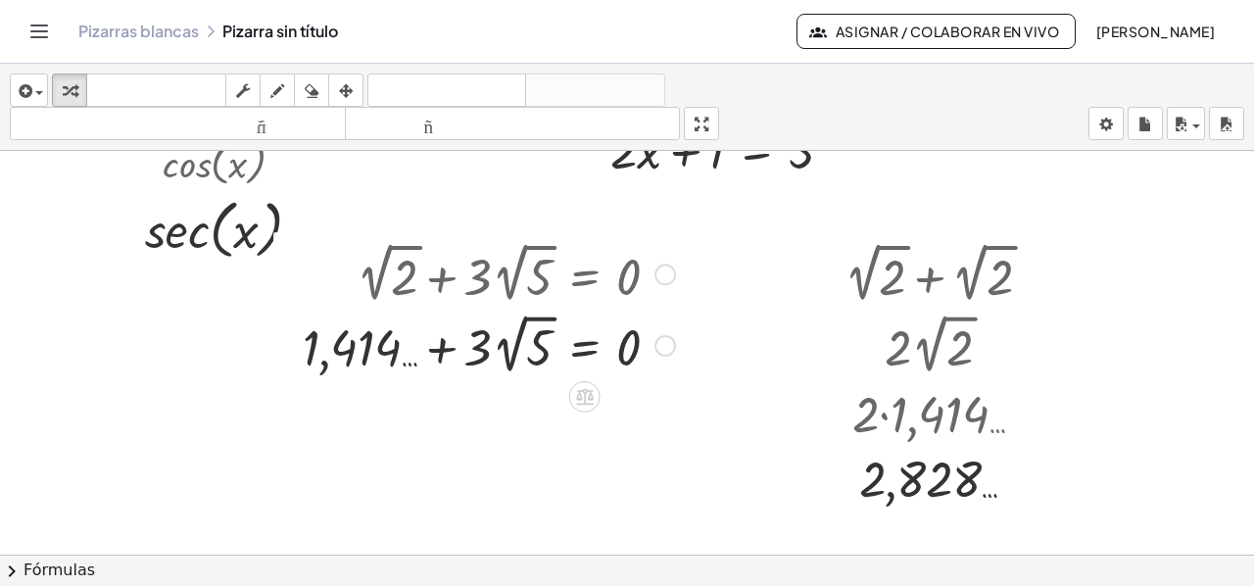
click at [525, 320] on div at bounding box center [489, 343] width 392 height 71
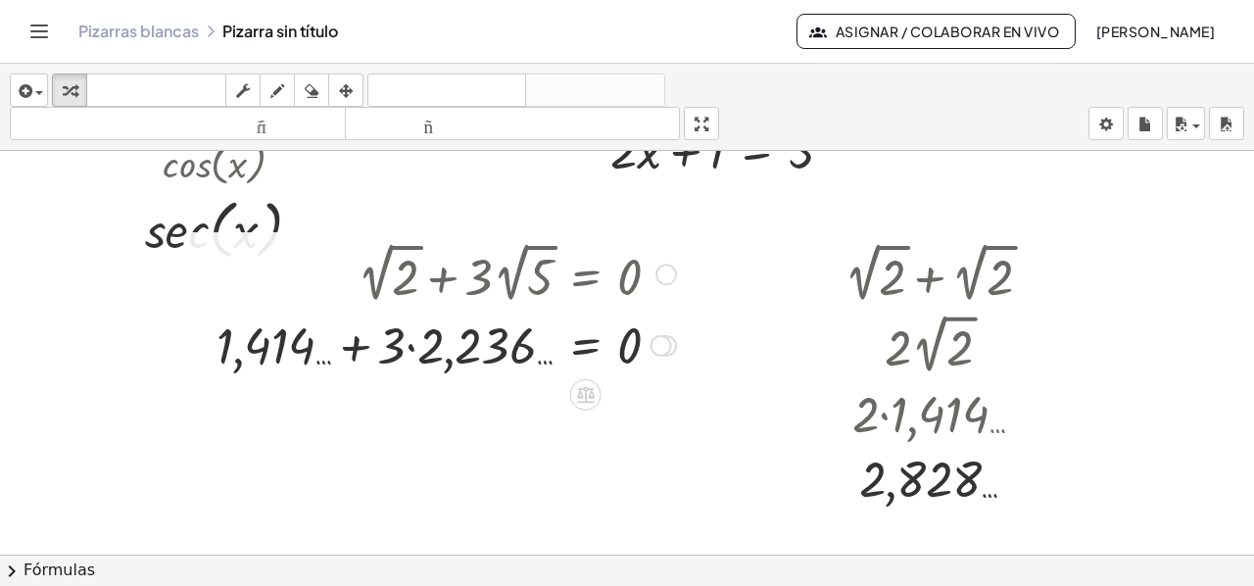
click at [406, 348] on div at bounding box center [446, 343] width 479 height 67
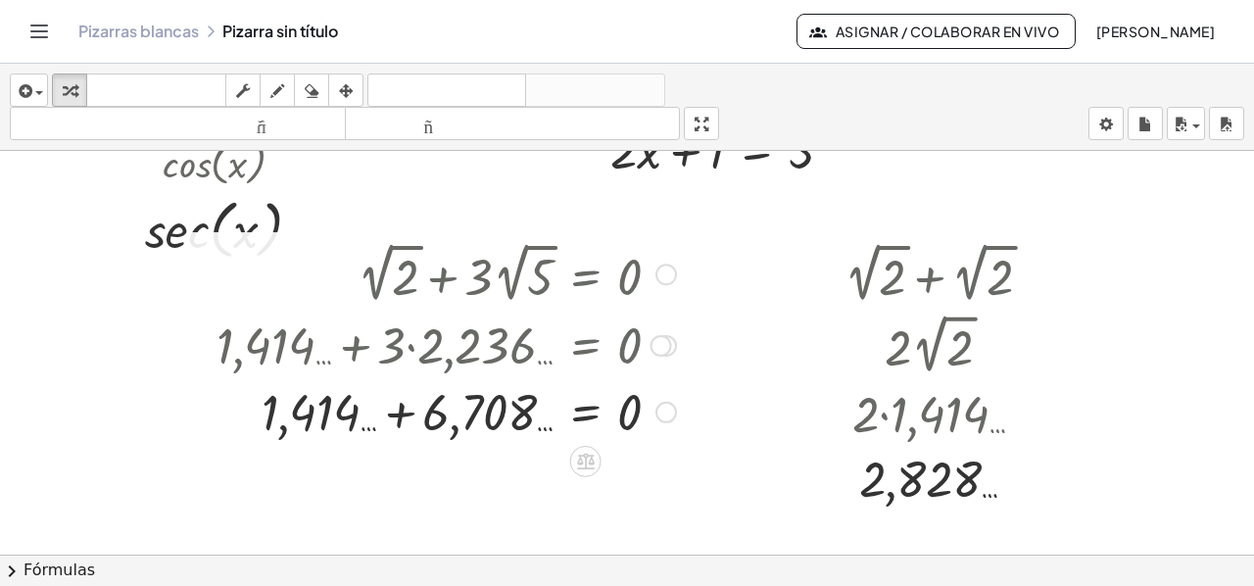
click at [401, 413] on div at bounding box center [446, 410] width 479 height 67
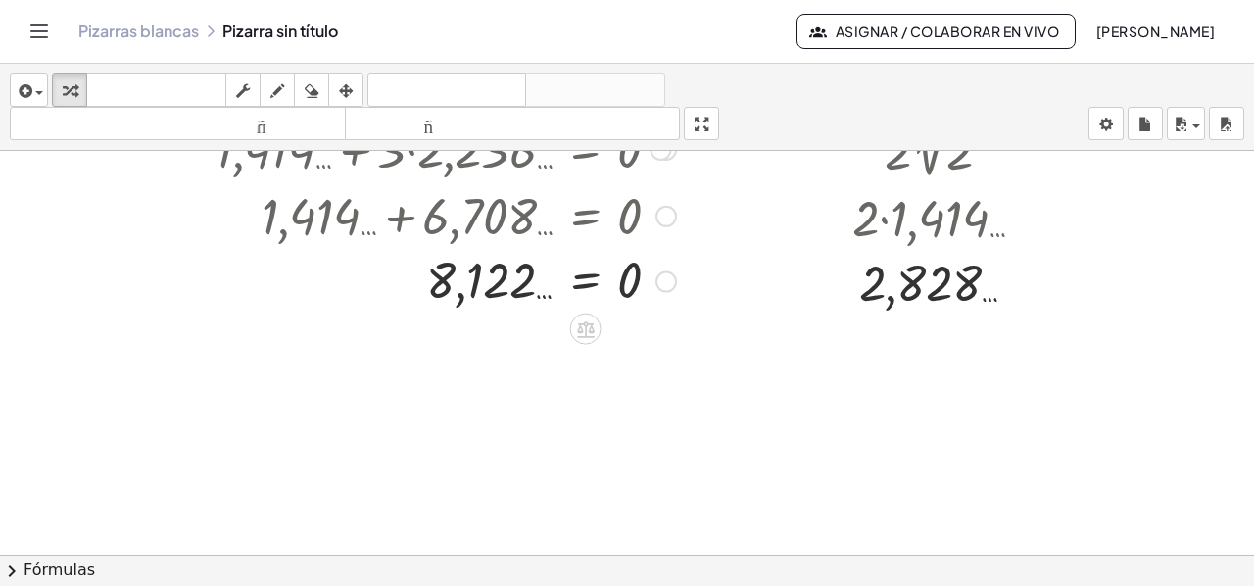
scroll to position [1314, 0]
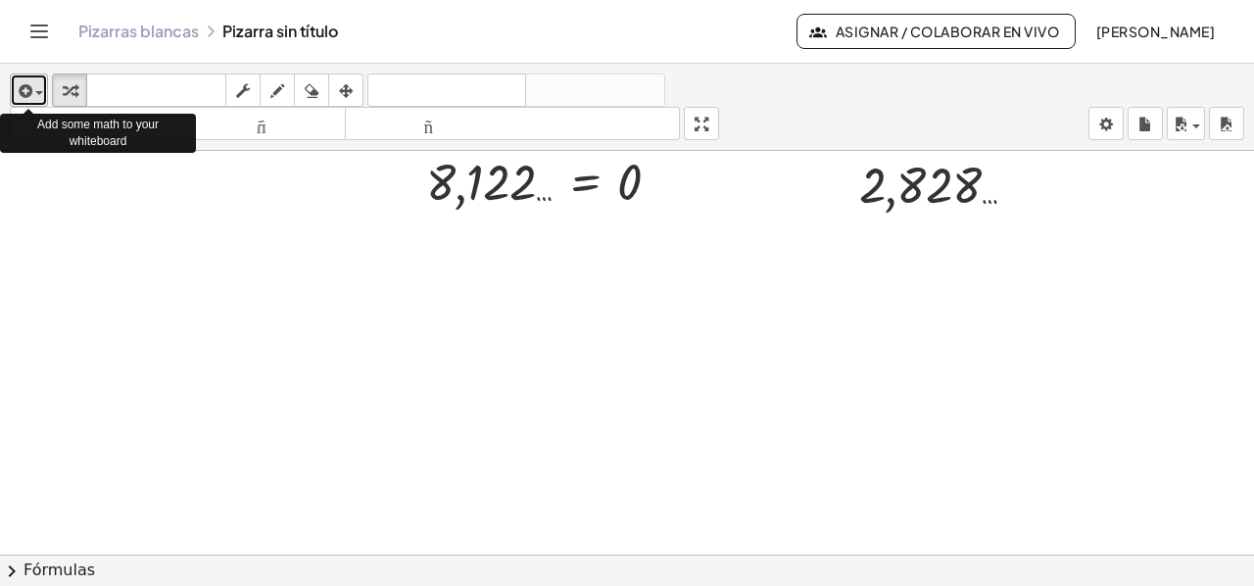
click at [27, 93] on icon "button" at bounding box center [24, 91] width 18 height 24
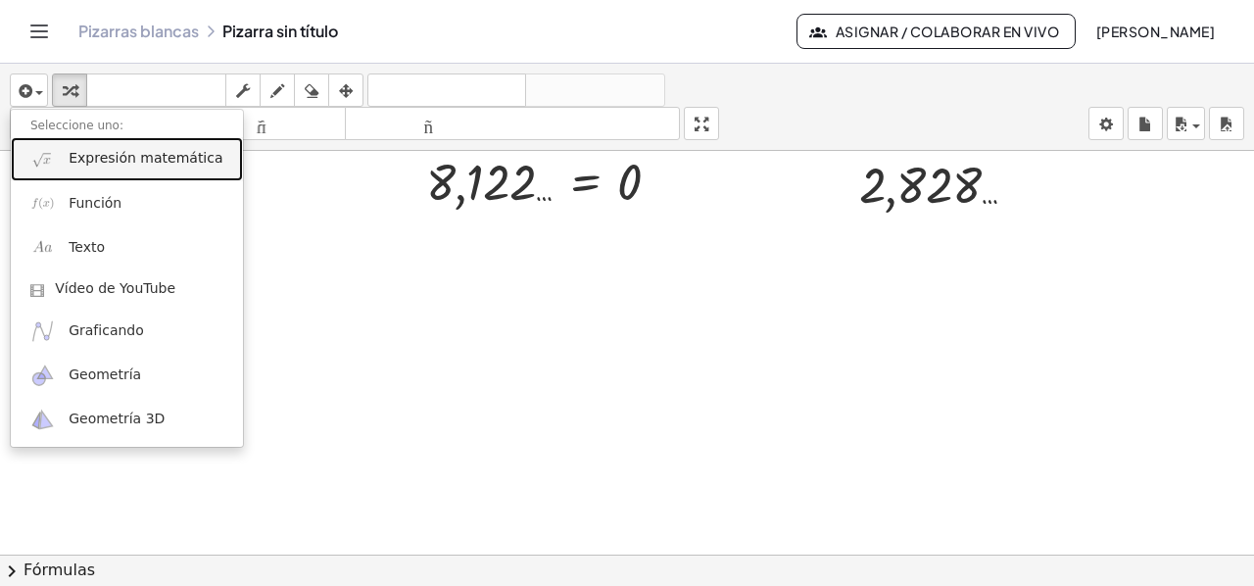
click at [83, 168] on link "Expresión matemática" at bounding box center [127, 159] width 232 height 44
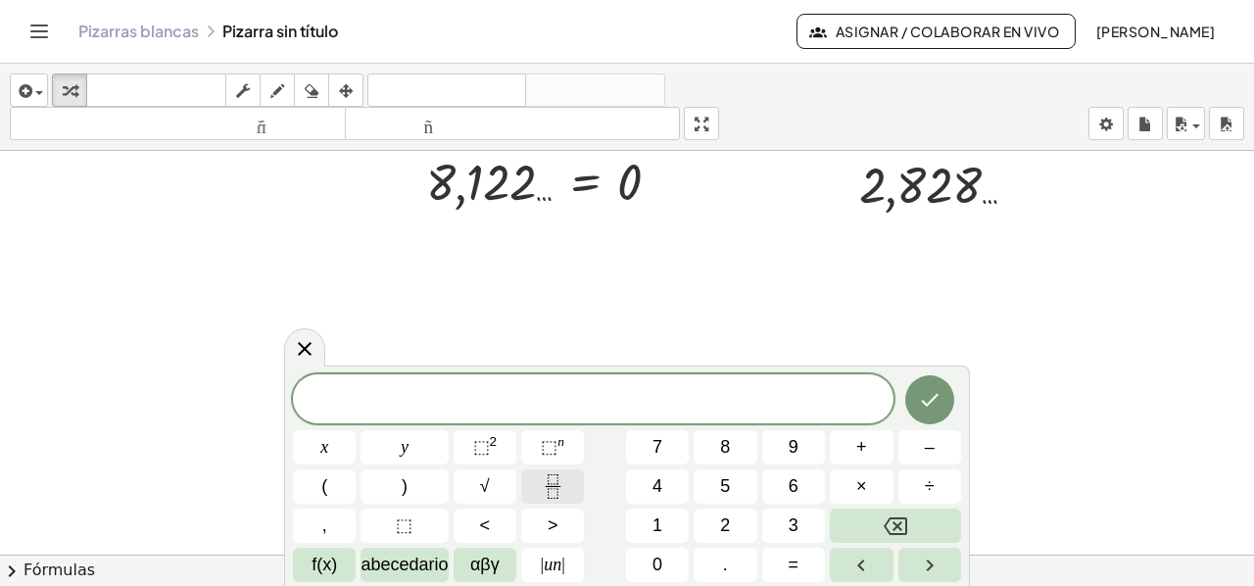
click at [546, 485] on icon "Fraction" at bounding box center [553, 486] width 24 height 24
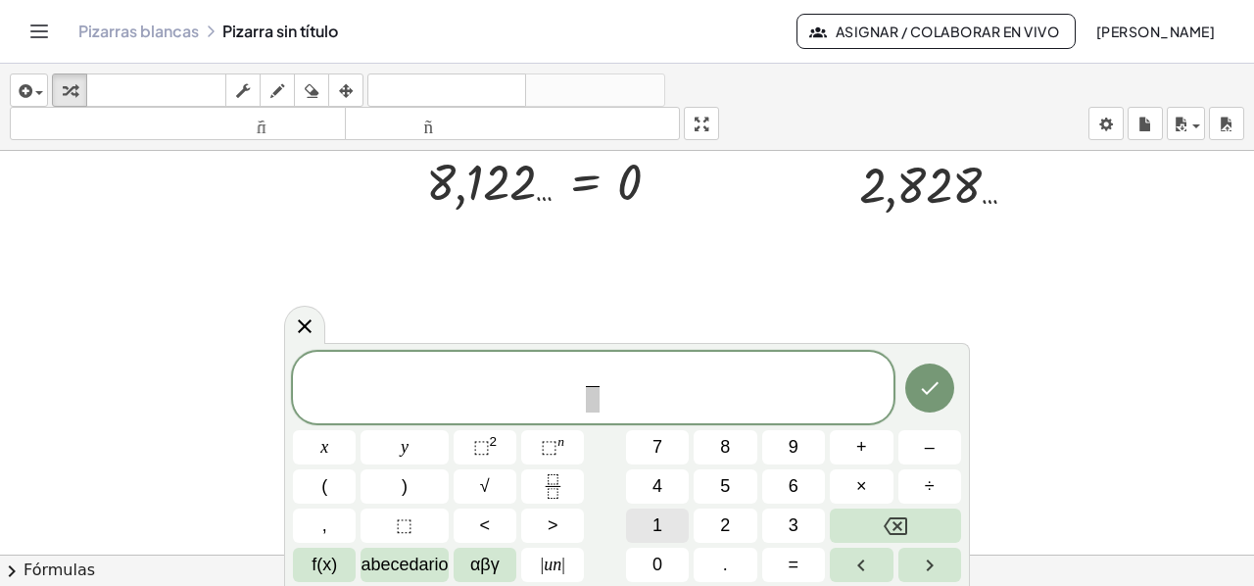
click at [650, 522] on button "1" at bounding box center [657, 525] width 63 height 34
click at [591, 403] on span at bounding box center [593, 399] width 15 height 26
click at [724, 524] on font "2" at bounding box center [725, 525] width 10 height 20
click at [624, 389] on span "1 2 ​ ​" at bounding box center [593, 389] width 600 height 52
click at [324, 481] on span "(" at bounding box center [324, 486] width 6 height 26
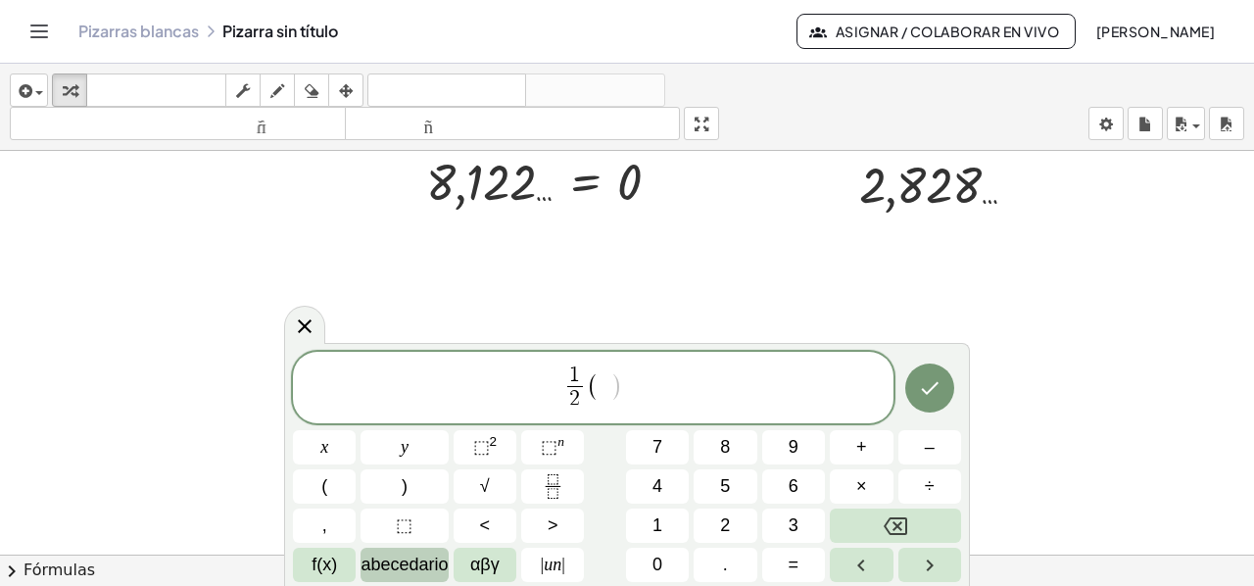
click at [407, 573] on font "abecedario" at bounding box center [403, 564] width 87 height 20
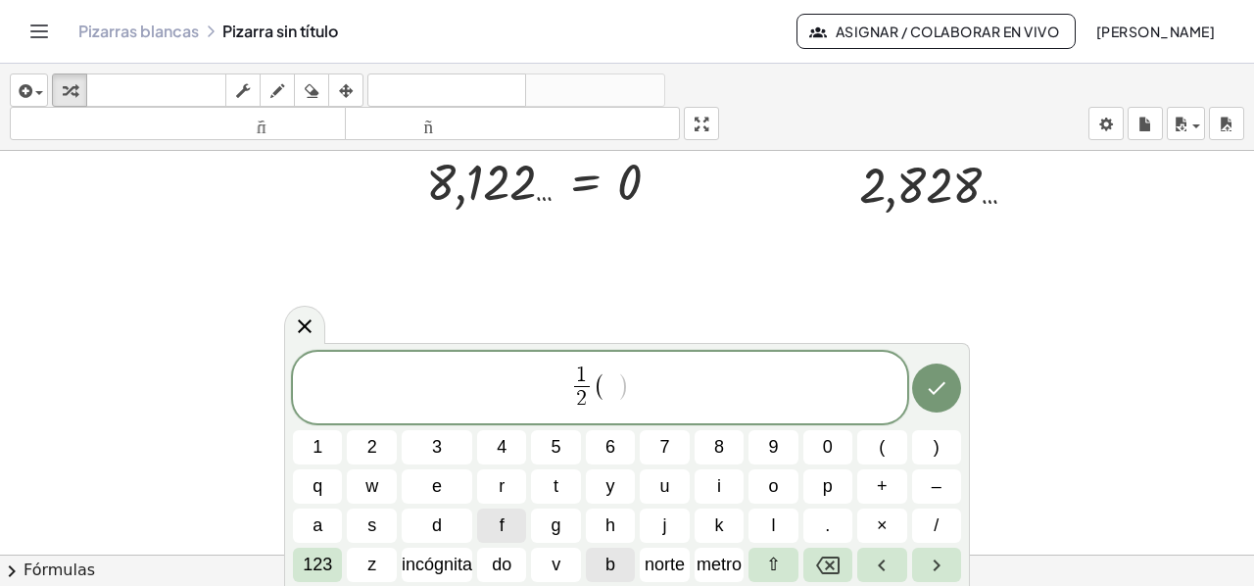
click at [617, 556] on button "b" at bounding box center [610, 565] width 49 height 34
click at [488, 568] on button "do" at bounding box center [501, 565] width 49 height 34
click at [836, 562] on icon "Retroceso" at bounding box center [828, 565] width 24 height 24
click at [792, 567] on button "⇧" at bounding box center [772, 565] width 49 height 34
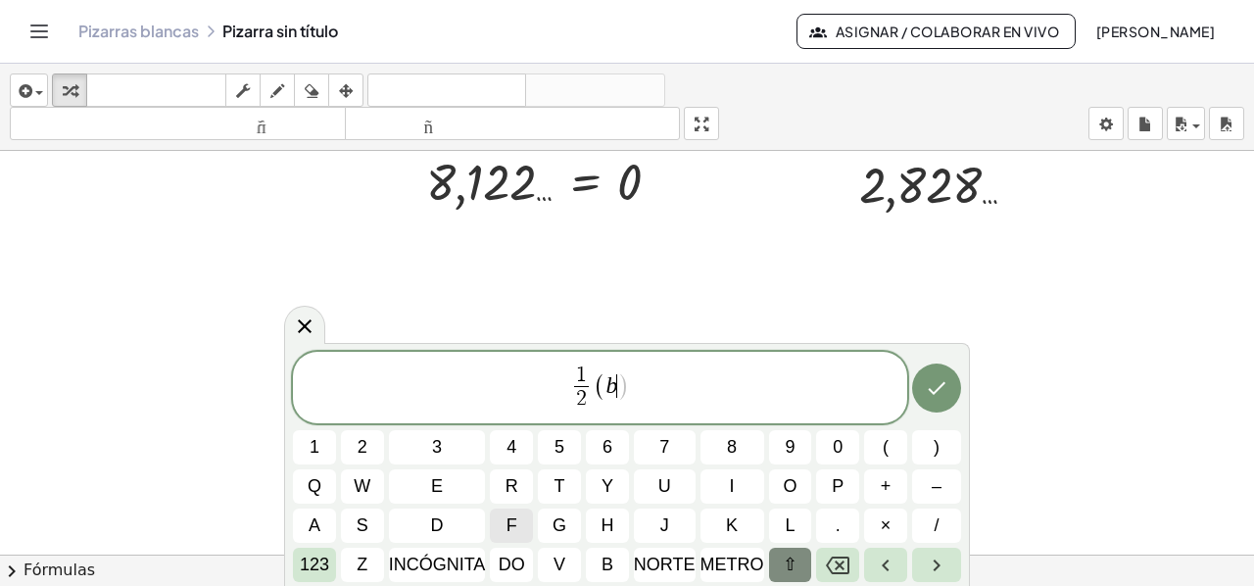
click at [792, 567] on font "⇧" at bounding box center [790, 564] width 15 height 20
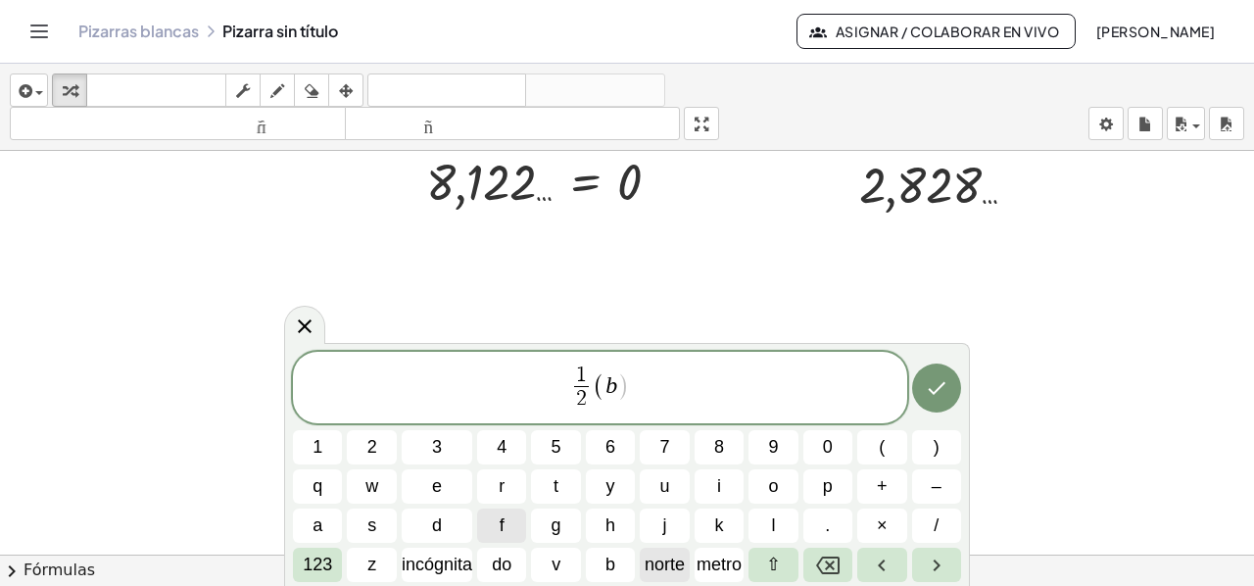
click at [662, 563] on font "norte" at bounding box center [664, 564] width 40 height 20
click at [819, 564] on icon "Retroceso" at bounding box center [828, 565] width 24 height 24
click at [383, 573] on button "z" at bounding box center [371, 565] width 49 height 34
click at [821, 555] on icon "Retroceso" at bounding box center [828, 565] width 24 height 24
click at [313, 438] on span "1" at bounding box center [317, 447] width 10 height 26
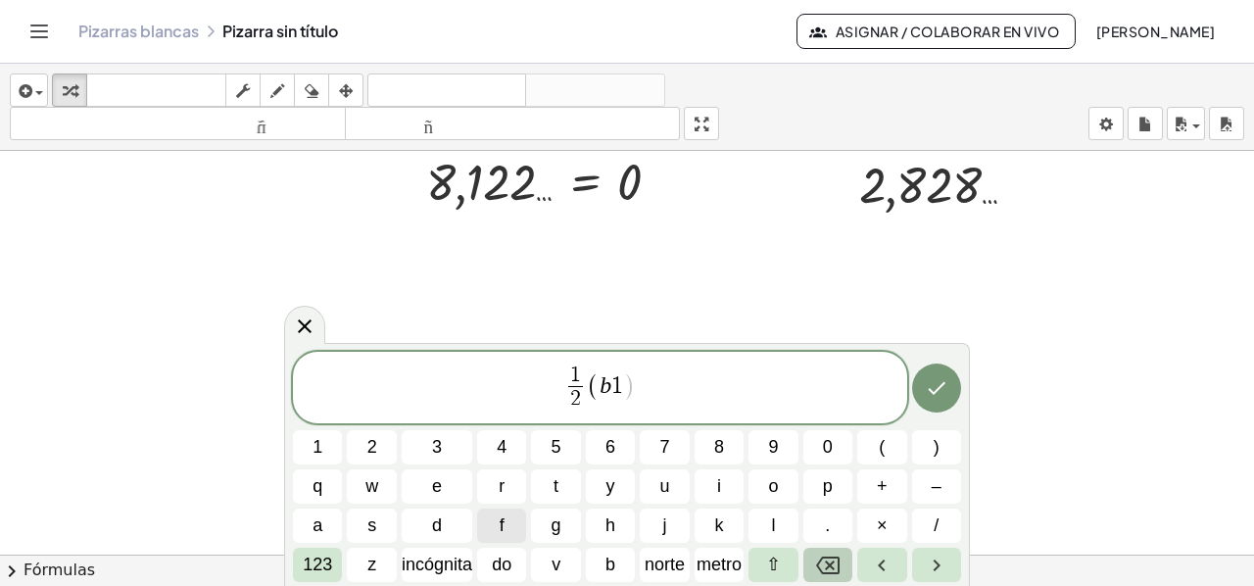
click at [822, 550] on button "Retroceso" at bounding box center [827, 565] width 49 height 34
click at [314, 563] on font "123" at bounding box center [317, 564] width 29 height 20
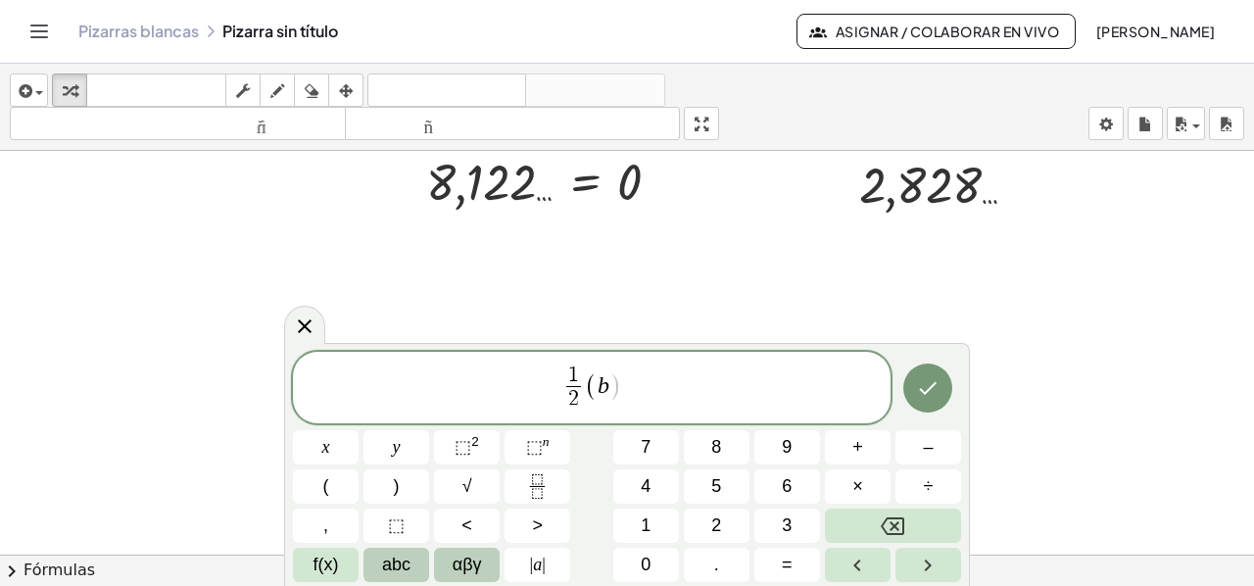
click at [461, 564] on span "αβγ" at bounding box center [467, 564] width 29 height 26
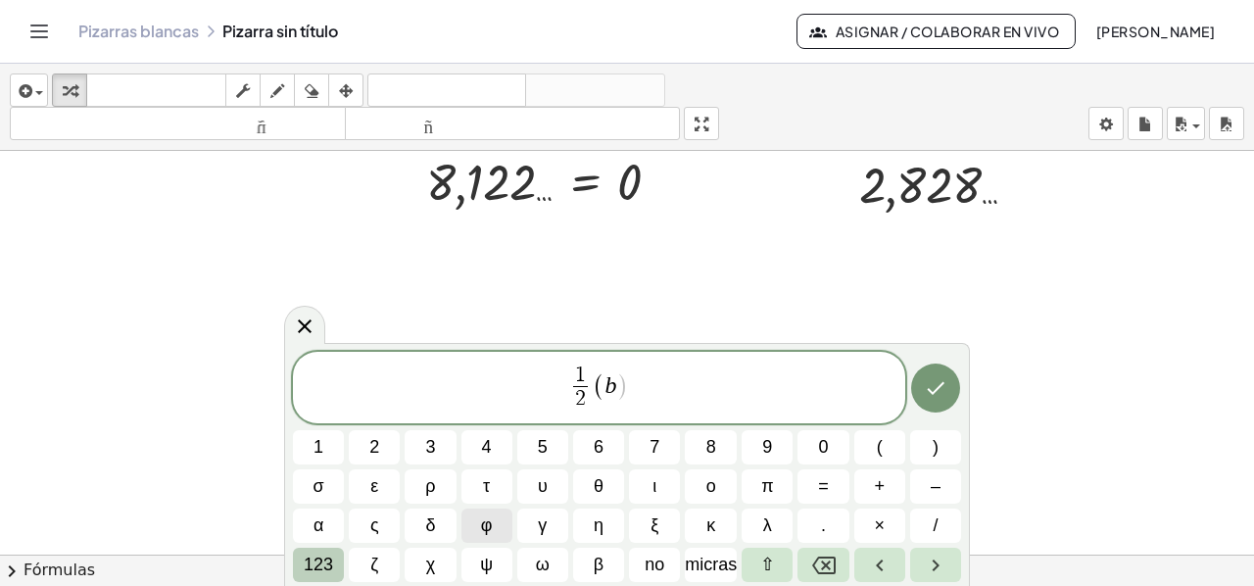
click at [310, 569] on font "123" at bounding box center [318, 564] width 29 height 20
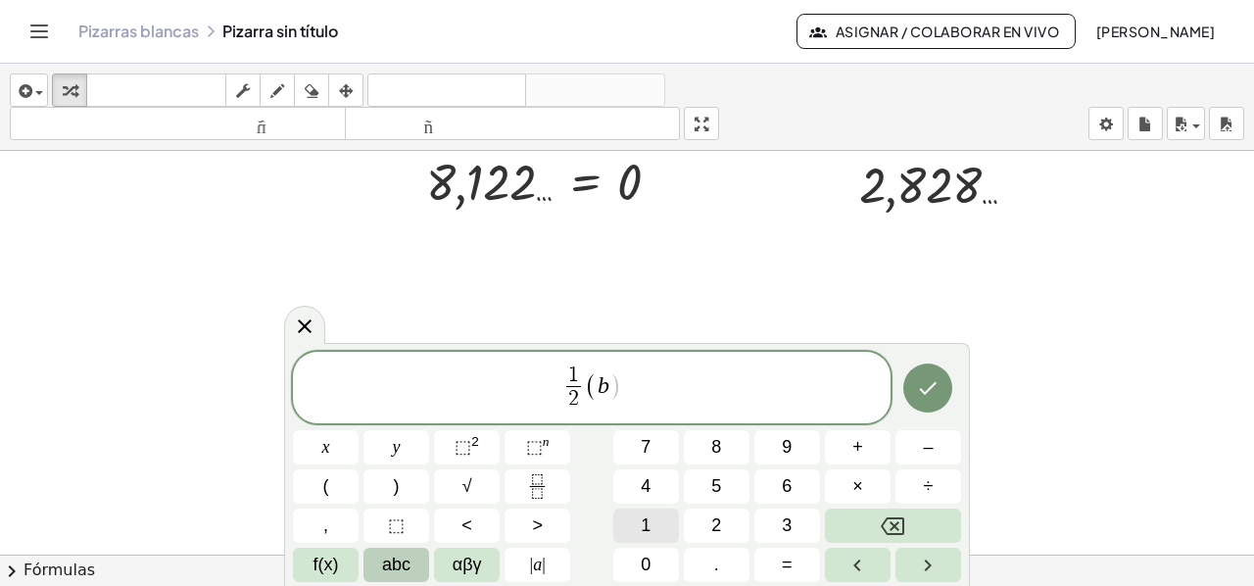
click at [638, 532] on button "1" at bounding box center [646, 525] width 66 height 34
click at [872, 449] on button "+" at bounding box center [858, 447] width 66 height 34
click at [376, 569] on button "abc" at bounding box center [396, 565] width 66 height 34
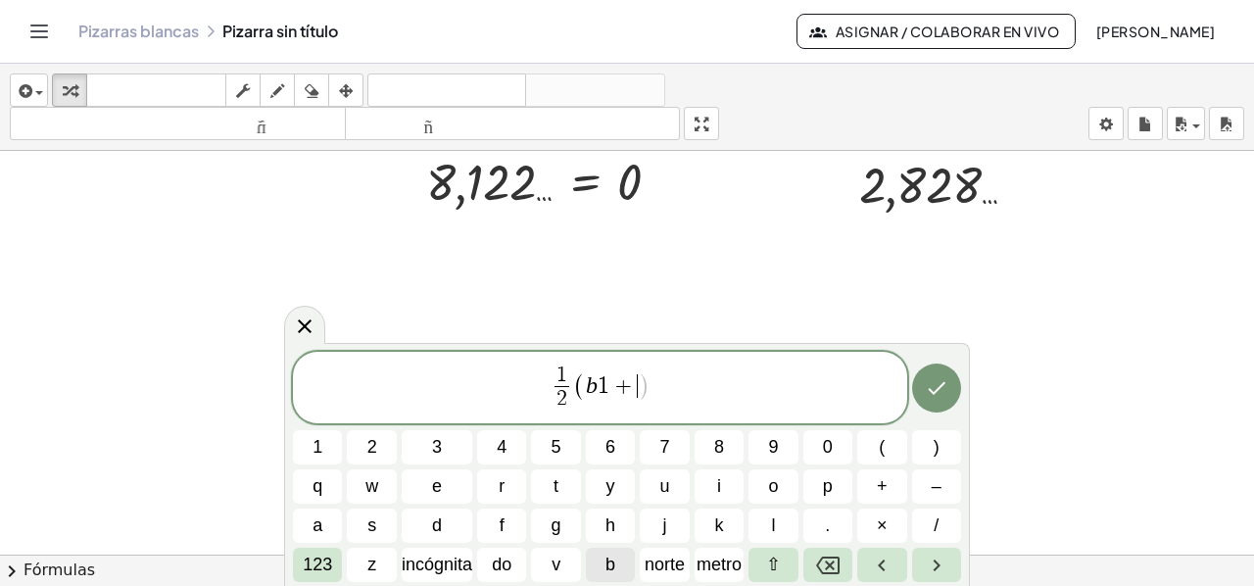
click at [623, 573] on button "b" at bounding box center [610, 565] width 49 height 34
click at [372, 445] on span "2" at bounding box center [372, 447] width 10 height 26
click at [326, 557] on font "123" at bounding box center [317, 564] width 29 height 20
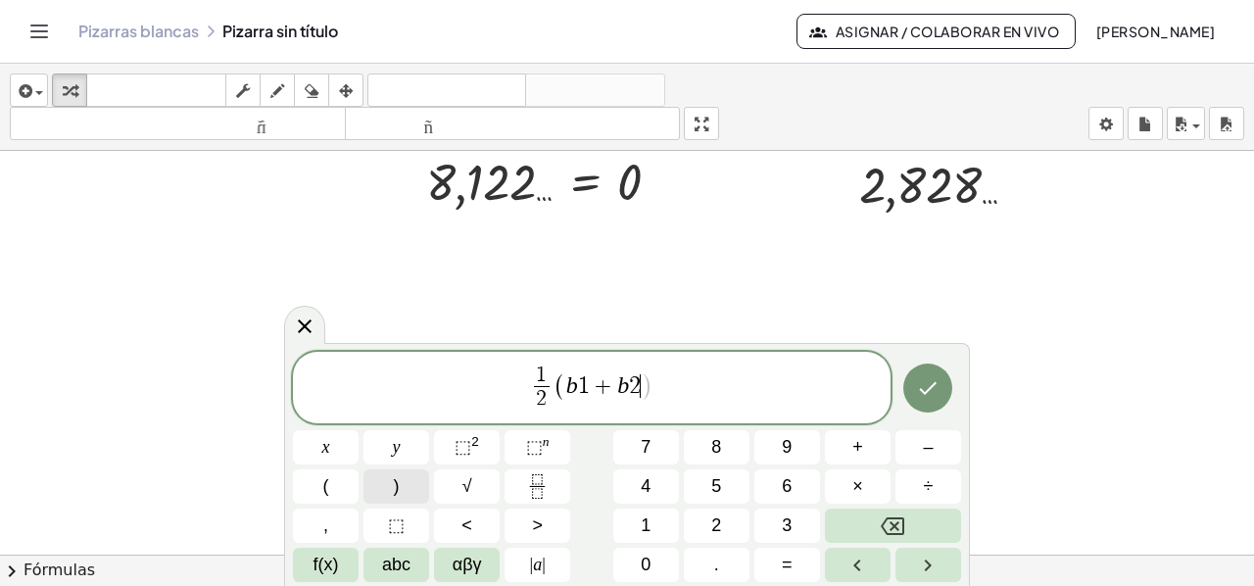
click at [395, 497] on span ")" at bounding box center [397, 486] width 6 height 26
click at [778, 563] on button "=" at bounding box center [787, 565] width 66 height 34
click at [717, 526] on span "2" at bounding box center [716, 525] width 10 height 26
click at [402, 562] on span "abc" at bounding box center [396, 564] width 28 height 26
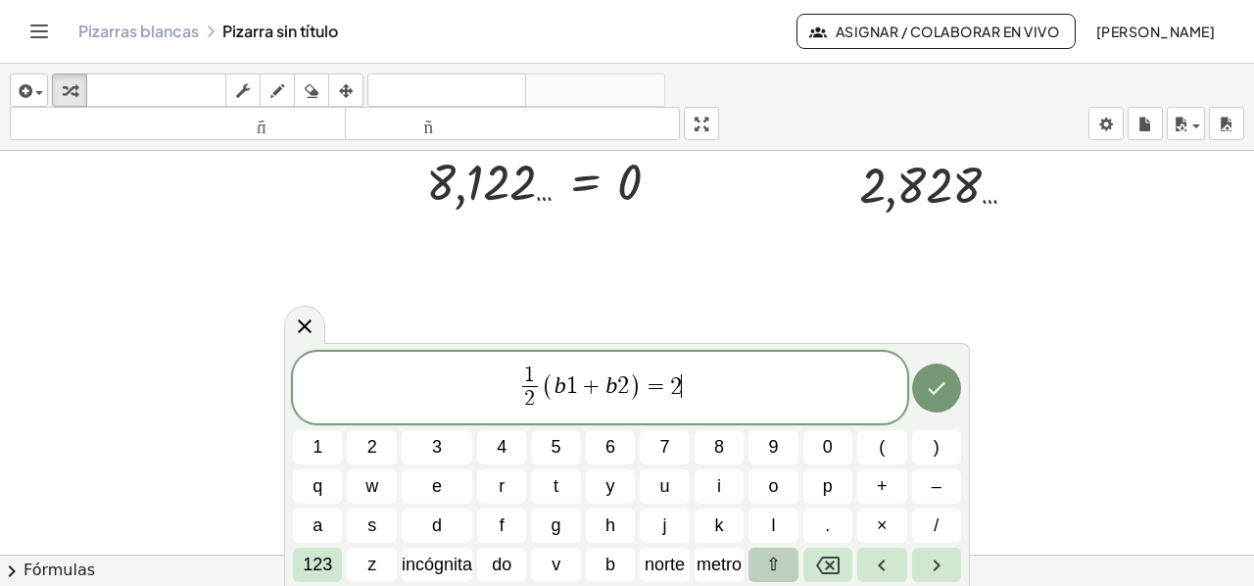
click at [776, 567] on font "⇧" at bounding box center [773, 564] width 15 height 20
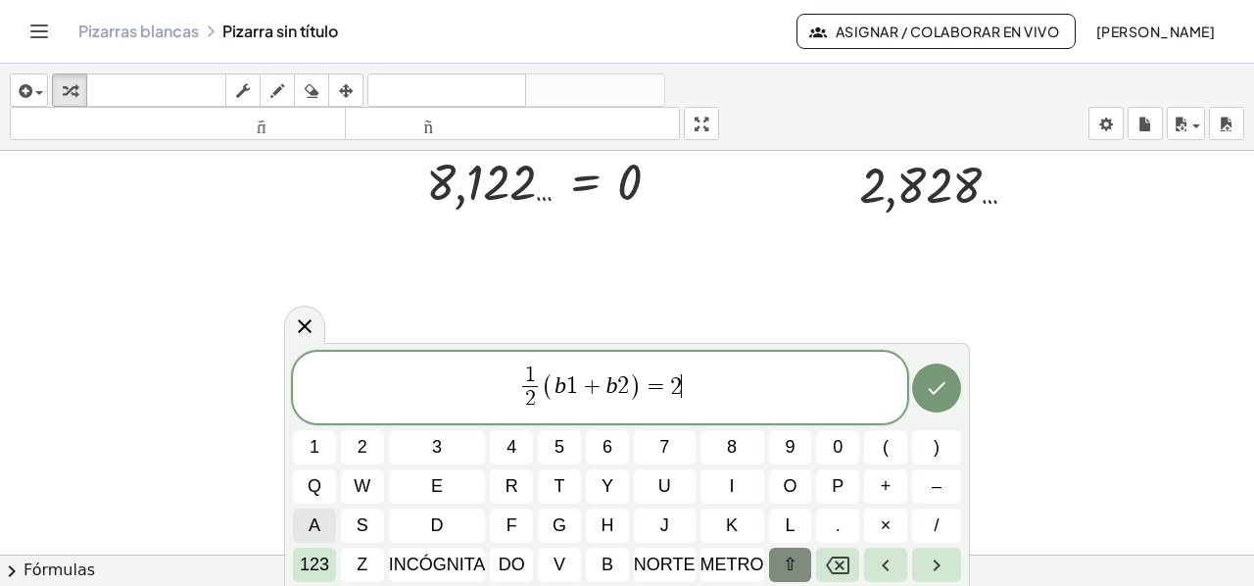
click at [318, 526] on span "a" at bounding box center [315, 525] width 12 height 26
click at [933, 387] on icon "Hecho" at bounding box center [937, 388] width 24 height 24
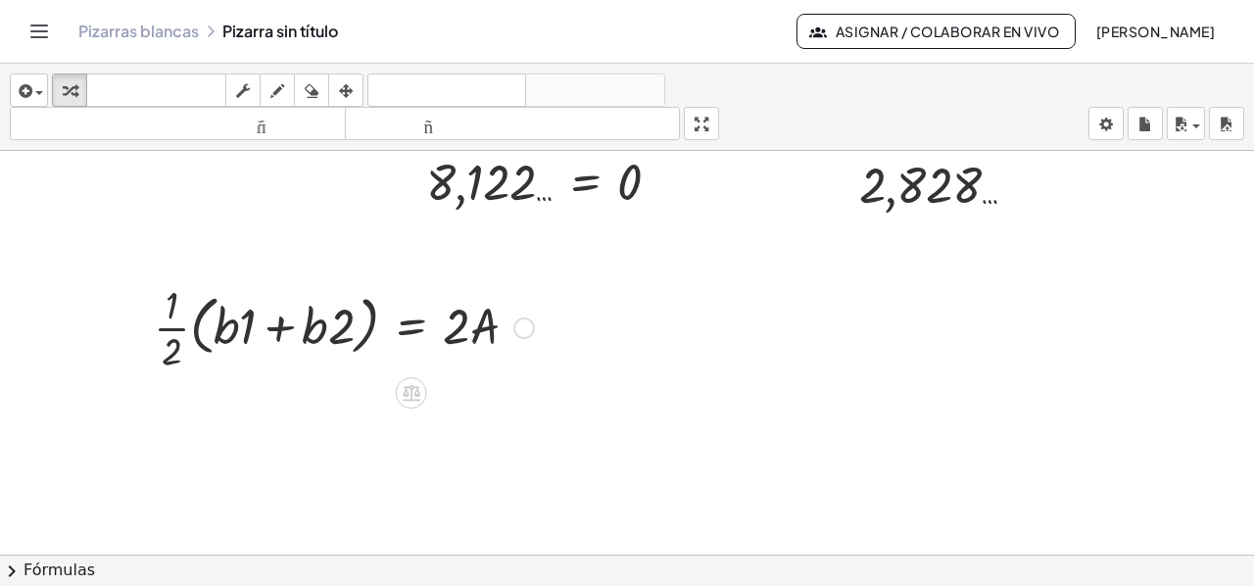
drag, startPoint x: 125, startPoint y: 251, endPoint x: 324, endPoint y: 361, distance: 227.6
click at [406, 316] on div at bounding box center [344, 326] width 400 height 98
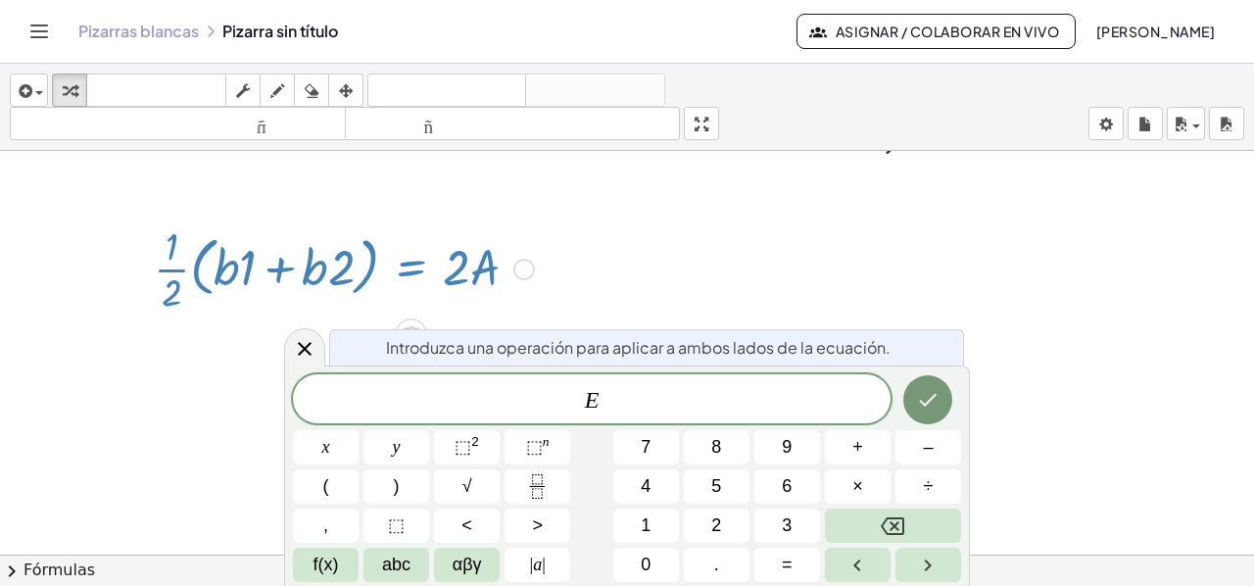
scroll to position [1376, 0]
click at [471, 307] on div at bounding box center [344, 264] width 400 height 98
click at [304, 340] on icon at bounding box center [305, 349] width 24 height 24
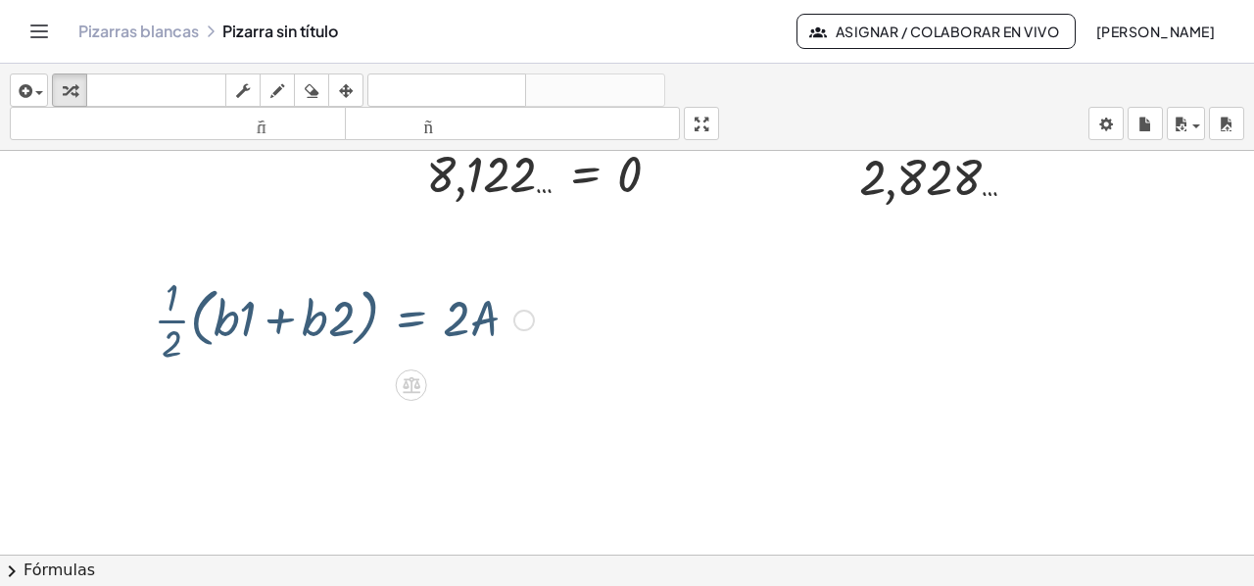
scroll to position [1314, 0]
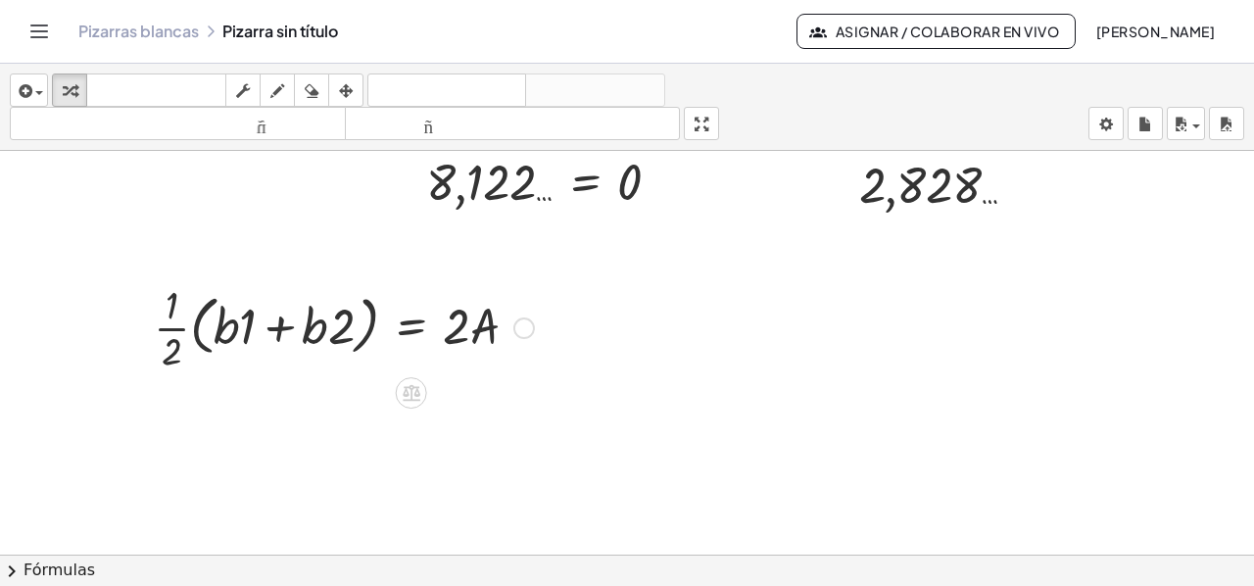
click at [517, 324] on div at bounding box center [524, 328] width 22 height 22
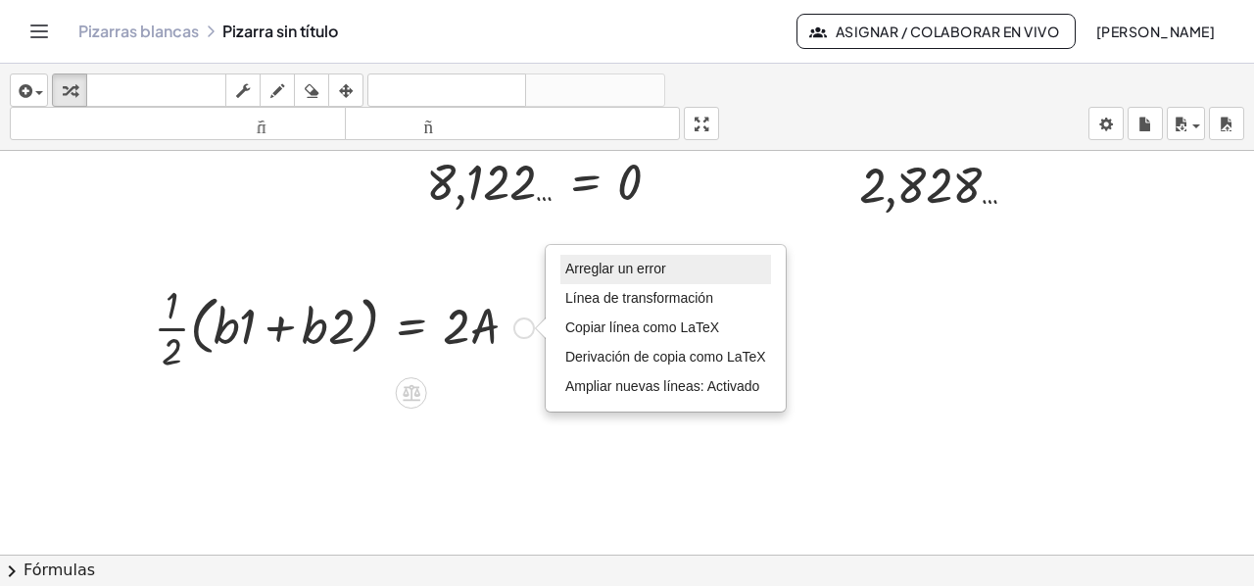
click at [601, 266] on font "Arreglar un error" at bounding box center [615, 269] width 101 height 16
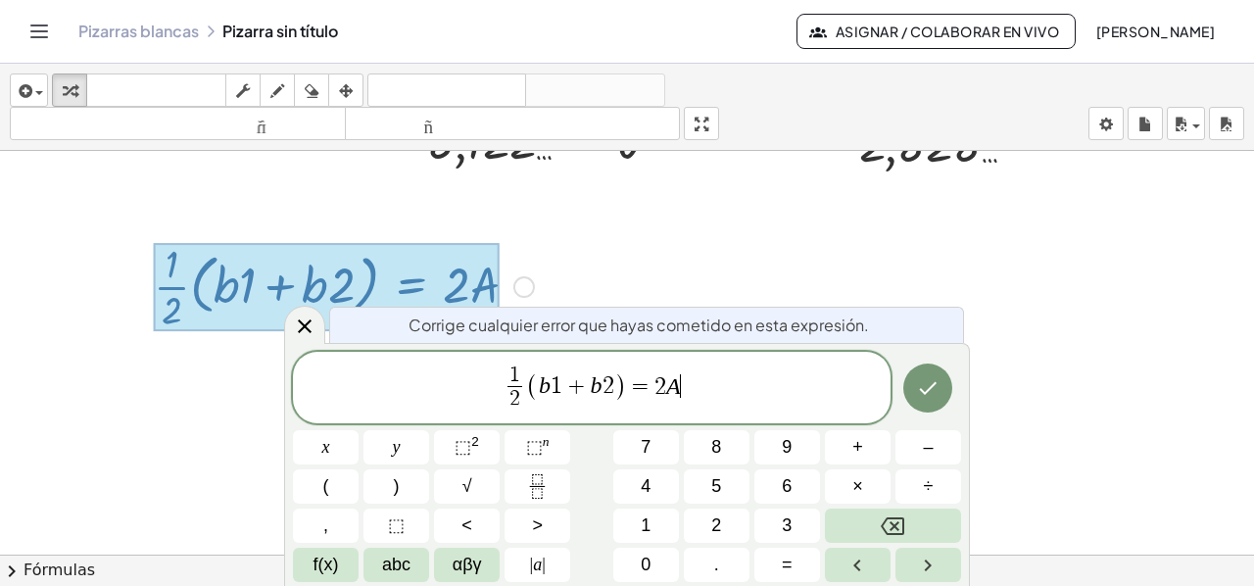
scroll to position [1376, 0]
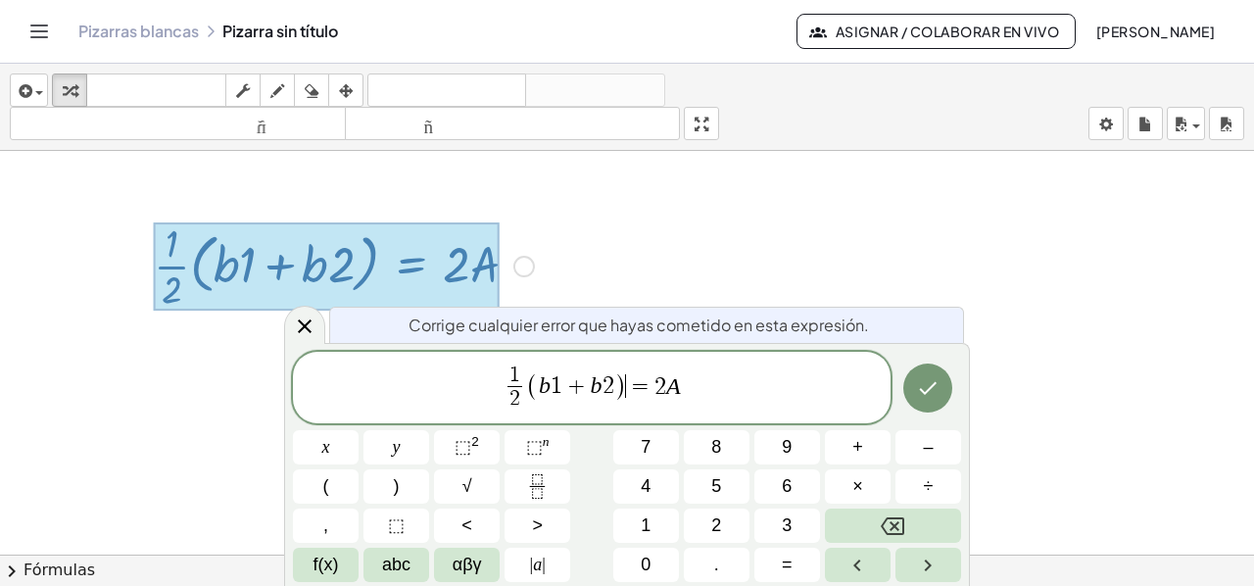
drag, startPoint x: 628, startPoint y: 386, endPoint x: 626, endPoint y: 397, distance: 11.0
click at [627, 387] on span "=" at bounding box center [640, 386] width 28 height 24
click at [418, 577] on button "abc" at bounding box center [396, 565] width 66 height 34
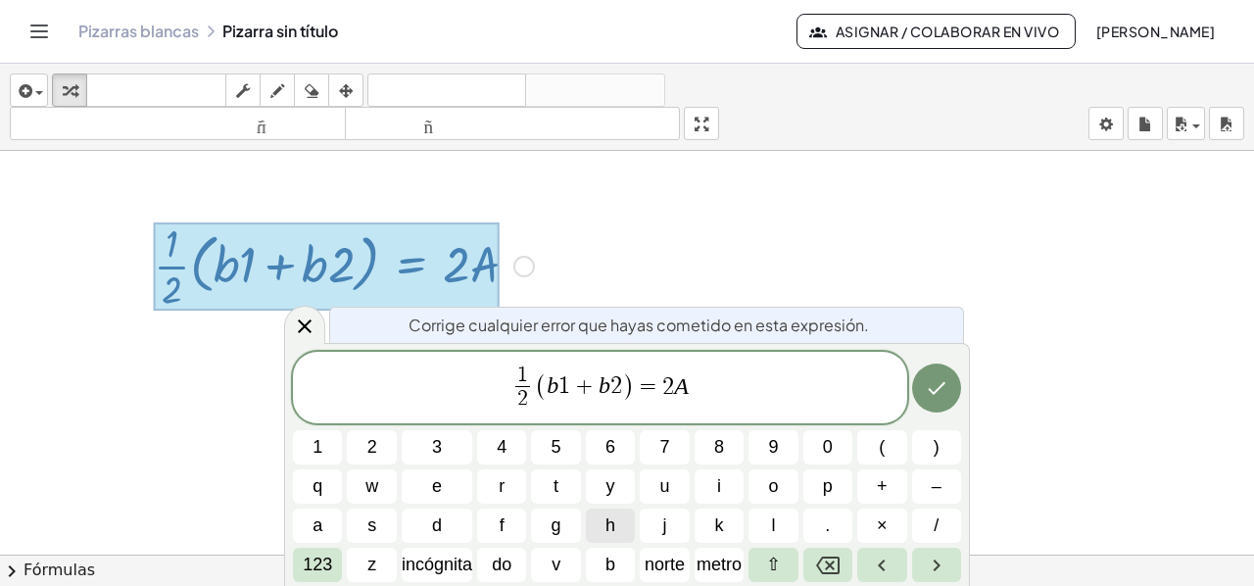
click at [617, 522] on button "h" at bounding box center [610, 525] width 49 height 34
click at [927, 387] on icon "Hecho" at bounding box center [937, 388] width 24 height 24
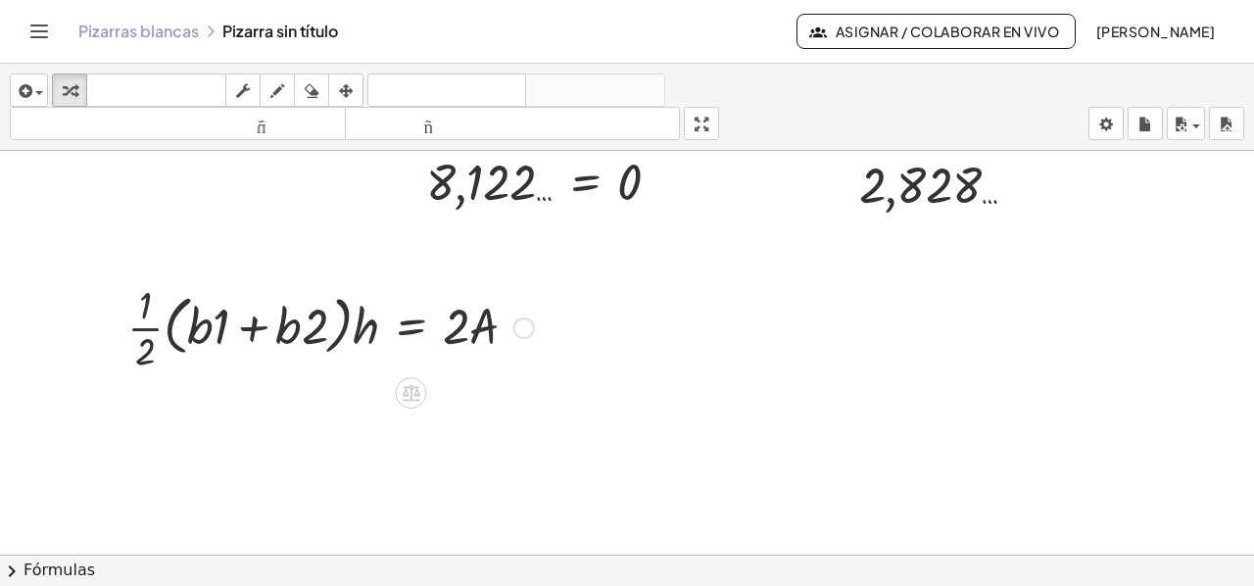
scroll to position [1314, 0]
click at [414, 334] on div at bounding box center [331, 326] width 426 height 98
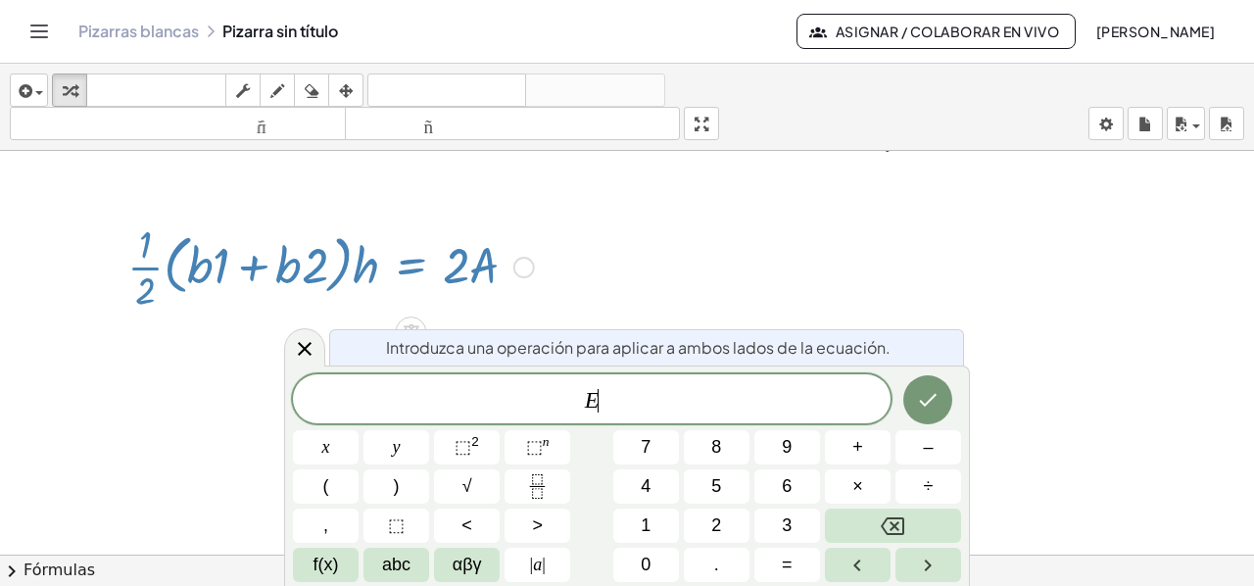
scroll to position [1376, 0]
click at [861, 449] on span "+" at bounding box center [857, 447] width 11 height 26
click at [711, 521] on span "2" at bounding box center [716, 525] width 10 height 26
click at [929, 397] on icon "Hecho" at bounding box center [928, 400] width 24 height 24
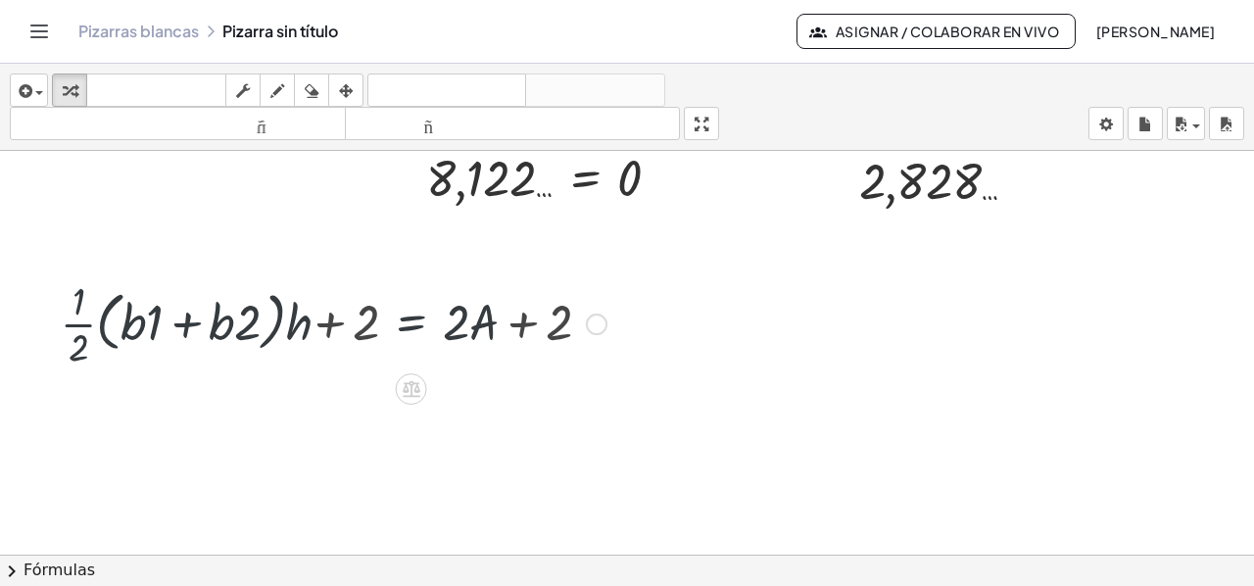
scroll to position [1314, 0]
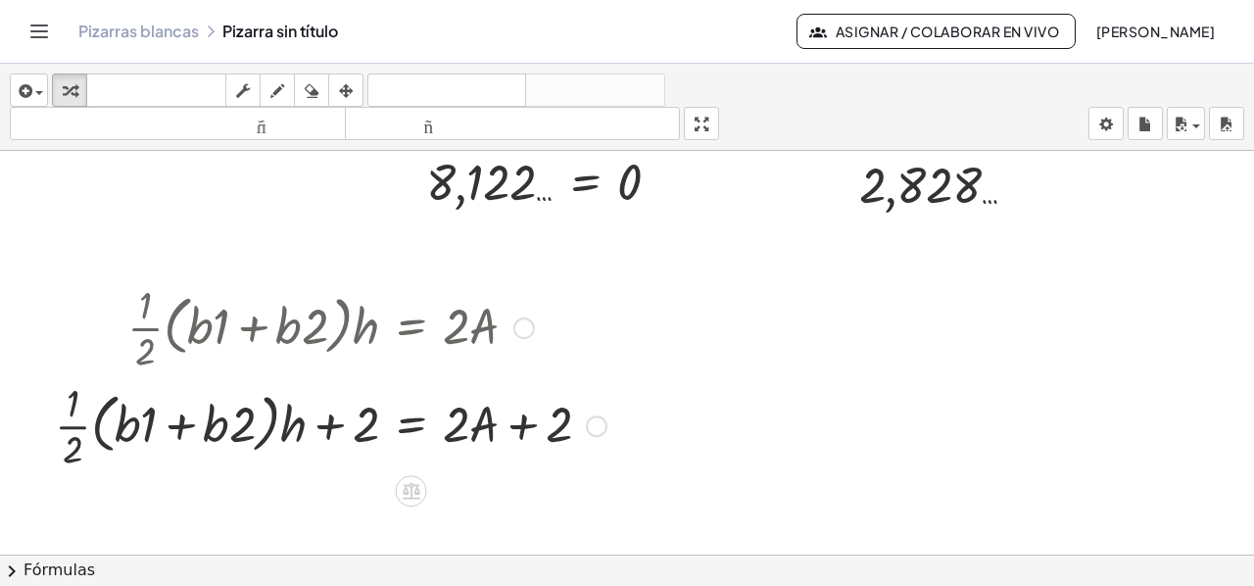
drag, startPoint x: 331, startPoint y: 430, endPoint x: 351, endPoint y: 442, distance: 22.8
click at [331, 429] on div at bounding box center [330, 424] width 571 height 98
click at [521, 419] on div at bounding box center [330, 424] width 571 height 98
click at [600, 426] on div "Arreglar un error Línea de transformación Copiar línea como LaTeX Derivación de…" at bounding box center [597, 426] width 22 height 22
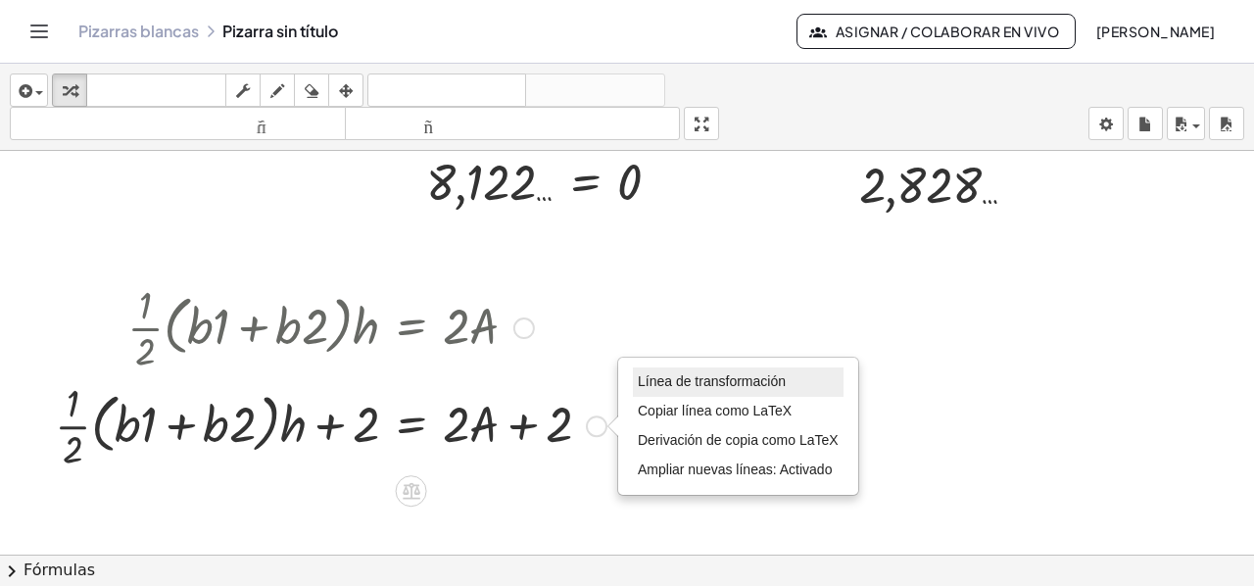
click at [682, 385] on font "Línea de transformación" at bounding box center [712, 381] width 148 height 16
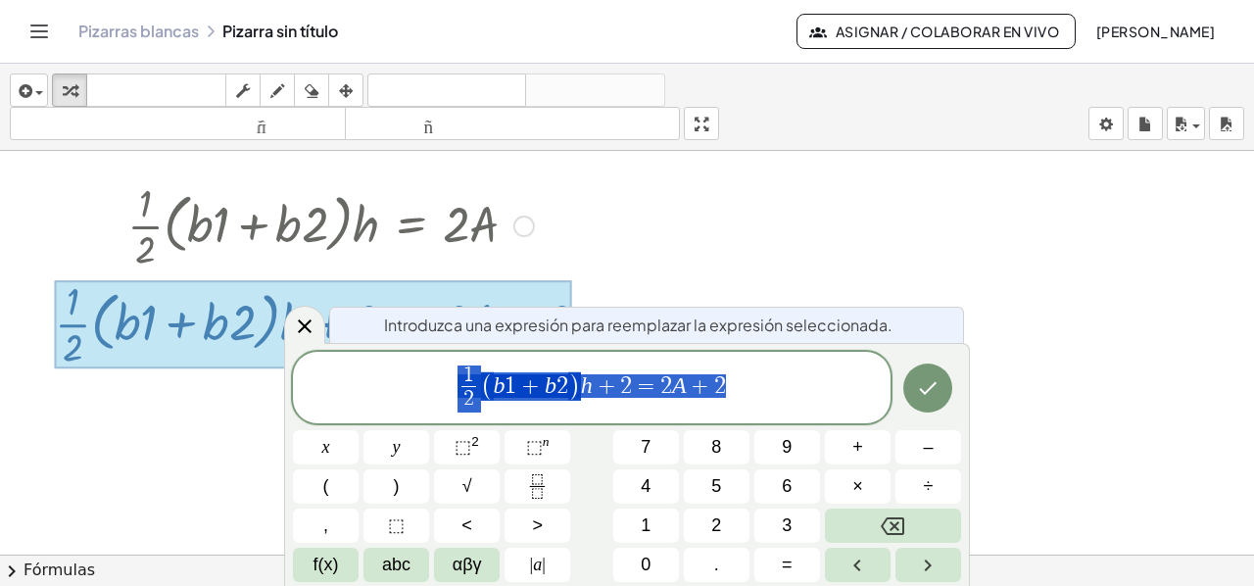
scroll to position [1426, 0]
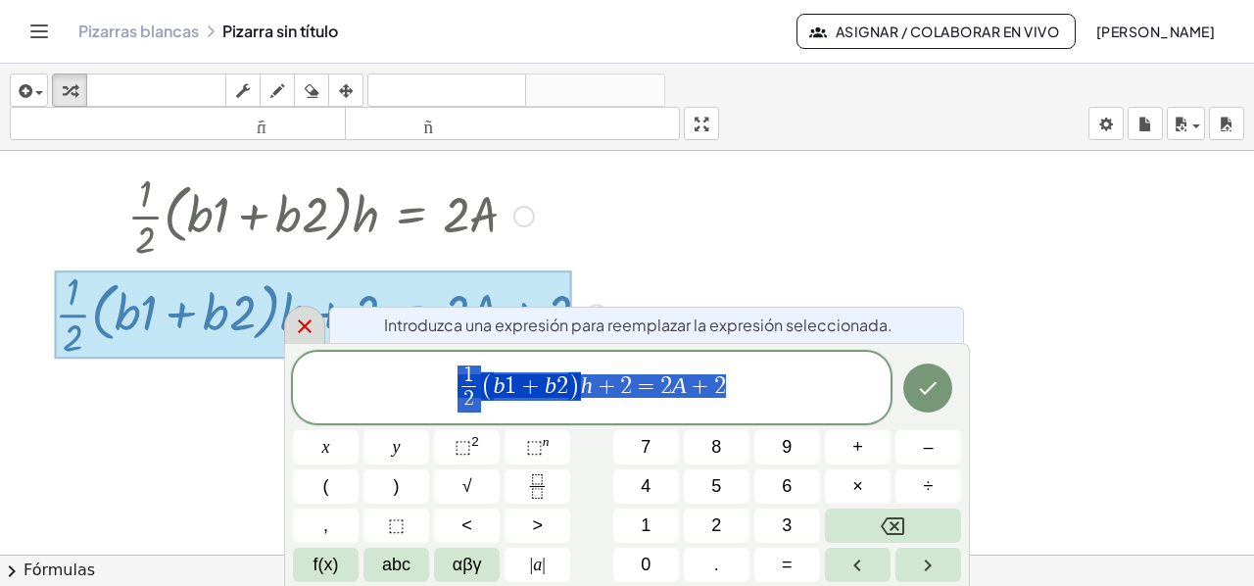
click at [302, 329] on icon at bounding box center [305, 326] width 24 height 24
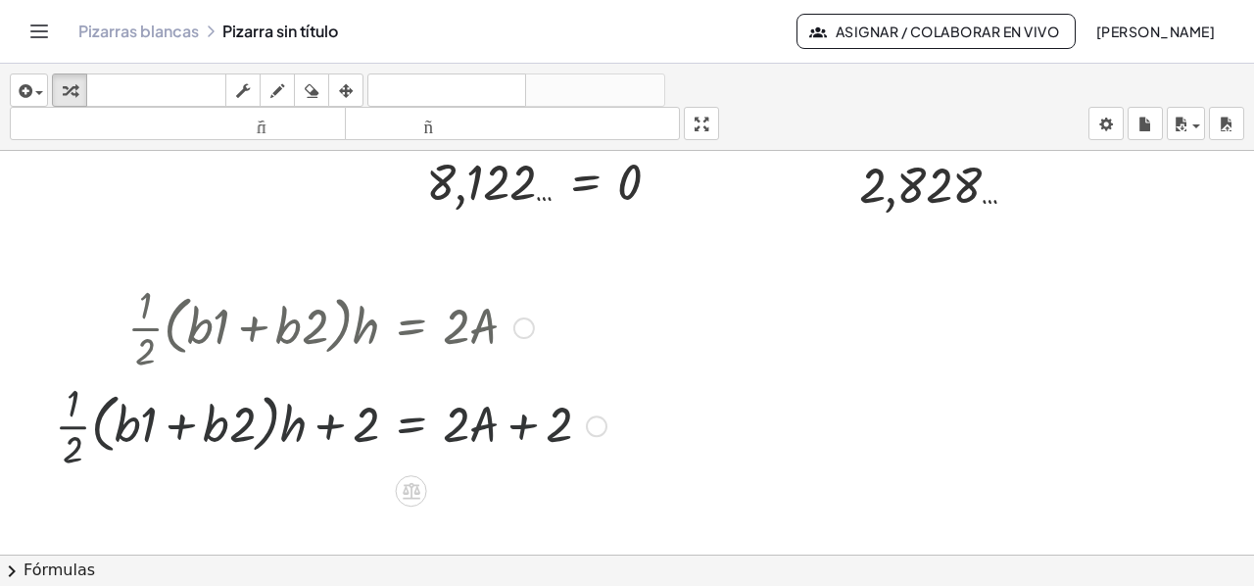
scroll to position [1314, 0]
click at [525, 332] on div at bounding box center [524, 328] width 22 height 22
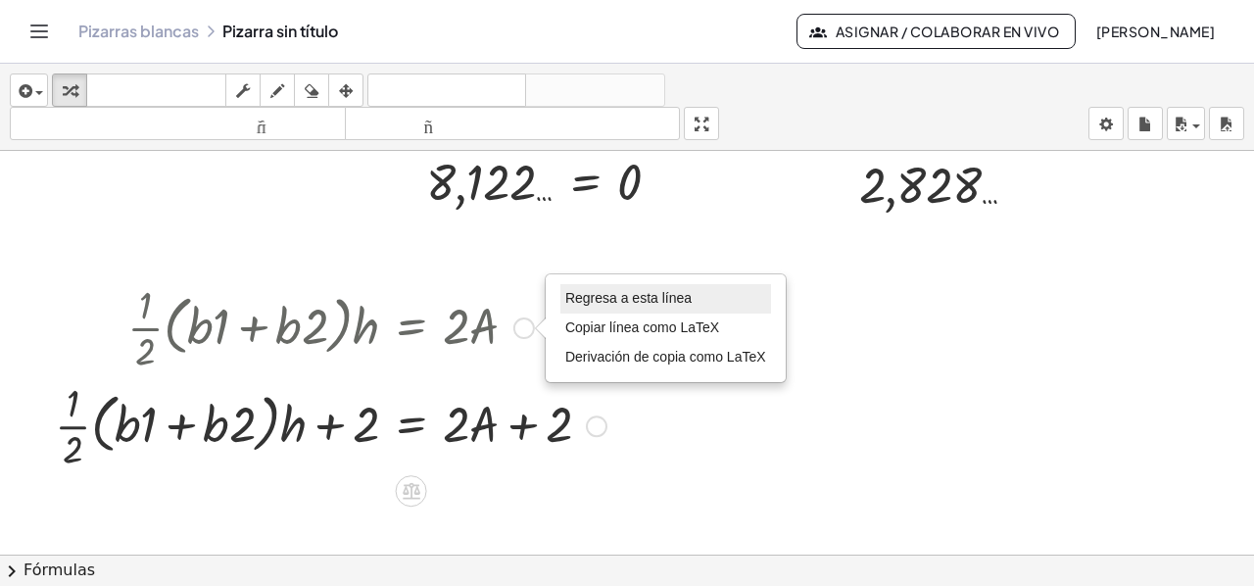
click at [627, 296] on font "Regresa a esta línea" at bounding box center [628, 298] width 126 height 16
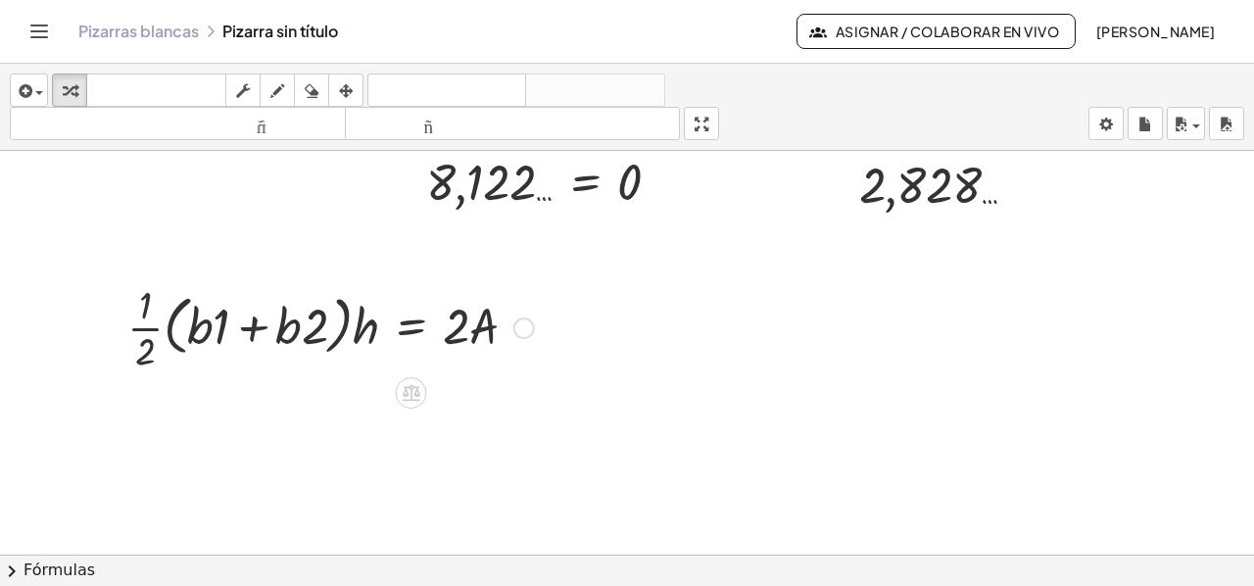
click at [409, 332] on div at bounding box center [331, 326] width 426 height 98
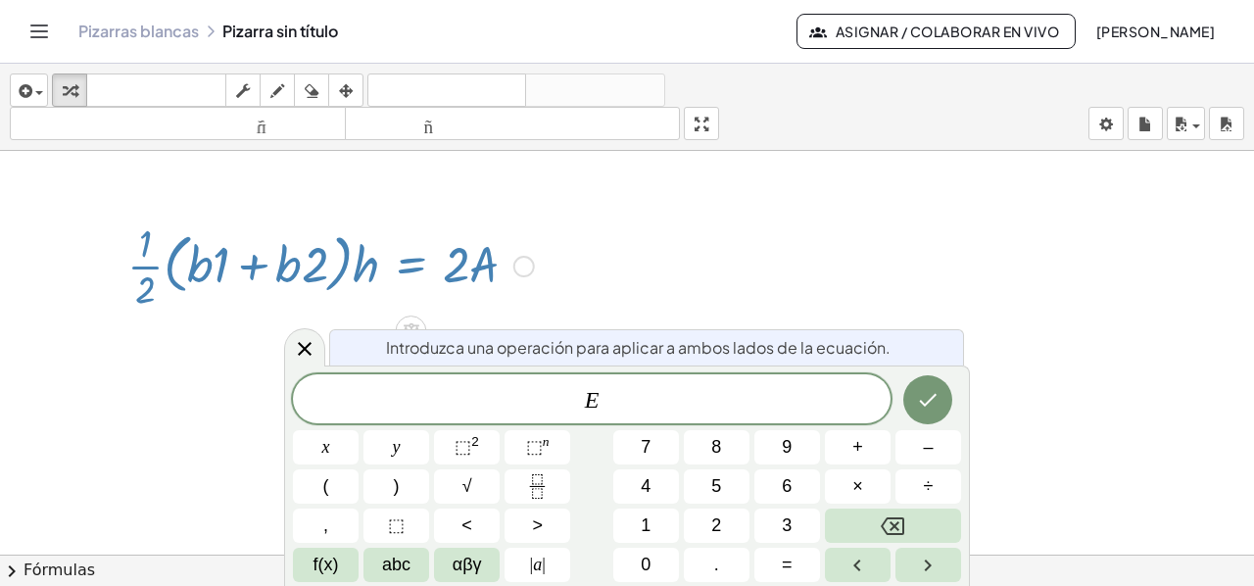
scroll to position [1376, 0]
click at [924, 481] on span "÷" at bounding box center [929, 486] width 10 height 26
click at [721, 523] on span "2" at bounding box center [716, 525] width 10 height 26
click at [932, 401] on icon "Hecho" at bounding box center [928, 400] width 24 height 24
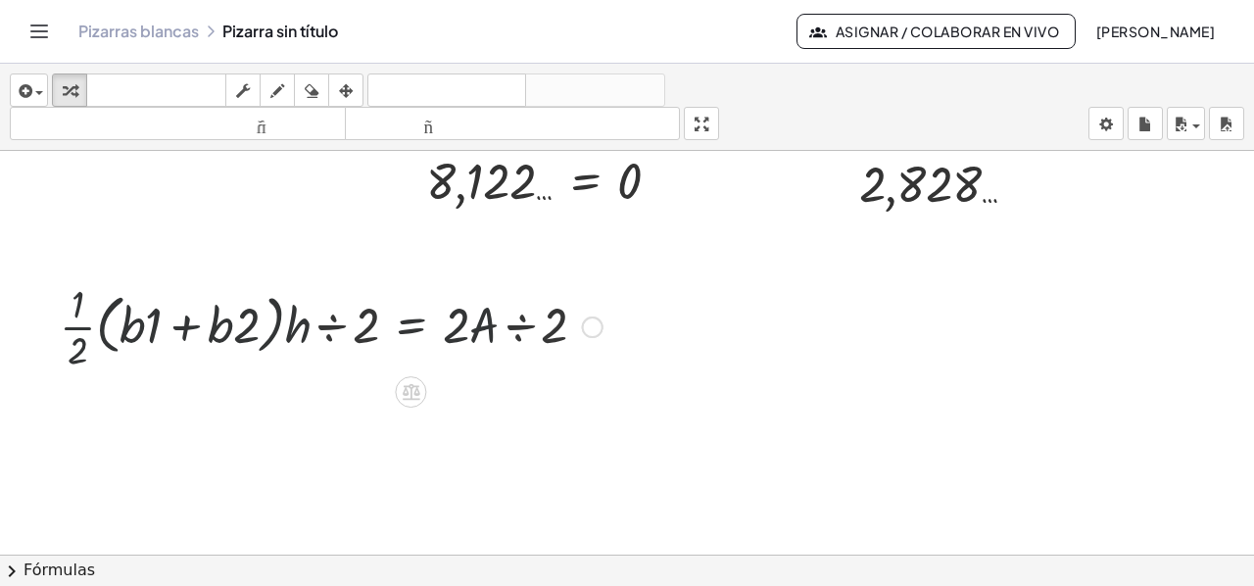
scroll to position [1314, 0]
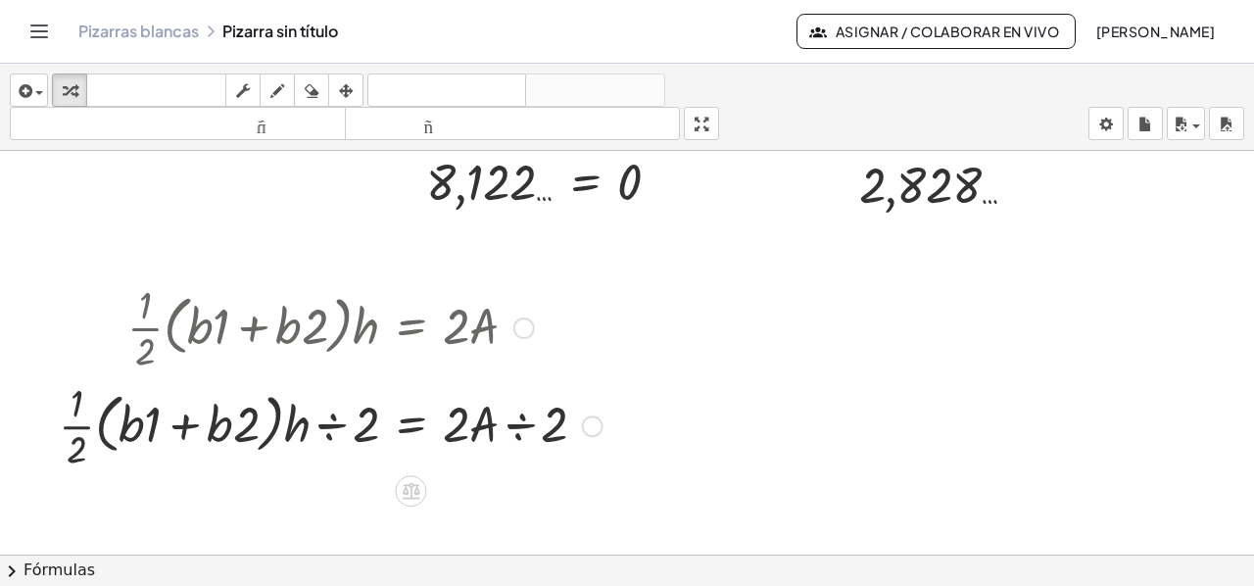
click at [329, 424] on div at bounding box center [330, 424] width 563 height 98
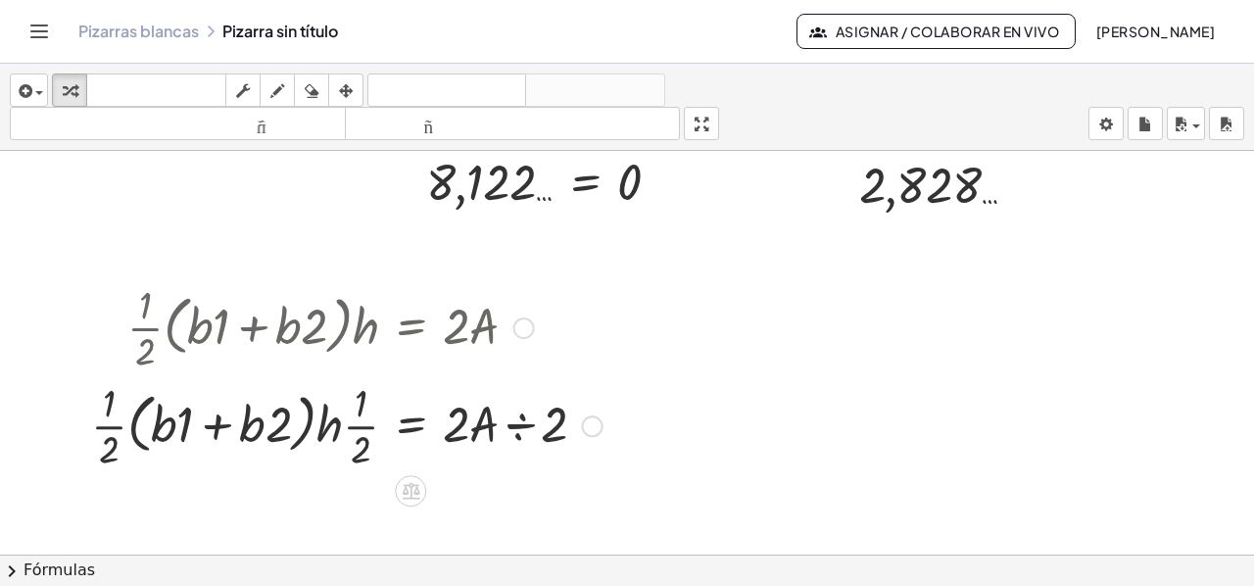
click at [530, 420] on div at bounding box center [346, 424] width 531 height 98
drag, startPoint x: 510, startPoint y: 452, endPoint x: 456, endPoint y: 424, distance: 60.4
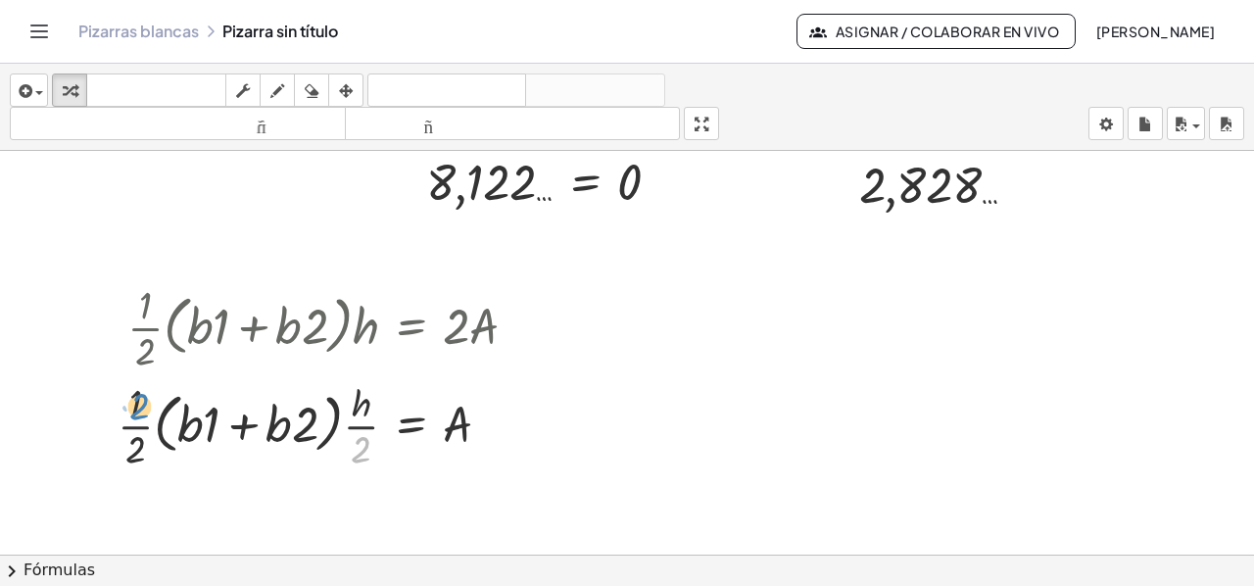
drag, startPoint x: 357, startPoint y: 453, endPoint x: 139, endPoint y: 410, distance: 221.7
click at [139, 410] on div at bounding box center [326, 424] width 436 height 98
drag, startPoint x: 356, startPoint y: 457, endPoint x: 118, endPoint y: 411, distance: 242.4
click at [118, 411] on div at bounding box center [326, 424] width 436 height 98
click at [357, 446] on div at bounding box center [326, 424] width 436 height 98
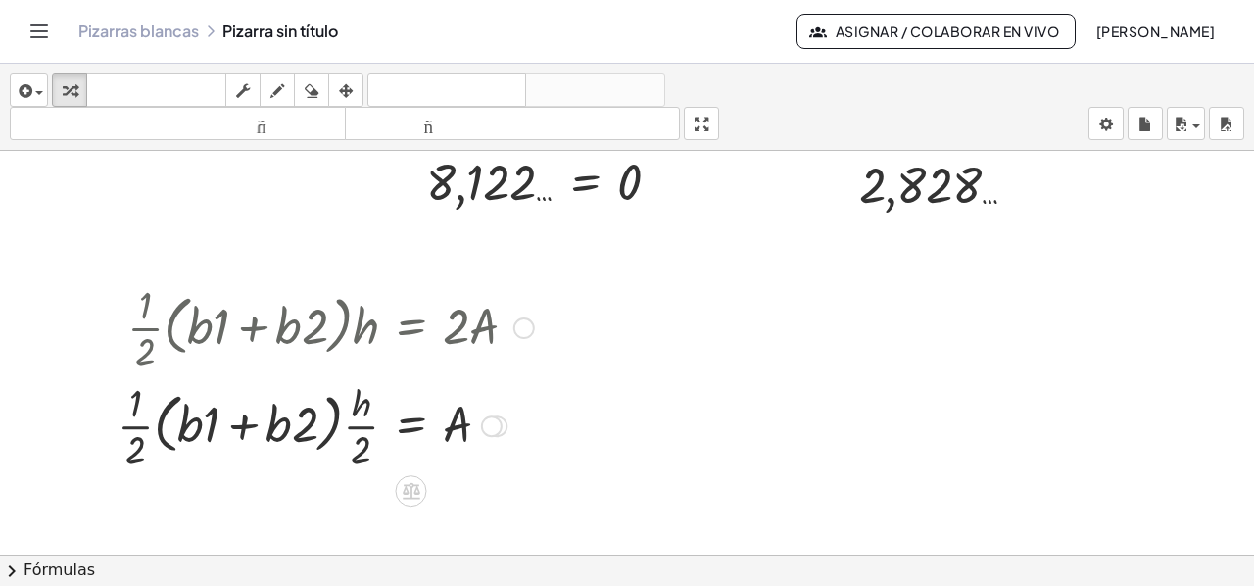
click at [129, 401] on div at bounding box center [326, 424] width 436 height 98
click at [113, 385] on div at bounding box center [102, 375] width 29 height 206
drag, startPoint x: 135, startPoint y: 470, endPoint x: 129, endPoint y: 393, distance: 77.6
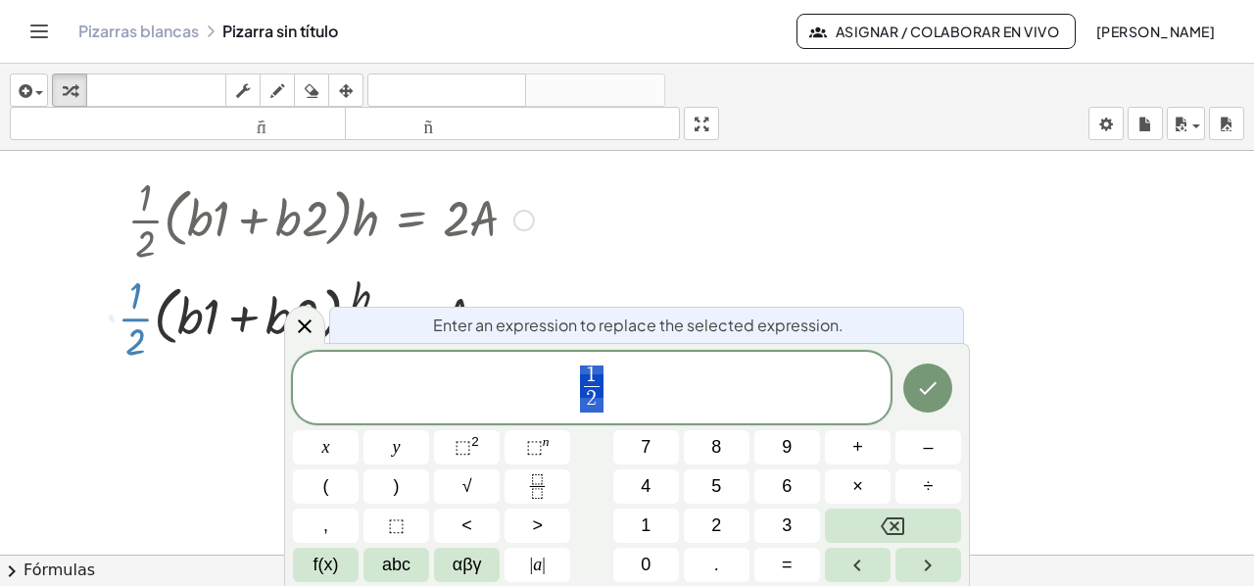
scroll to position [1426, 0]
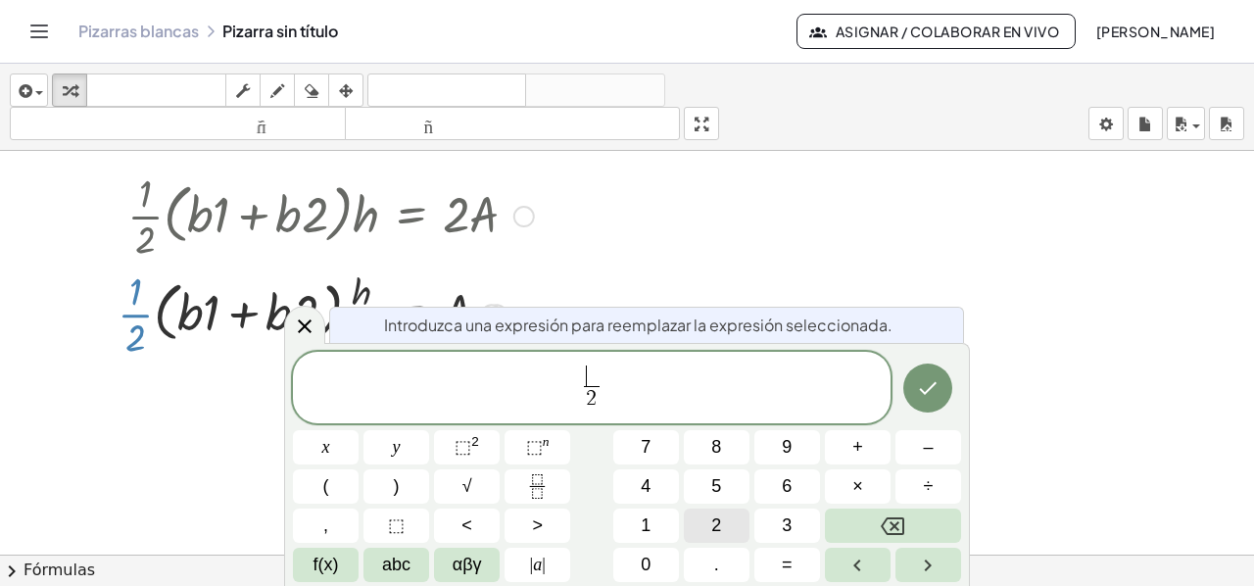
click at [720, 514] on span "2" at bounding box center [716, 525] width 10 height 26
click at [932, 397] on icon "Hecho" at bounding box center [928, 388] width 24 height 24
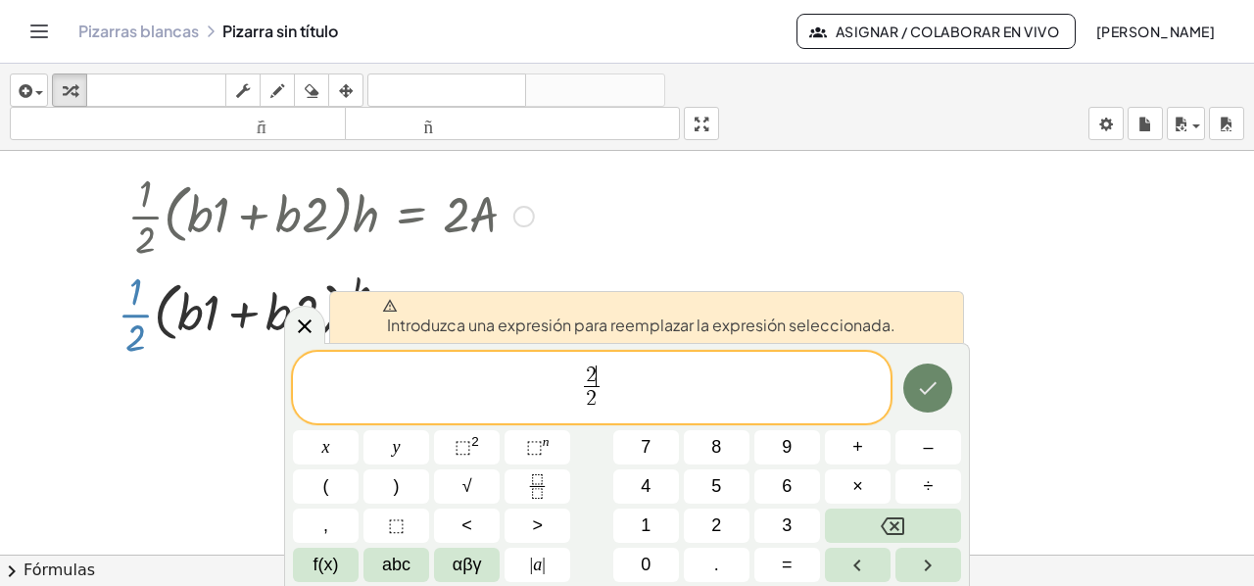
click at [932, 397] on icon "Hecho" at bounding box center [928, 388] width 24 height 24
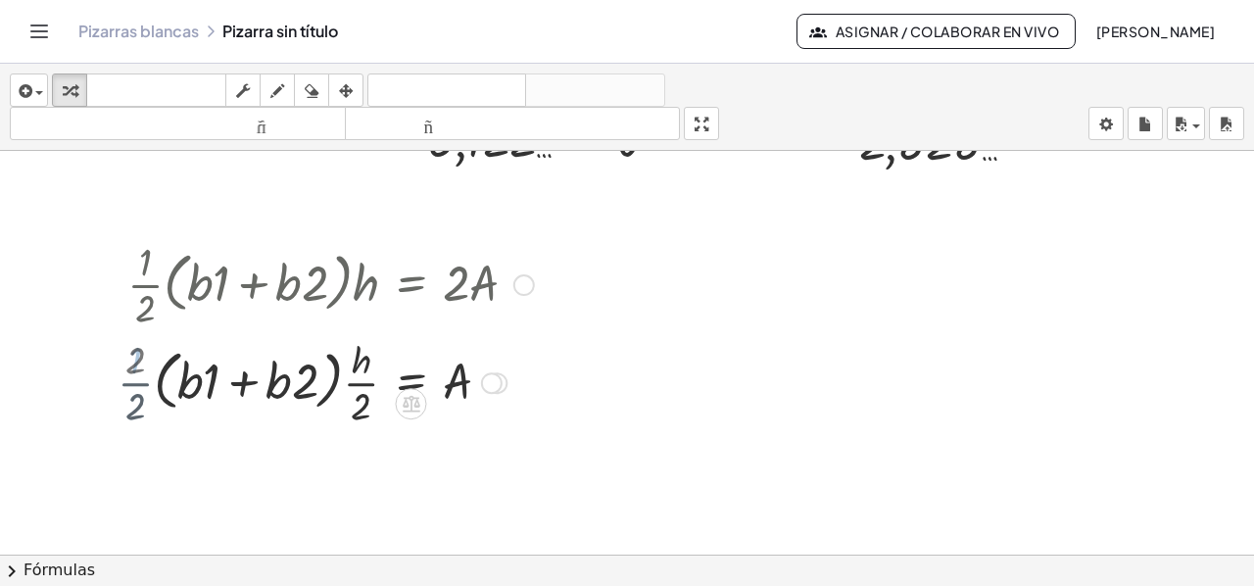
scroll to position [1314, 0]
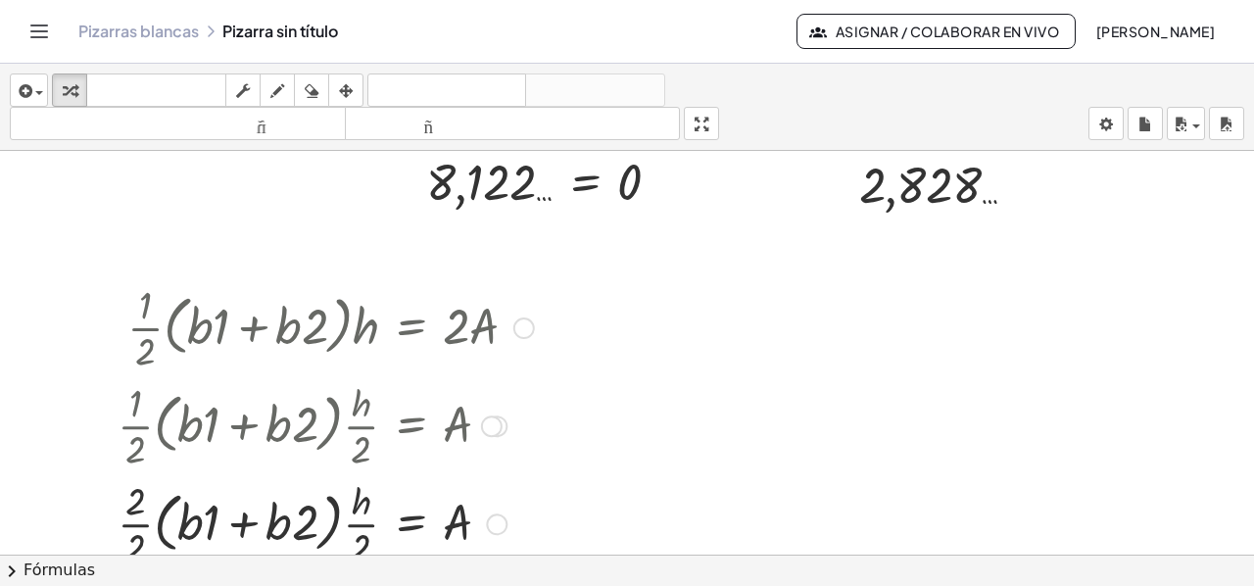
click at [138, 522] on div at bounding box center [326, 522] width 436 height 98
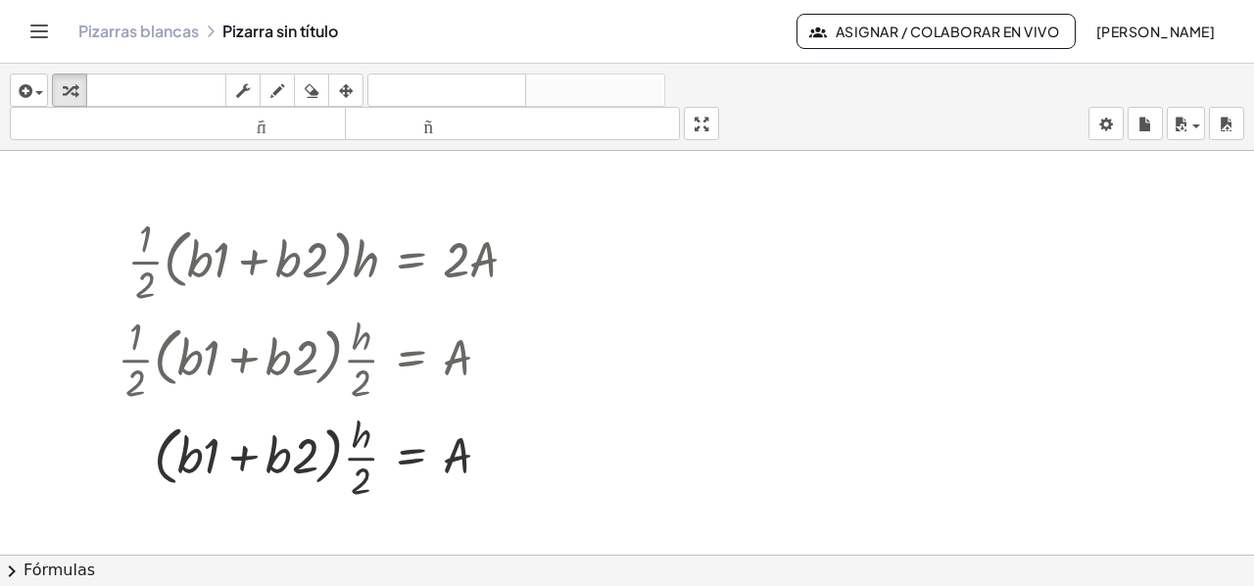
scroll to position [1510, 0]
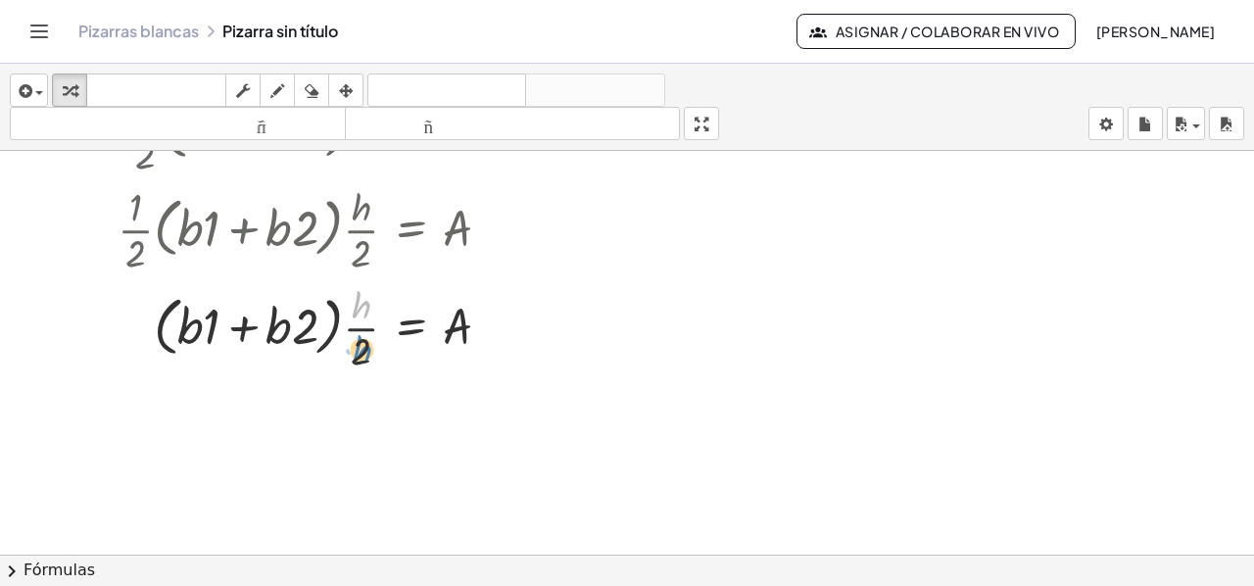
drag, startPoint x: 360, startPoint y: 301, endPoint x: 360, endPoint y: 342, distance: 41.1
click at [360, 342] on div at bounding box center [326, 326] width 436 height 98
drag, startPoint x: 357, startPoint y: 369, endPoint x: 357, endPoint y: 286, distance: 83.3
click at [361, 311] on div at bounding box center [326, 326] width 436 height 98
drag, startPoint x: 361, startPoint y: 311, endPoint x: 368, endPoint y: 324, distance: 14.5
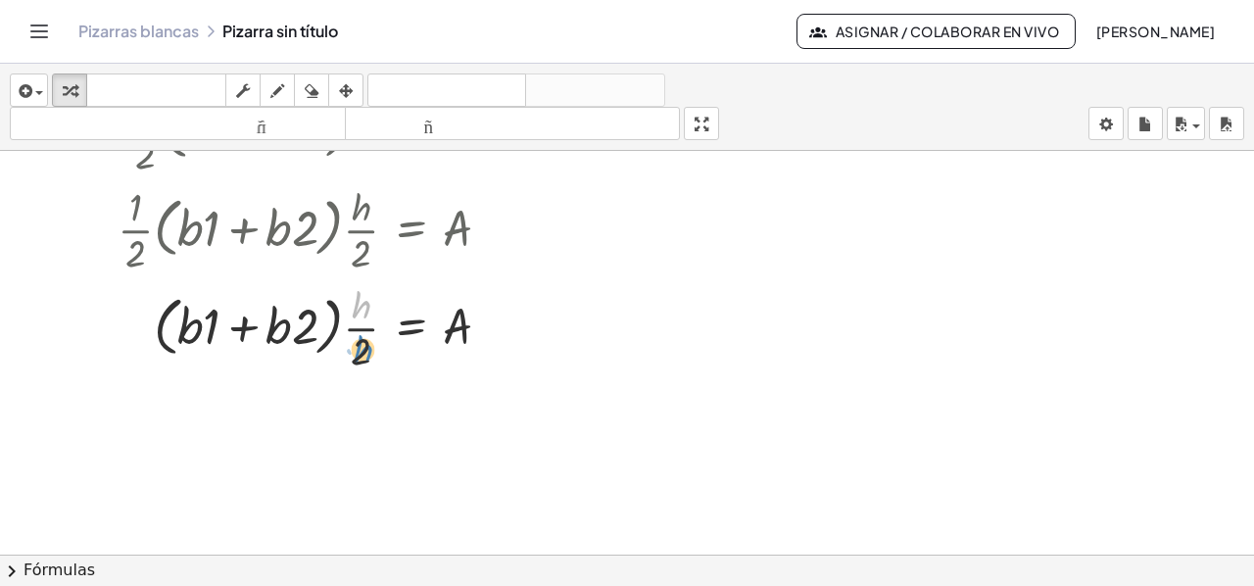
click at [364, 342] on div at bounding box center [326, 326] width 436 height 98
drag, startPoint x: 353, startPoint y: 378, endPoint x: 360, endPoint y: 300, distance: 78.7
click at [359, 296] on div "· · 1 · 2 · ( + · b · 1 + · b · 2 ) · h = · 2 · A · · 1 · 2 · ( + · b · 1 + · b…" at bounding box center [318, 228] width 460 height 304
click at [355, 376] on div "· · 1 · 2 · ( + · b · 1 + · b · 2 ) · h = · 2 · A · · 1 · 2 · ( + · b · 1 + · b…" at bounding box center [318, 228] width 460 height 304
drag, startPoint x: 355, startPoint y: 375, endPoint x: 361, endPoint y: 289, distance: 86.5
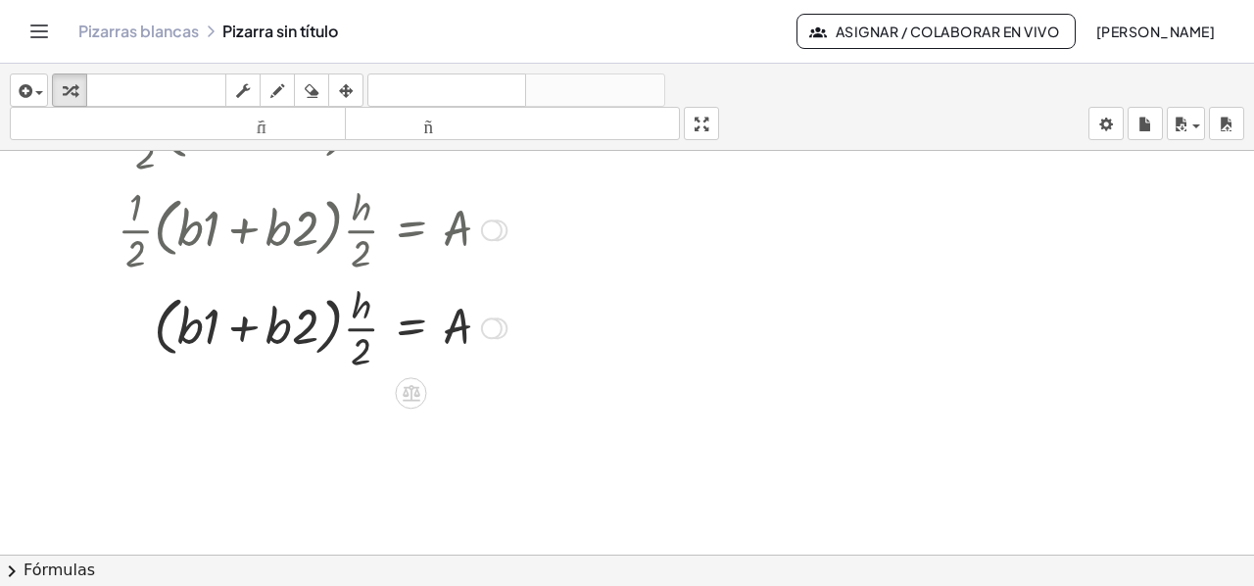
click at [361, 289] on div "· · 1 · 2 · ( + · b · 1 + · b · 2 ) · h = · 2 · A · · 1 · 2 · ( + · b · 1 + · b…" at bounding box center [318, 228] width 460 height 304
drag, startPoint x: 361, startPoint y: 287, endPoint x: 363, endPoint y: 365, distance: 78.4
click at [363, 365] on div at bounding box center [326, 326] width 436 height 98
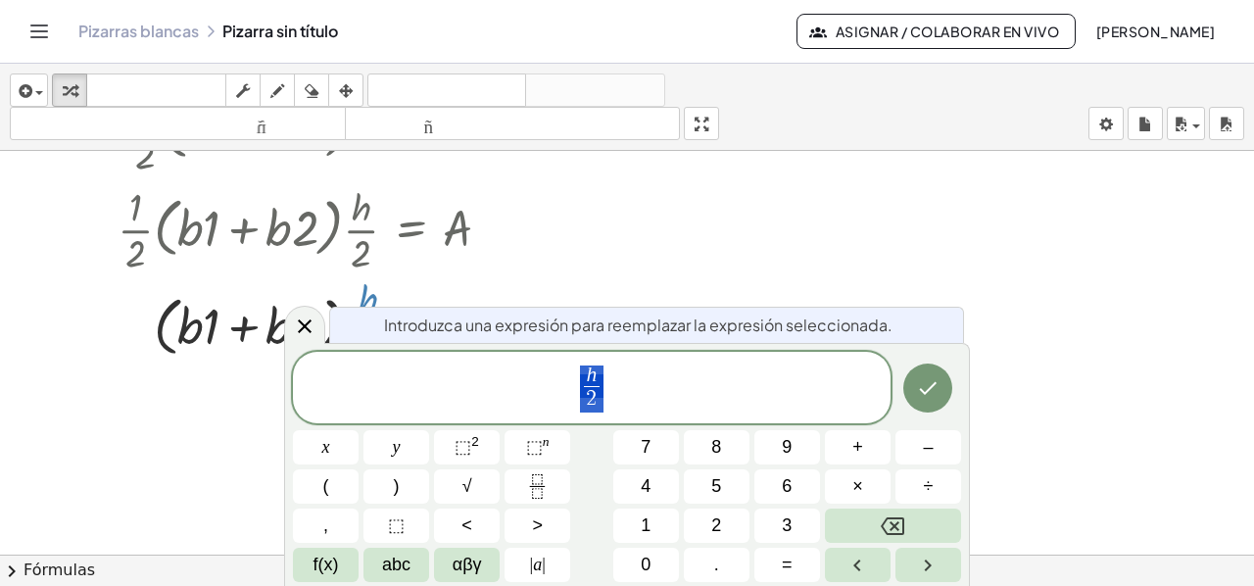
drag, startPoint x: 361, startPoint y: 332, endPoint x: 367, endPoint y: 401, distance: 68.8
click at [367, 401] on body "Actividades matemáticas fáciles de comprender Empezar Banco de actividades Trab…" at bounding box center [627, 293] width 1254 height 586
click at [624, 381] on span "h ​ ​" at bounding box center [591, 389] width 597 height 52
click at [597, 372] on span "h ​" at bounding box center [591, 376] width 15 height 22
click at [531, 488] on icon "Fraction" at bounding box center [537, 486] width 24 height 24
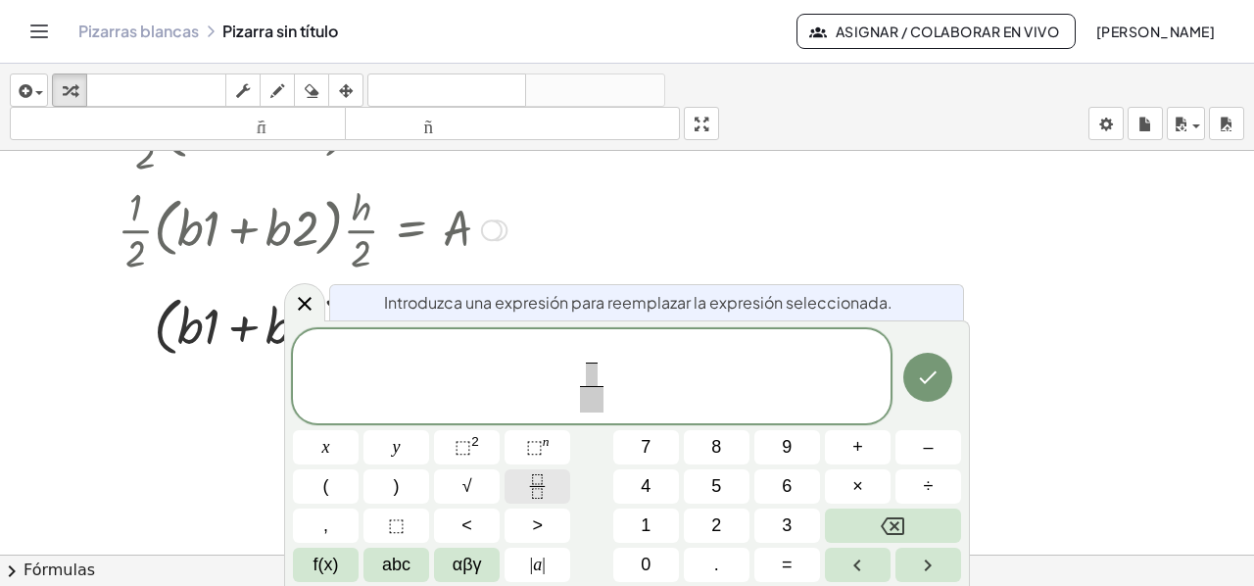
click at [531, 487] on icon "Fraction" at bounding box center [537, 486] width 24 height 24
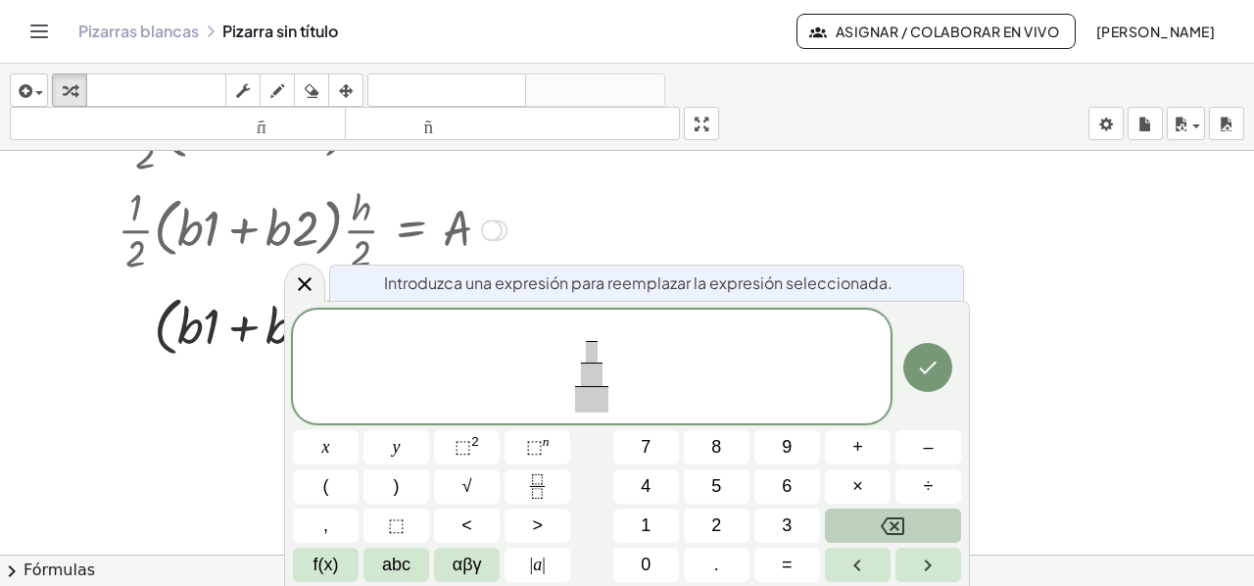
click at [846, 520] on button "Backspace" at bounding box center [893, 525] width 136 height 34
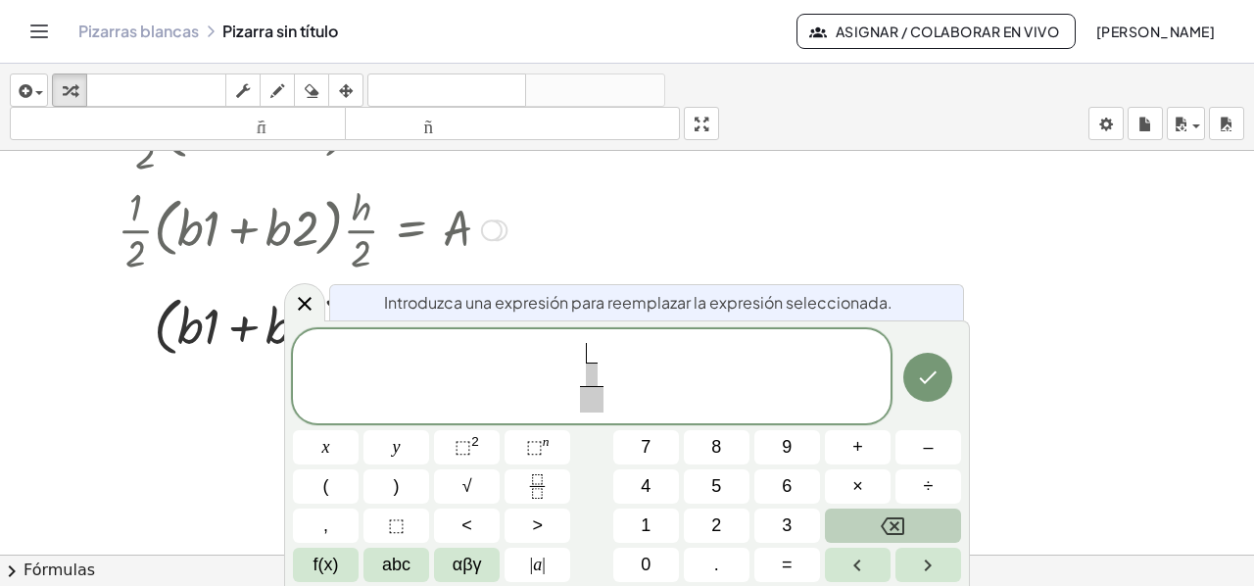
click at [846, 520] on button "Backspace" at bounding box center [893, 525] width 136 height 34
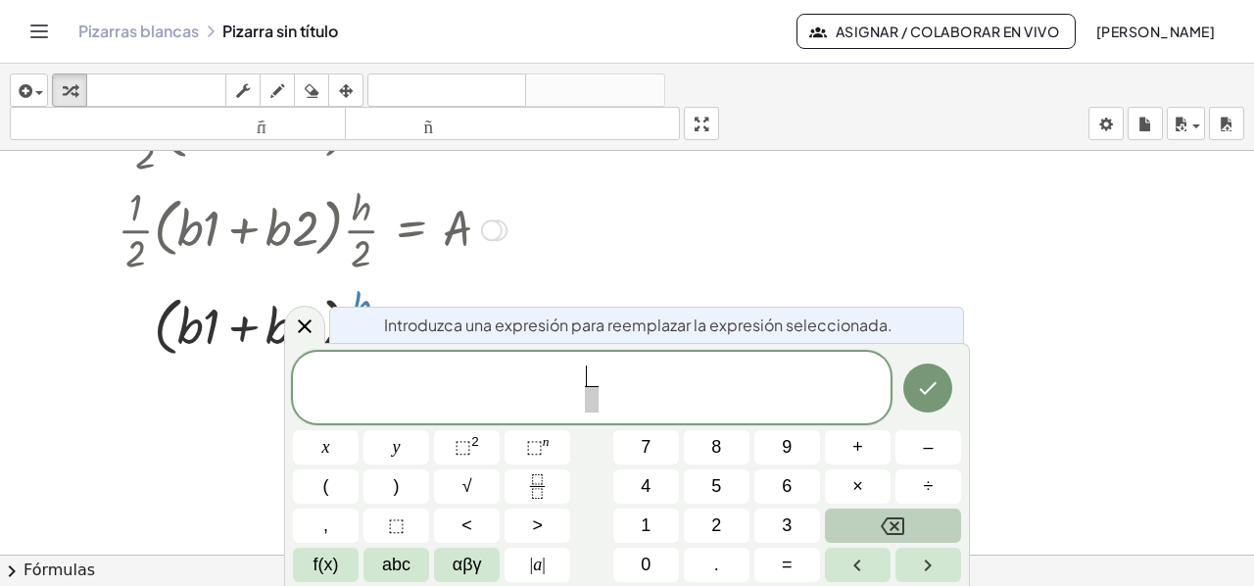
click at [846, 520] on button "Backspace" at bounding box center [893, 525] width 136 height 34
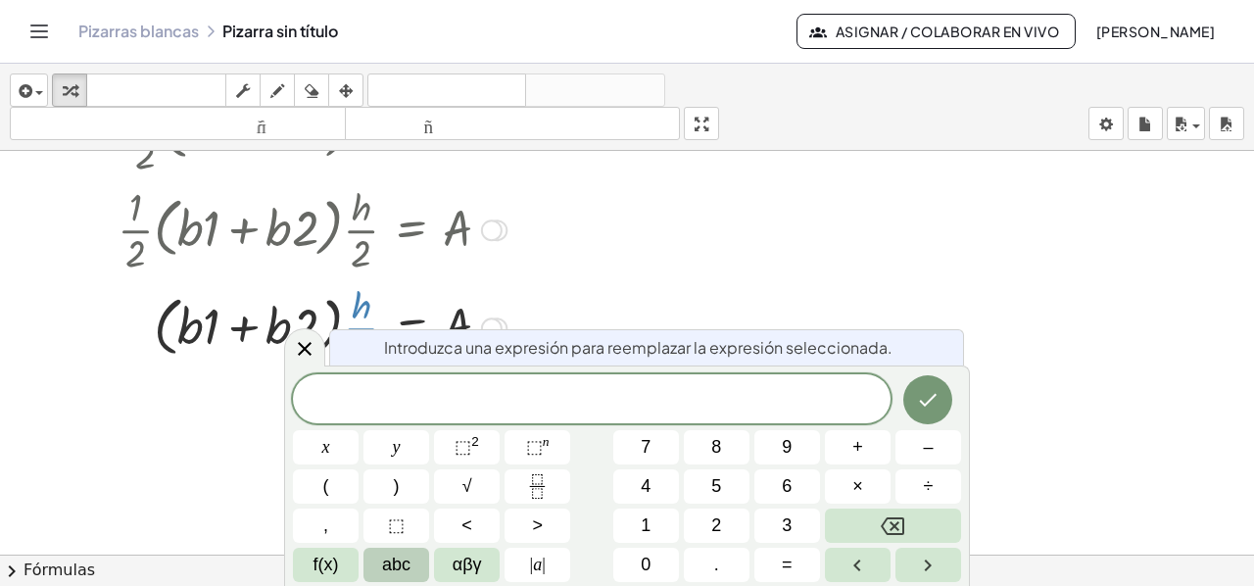
click at [376, 580] on button "abc" at bounding box center [396, 565] width 66 height 34
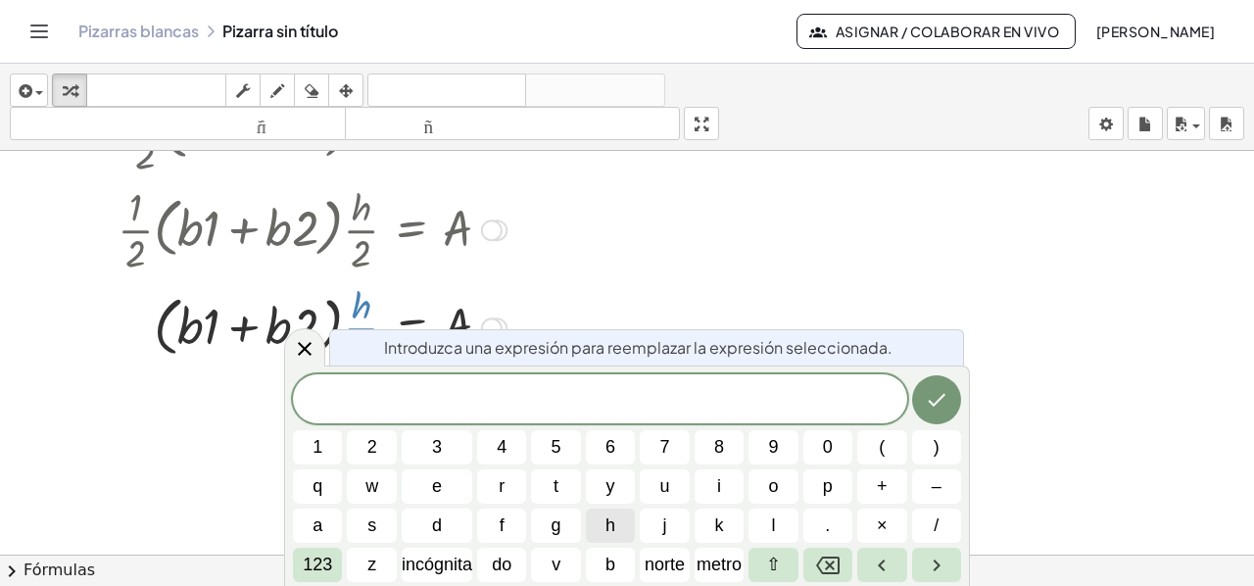
click at [607, 530] on span "h" at bounding box center [610, 525] width 10 height 26
click at [916, 401] on button "Hecho" at bounding box center [936, 399] width 49 height 49
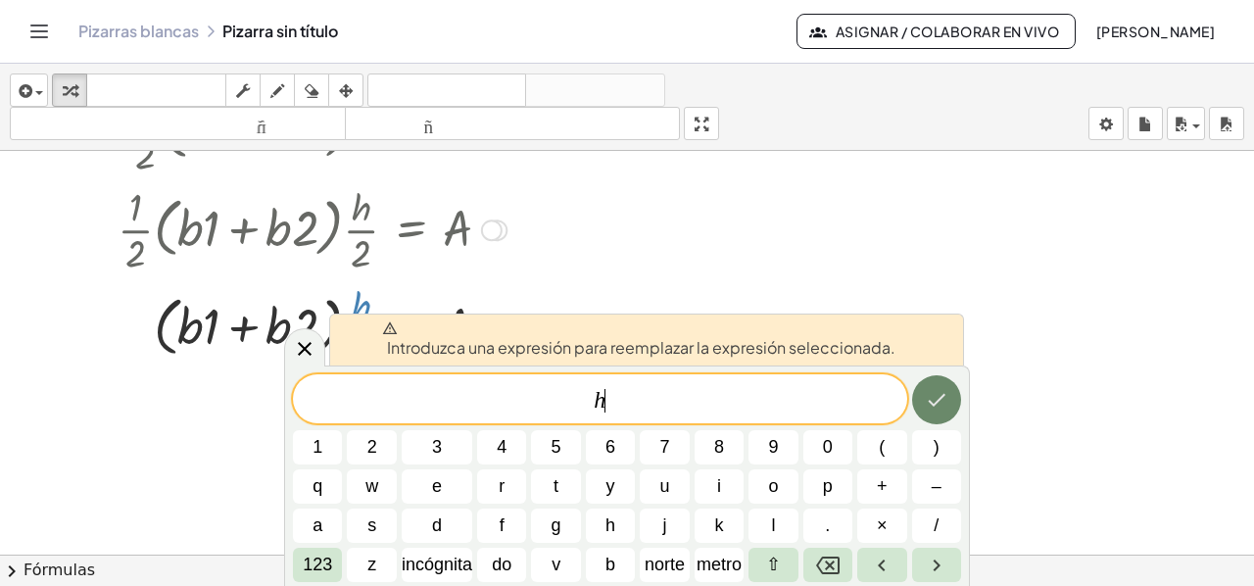
click at [916, 401] on button "Hecho" at bounding box center [936, 399] width 49 height 49
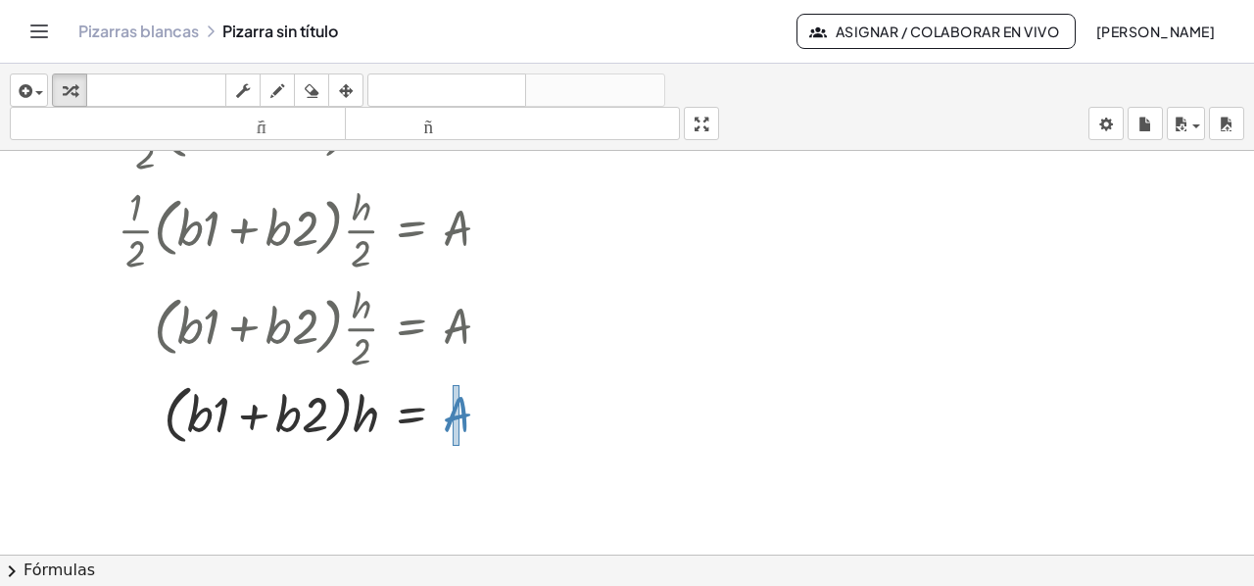
drag, startPoint x: 453, startPoint y: 444, endPoint x: 459, endPoint y: 383, distance: 61.1
click at [459, 383] on div at bounding box center [326, 412] width 436 height 74
click at [462, 402] on div at bounding box center [326, 412] width 436 height 74
drag, startPoint x: 453, startPoint y: 451, endPoint x: 464, endPoint y: 375, distance: 76.3
click at [464, 375] on div "· · 1 · 2 · ( + · b · 1 + · b · 2 ) · h = · 2 · A · · 1 · 2 · ( + · b · 1 + · b…" at bounding box center [318, 265] width 460 height 378
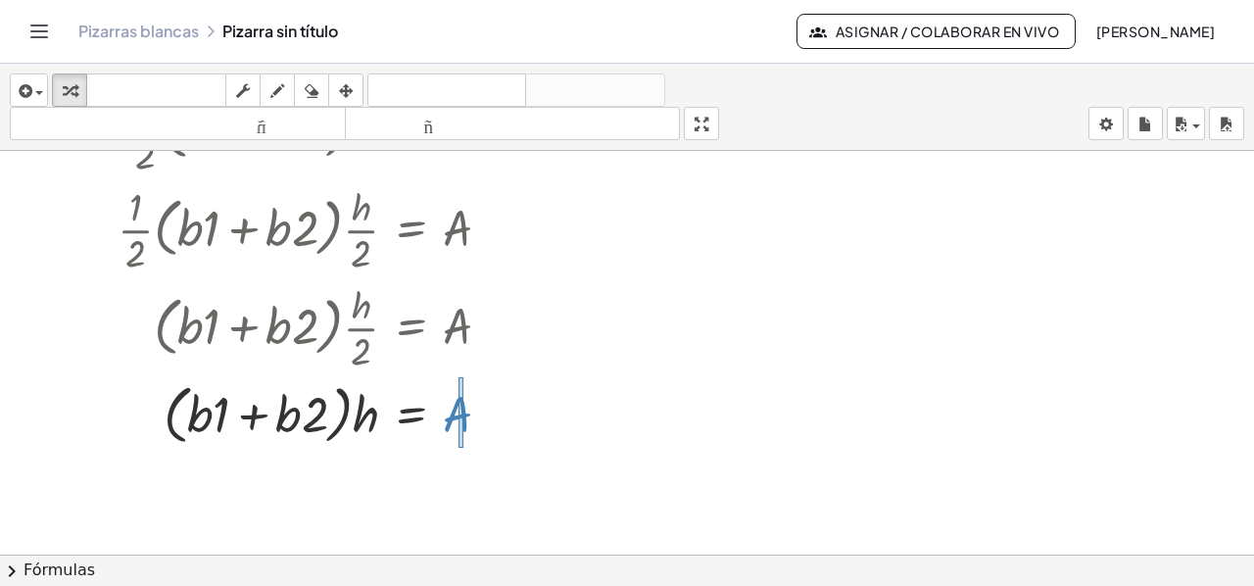
drag, startPoint x: 463, startPoint y: 375, endPoint x: 458, endPoint y: 446, distance: 70.7
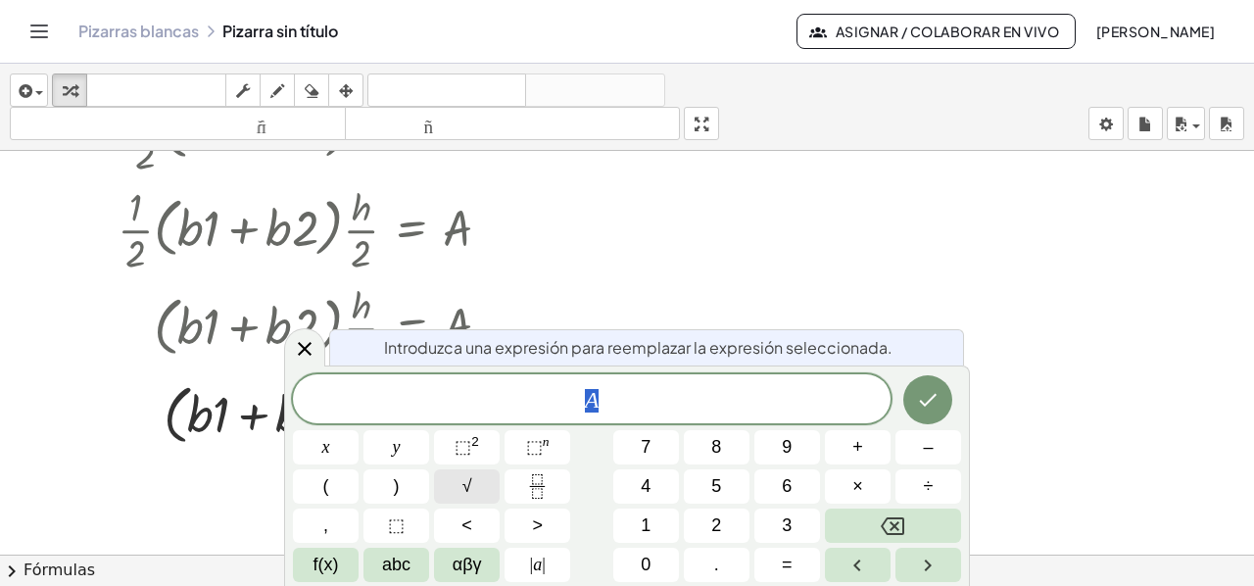
drag, startPoint x: 459, startPoint y: 424, endPoint x: 458, endPoint y: 493, distance: 68.6
click at [454, 498] on body "Actividades matemáticas fáciles de comprender Empezar Banco de actividades Trab…" at bounding box center [627, 293] width 1254 height 586
click at [583, 403] on span "A" at bounding box center [591, 400] width 597 height 27
click at [717, 524] on span "2" at bounding box center [716, 525] width 10 height 26
click at [928, 406] on icon "Hecho" at bounding box center [928, 400] width 24 height 24
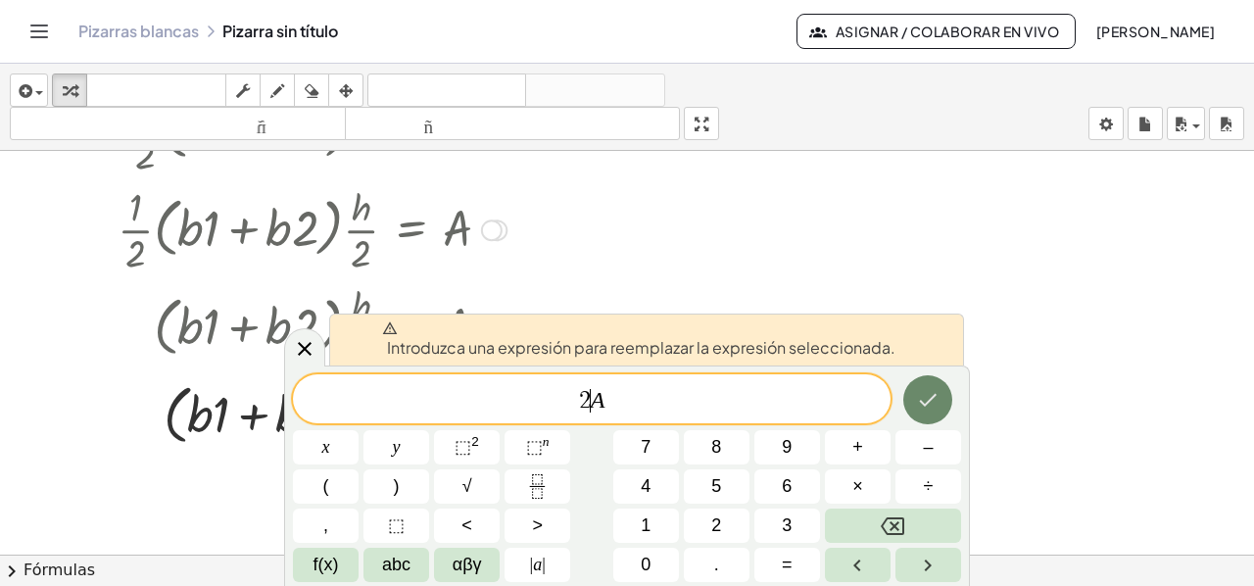
click at [928, 406] on icon "Hecho" at bounding box center [928, 400] width 24 height 24
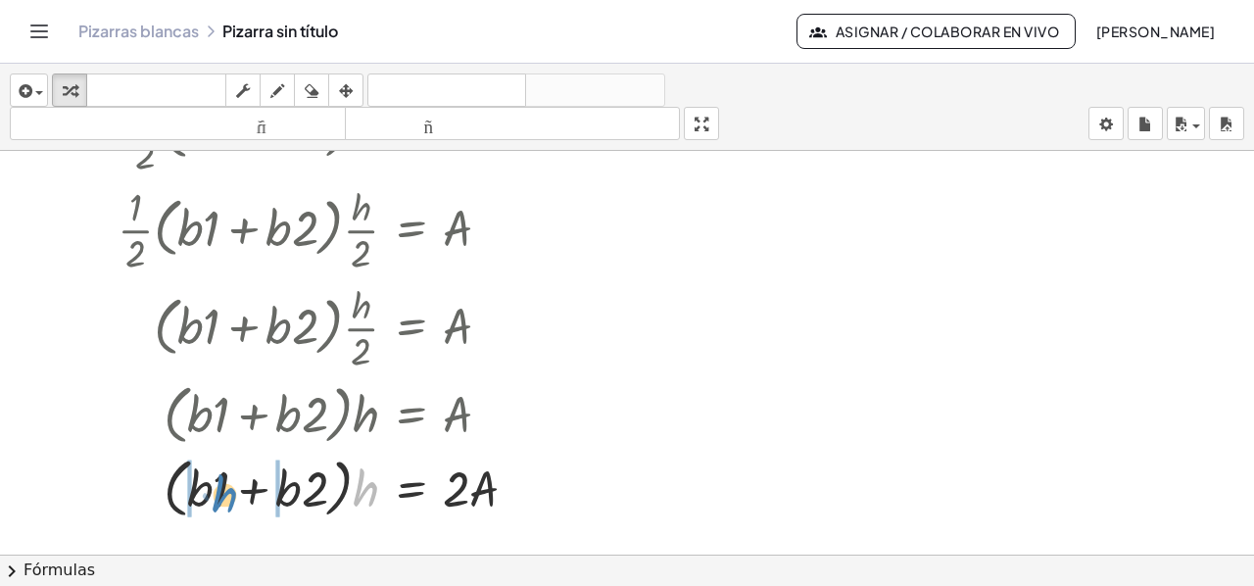
drag, startPoint x: 362, startPoint y: 505, endPoint x: 218, endPoint y: 511, distance: 144.1
click at [218, 511] on div at bounding box center [326, 487] width 436 height 74
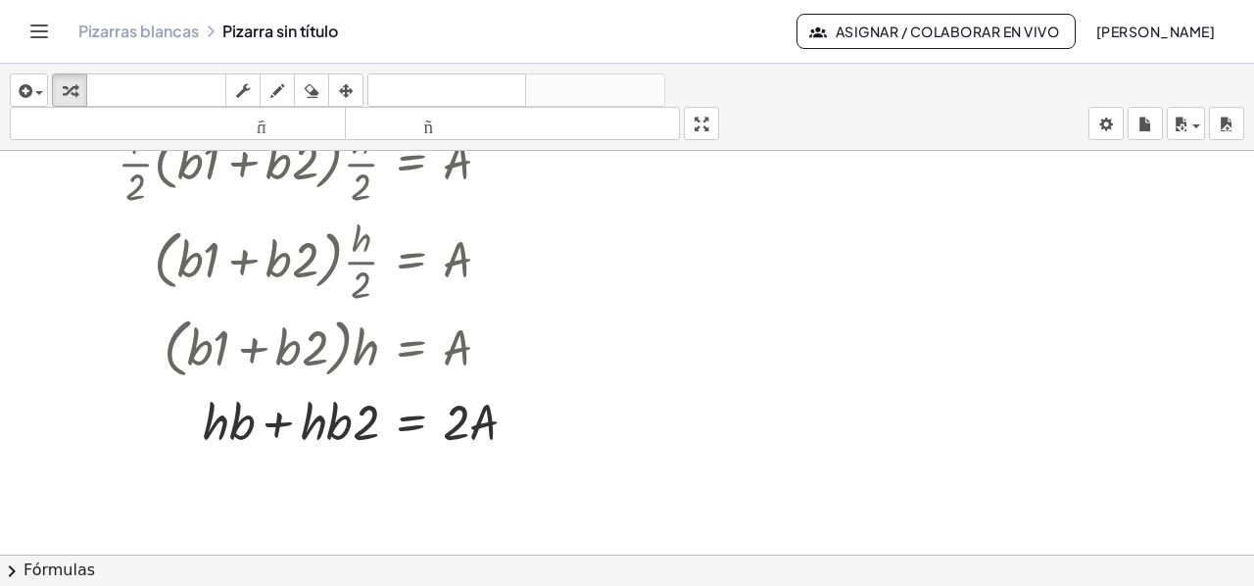
scroll to position [1608, 0]
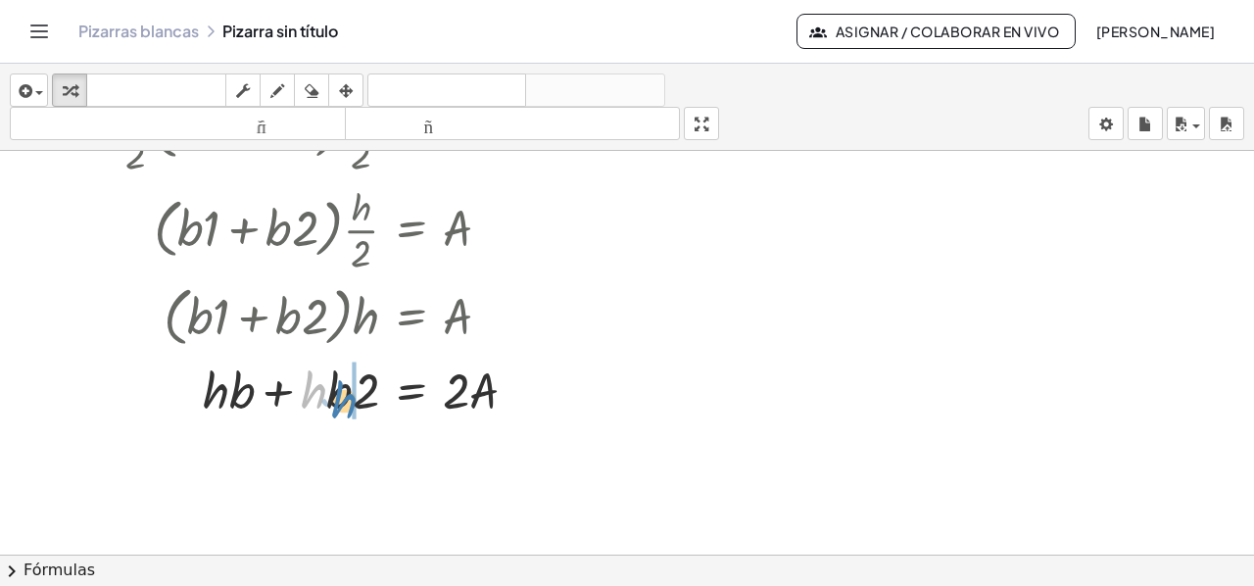
drag, startPoint x: 310, startPoint y: 401, endPoint x: 341, endPoint y: 410, distance: 31.9
click at [341, 410] on div at bounding box center [326, 388] width 436 height 67
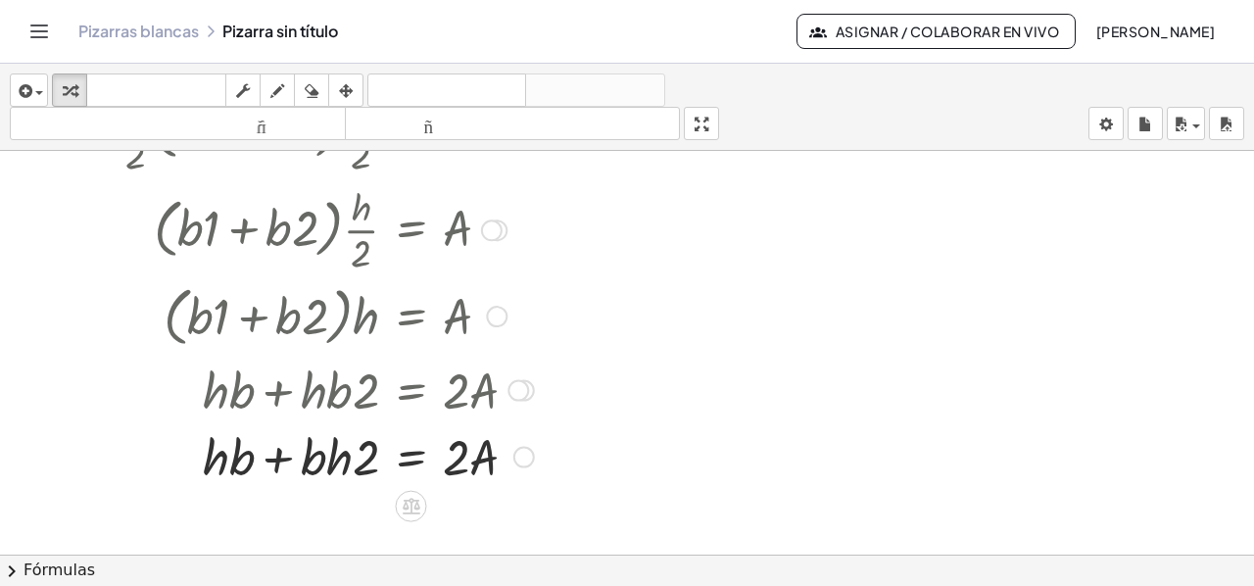
click at [517, 388] on div at bounding box center [518, 390] width 22 height 22
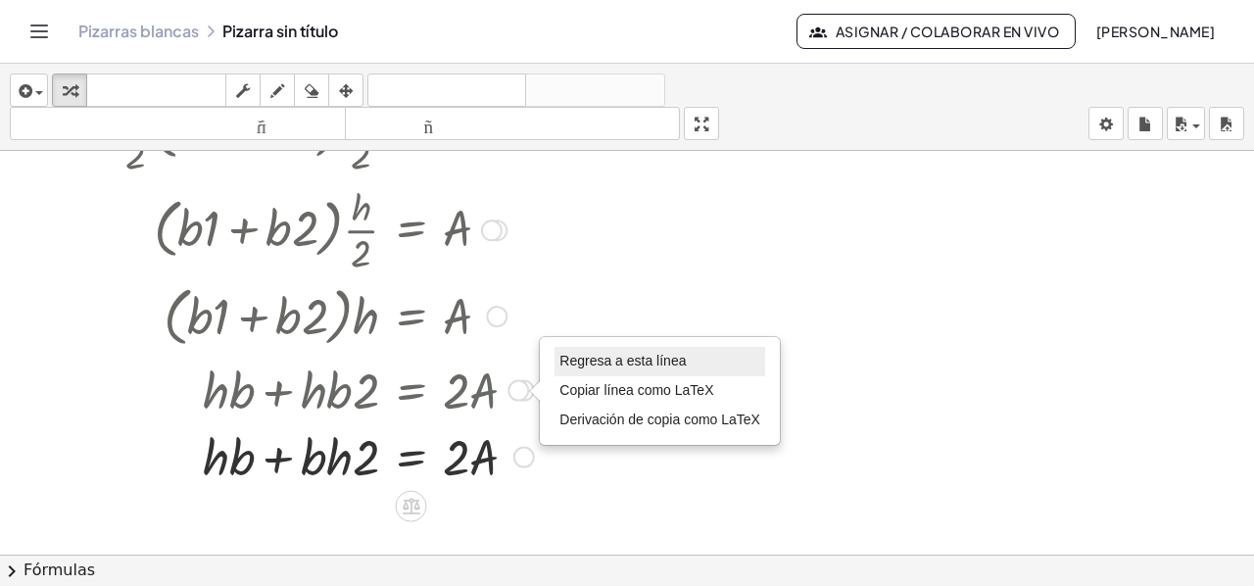
click at [575, 355] on font "Regresa a esta línea" at bounding box center [622, 361] width 126 height 16
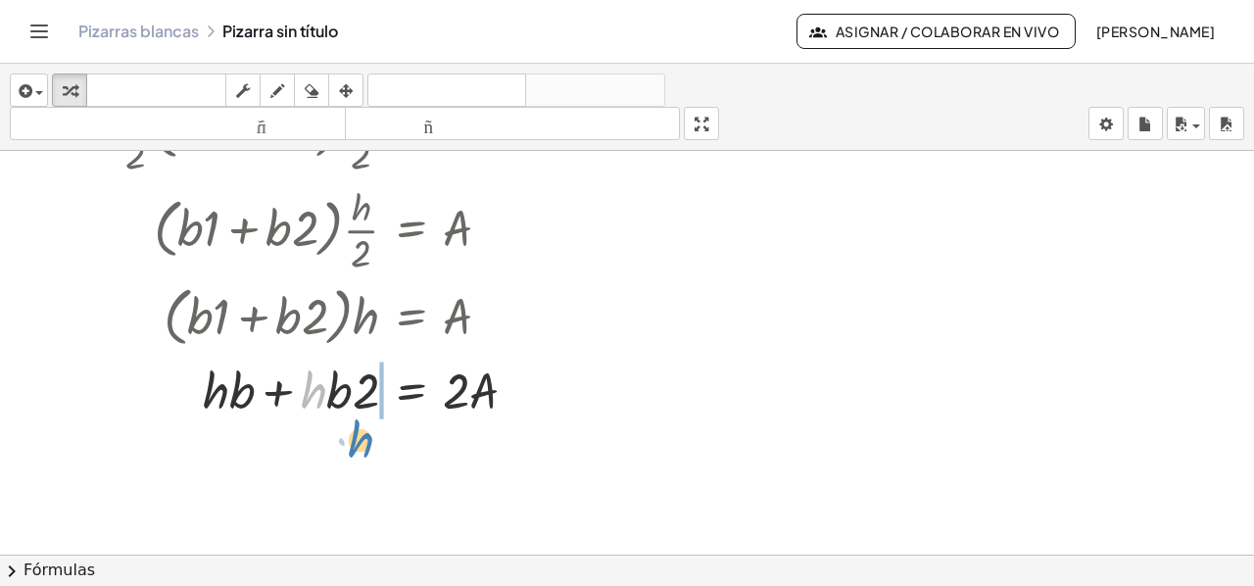
drag, startPoint x: 313, startPoint y: 392, endPoint x: 360, endPoint y: 441, distance: 67.9
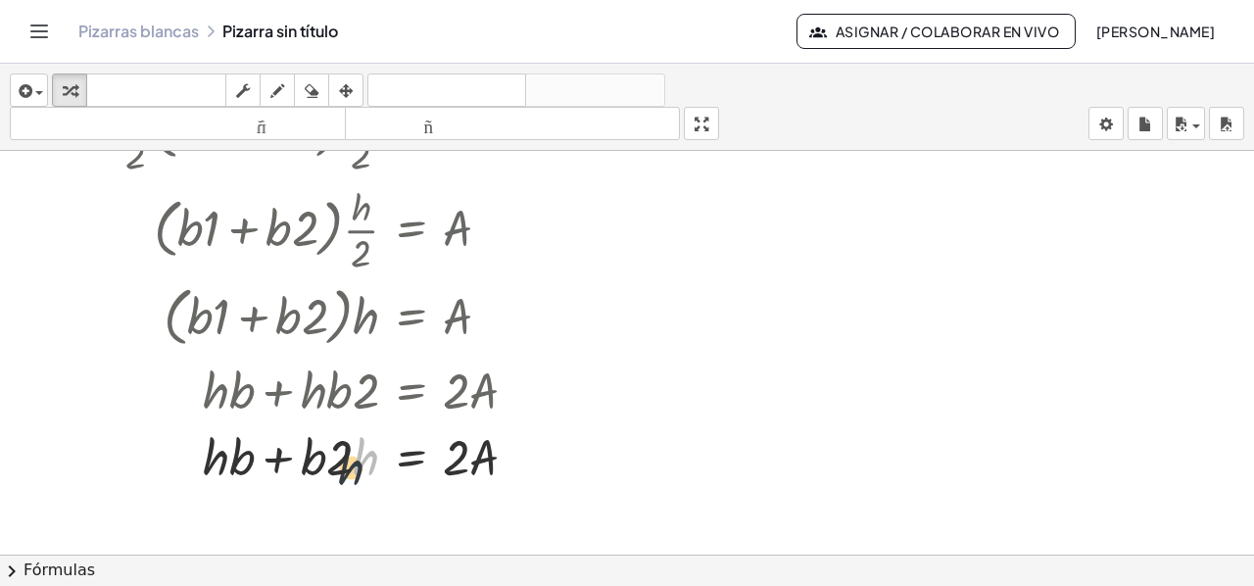
drag, startPoint x: 370, startPoint y: 454, endPoint x: 355, endPoint y: 465, distance: 19.0
click at [355, 465] on div at bounding box center [326, 454] width 436 height 67
click at [516, 390] on div at bounding box center [518, 390] width 22 height 22
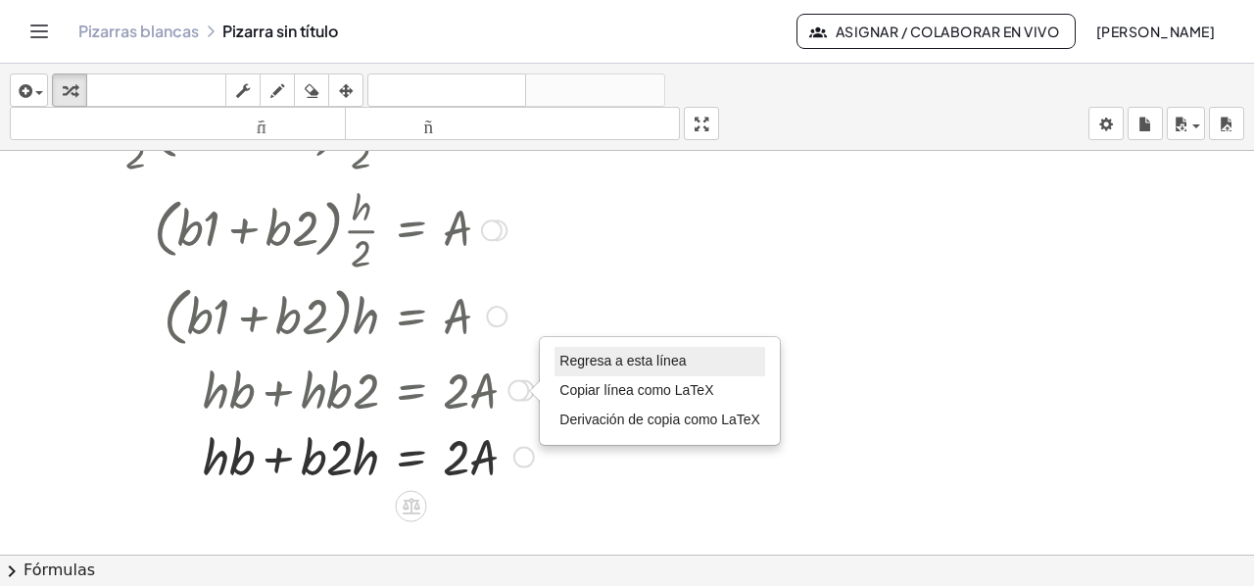
click at [564, 371] on li "Regresa a esta línea" at bounding box center [659, 361] width 211 height 29
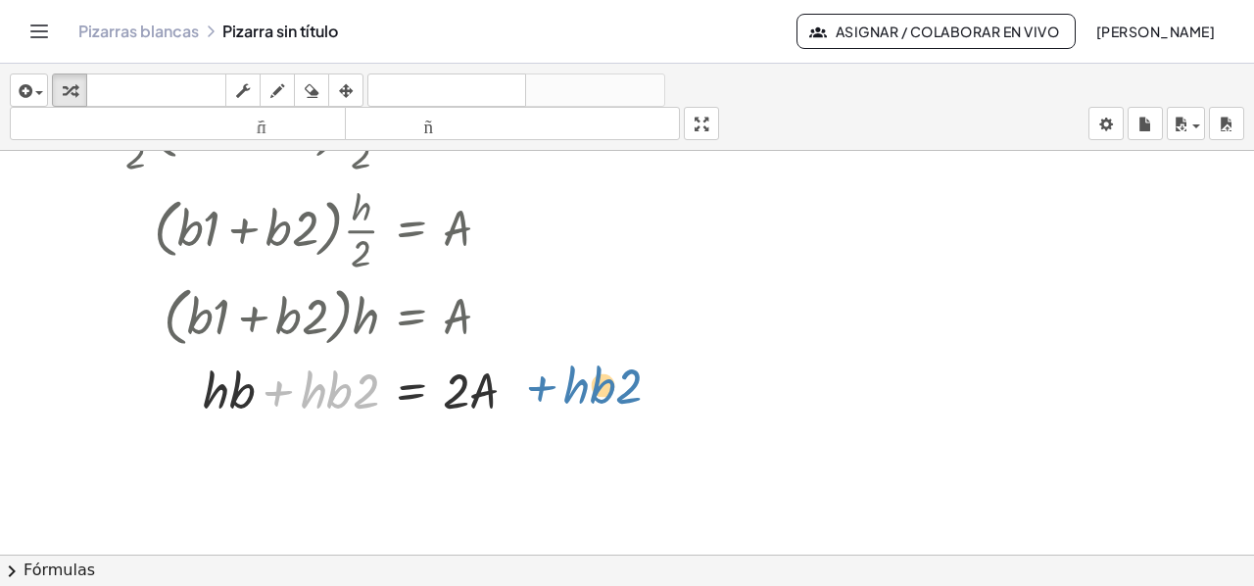
drag, startPoint x: 278, startPoint y: 390, endPoint x: 541, endPoint y: 386, distance: 262.5
click at [541, 386] on div at bounding box center [326, 388] width 436 height 67
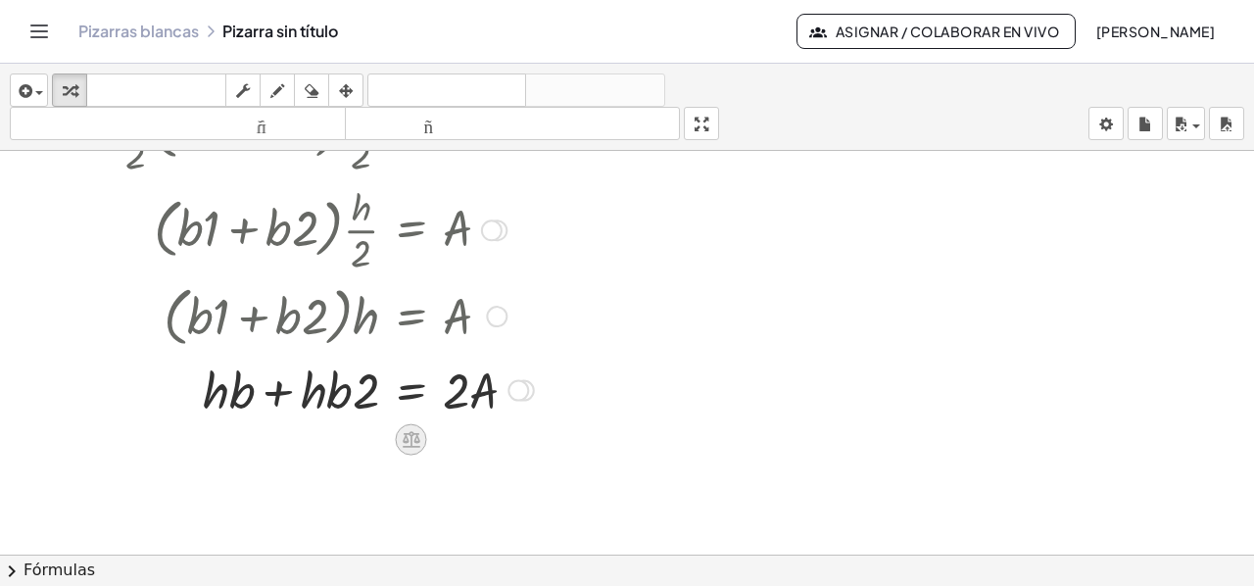
click at [406, 439] on icon at bounding box center [412, 439] width 18 height 17
click at [371, 442] on font "−" at bounding box center [372, 439] width 12 height 22
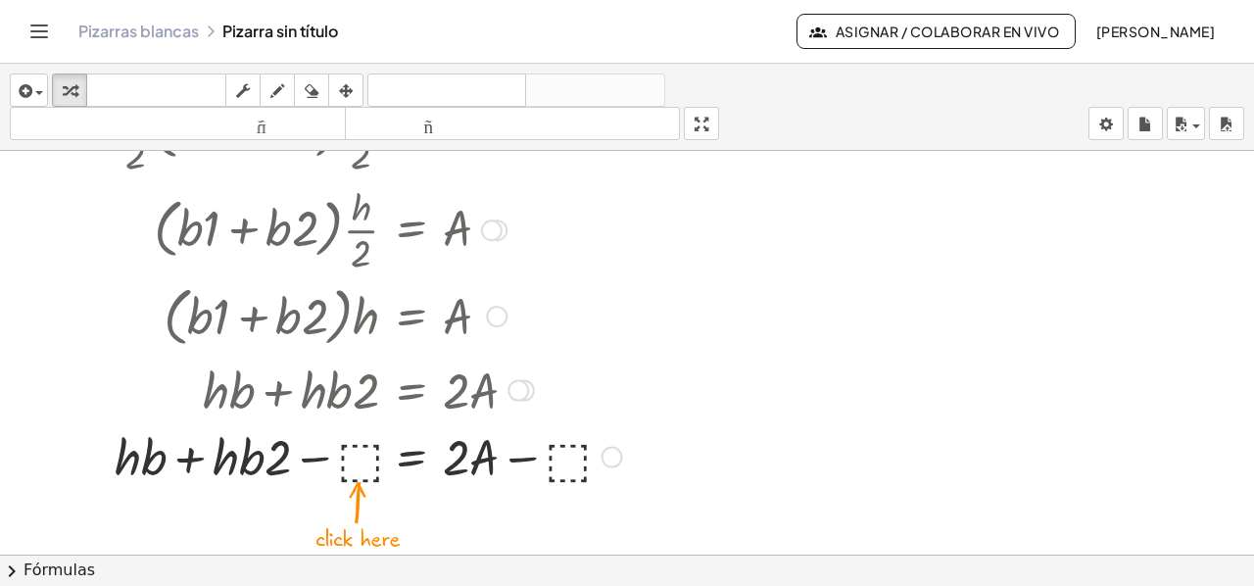
click at [352, 455] on div at bounding box center [326, 454] width 436 height 67
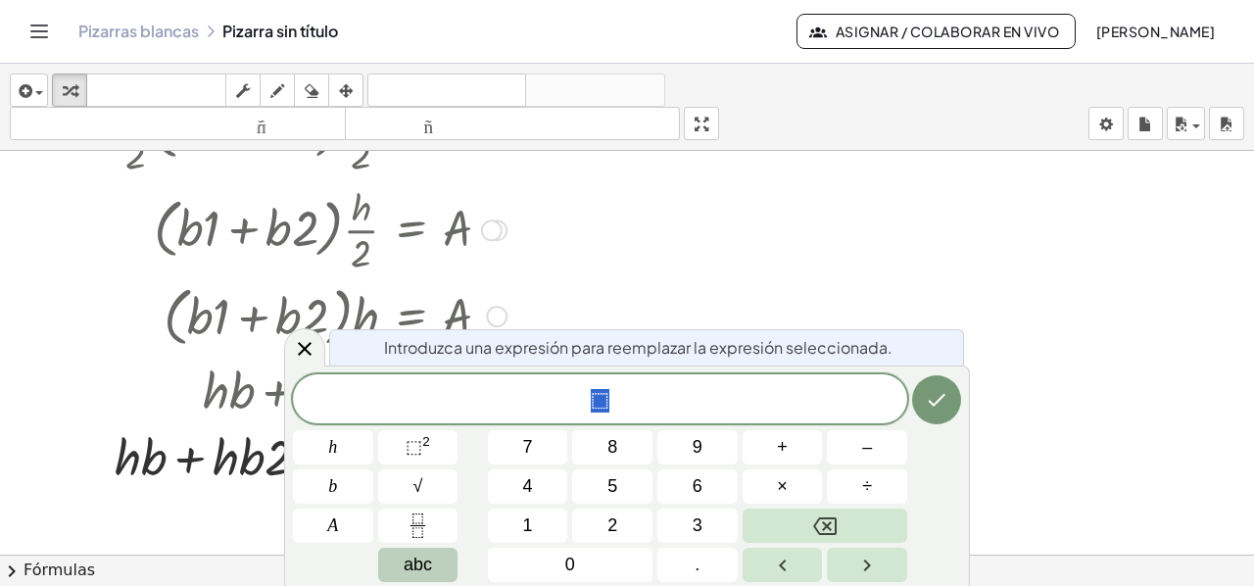
click at [405, 559] on span "abc" at bounding box center [418, 564] width 28 height 26
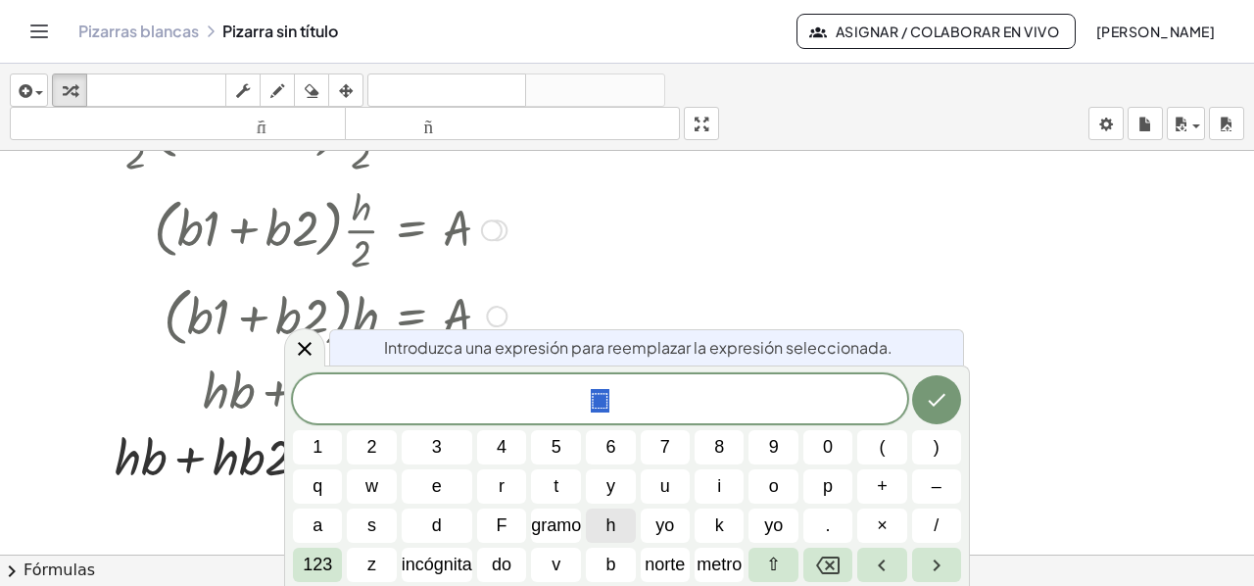
click at [615, 516] on font "h" at bounding box center [610, 525] width 10 height 20
click at [601, 563] on button "b" at bounding box center [610, 565] width 49 height 34
click at [361, 447] on button "2" at bounding box center [371, 447] width 49 height 34
click at [938, 401] on icon "Hecho" at bounding box center [937, 400] width 24 height 24
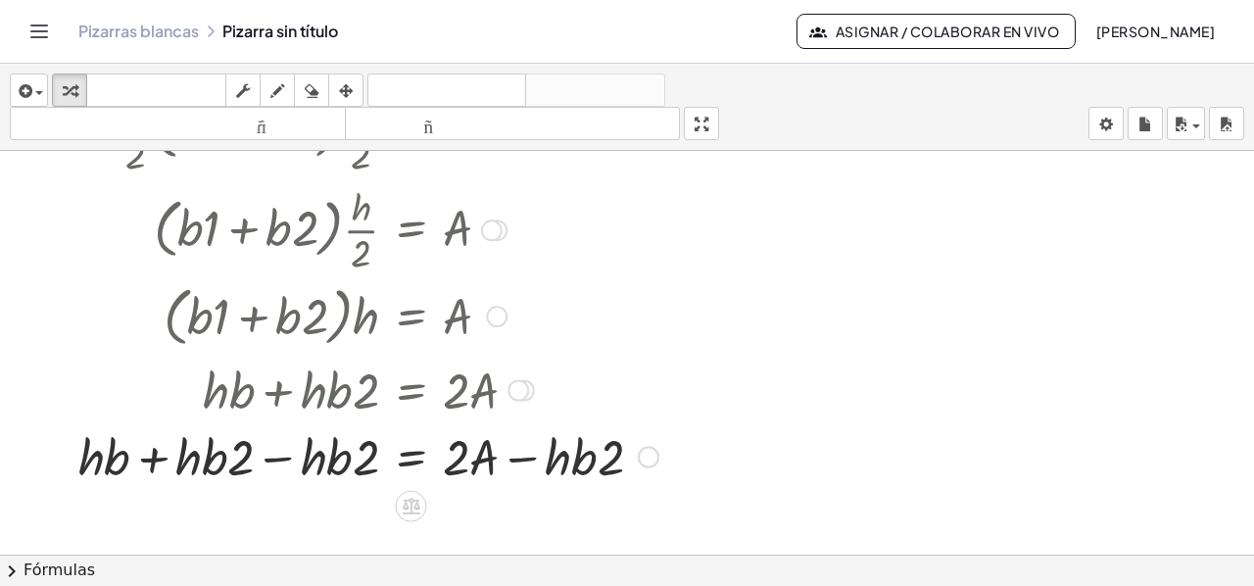
click at [276, 460] on div at bounding box center [326, 454] width 436 height 67
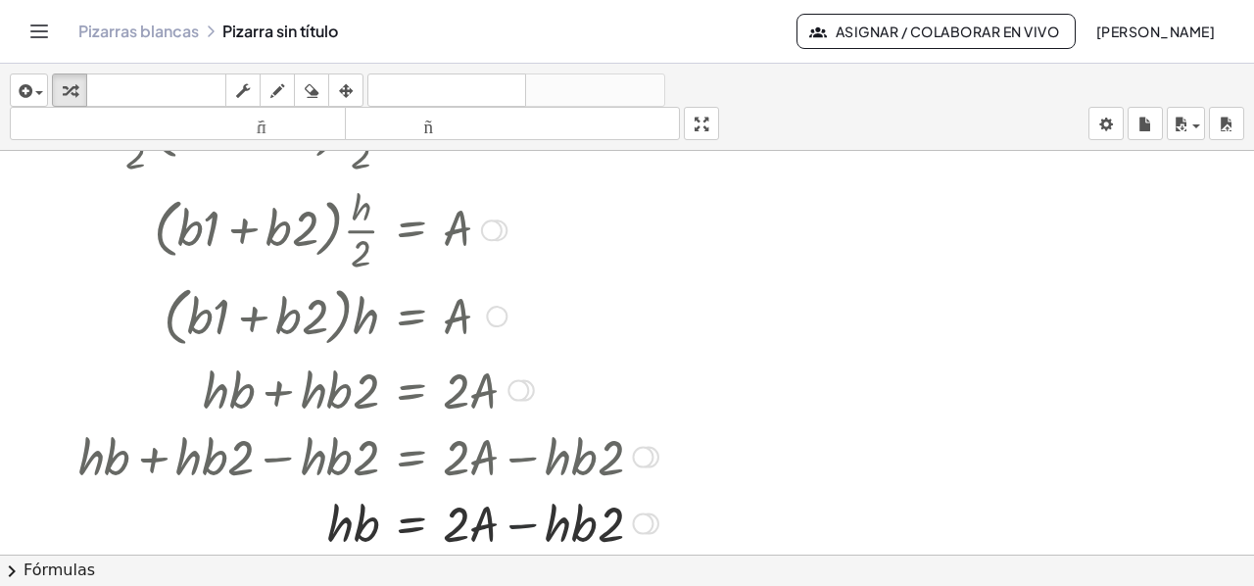
click at [519, 524] on div at bounding box center [326, 521] width 436 height 67
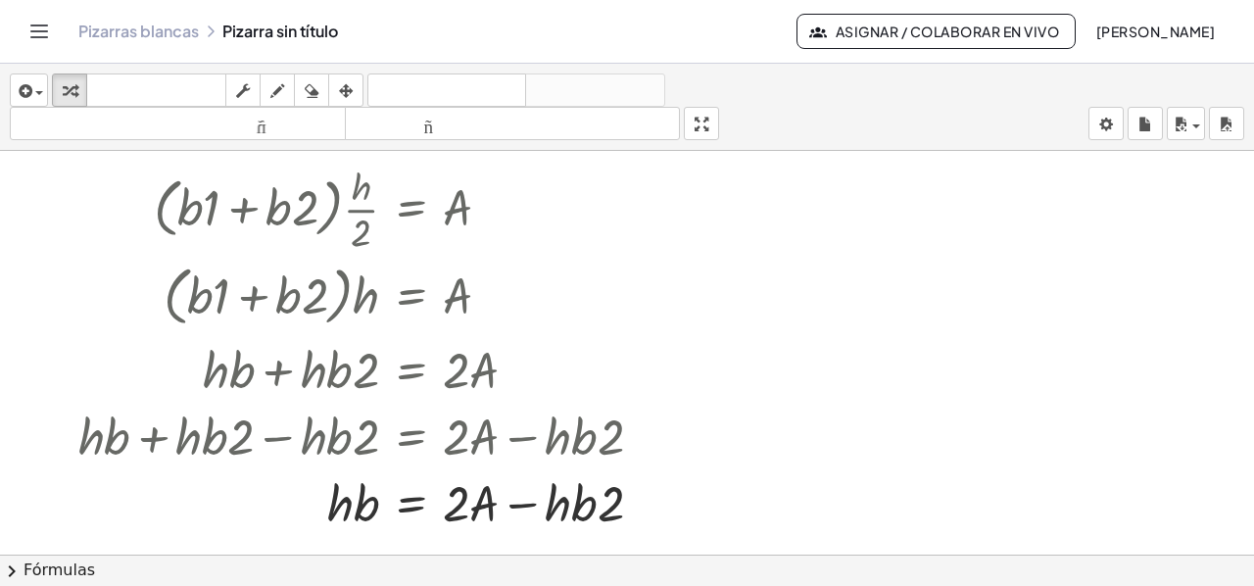
scroll to position [1738, 0]
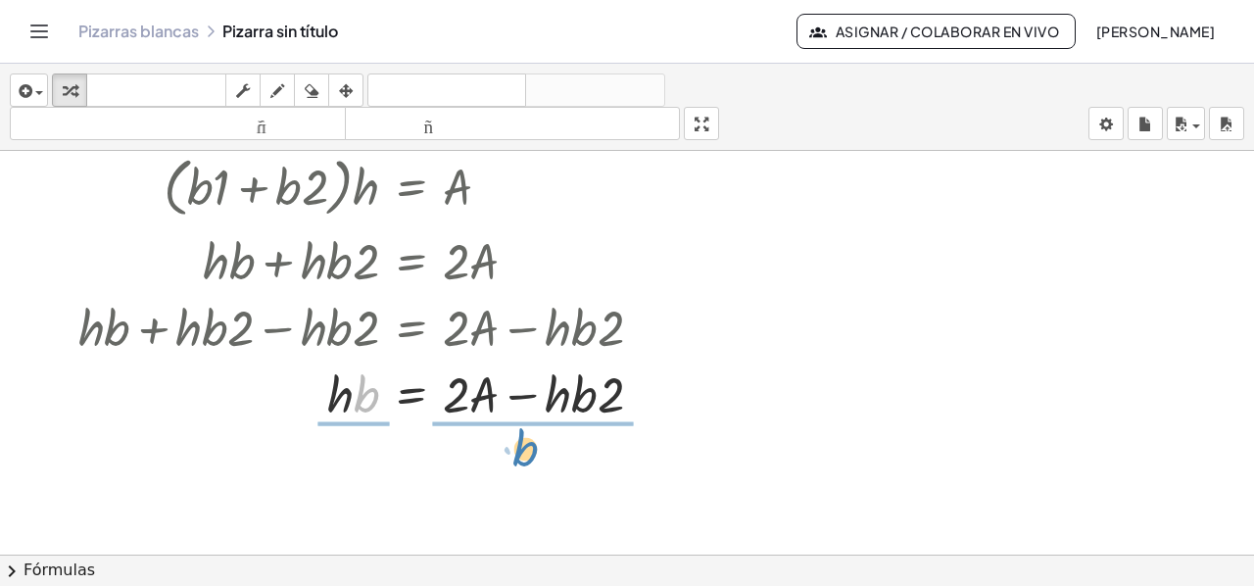
drag, startPoint x: 358, startPoint y: 405, endPoint x: 519, endPoint y: 458, distance: 169.4
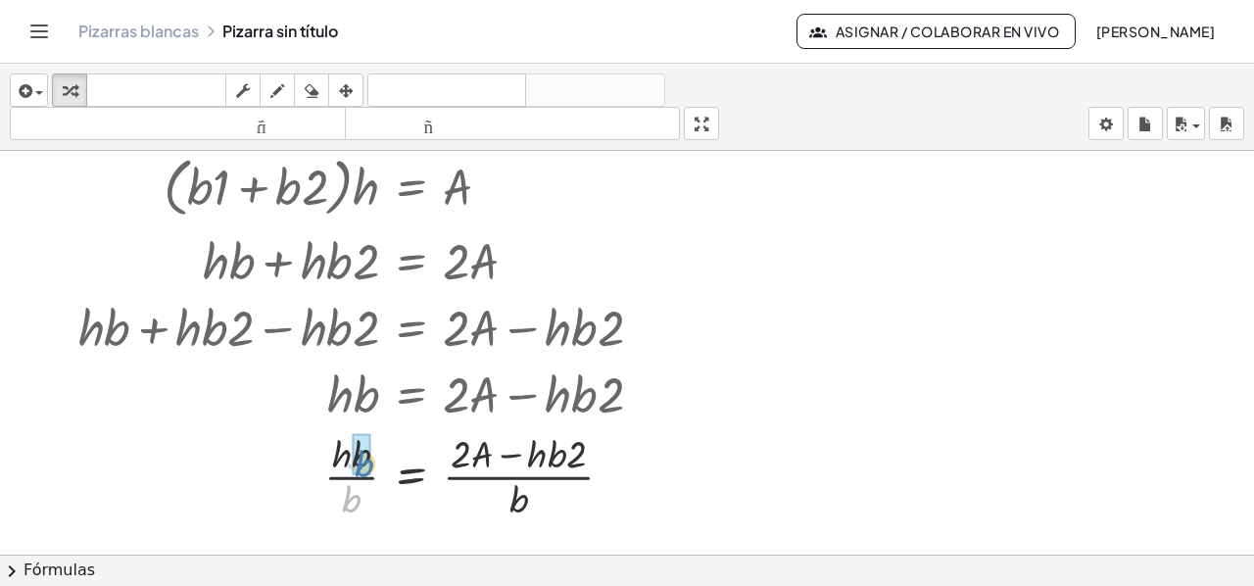
drag, startPoint x: 350, startPoint y: 505, endPoint x: 362, endPoint y: 469, distance: 38.4
drag, startPoint x: 507, startPoint y: 504, endPoint x: 508, endPoint y: 477, distance: 27.4
click at [508, 477] on div at bounding box center [326, 474] width 436 height 98
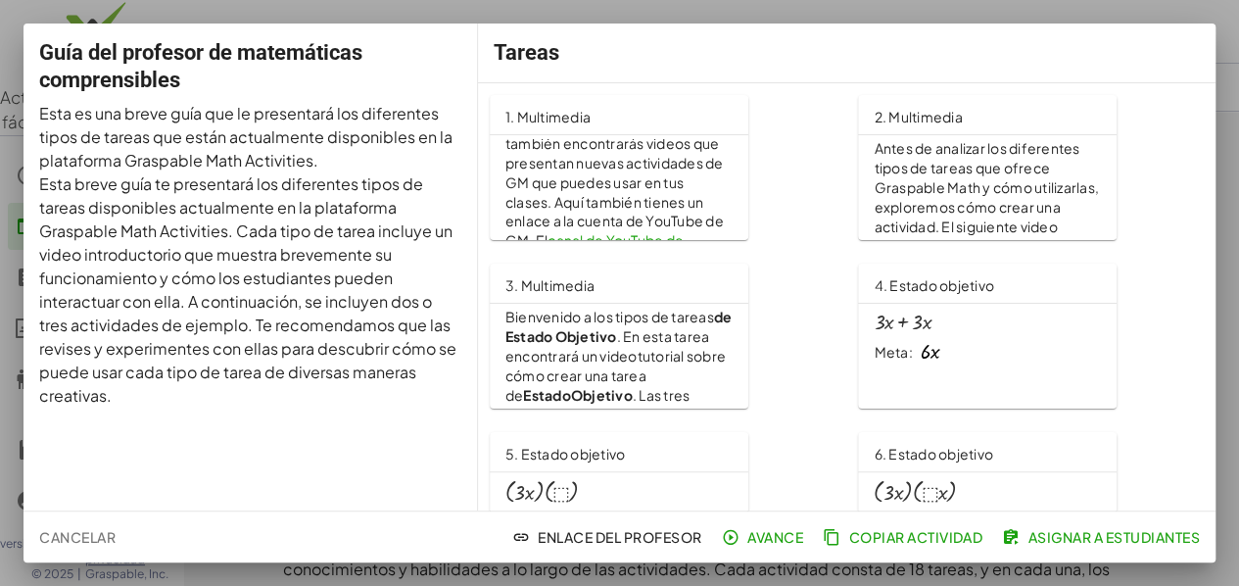
scroll to position [784, 0]
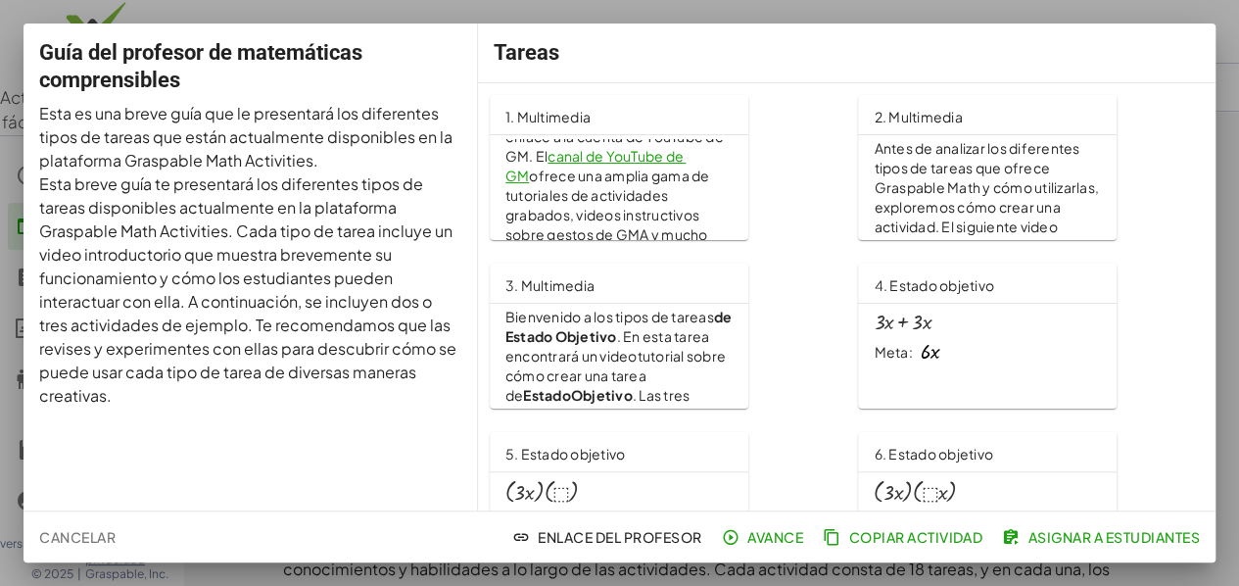
click at [557, 184] on font "canal de YouTube de GM" at bounding box center [595, 165] width 181 height 37
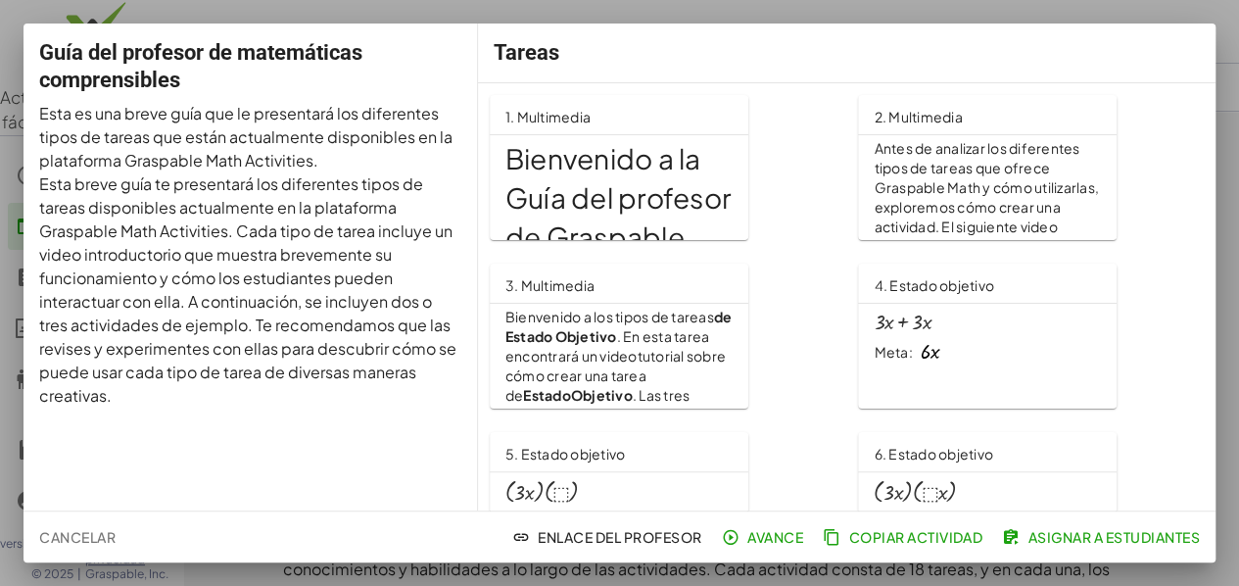
scroll to position [784, 0]
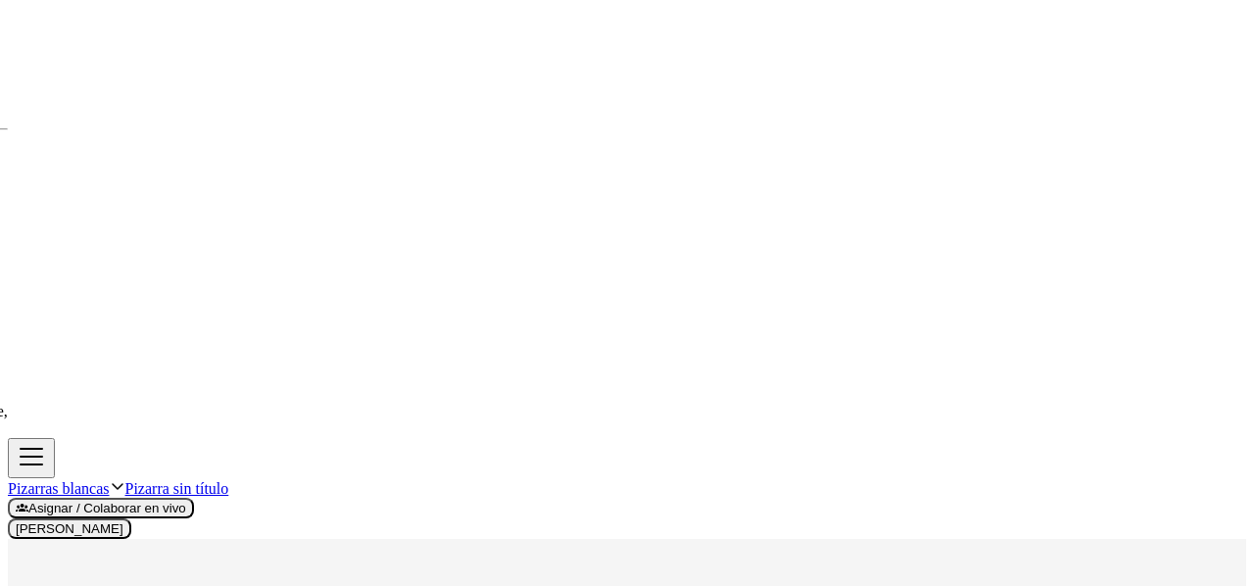
scroll to position [1738, 0]
drag, startPoint x: 588, startPoint y: 498, endPoint x: 586, endPoint y: 454, distance: 43.1
click at [594, 444] on div at bounding box center [627, 168] width 1238 height 2433
drag, startPoint x: 575, startPoint y: 501, endPoint x: 586, endPoint y: 457, distance: 45.4
click at [586, 457] on div at bounding box center [627, 168] width 1238 height 2433
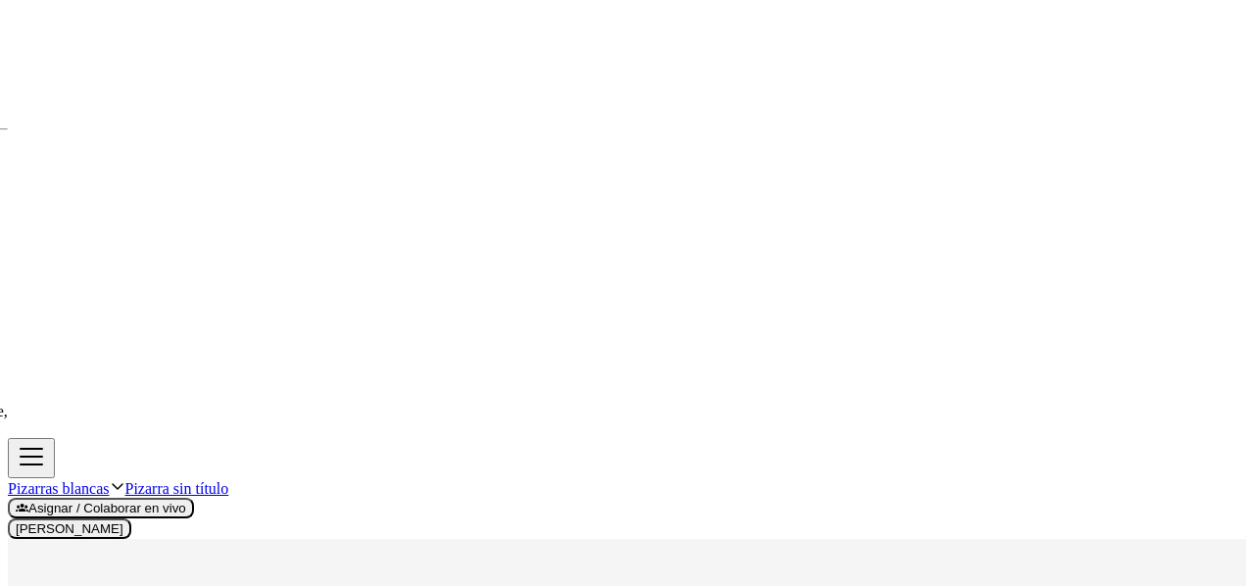
drag, startPoint x: 472, startPoint y: 502, endPoint x: 472, endPoint y: 514, distance: 11.8
drag, startPoint x: 576, startPoint y: 504, endPoint x: 630, endPoint y: 491, distance: 55.6
click at [630, 491] on div at bounding box center [627, 168] width 1238 height 2433
drag, startPoint x: 597, startPoint y: 496, endPoint x: 581, endPoint y: 495, distance: 16.7
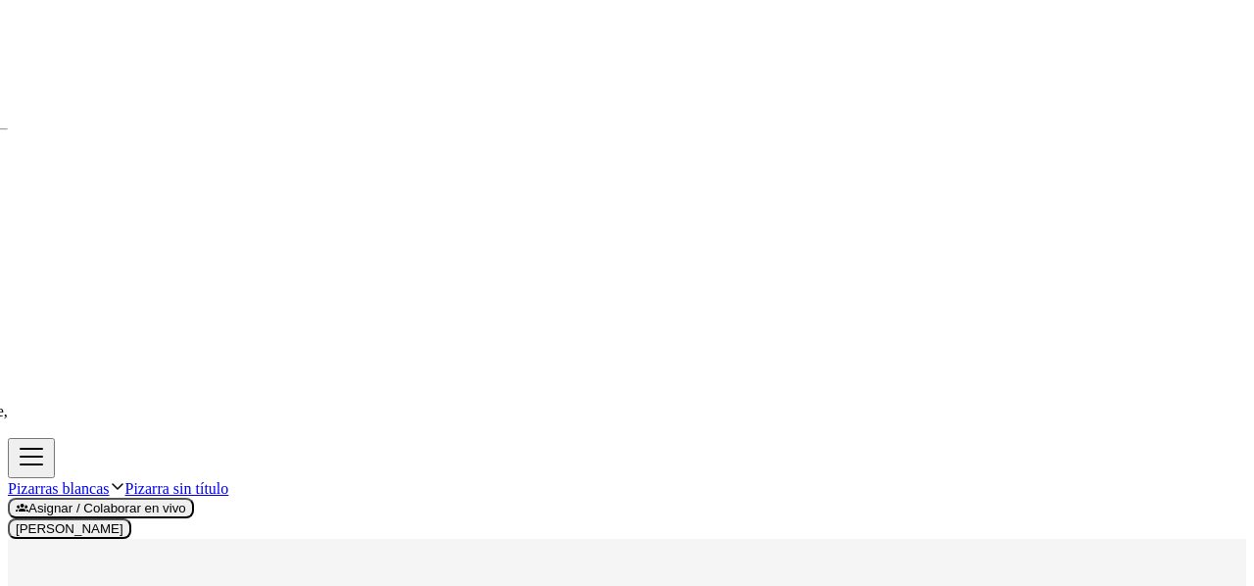
click at [581, 496] on div at bounding box center [627, 168] width 1238 height 2433
click at [581, 494] on div at bounding box center [627, 168] width 1238 height 2433
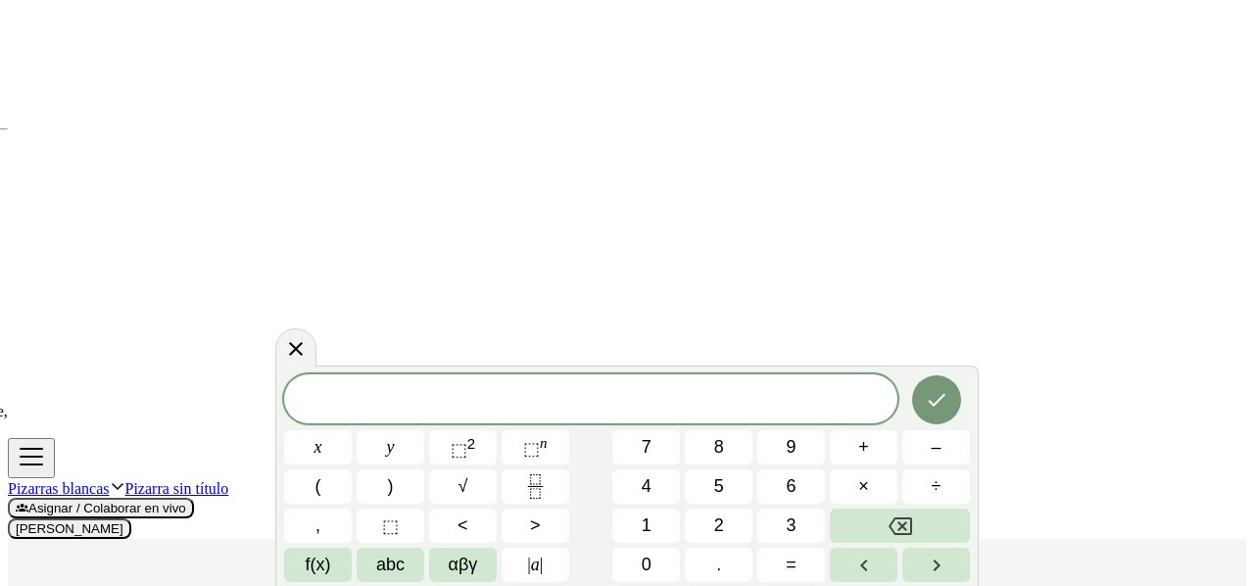
click at [580, 493] on div "x y ⬚ 2 ⬚ n 7 8 9 + – ( ) √ 4 5 6 × ÷ , ⬚ < > 1 2 3 f(x) abc αβγ | a | 0 . =" at bounding box center [627, 478] width 686 height 208
click at [769, 325] on div at bounding box center [627, 168] width 1238 height 2433
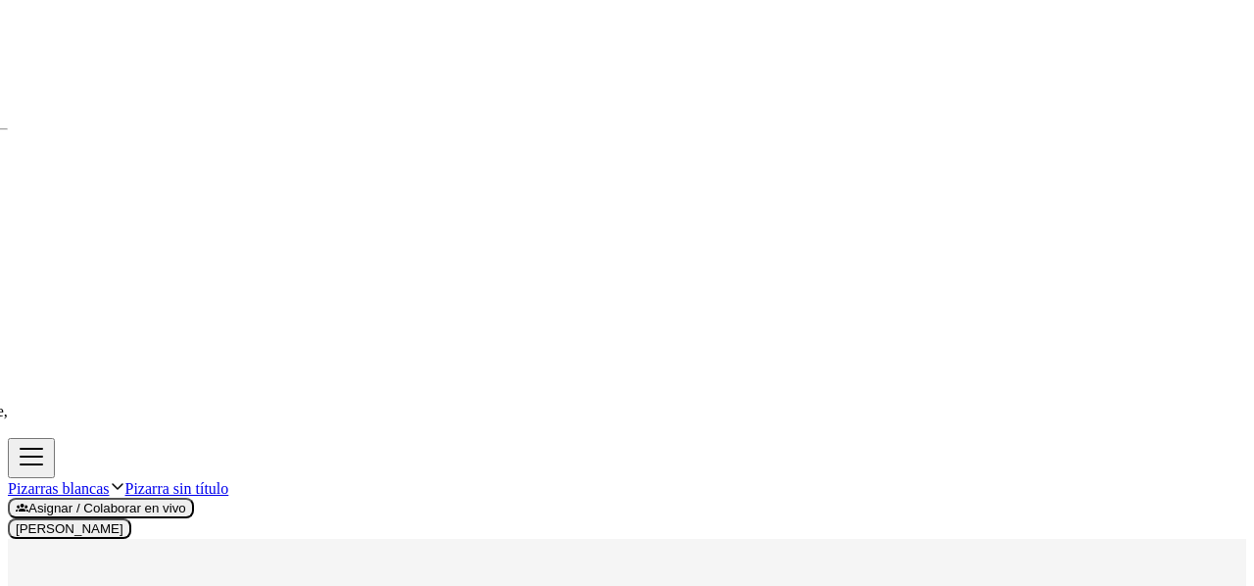
click at [628, 338] on div at bounding box center [627, 168] width 1238 height 2433
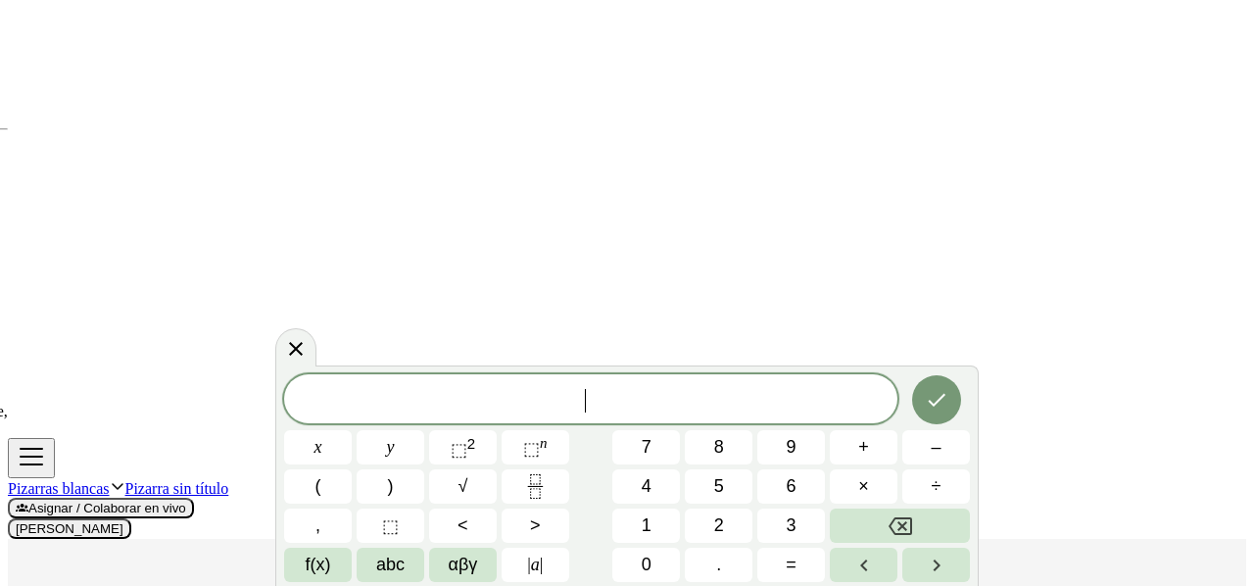
click at [496, 250] on div at bounding box center [627, 168] width 1238 height 2433
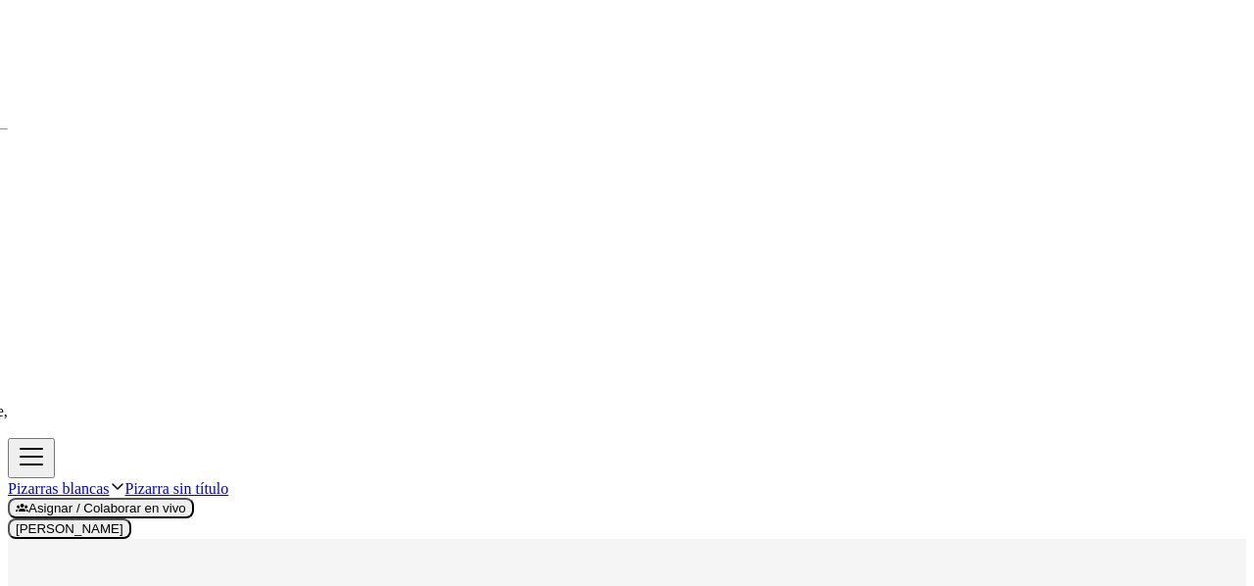
click at [641, 467] on div at bounding box center [627, 168] width 1238 height 2433
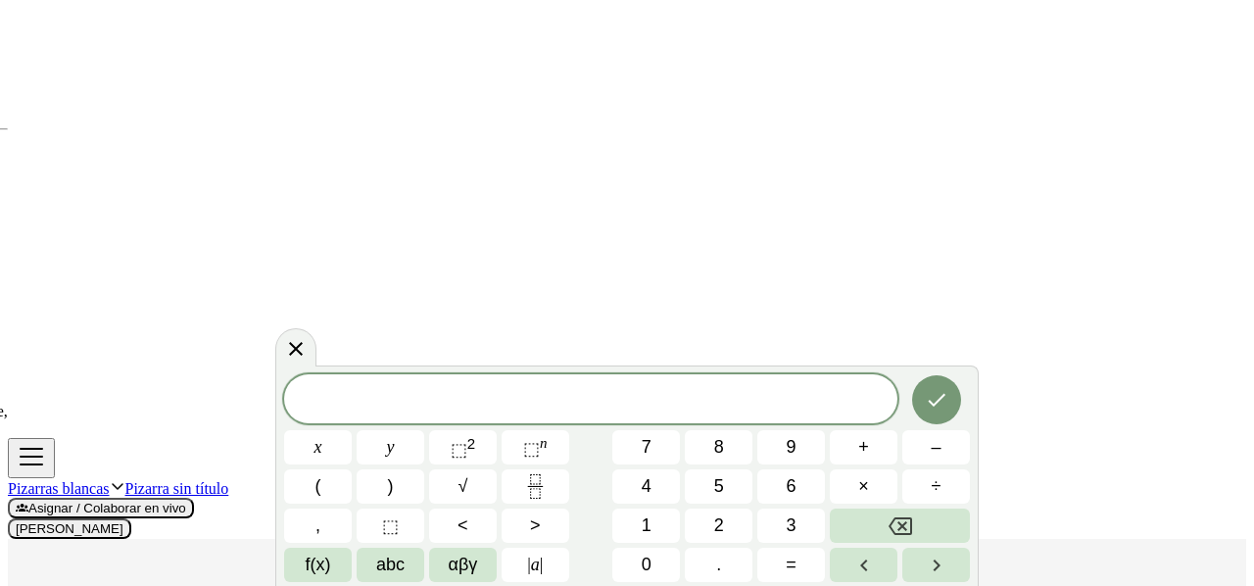
click at [725, 333] on div at bounding box center [627, 168] width 1238 height 2433
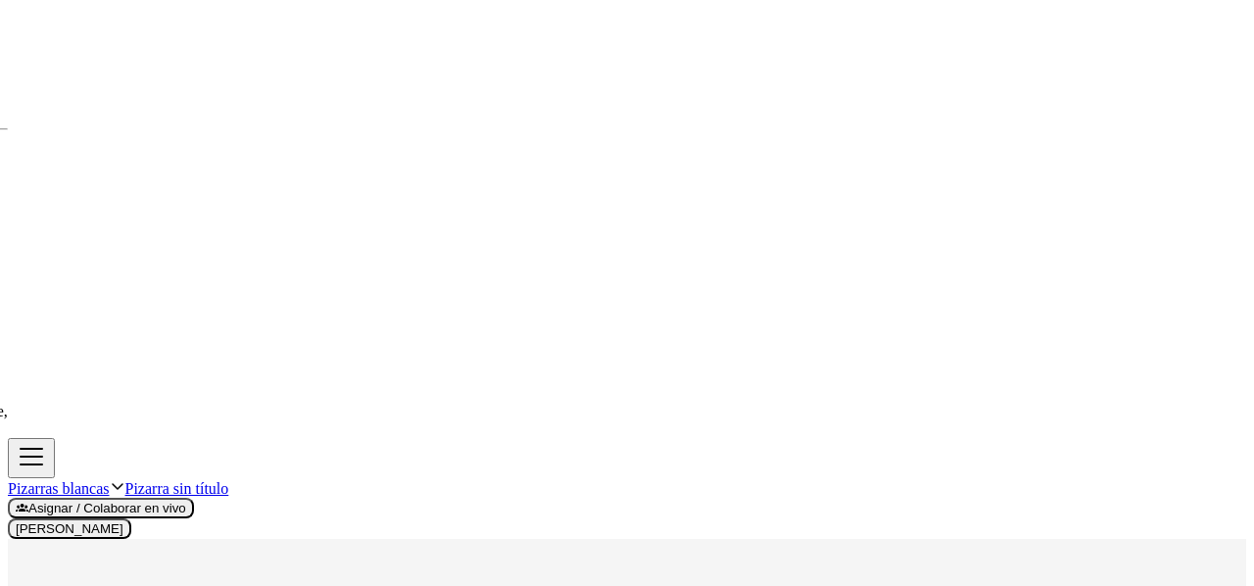
scroll to position [1346, 0]
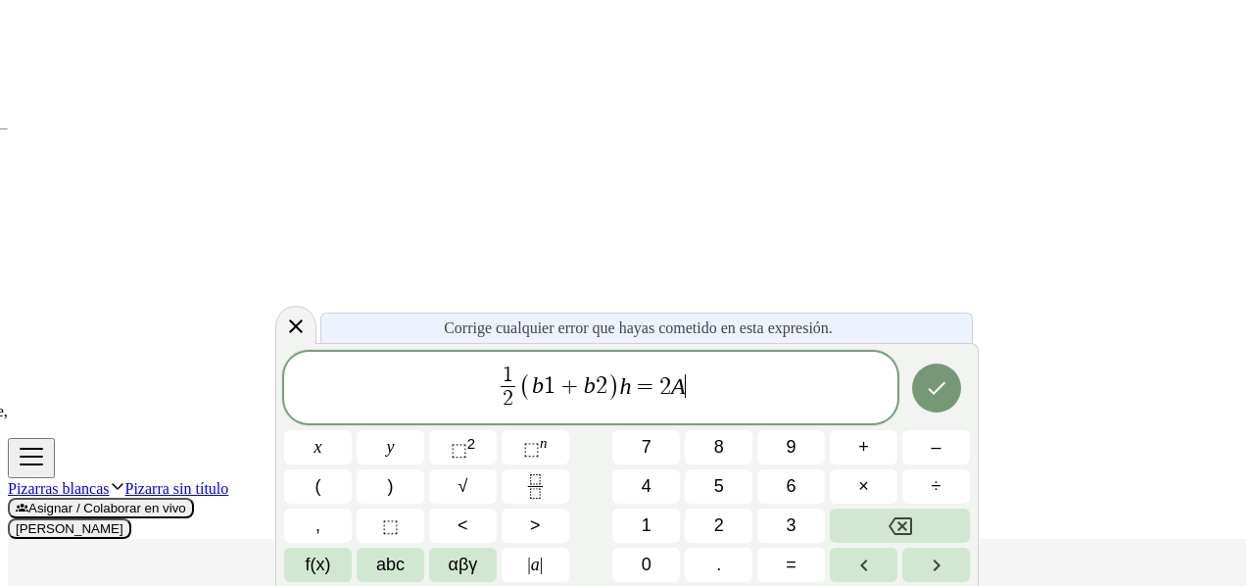
scroll to position [1426, 0]
click at [674, 388] on var "A" at bounding box center [678, 384] width 15 height 25
click at [941, 395] on button "Hecho" at bounding box center [936, 387] width 49 height 49
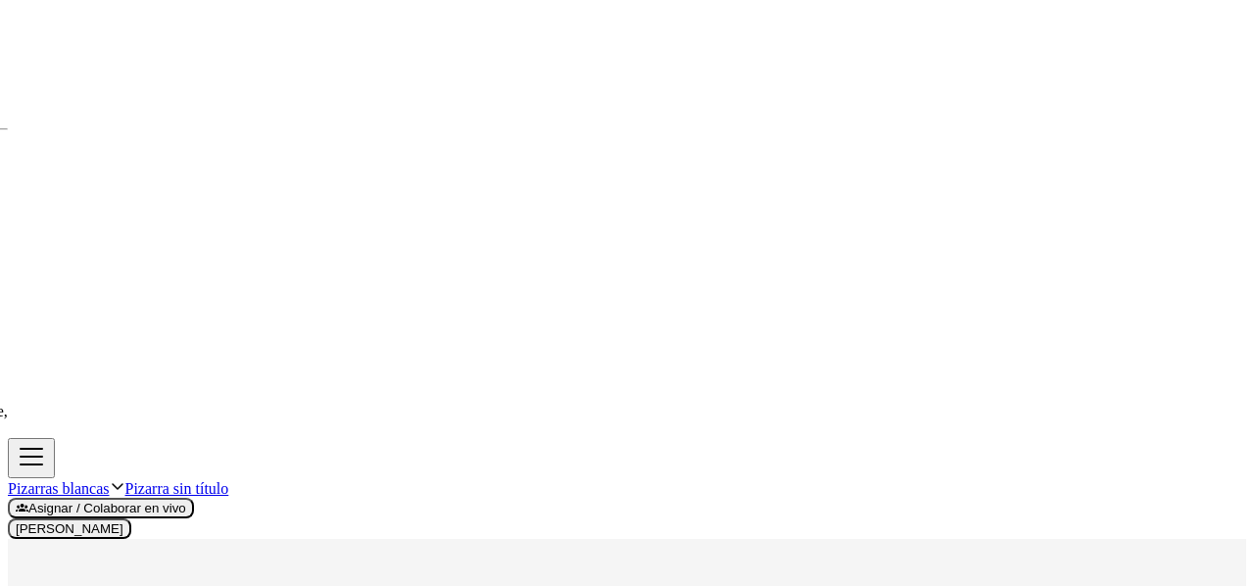
scroll to position [1346, 0]
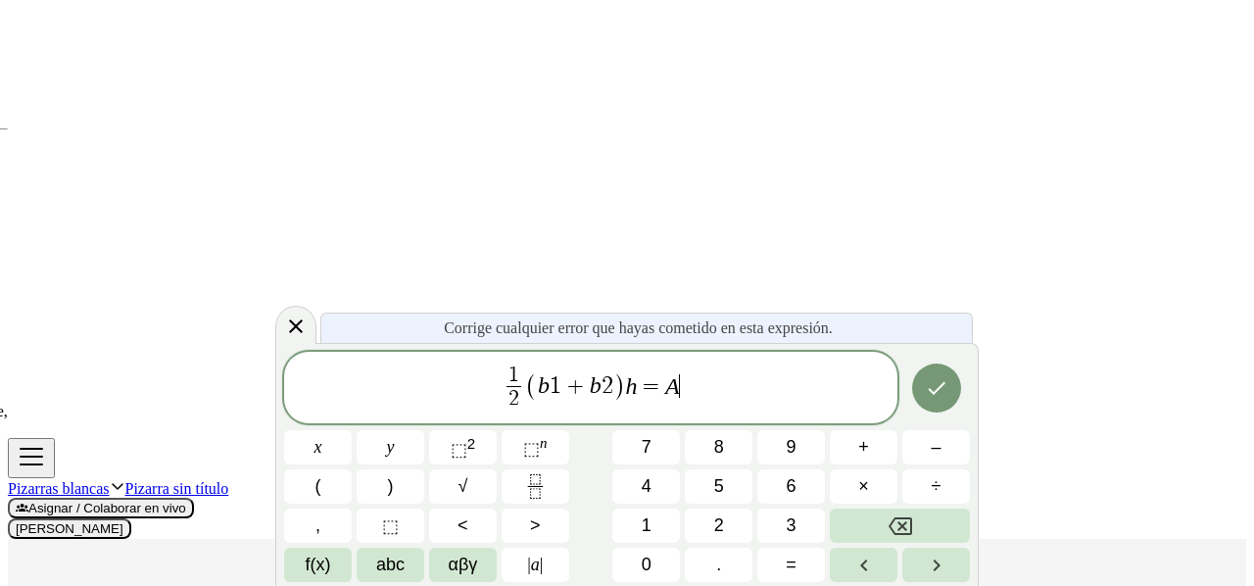
scroll to position [1426, 0]
click at [627, 391] on var "h" at bounding box center [631, 384] width 12 height 25
click at [926, 402] on button "Hecho" at bounding box center [936, 387] width 49 height 49
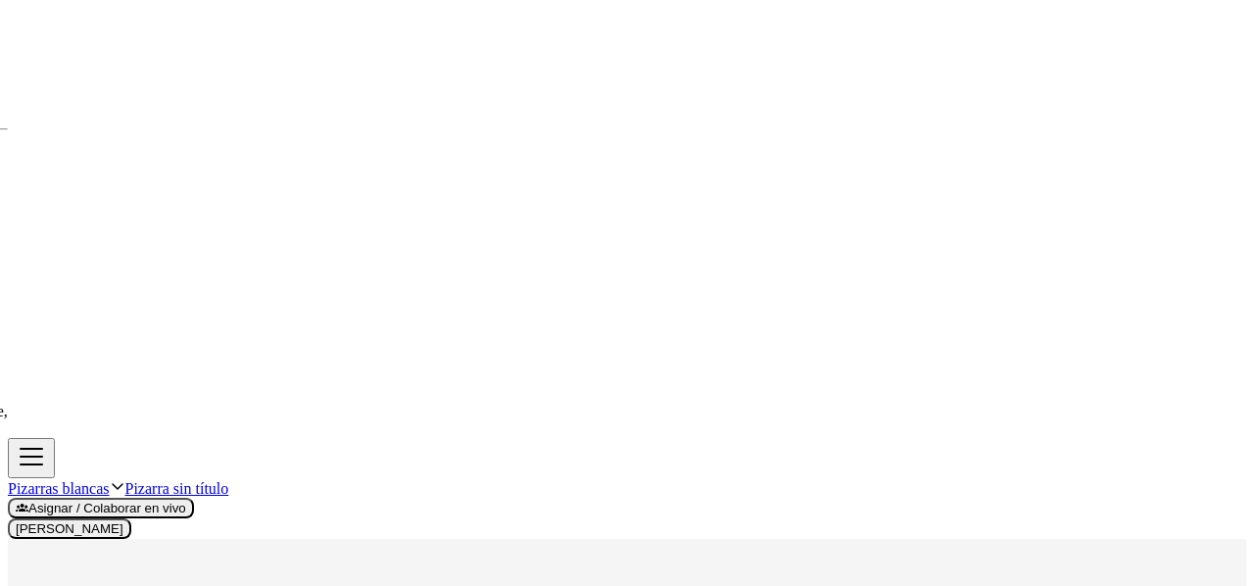
scroll to position [1346, 0]
drag, startPoint x: 339, startPoint y: 301, endPoint x: 124, endPoint y: 281, distance: 215.4
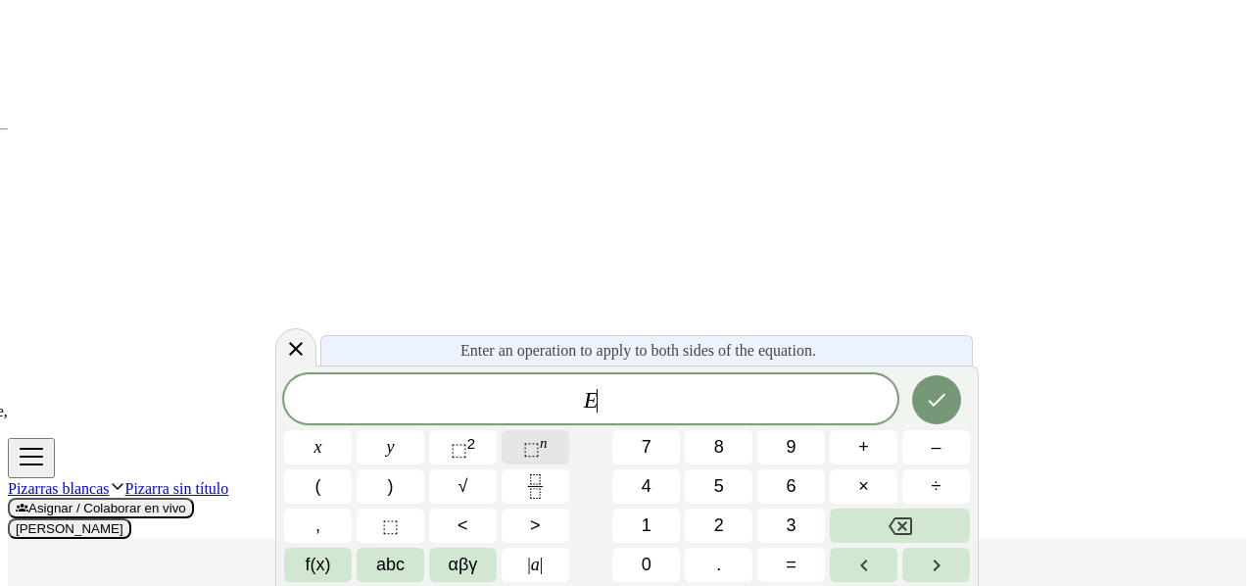
scroll to position [1426, 0]
click at [864, 451] on button "+" at bounding box center [864, 447] width 68 height 34
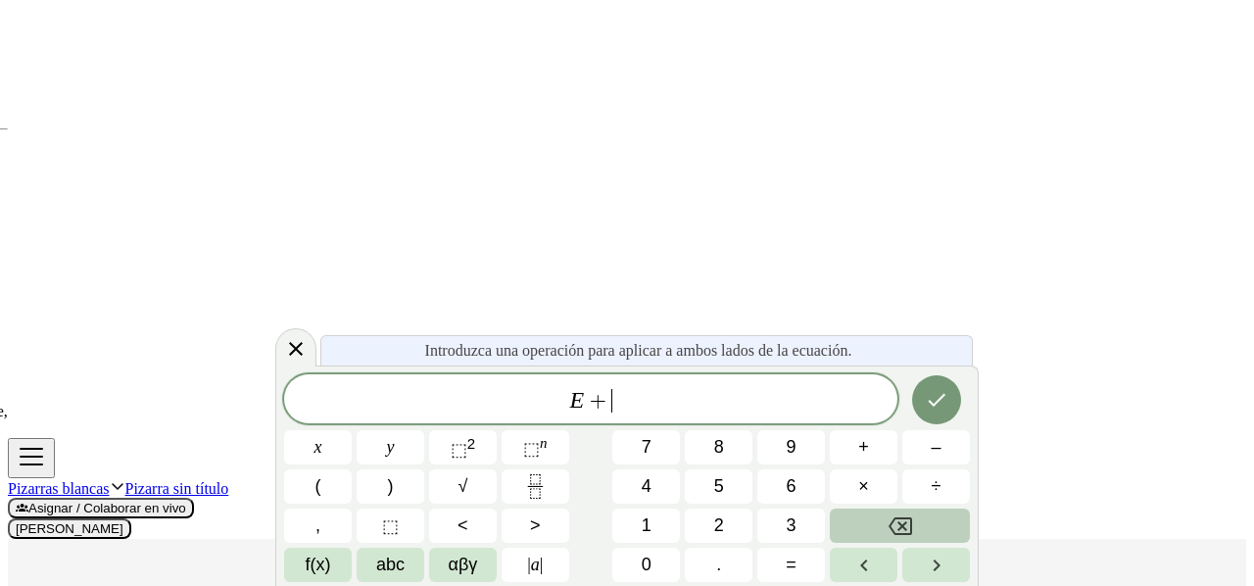
click at [888, 522] on icon "Backspace" at bounding box center [900, 526] width 24 height 24
click at [921, 486] on button "÷" at bounding box center [936, 486] width 68 height 34
click at [714, 528] on span "2" at bounding box center [719, 525] width 10 height 21
click at [927, 401] on icon "Hecho" at bounding box center [937, 400] width 24 height 24
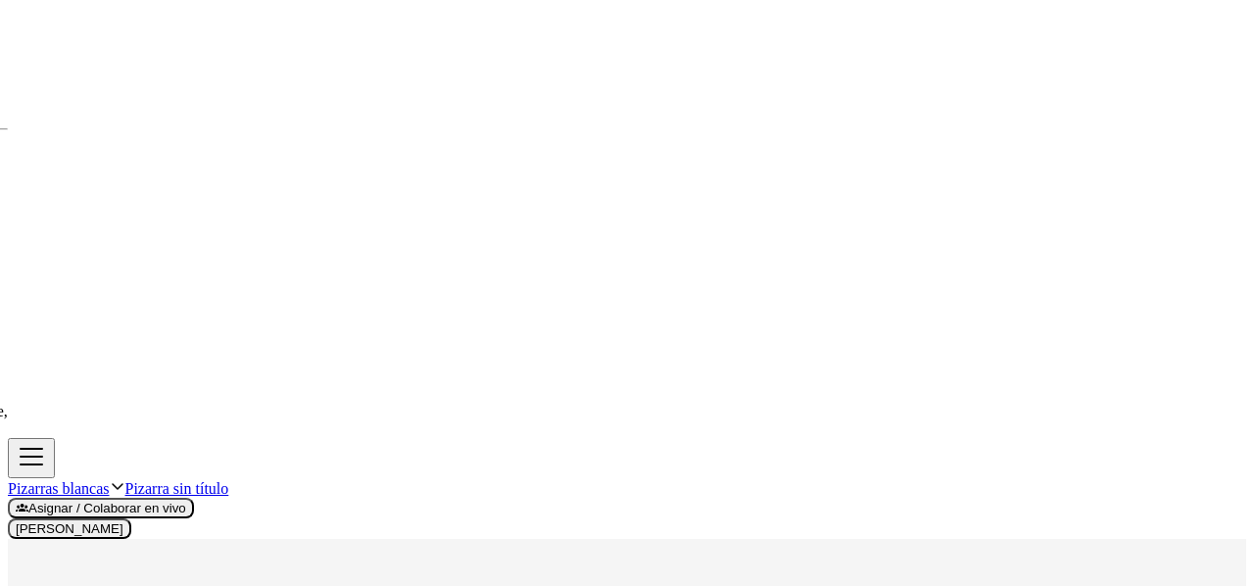
scroll to position [1542, 0]
drag, startPoint x: 337, startPoint y: 449, endPoint x: 329, endPoint y: 440, distance: 11.8
drag, startPoint x: 374, startPoint y: 473, endPoint x: 468, endPoint y: 453, distance: 96.0
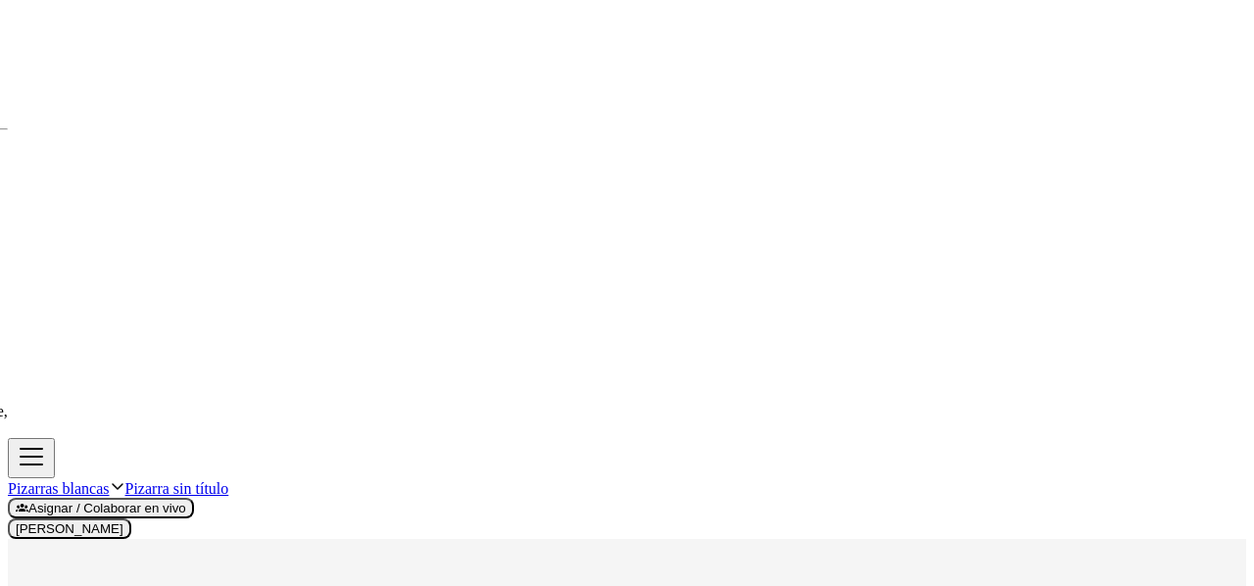
drag, startPoint x: 548, startPoint y: 446, endPoint x: 502, endPoint y: 467, distance: 50.8
click at [484, 473] on div "+ · 2 · x + 1 = 5 + · 2 · x + 1 − 1 = + 5 − 1 + · 2 · x + 0 = + 5 − 1 · 2 · x =…" at bounding box center [627, 161] width 1238 height 2027
drag, startPoint x: 549, startPoint y: 450, endPoint x: 468, endPoint y: 485, distance: 88.6
click at [468, 485] on div "+ · 2 · x + 1 = 5 + · 2 · x + 1 − 1 = + 5 − 1 + · 2 · x + 0 = + 5 − 1 · 2 · x =…" at bounding box center [627, 161] width 1238 height 2027
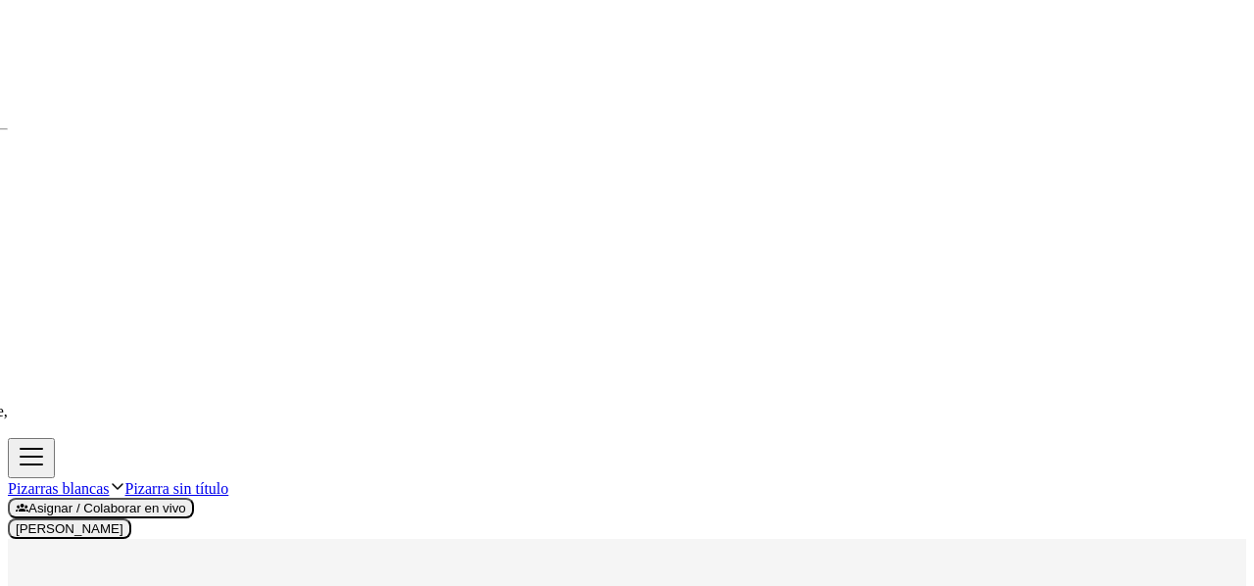
drag, startPoint x: 517, startPoint y: 468, endPoint x: 489, endPoint y: 455, distance: 31.1
drag, startPoint x: 489, startPoint y: 455, endPoint x: 456, endPoint y: 429, distance: 41.8
